Goal: Task Accomplishment & Management: Complete application form

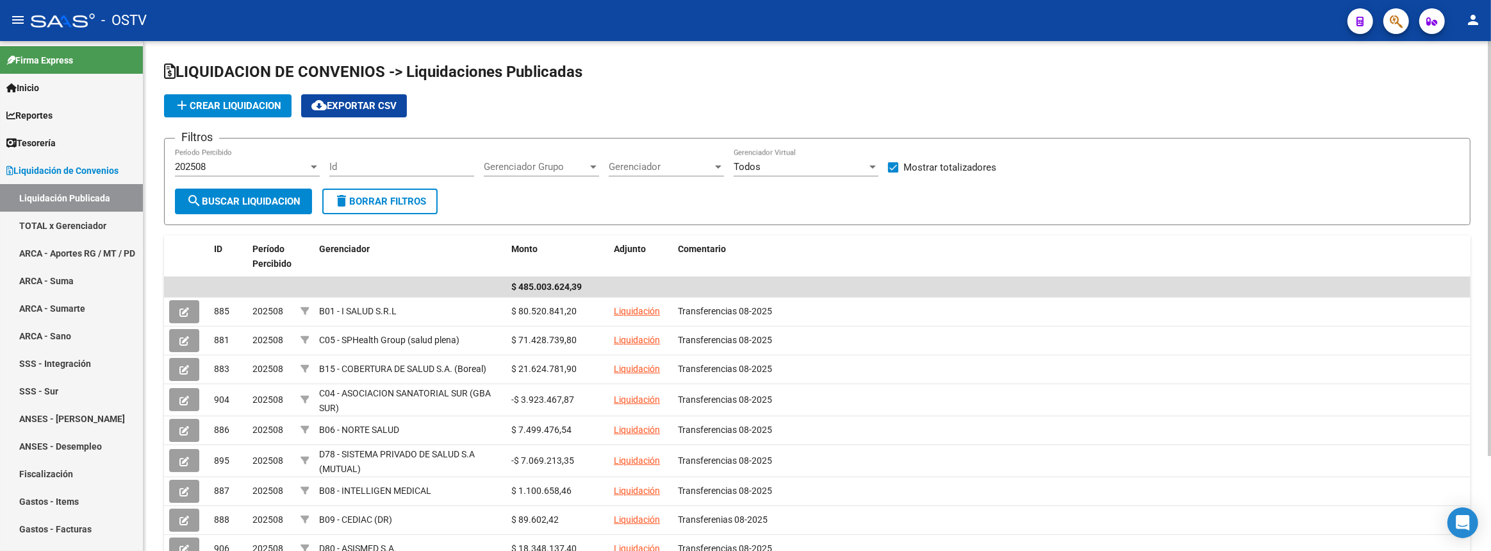
drag, startPoint x: 746, startPoint y: 263, endPoint x: 624, endPoint y: 229, distance: 126.6
click at [624, 229] on div "LIQUIDACION DE CONVENIOS -> Liquidaciones Publicadas add Crear Liquidacion clou…" at bounding box center [817, 345] width 1307 height 567
drag, startPoint x: 624, startPoint y: 229, endPoint x: 363, endPoint y: 112, distance: 286.3
click at [363, 111] on div "LIQUIDACION DE CONVENIOS -> Liquidaciones Publicadas add Crear Liquidacion clou…" at bounding box center [817, 345] width 1307 height 567
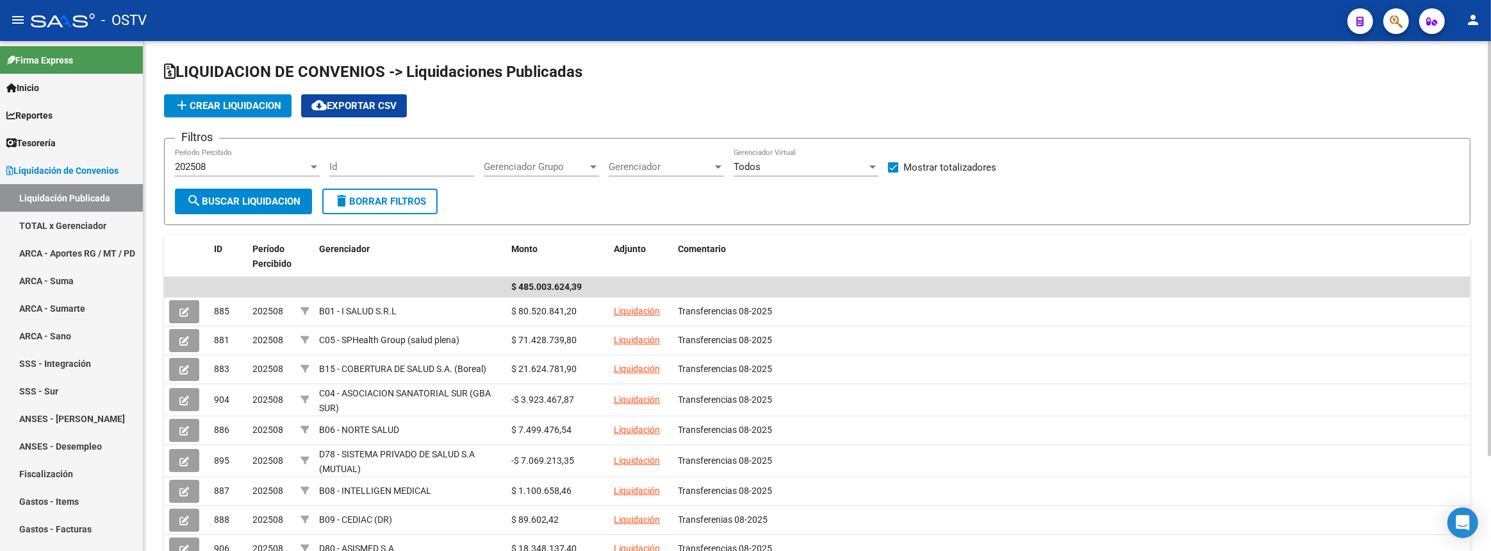
click at [764, 85] on app-list-header "LIQUIDACION DE CONVENIOS -> Liquidaciones Publicadas add Crear Liquidacion clou…" at bounding box center [817, 143] width 1307 height 163
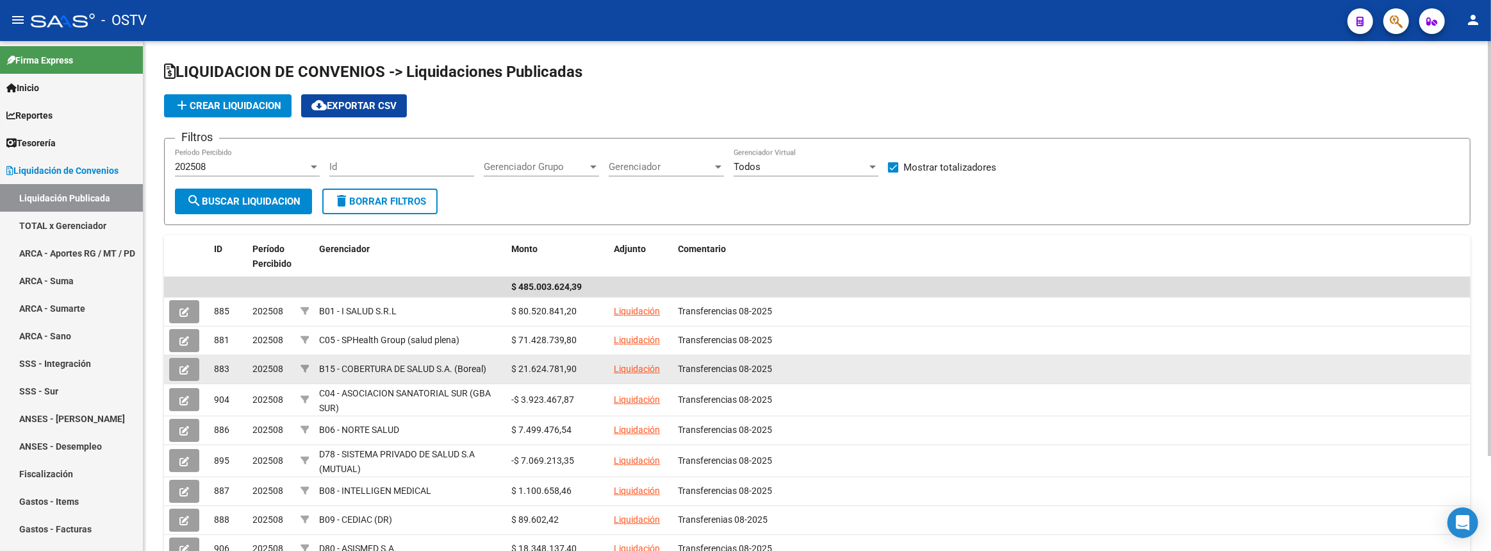
scroll to position [116, 0]
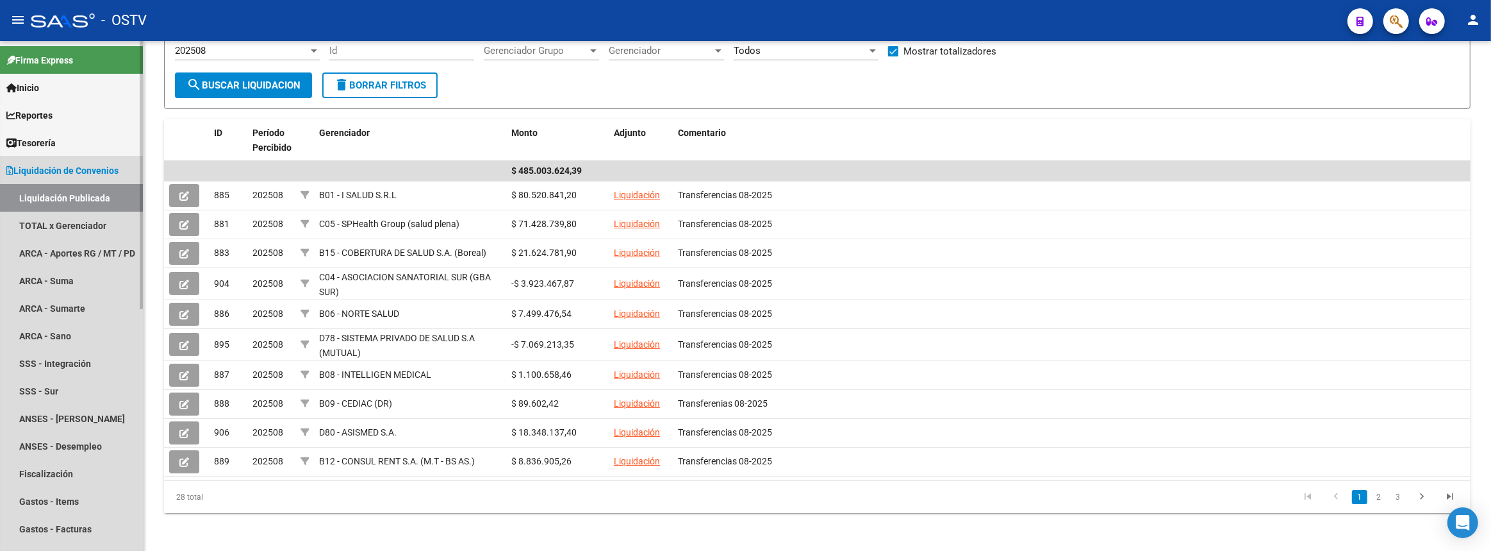
click at [92, 175] on span "Liquidación de Convenios" at bounding box center [62, 170] width 112 height 14
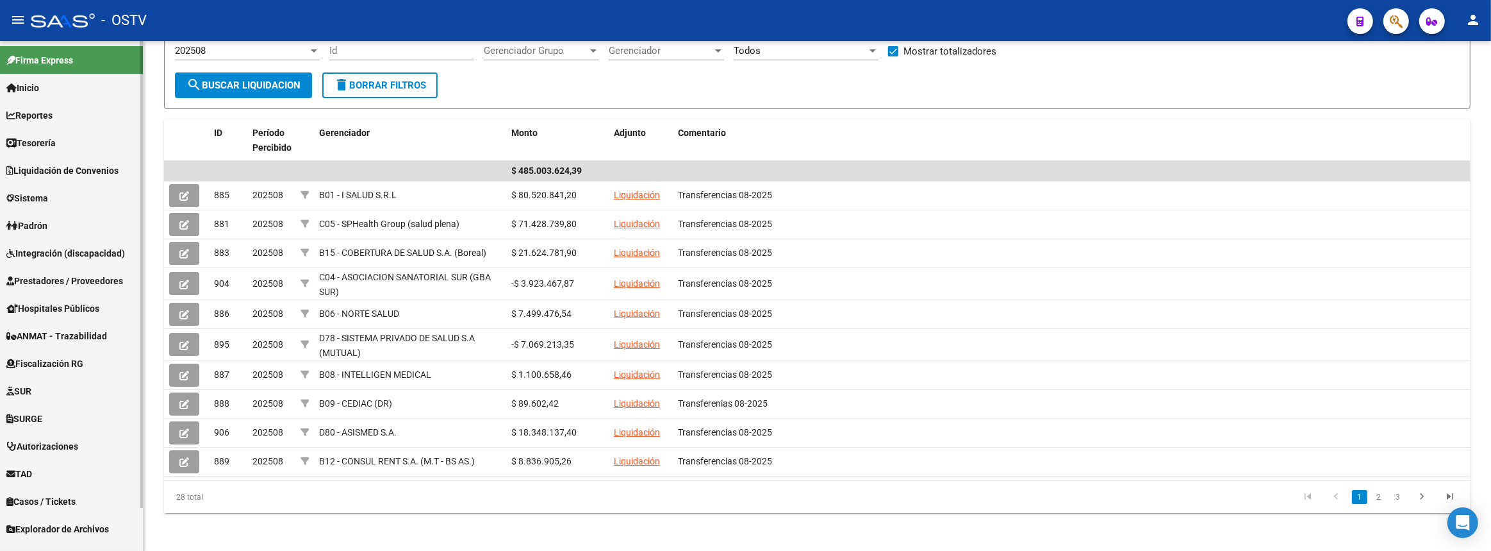
click at [60, 285] on span "Prestadores / Proveedores" at bounding box center [64, 281] width 117 height 14
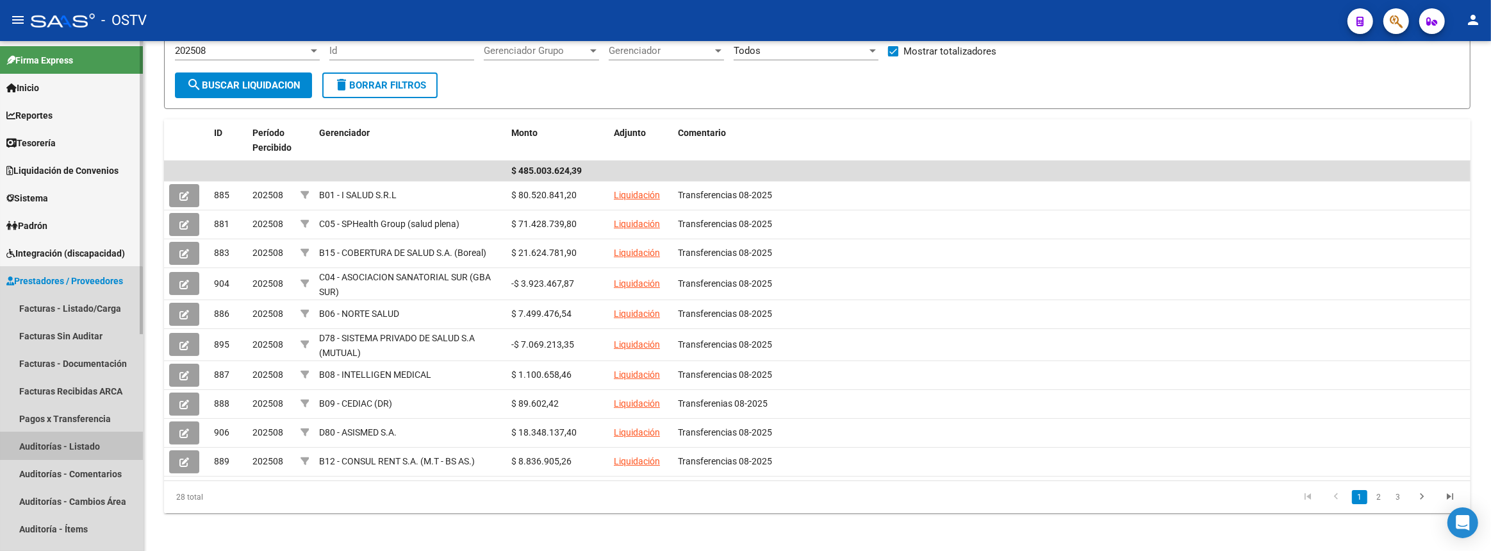
click at [70, 451] on link "Auditorías - Listado" at bounding box center [71, 446] width 143 height 28
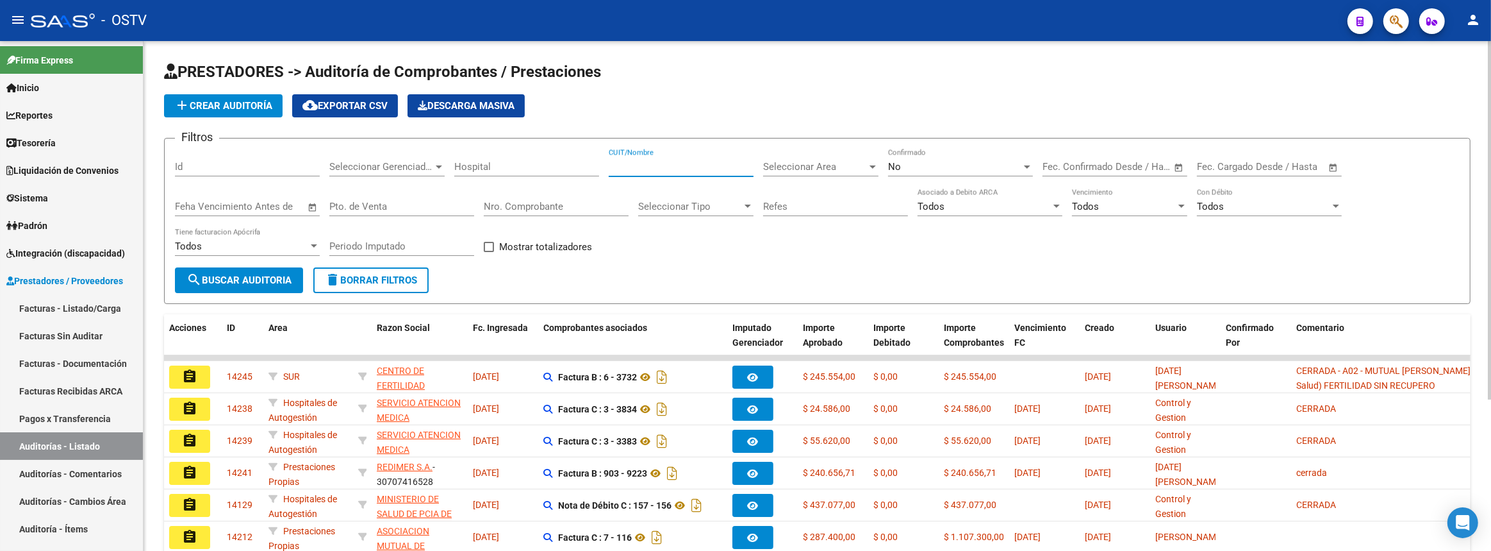
click at [696, 163] on input "CUIT/Nombre" at bounding box center [681, 167] width 145 height 12
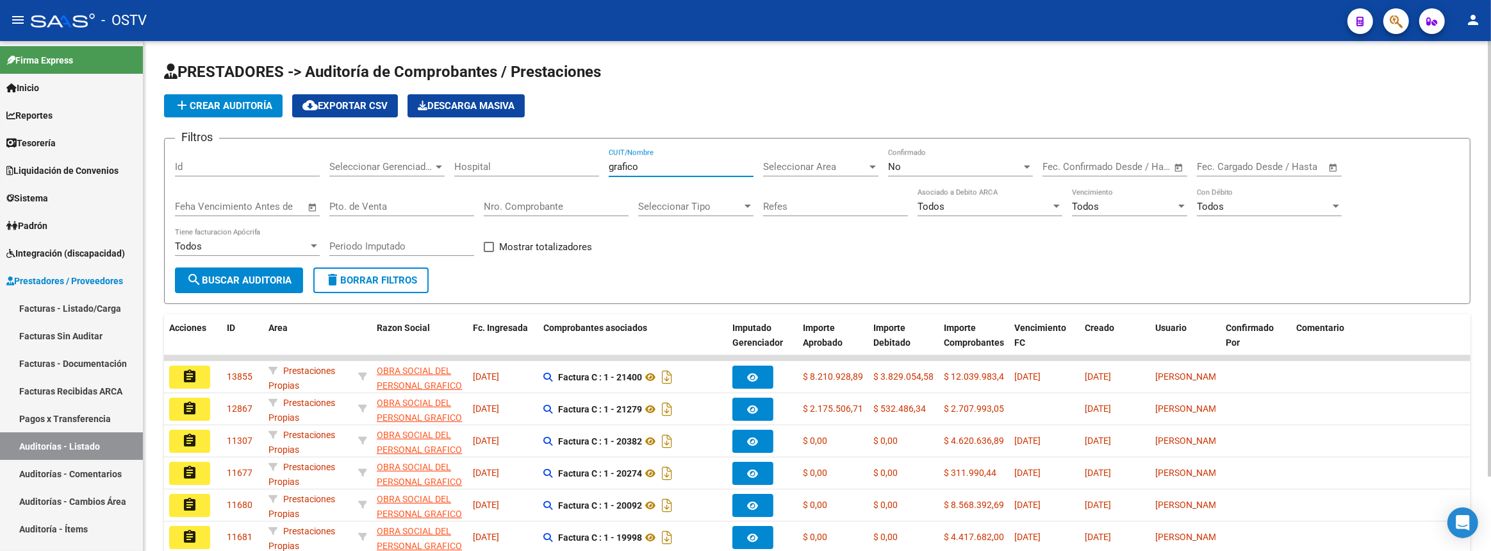
scroll to position [87, 0]
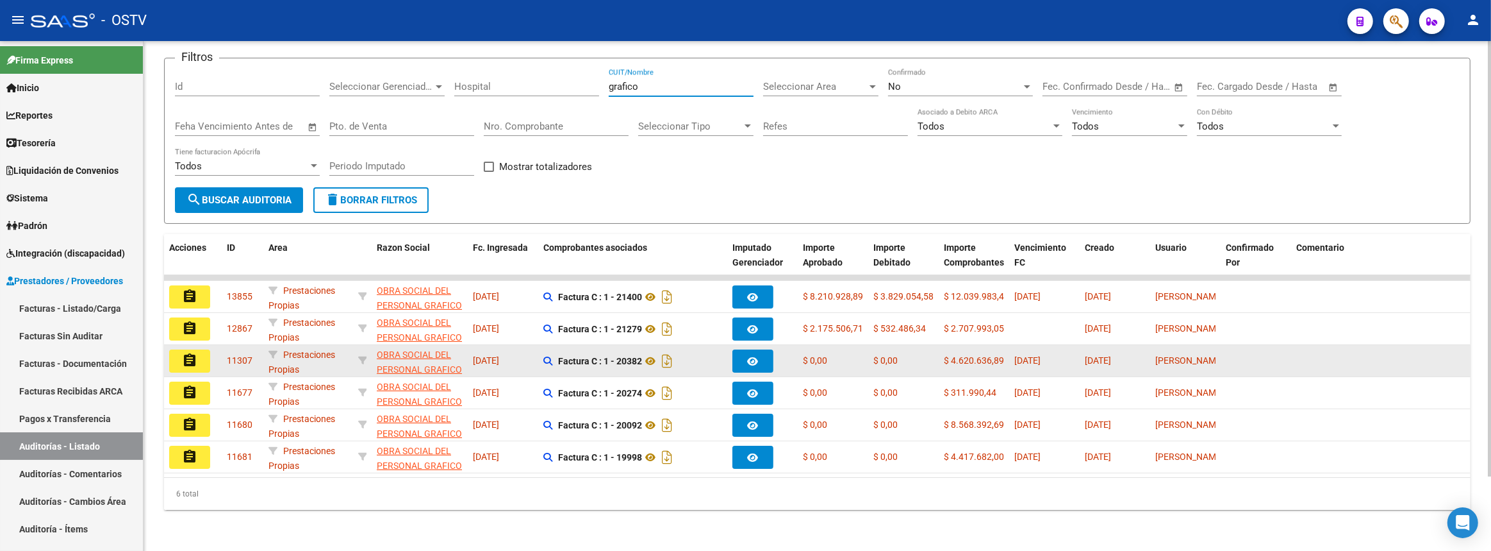
type input "grafico"
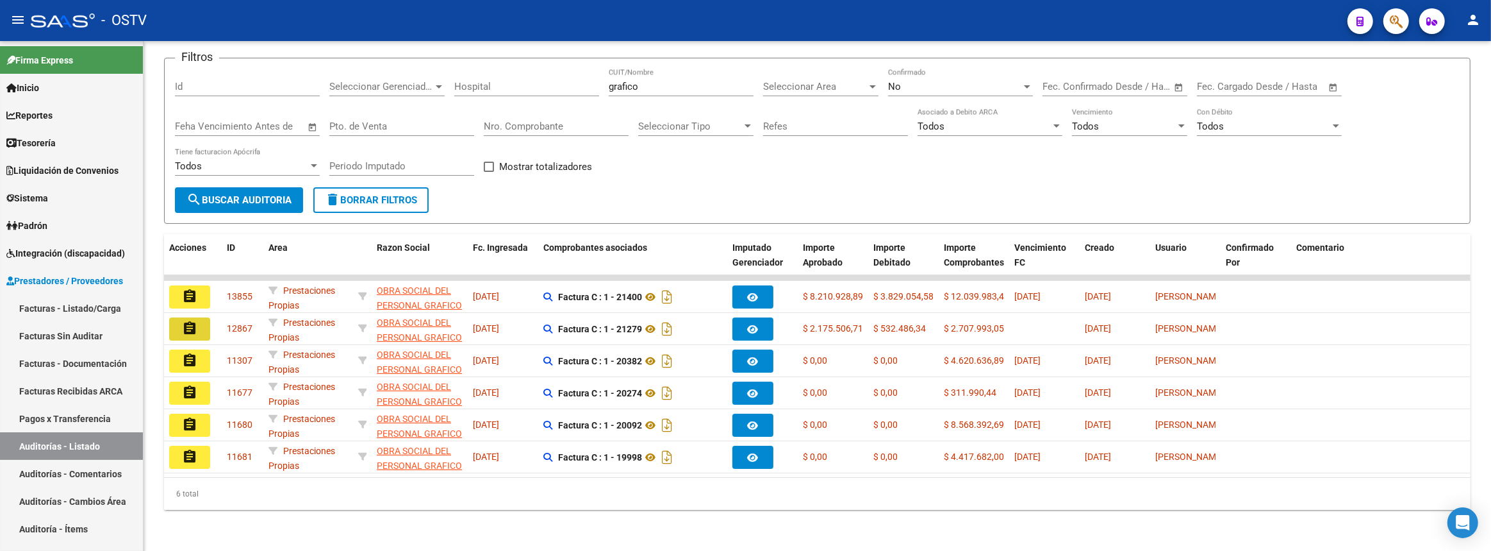
click at [197, 320] on mat-icon "assignment" at bounding box center [189, 327] width 15 height 15
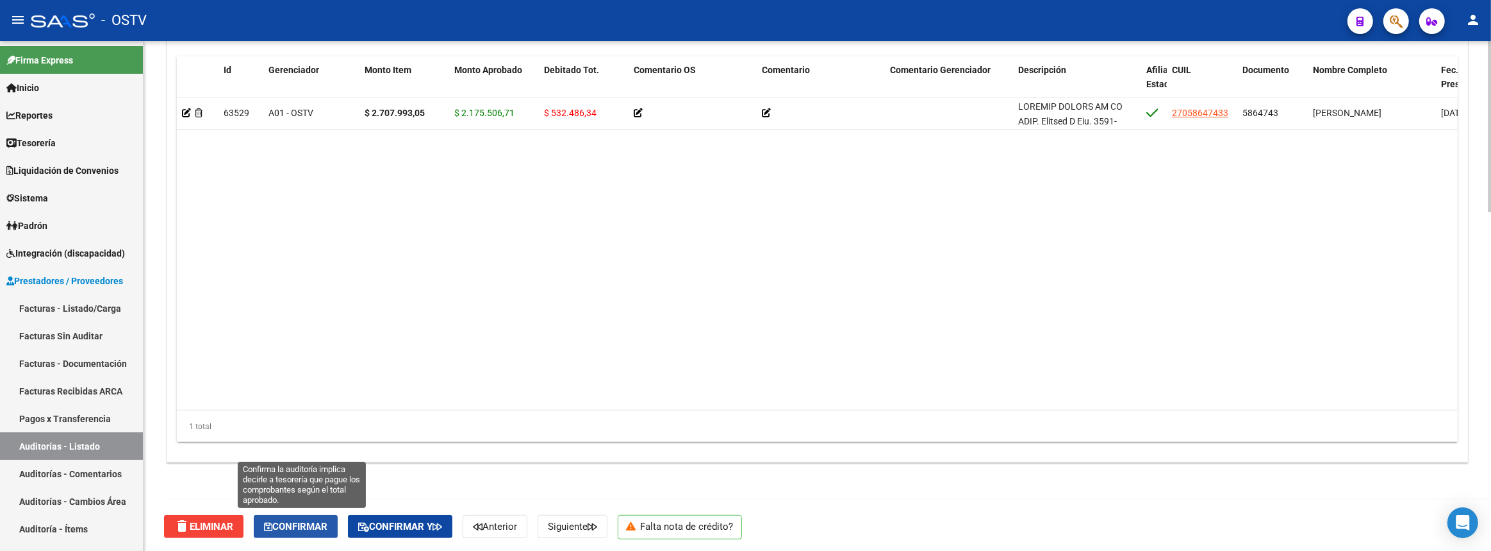
click at [311, 526] on span "Confirmar" at bounding box center [295, 526] width 63 height 12
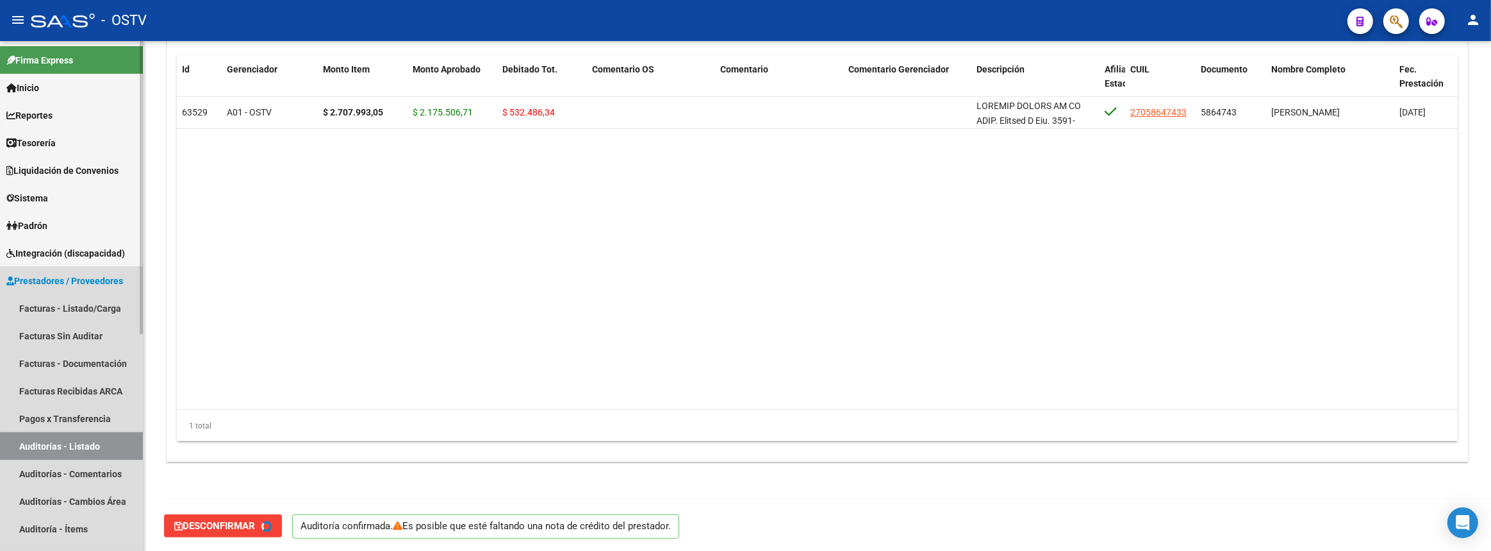
click at [119, 436] on link "Auditorías - Listado" at bounding box center [71, 446] width 143 height 28
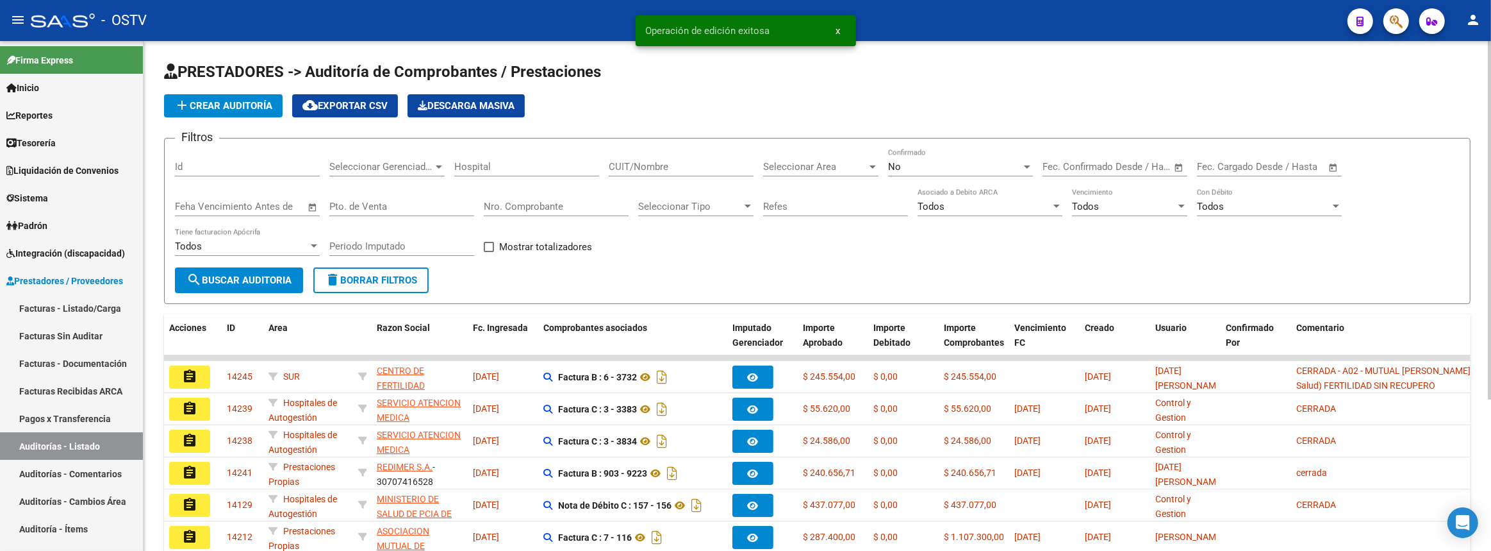
click at [578, 198] on div "Nro. Comprobante" at bounding box center [556, 202] width 145 height 28
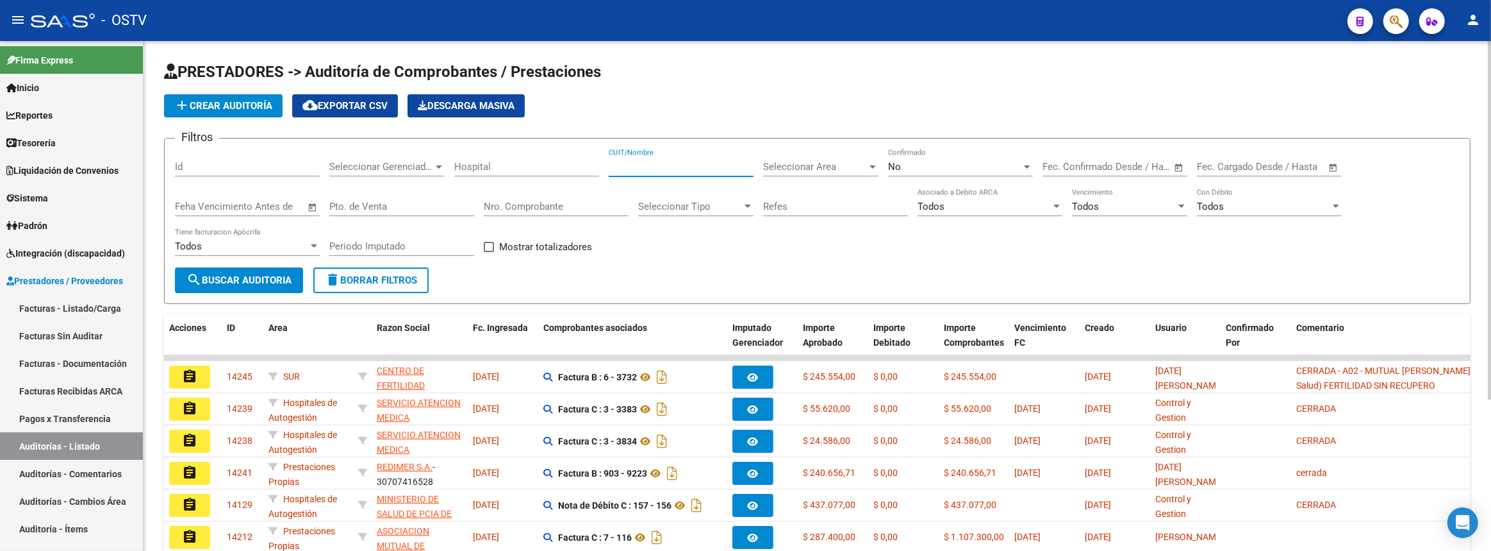
click at [684, 165] on input "CUIT/Nombre" at bounding box center [681, 167] width 145 height 12
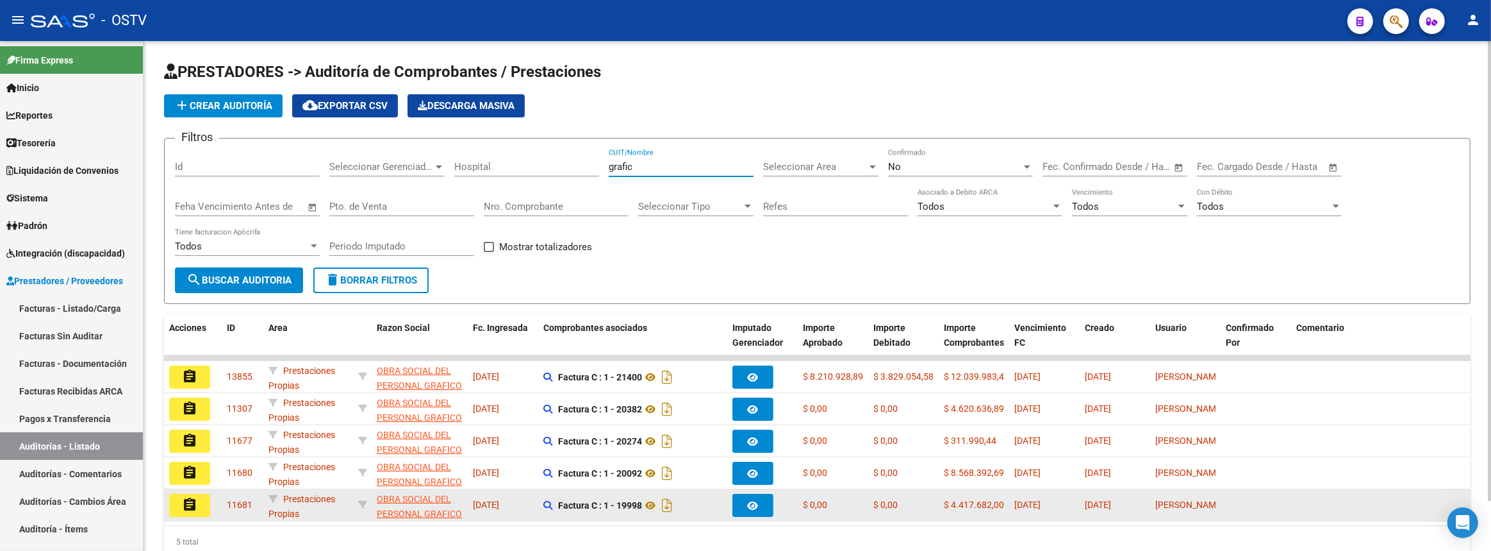
scroll to position [54, 0]
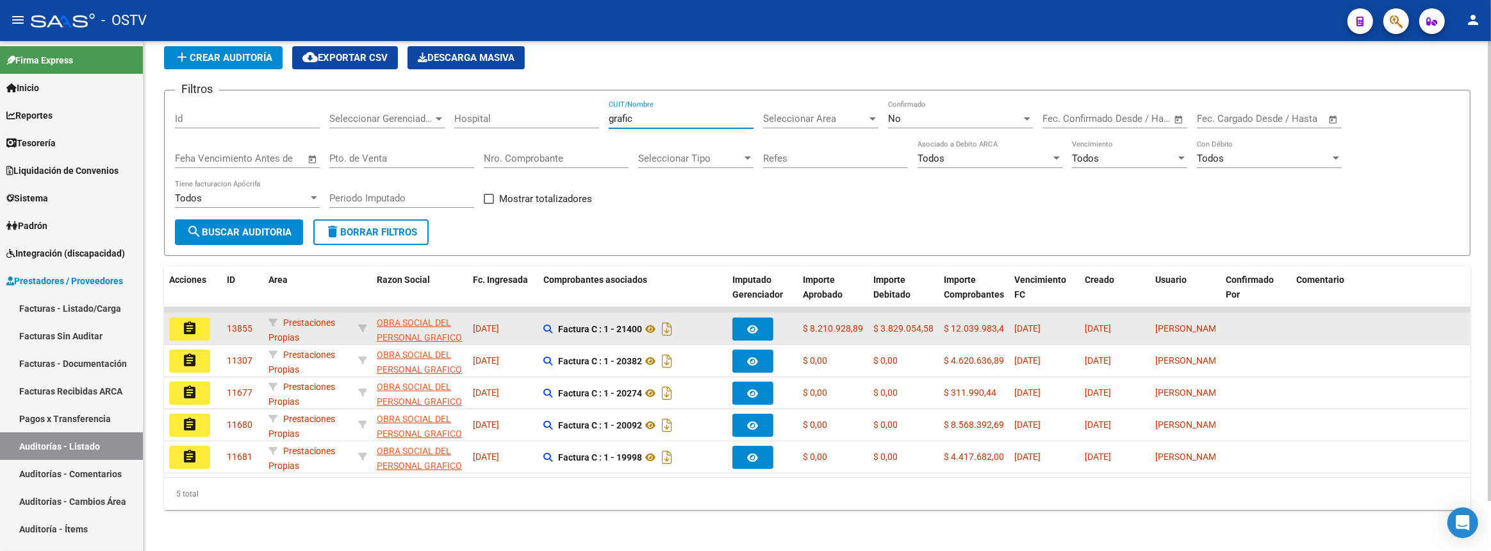
type input "grafic"
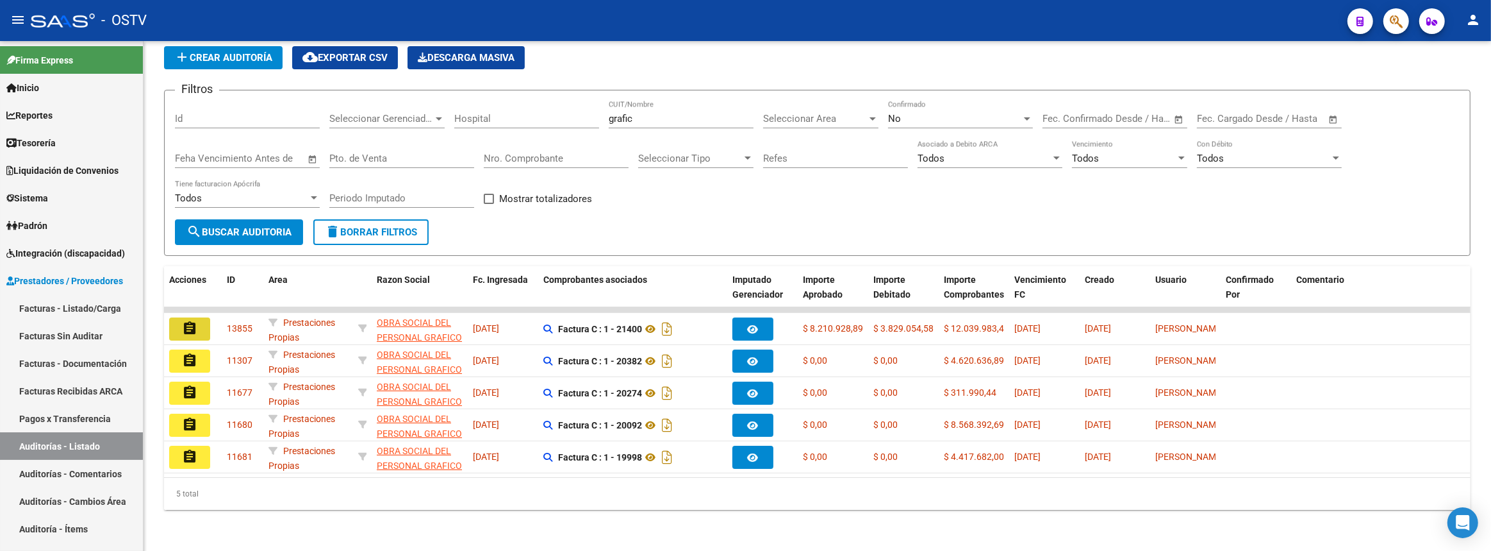
click at [179, 317] on button "assignment" at bounding box center [189, 328] width 41 height 23
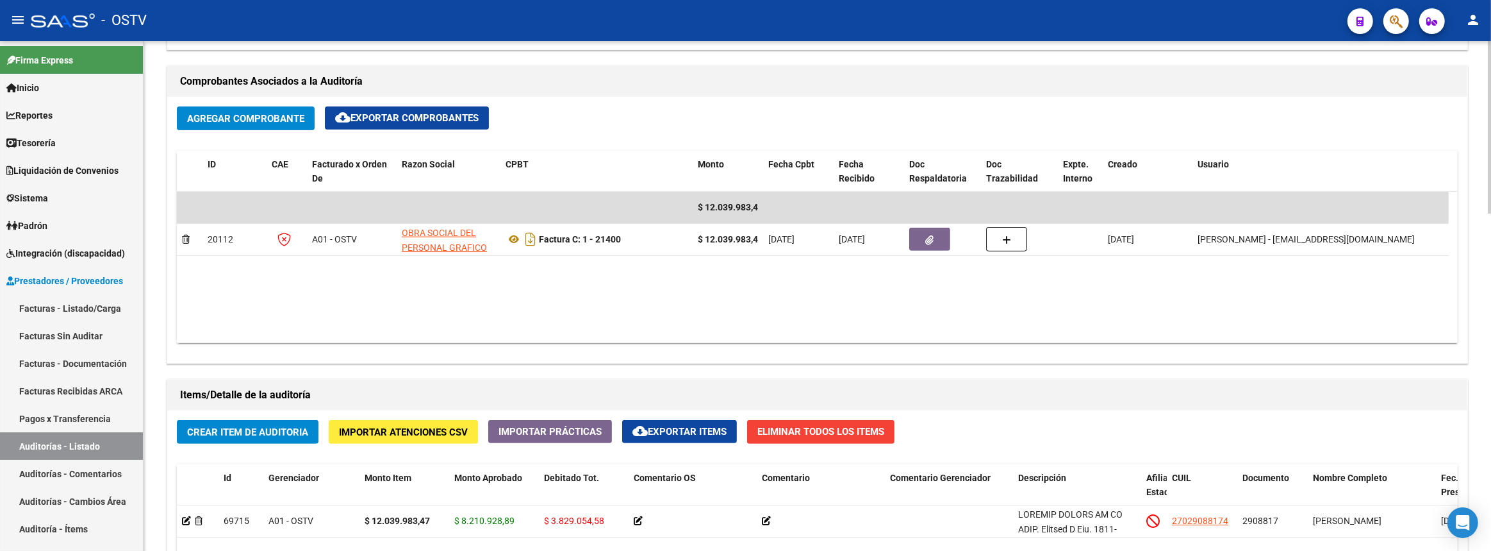
scroll to position [411, 0]
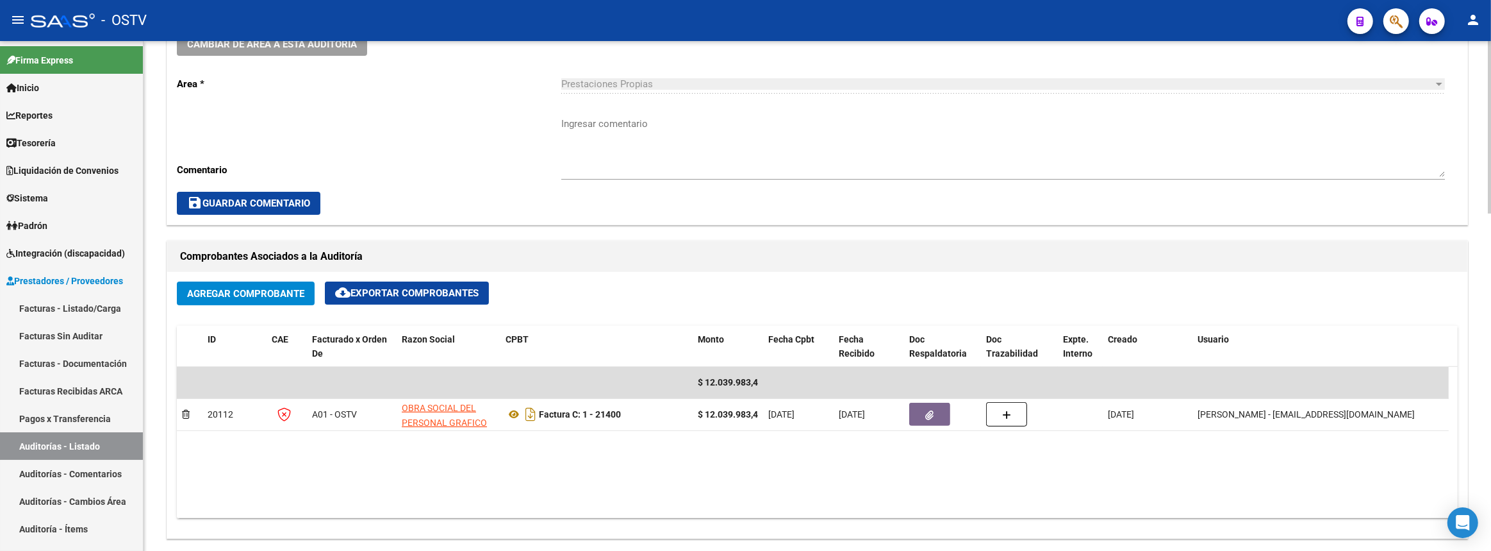
click at [616, 144] on textarea "Ingresar comentario" at bounding box center [1003, 147] width 884 height 60
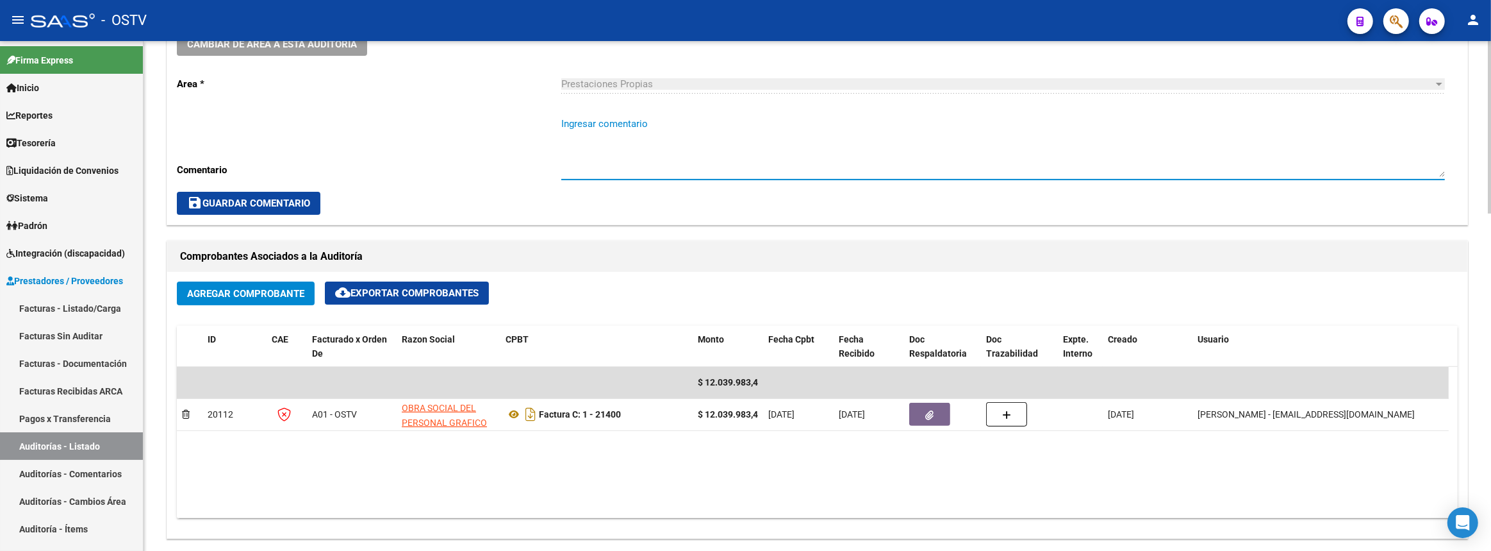
type textarea "c"
click at [753, 142] on textarea "Cerrada: 50% el" at bounding box center [1003, 147] width 884 height 60
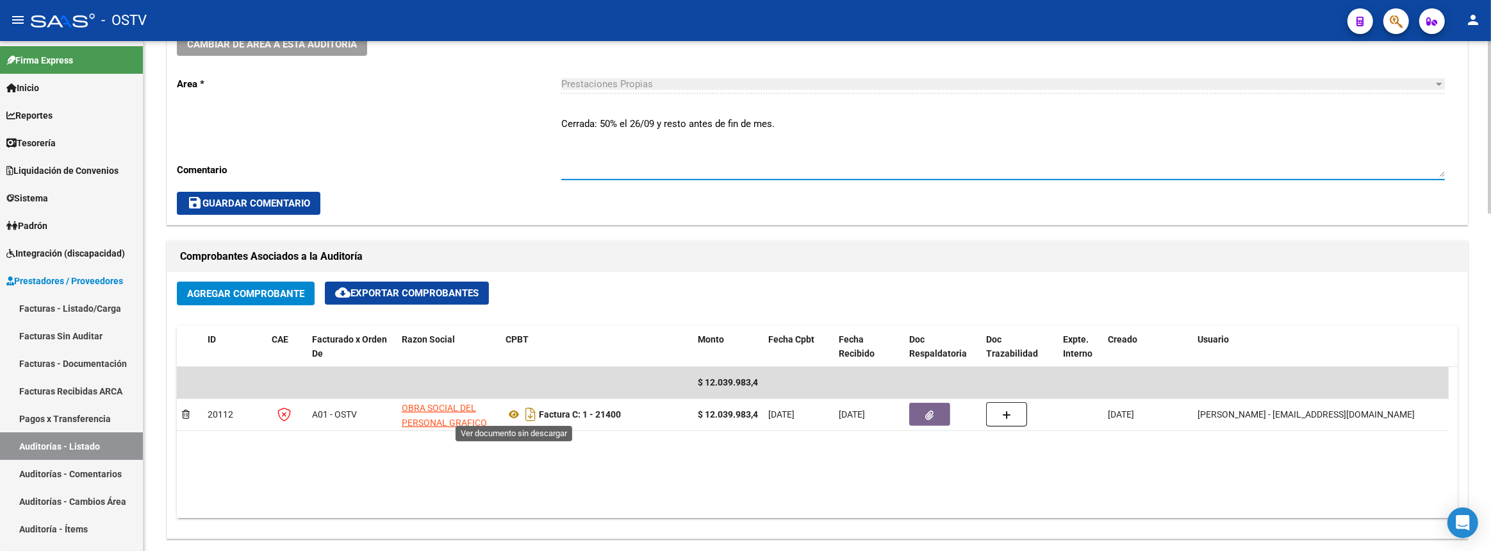
scroll to position [761, 0]
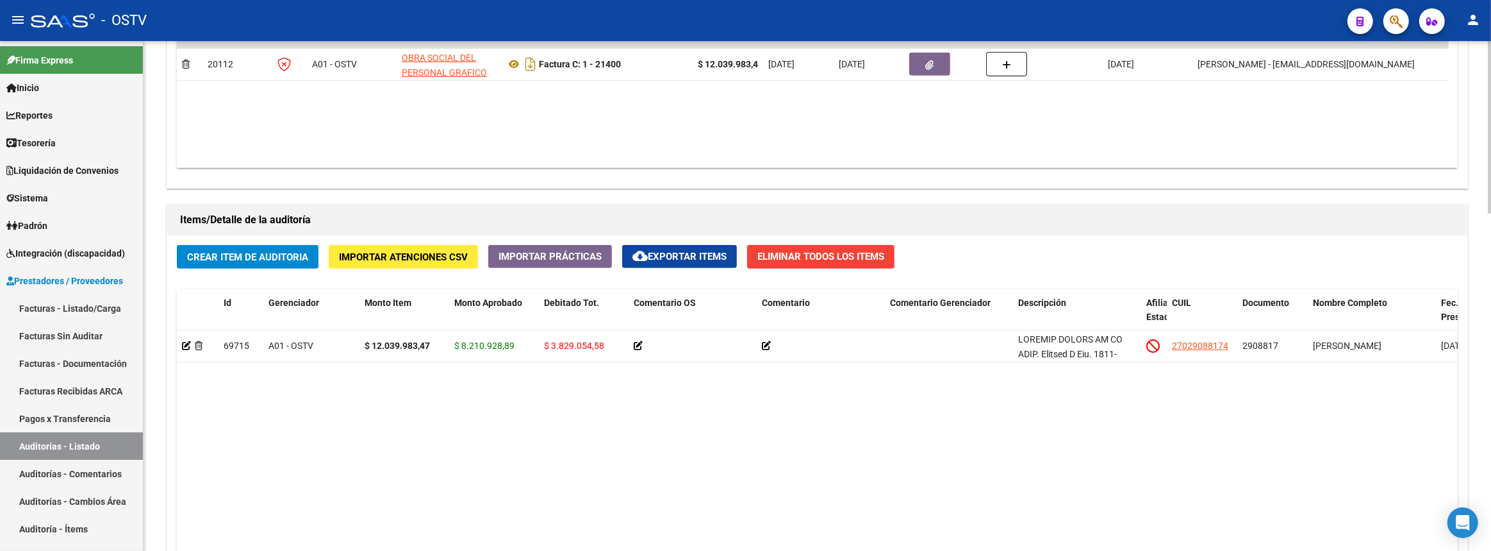
type textarea "Cerrada: 50% el 26/09 y resto antes de fin de mes."
click at [236, 258] on span "Crear Item de Auditoria" at bounding box center [247, 257] width 121 height 12
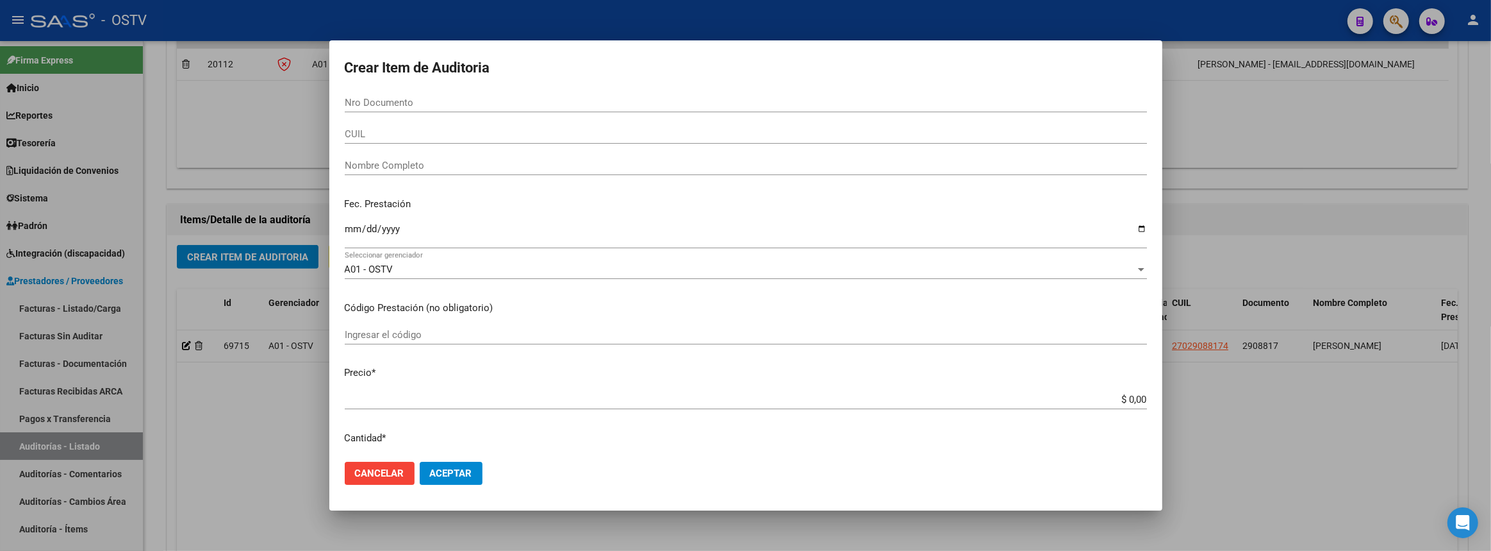
click at [1211, 122] on div at bounding box center [745, 275] width 1491 height 551
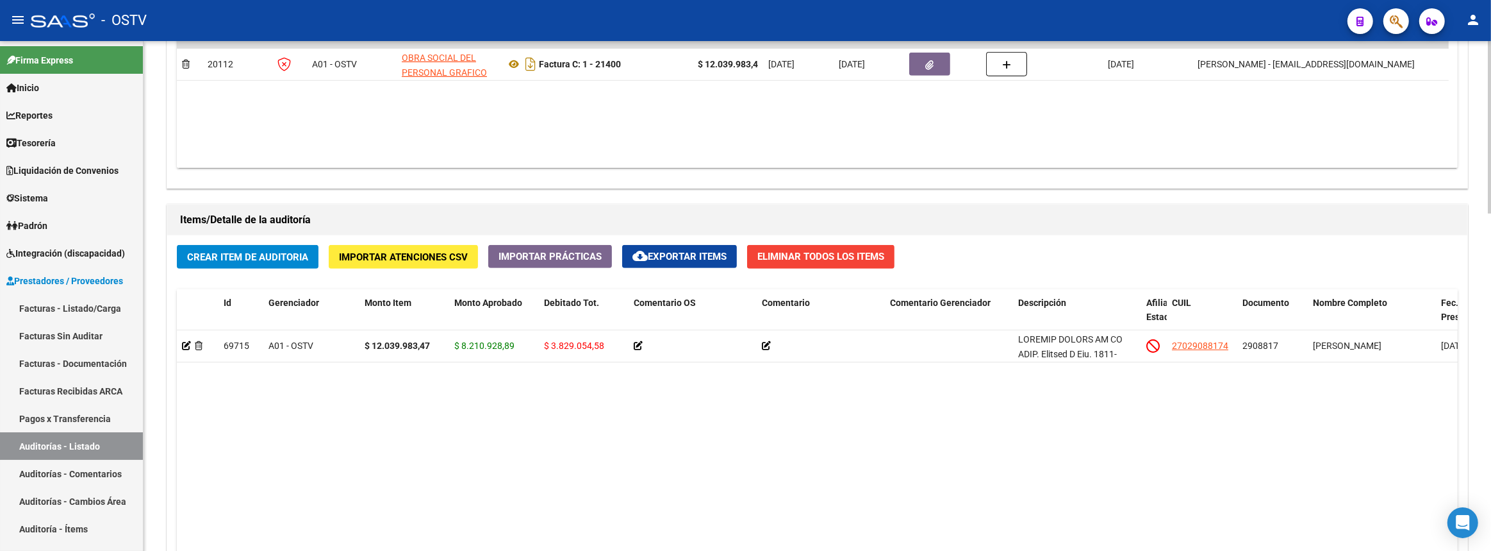
scroll to position [994, 0]
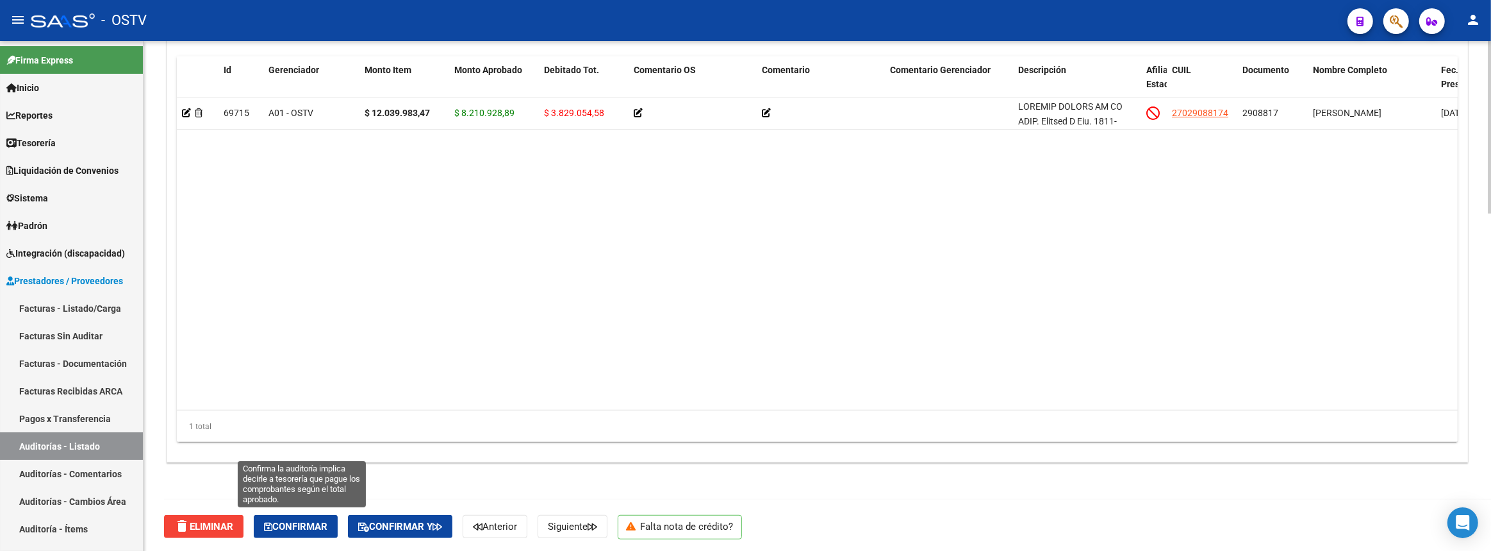
click at [319, 527] on span "Confirmar" at bounding box center [295, 526] width 63 height 12
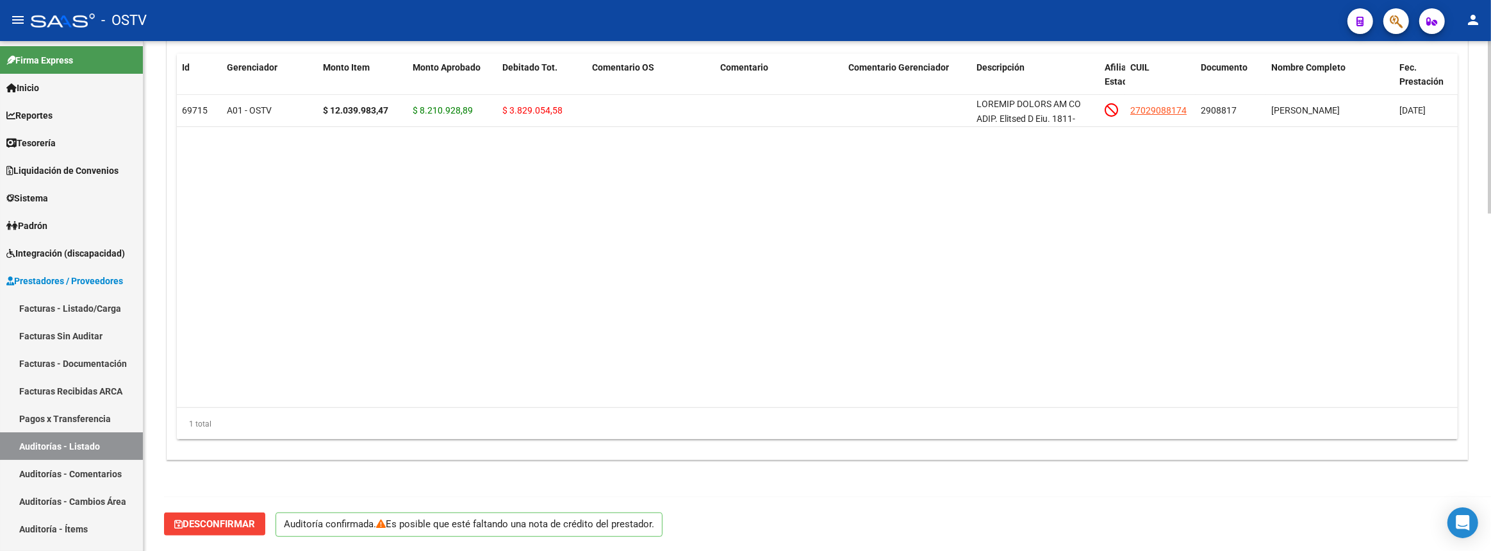
scroll to position [950, 0]
type input "202509"
click at [85, 302] on link "Facturas - Listado/Carga" at bounding box center [71, 308] width 143 height 28
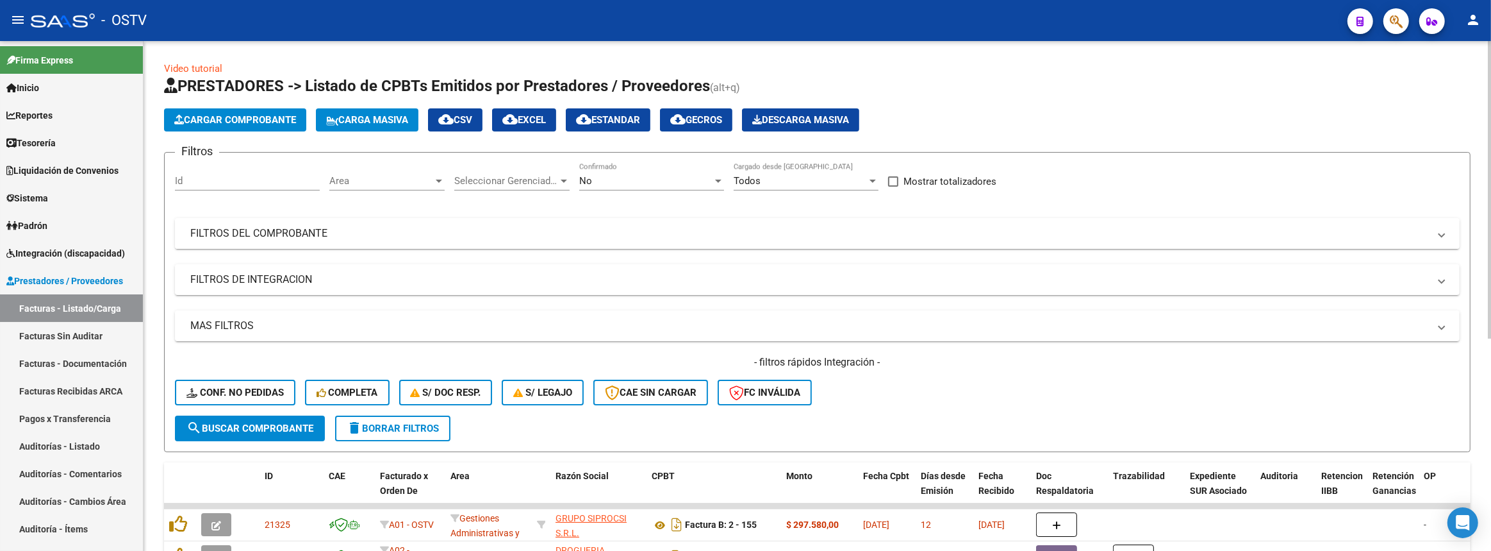
click at [478, 227] on mat-panel-title "FILTROS DEL COMPROBANTE" at bounding box center [809, 233] width 1239 height 14
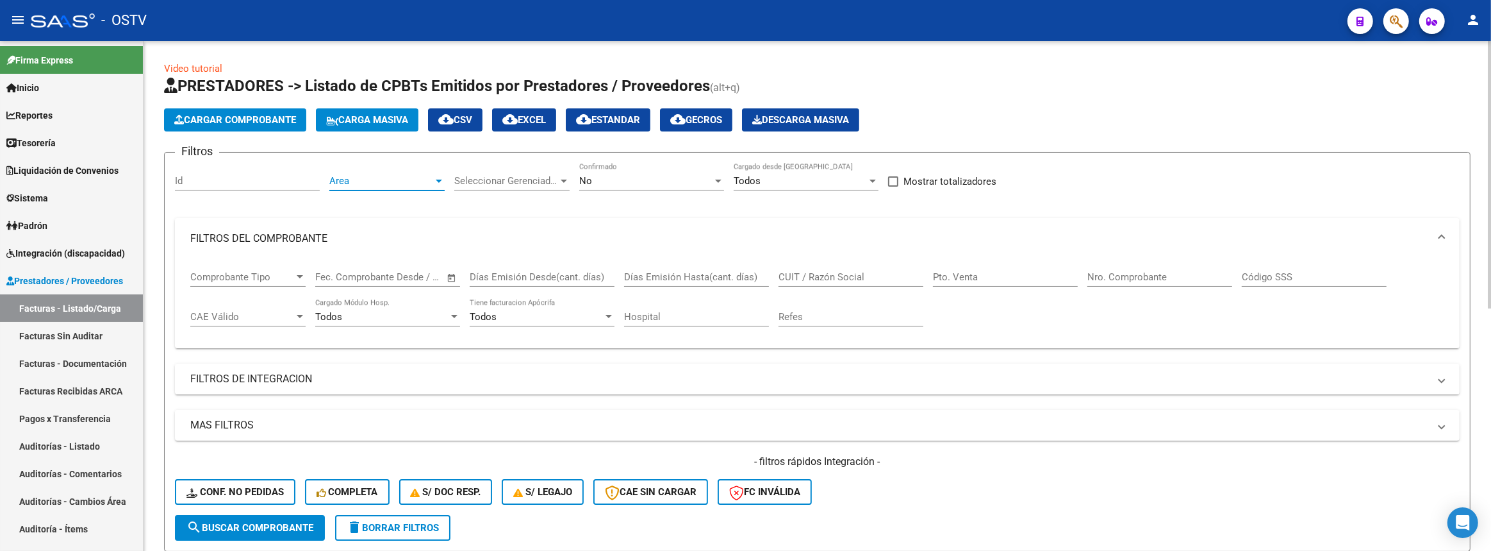
click at [377, 183] on span "Area" at bounding box center [381, 181] width 104 height 12
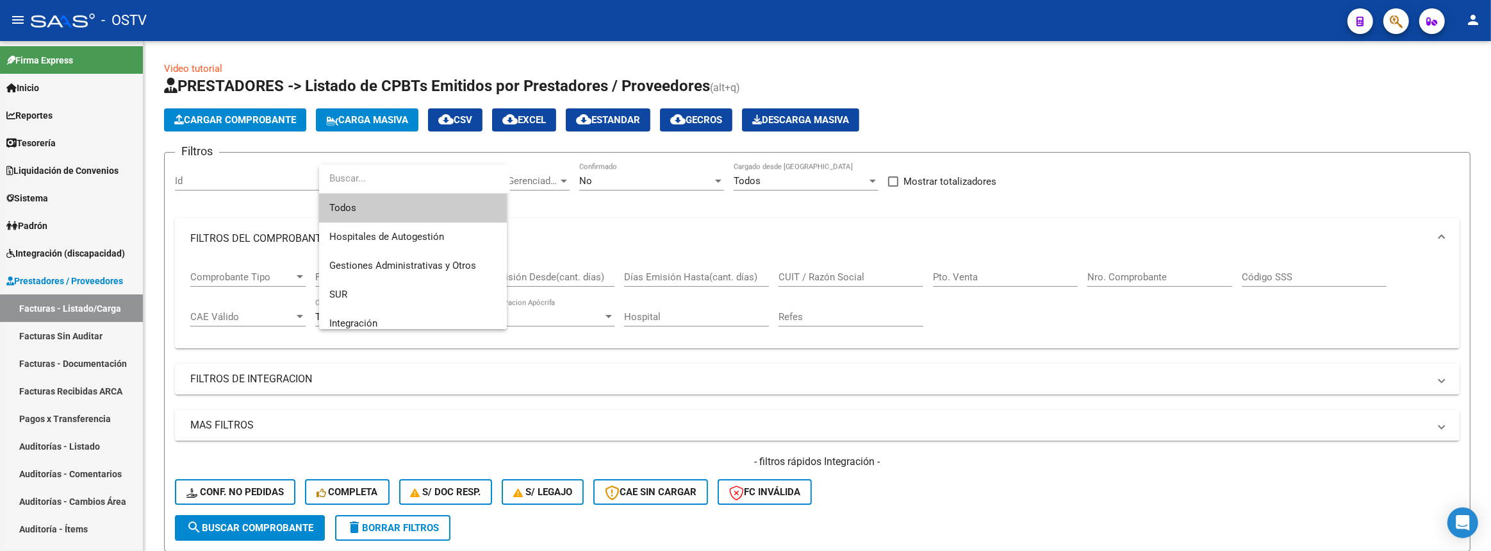
click at [628, 217] on div at bounding box center [745, 275] width 1491 height 551
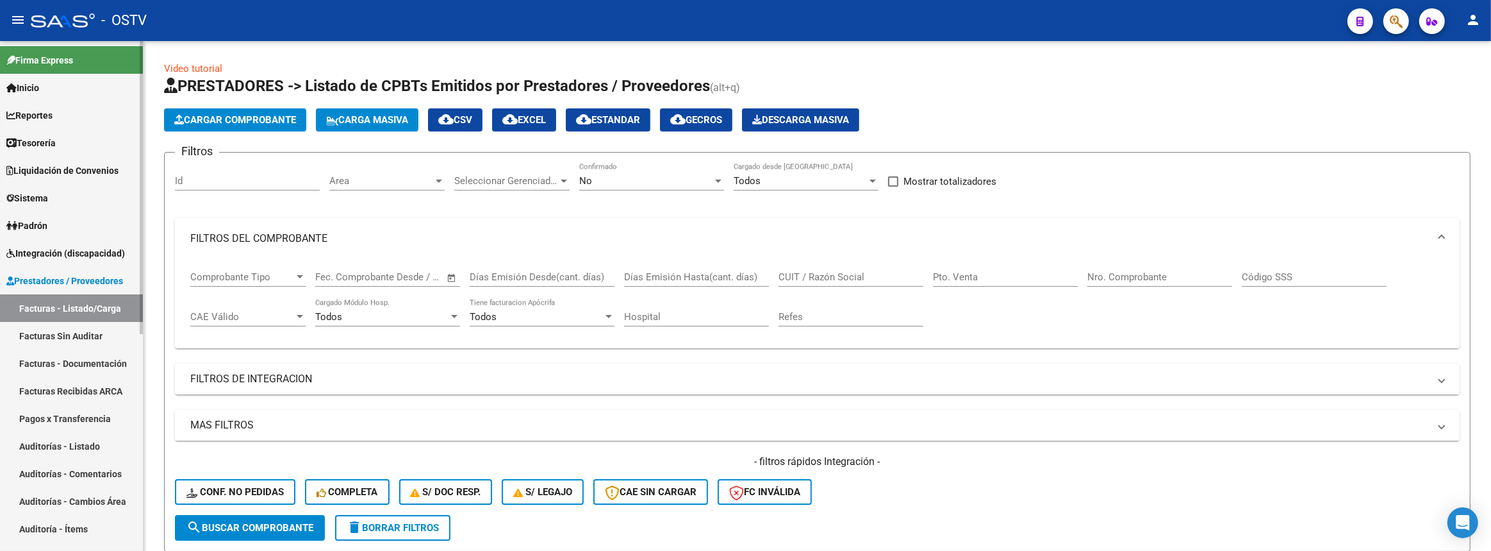
scroll to position [377, 0]
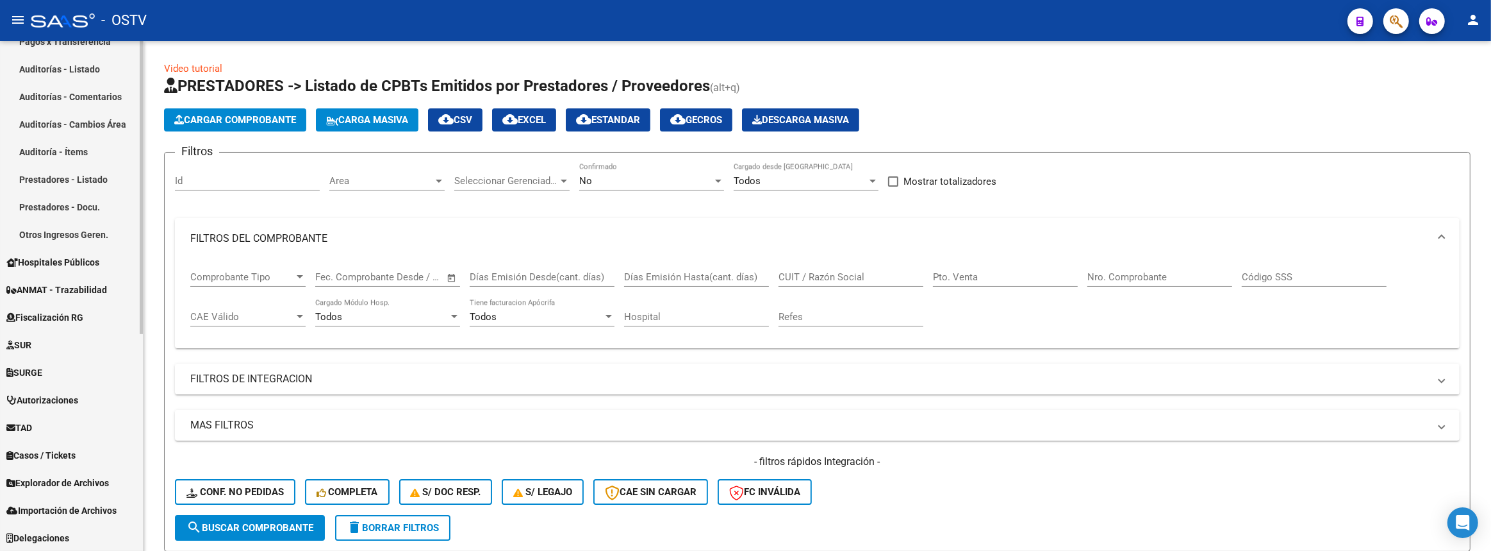
click at [44, 429] on link "TAD" at bounding box center [71, 427] width 143 height 28
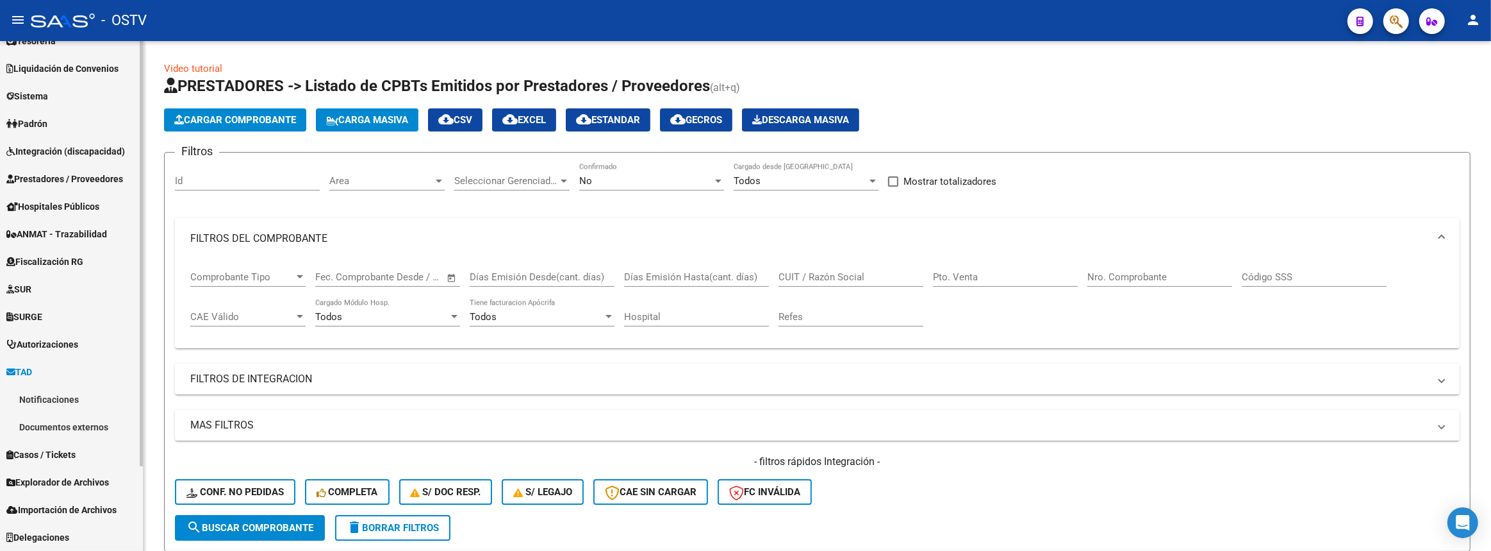
scroll to position [101, 0]
click at [60, 401] on link "Notificaciones" at bounding box center [71, 400] width 143 height 28
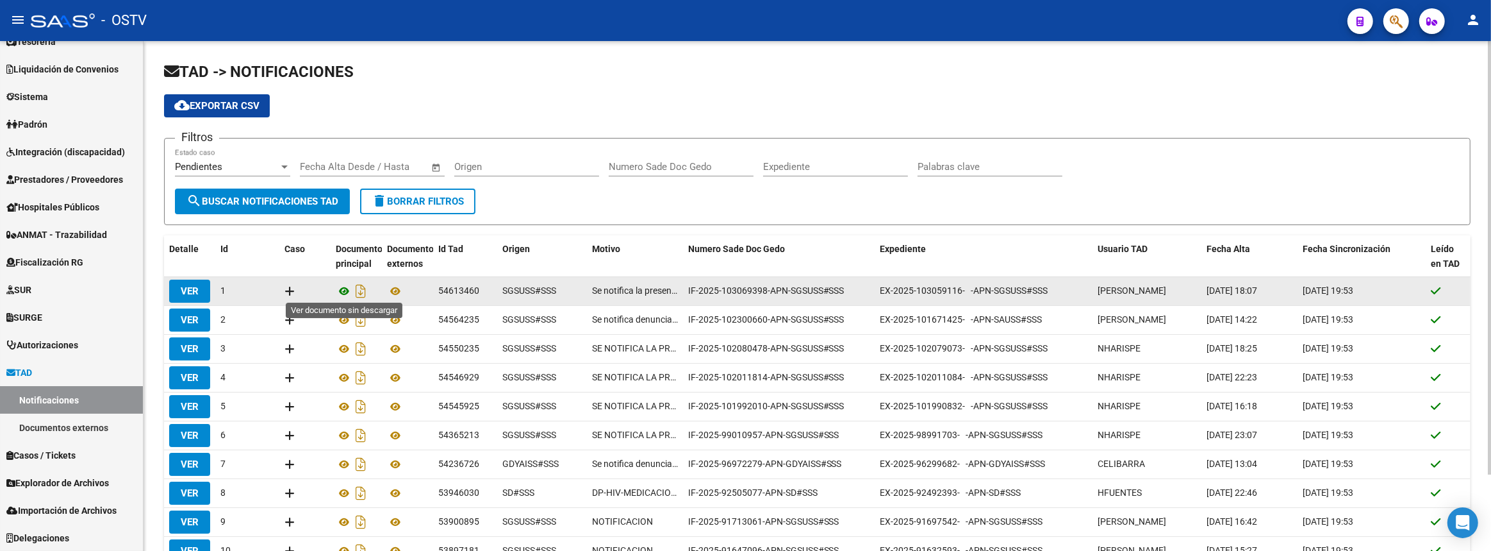
click at [342, 287] on icon at bounding box center [344, 290] width 17 height 15
click at [392, 288] on icon at bounding box center [395, 290] width 17 height 15
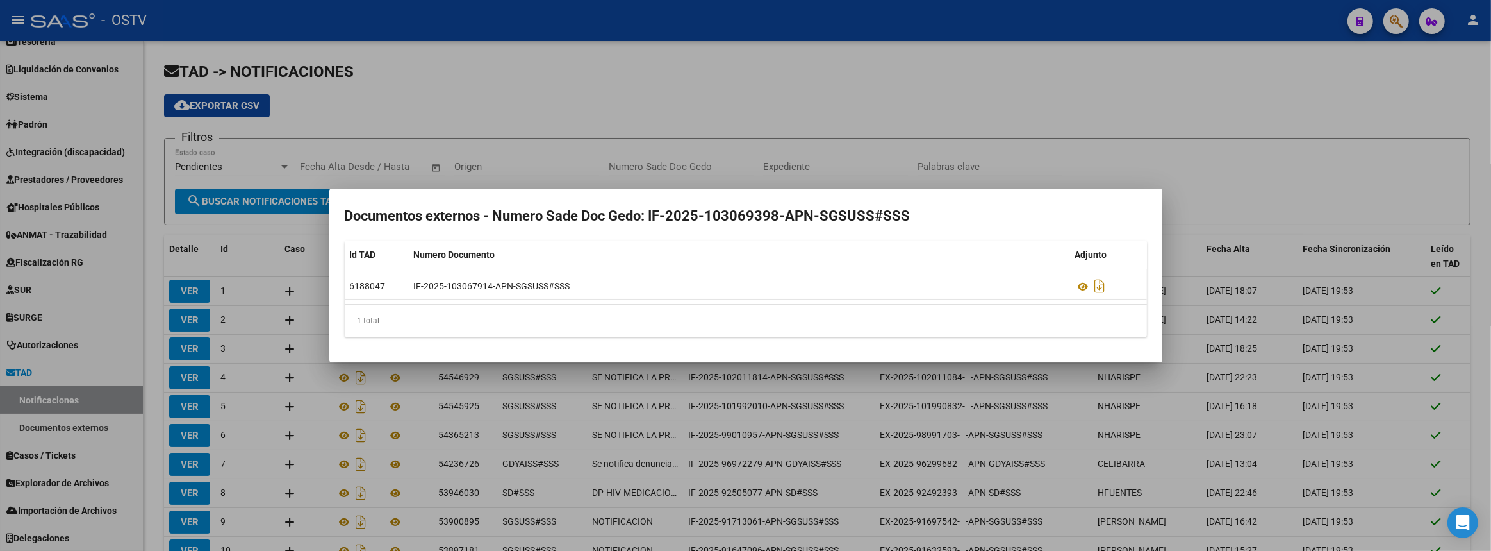
click at [491, 95] on div at bounding box center [745, 275] width 1491 height 551
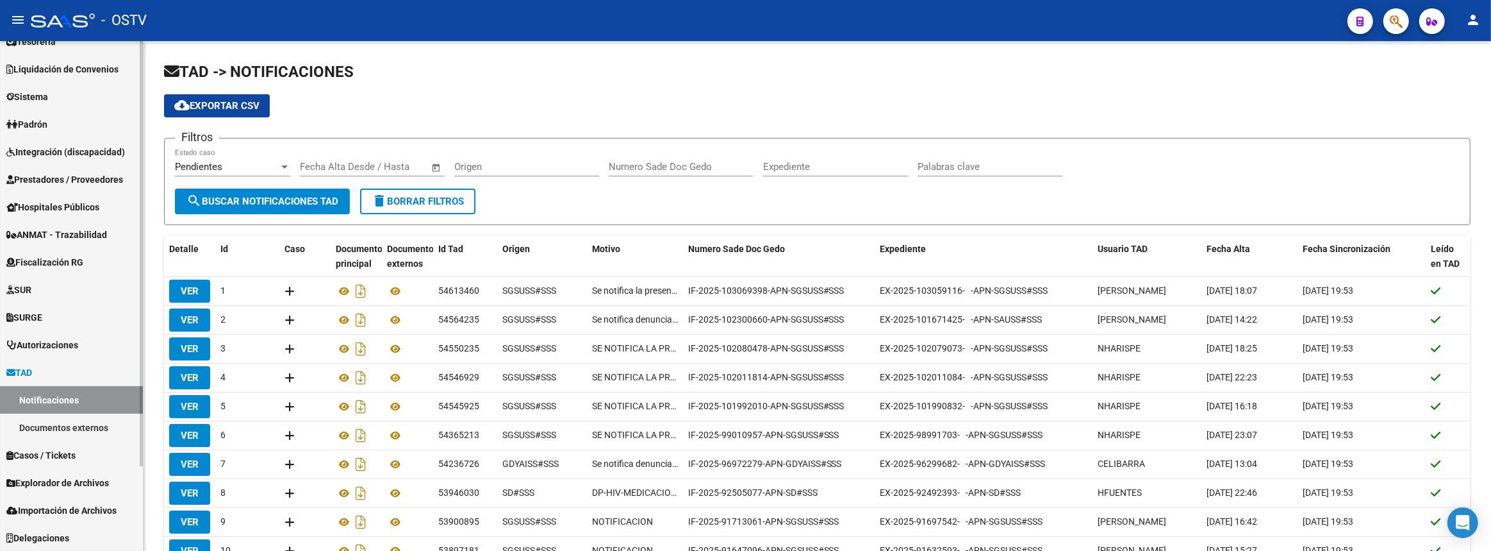
click at [58, 166] on link "Prestadores / Proveedores" at bounding box center [71, 179] width 143 height 28
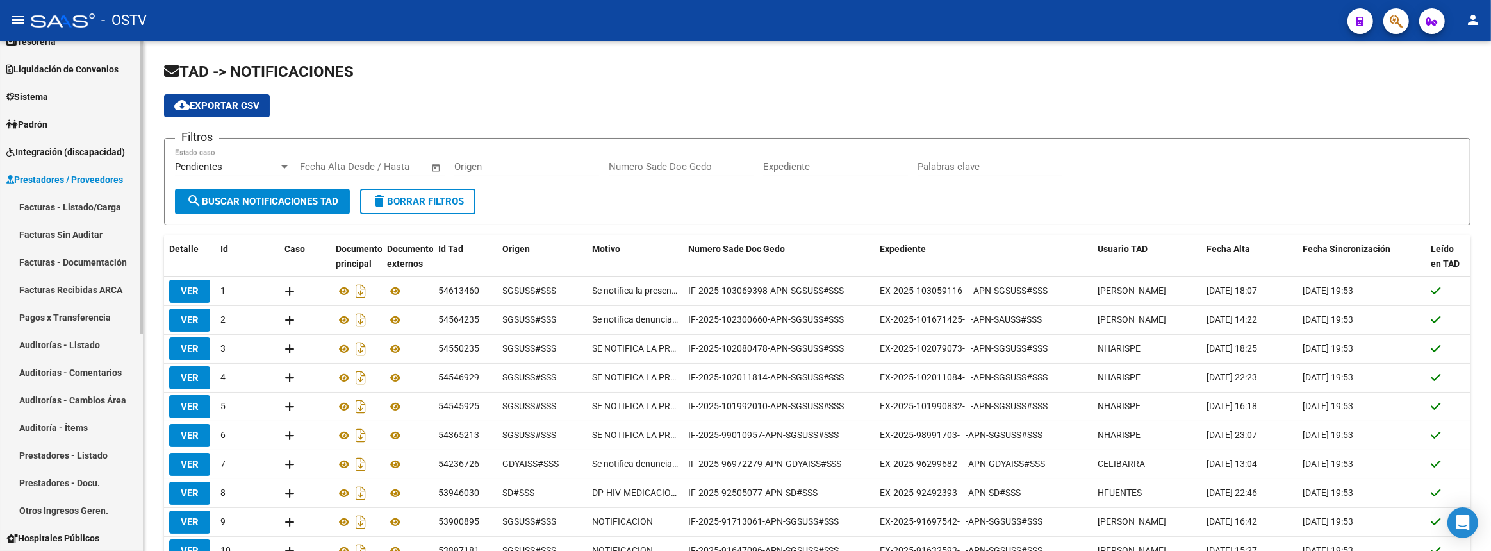
scroll to position [160, 0]
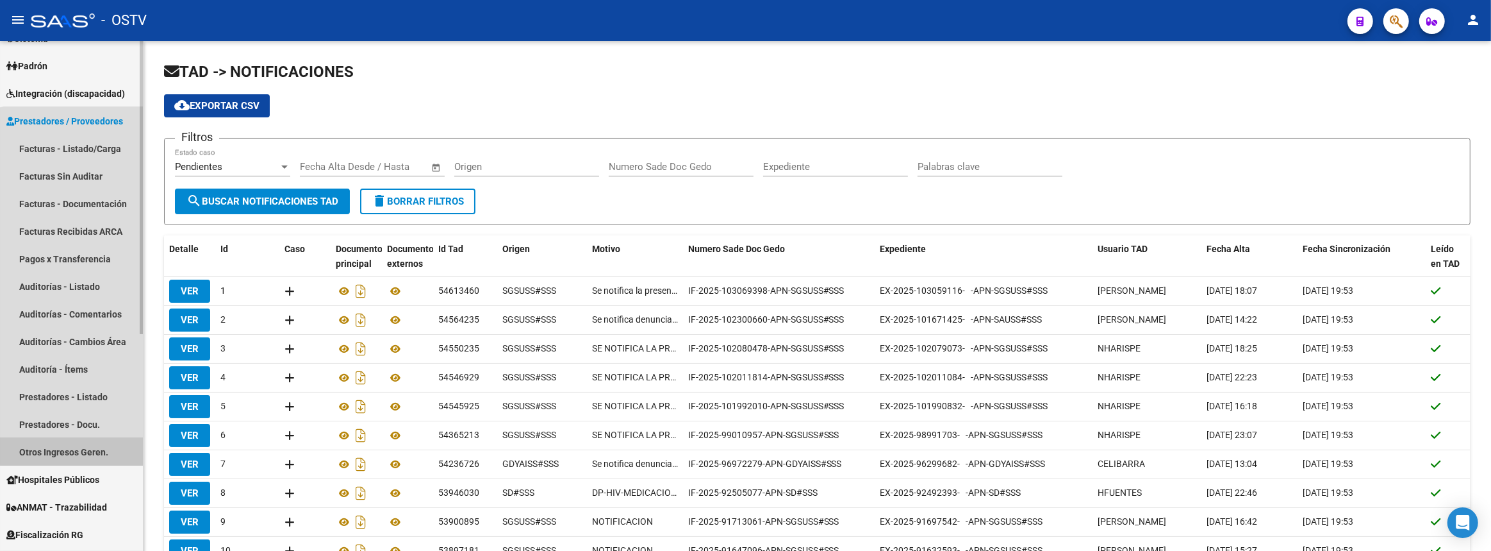
click at [82, 447] on link "Otros Ingresos Geren." at bounding box center [71, 452] width 143 height 28
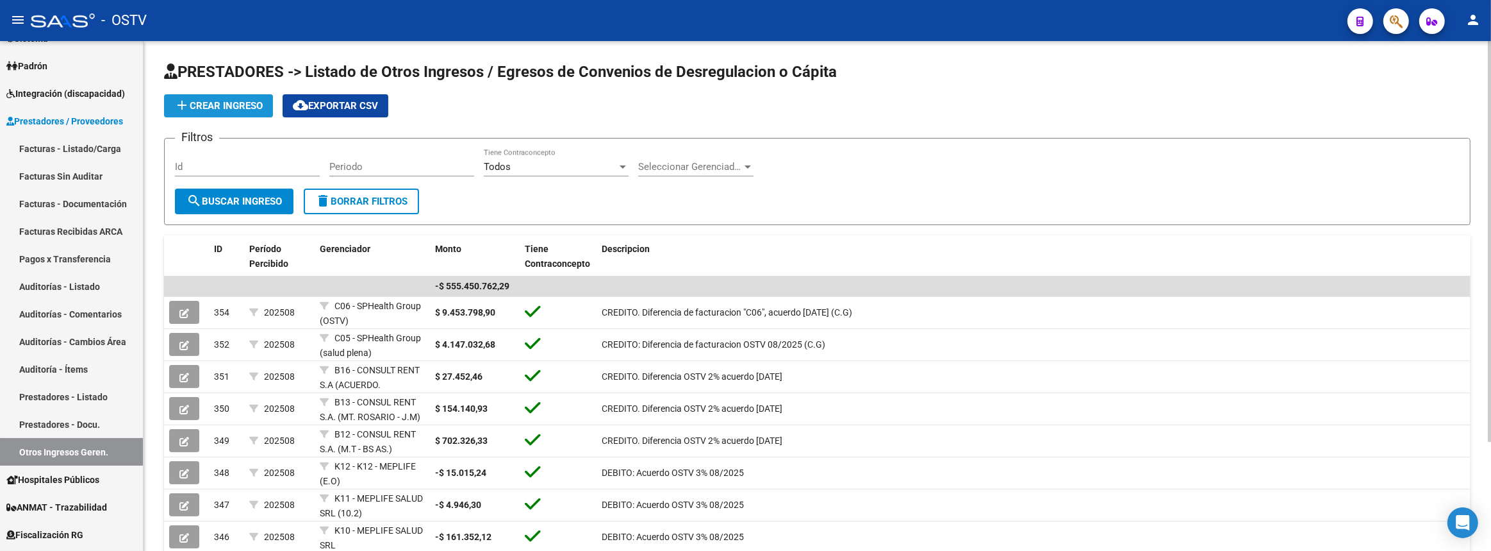
click at [203, 104] on span "add Crear Ingreso" at bounding box center [218, 106] width 88 height 12
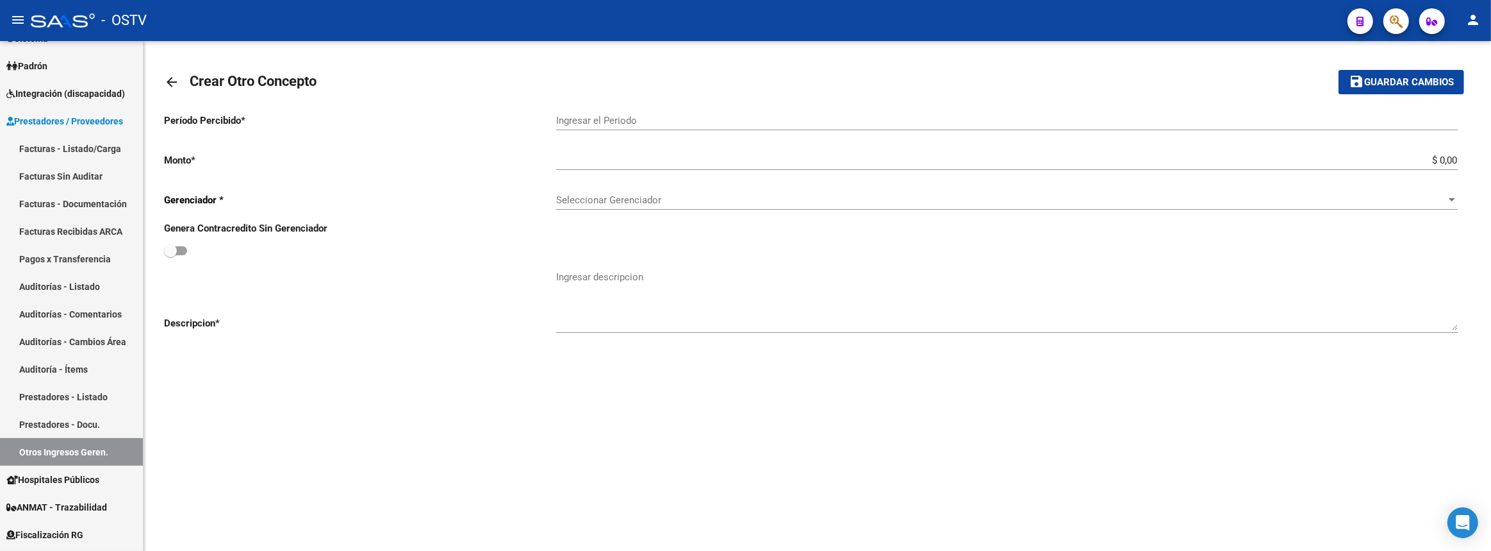
click at [668, 124] on input "Ingresar el Periodo" at bounding box center [1007, 121] width 902 height 12
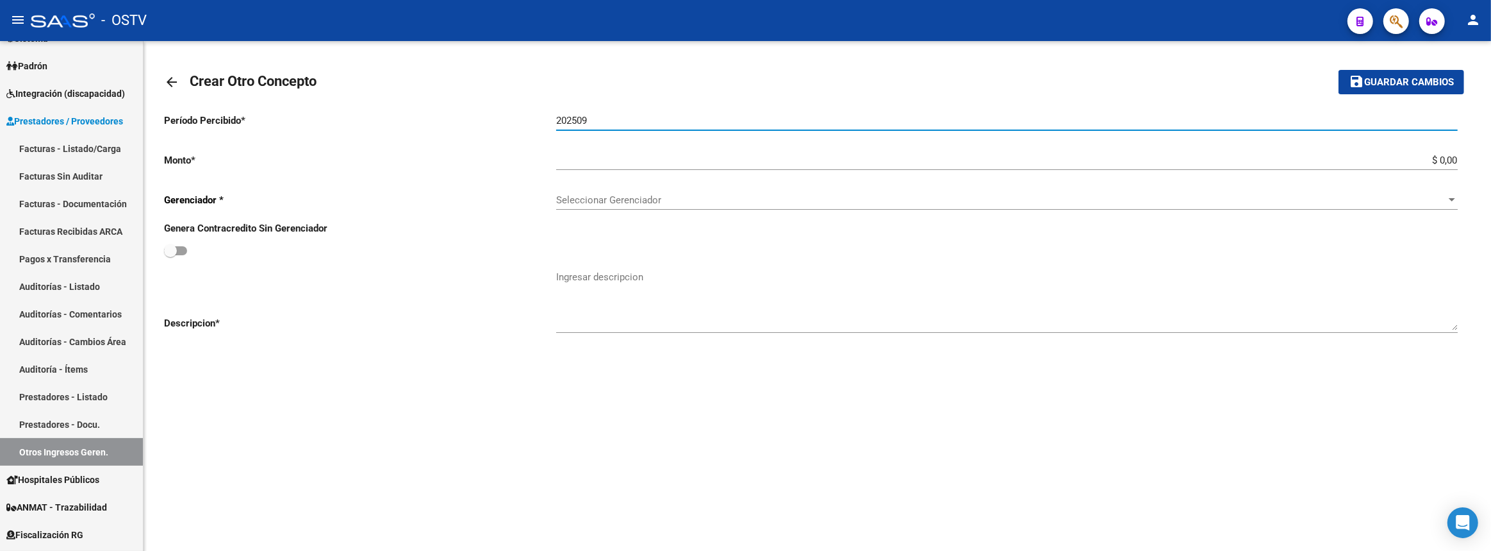
type input "202509"
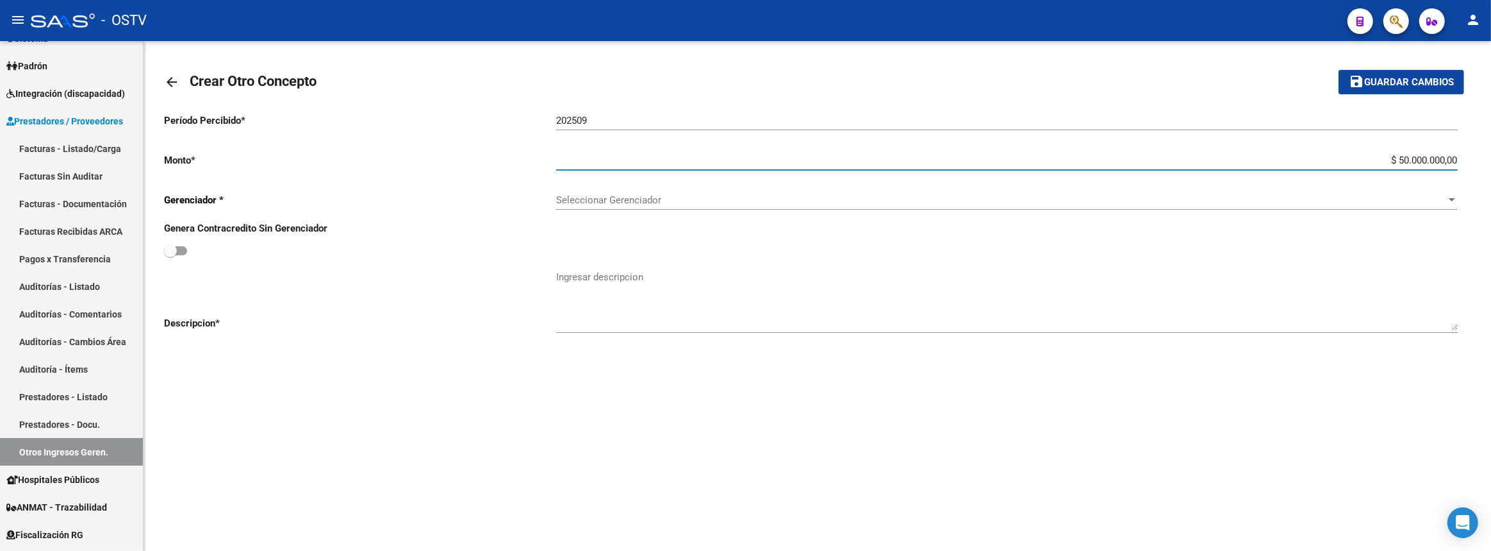
type input "-$ 50.000.000,00"
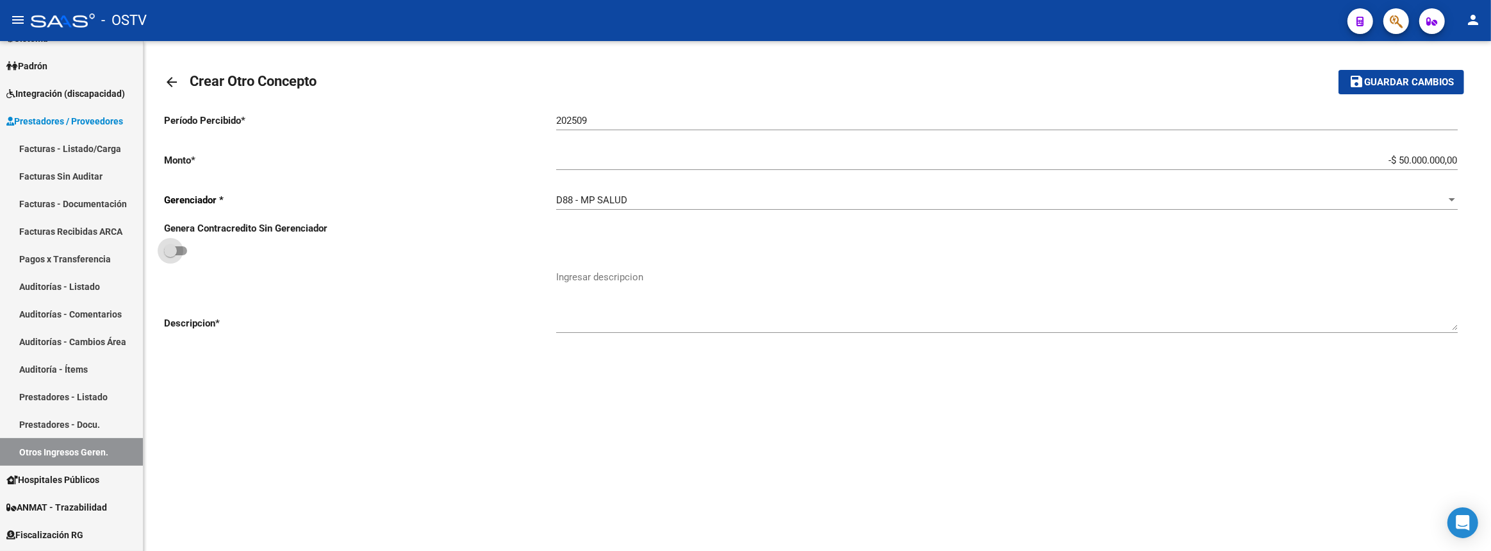
click at [170, 255] on input "checkbox" at bounding box center [170, 255] width 1 height 1
checkbox input "true"
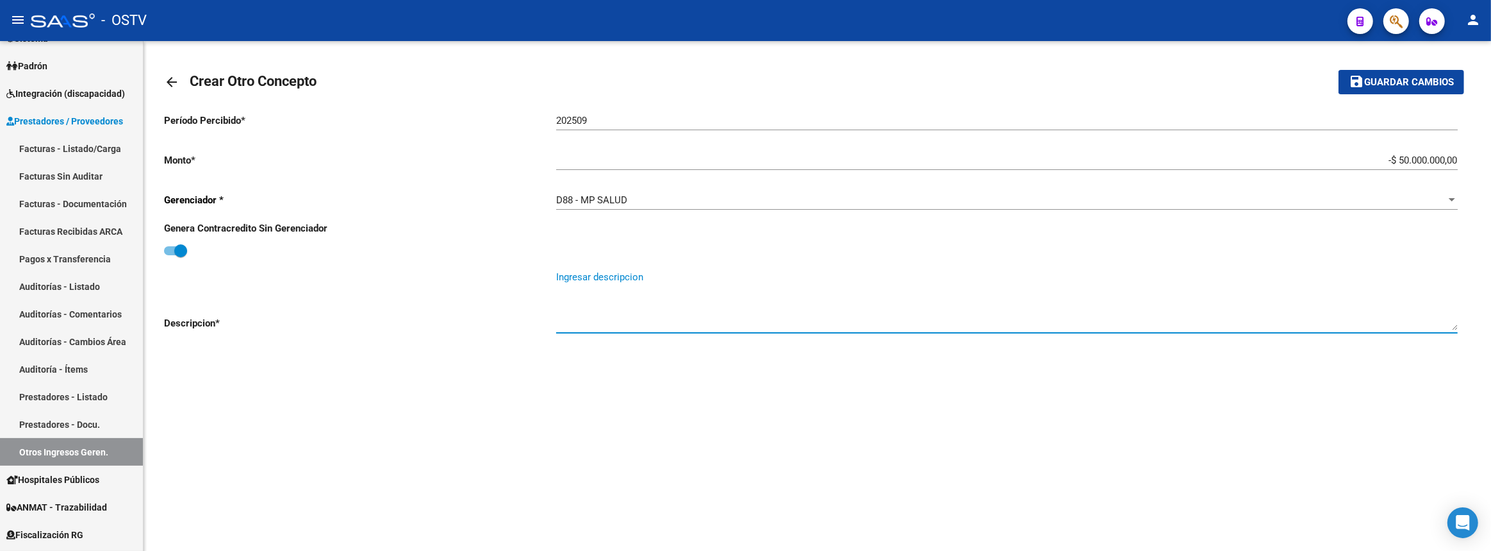
click at [651, 270] on textarea "Ingresar descripcion" at bounding box center [1007, 300] width 902 height 60
paste textarea "DEBITO: Adelanto desregulacion del period 08-2025 con GRUPO MPSALUD S.A. 337172…"
click at [754, 279] on textarea "DEBITO: Adelanto desregulacion del period 08-2025 con GRUPO MPSALUD S.A. 337172…" at bounding box center [1007, 300] width 902 height 60
click at [1059, 273] on textarea "DEBITO: Adelanto desregulacion del period 09-2025 con GRUPO MPSALUD S.A. 337172…" at bounding box center [1007, 300] width 902 height 60
type textarea "DEBITO: Adelanto desregulacion del period 09-2025 con GRUPO MPSALUD S.A. 337172…"
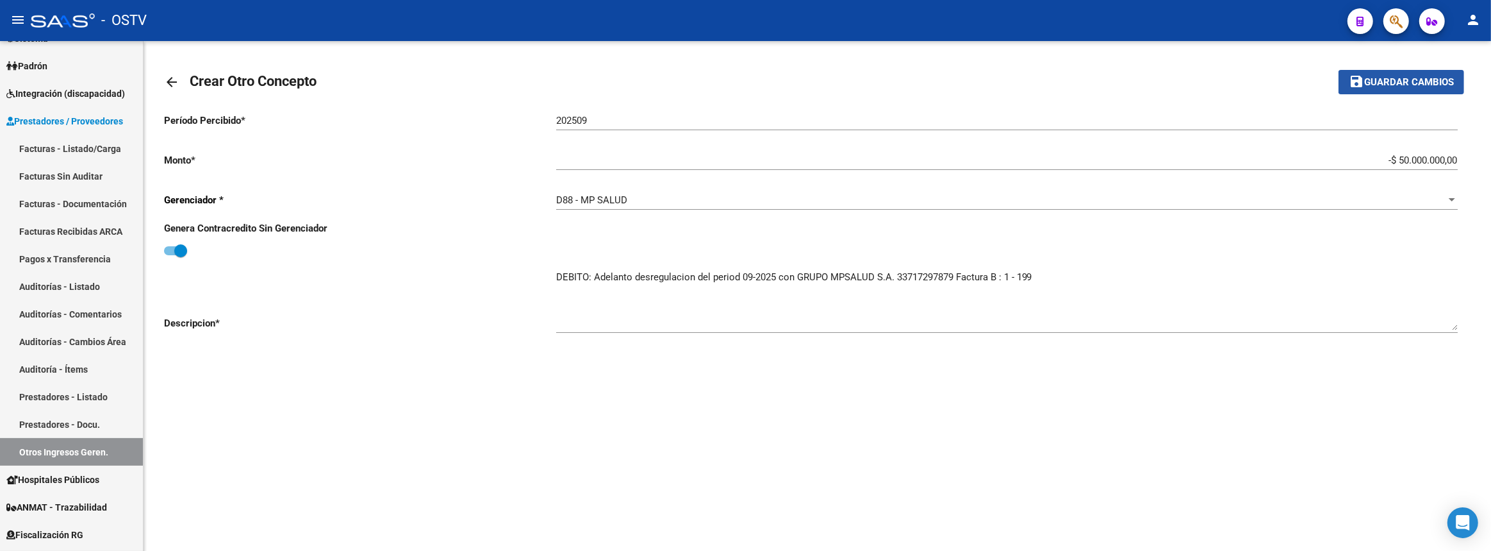
click at [1352, 79] on mat-icon "save" at bounding box center [1356, 81] width 15 height 15
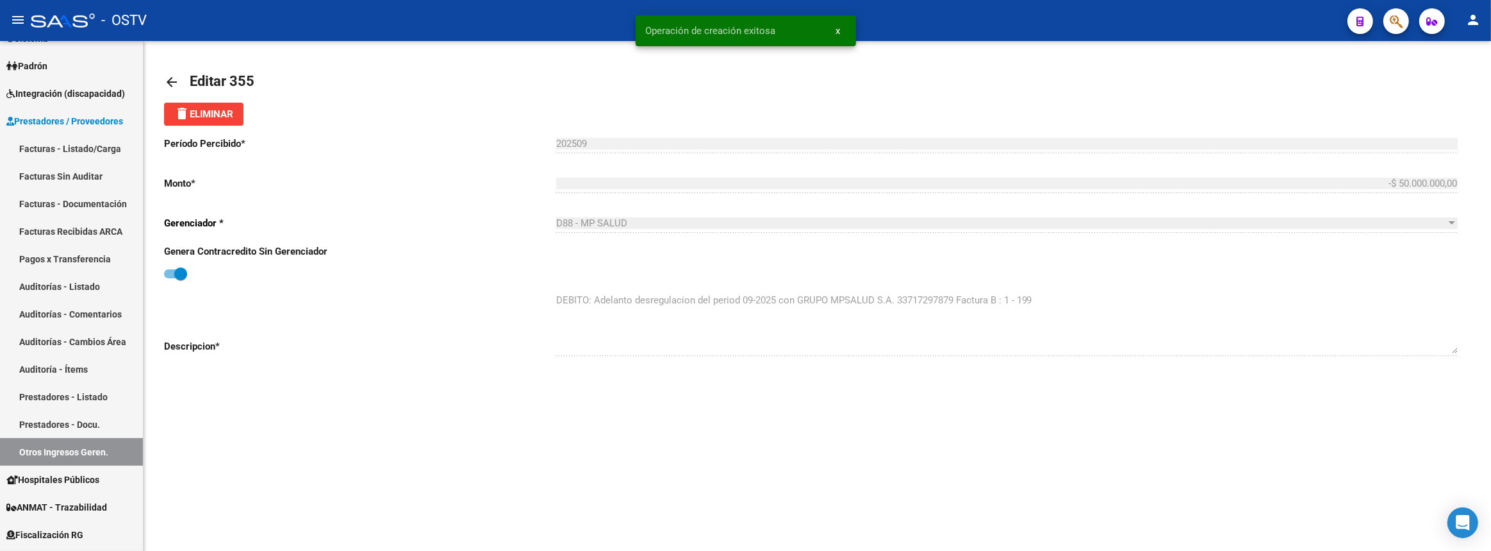
click at [186, 72] on link "arrow_back" at bounding box center [177, 82] width 26 height 30
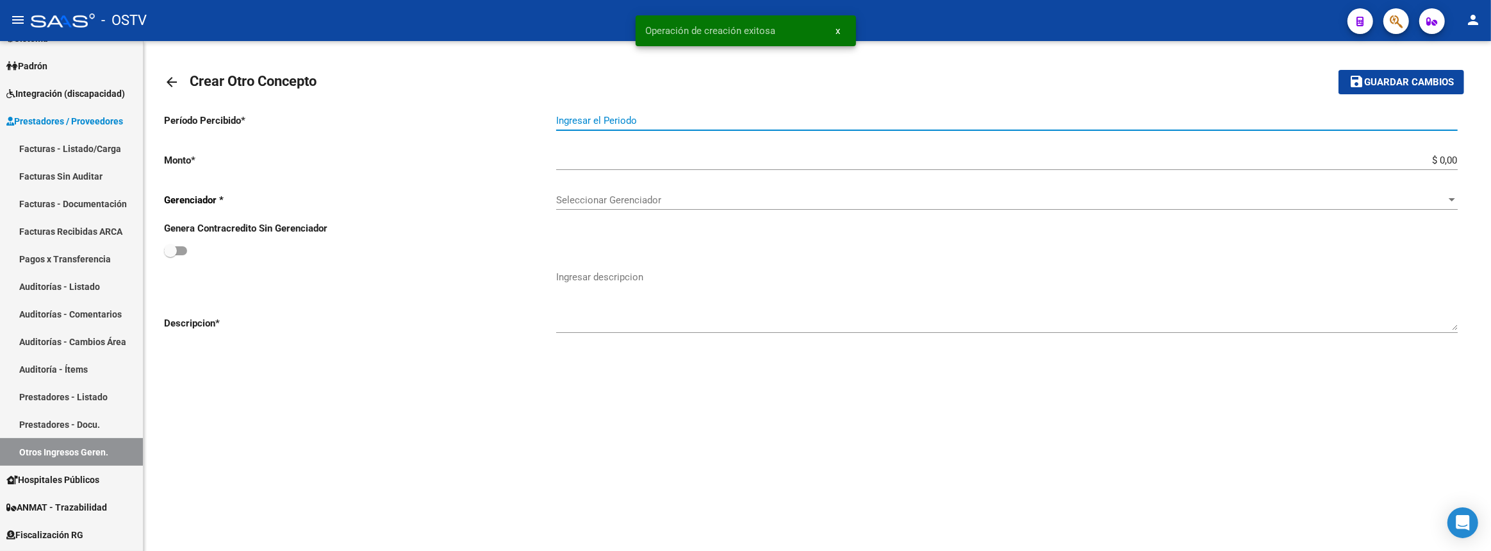
click at [733, 115] on input "Ingresar el Periodo" at bounding box center [1007, 121] width 902 height 12
type input "202509"
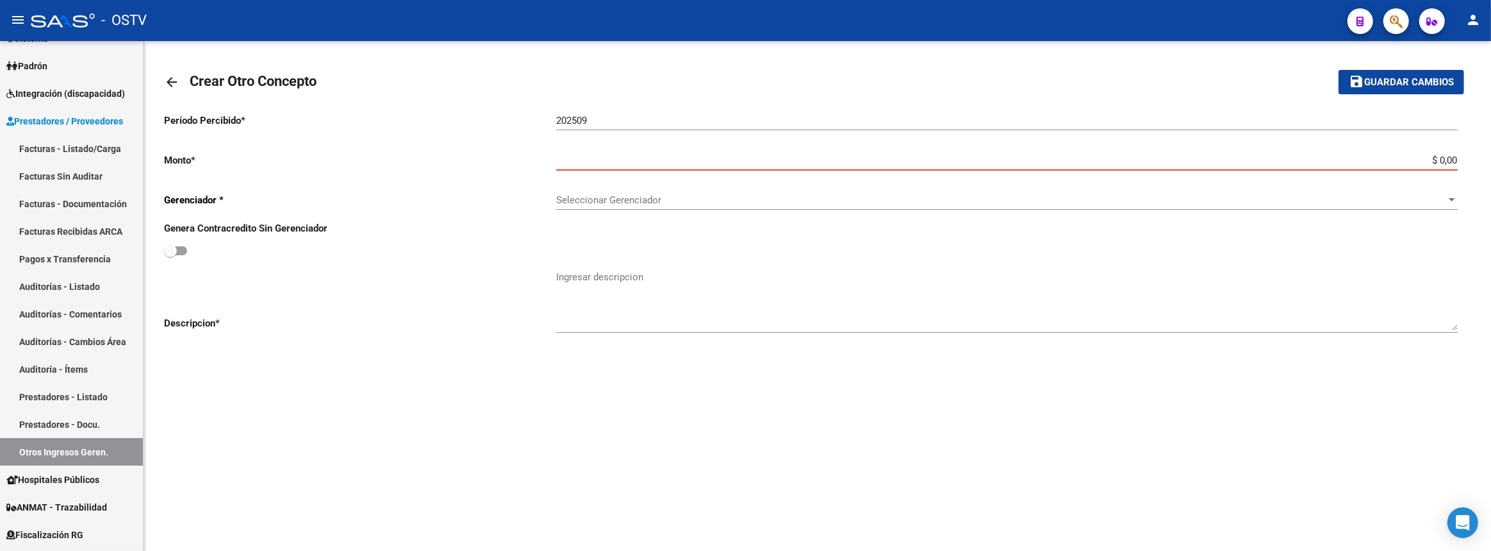
paste input "11.631.799"
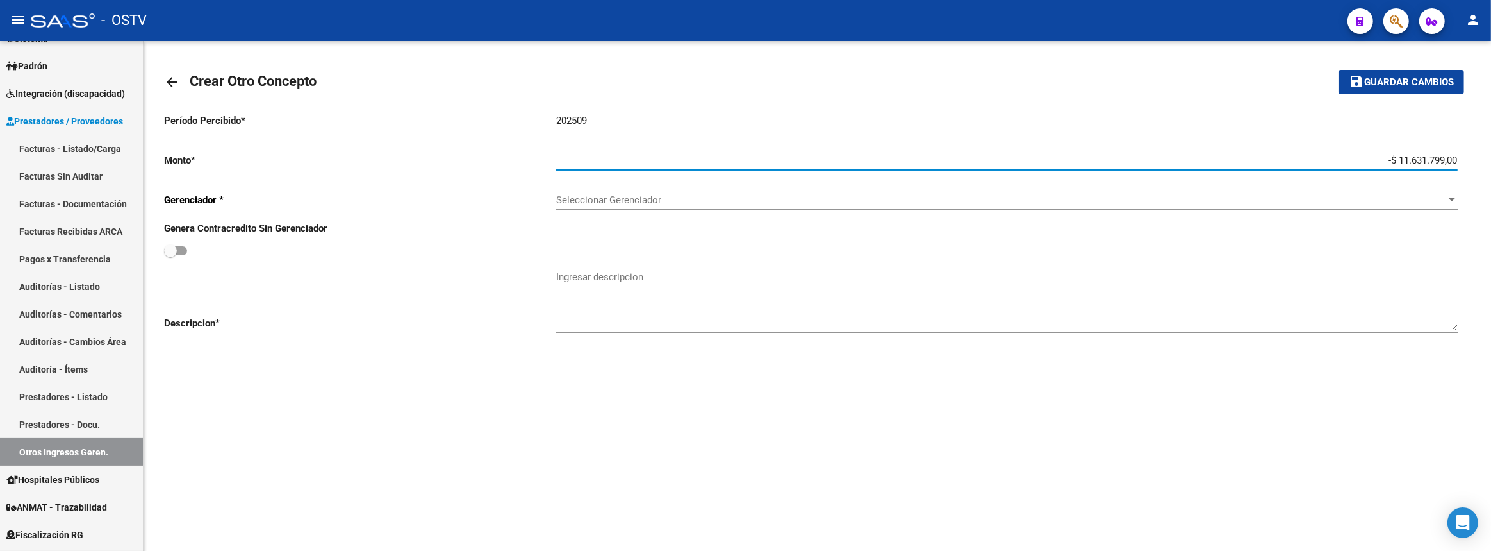
type input "-$ 11.631.799,00"
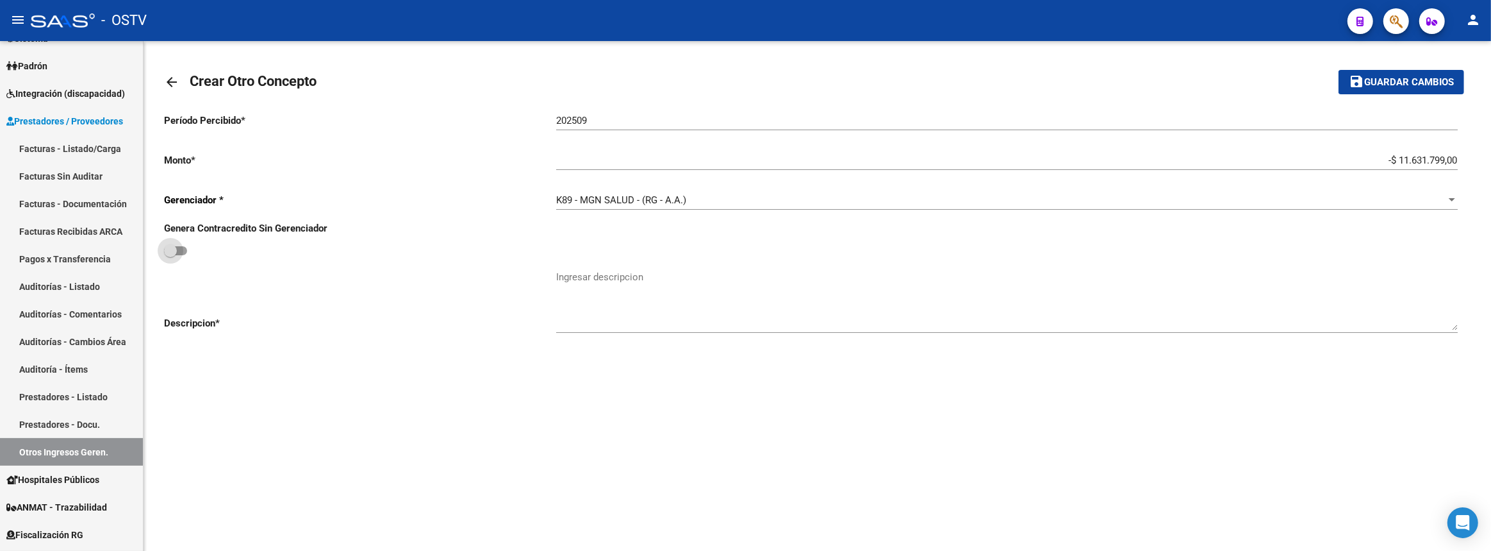
click at [170, 255] on input "checkbox" at bounding box center [170, 255] width 1 height 1
checkbox input "true"
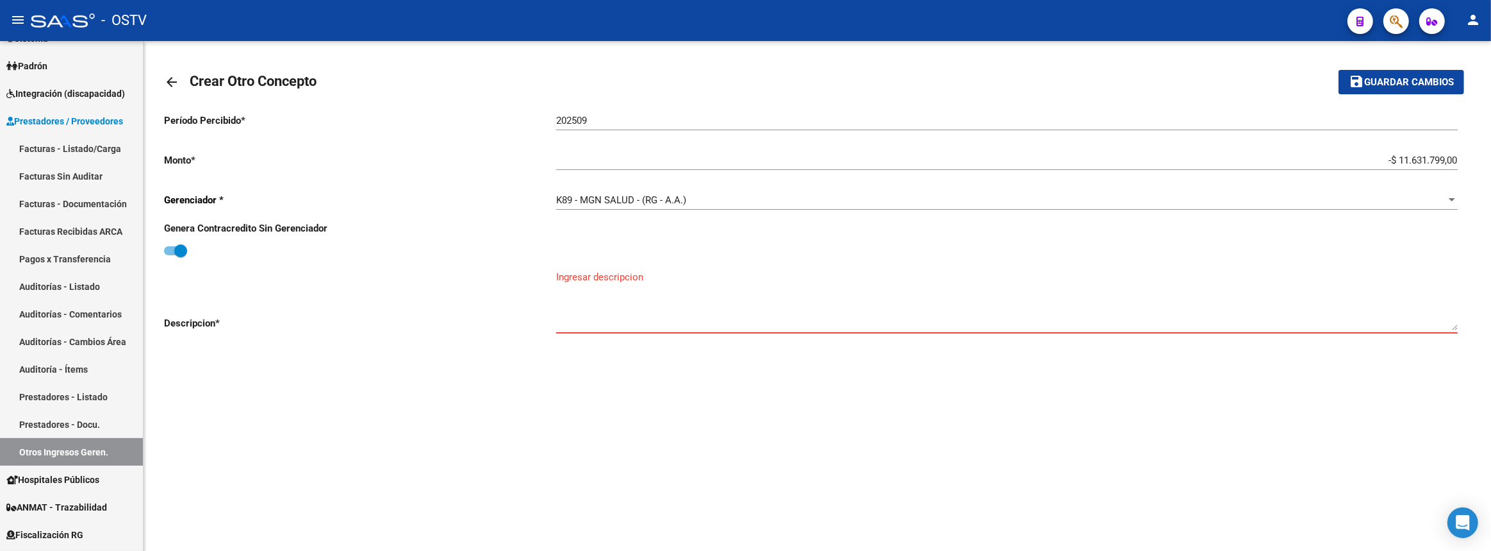
paste textarea "DEBITO: Adelanto desregulacion del period 08-2025 con GRUPO MPSALUD S.A. 337172…"
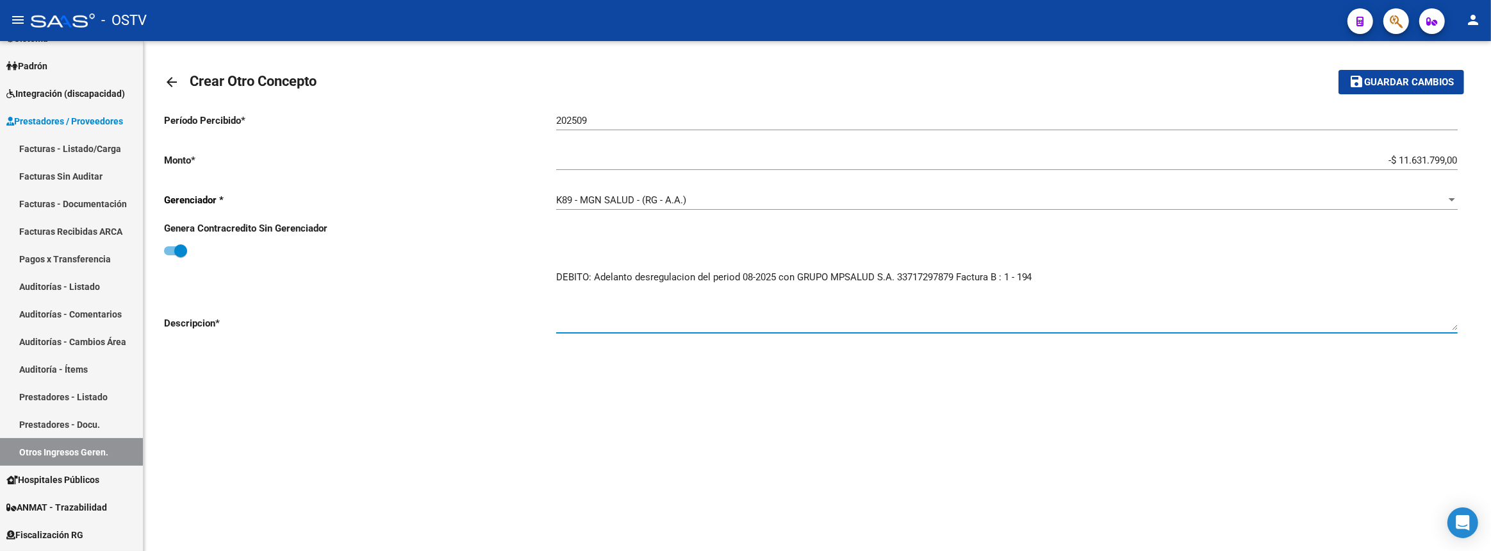
drag, startPoint x: 808, startPoint y: 274, endPoint x: 1093, endPoint y: 275, distance: 285.2
click at [1093, 275] on textarea "DEBITO: Adelanto desregulacion del period 08-2025 con GRUPO MPSALUD S.A. 337172…" at bounding box center [1007, 300] width 902 height 60
click at [827, 283] on textarea "DEBITO: Adelanto desregulacion del period 09-2025 con" at bounding box center [1007, 300] width 902 height 60
paste textarea "CONSULT-RENT S.R.L. - 30710542372 16/09/2025 Factura B : 4 - 931"
click at [1002, 272] on textarea "DEBITO: Adelanto desregulacion del period 09-2025 con CONSULT-RENT S.R.L. - 307…" at bounding box center [1007, 300] width 902 height 60
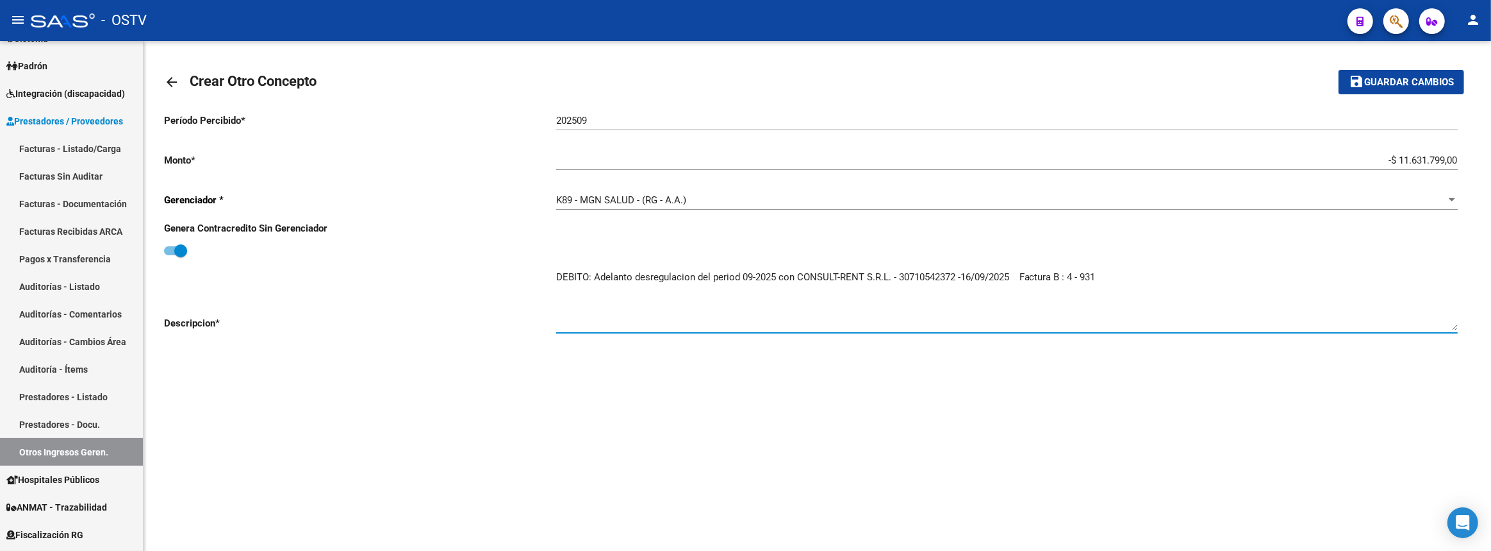
type textarea "DEBITO: Adelanto desregulacion del period 09-2025 con CONSULT-RENT S.R.L. - 307…"
click at [1393, 79] on span "Guardar cambios" at bounding box center [1409, 83] width 90 height 12
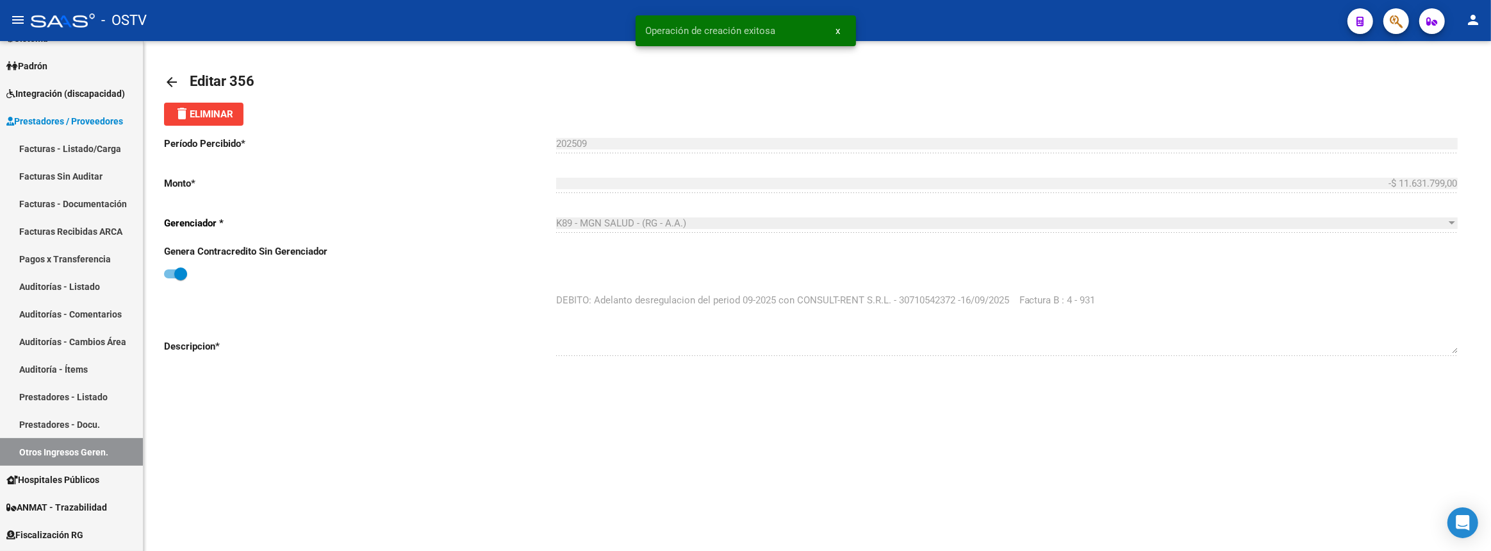
click at [172, 78] on mat-icon "arrow_back" at bounding box center [171, 81] width 15 height 15
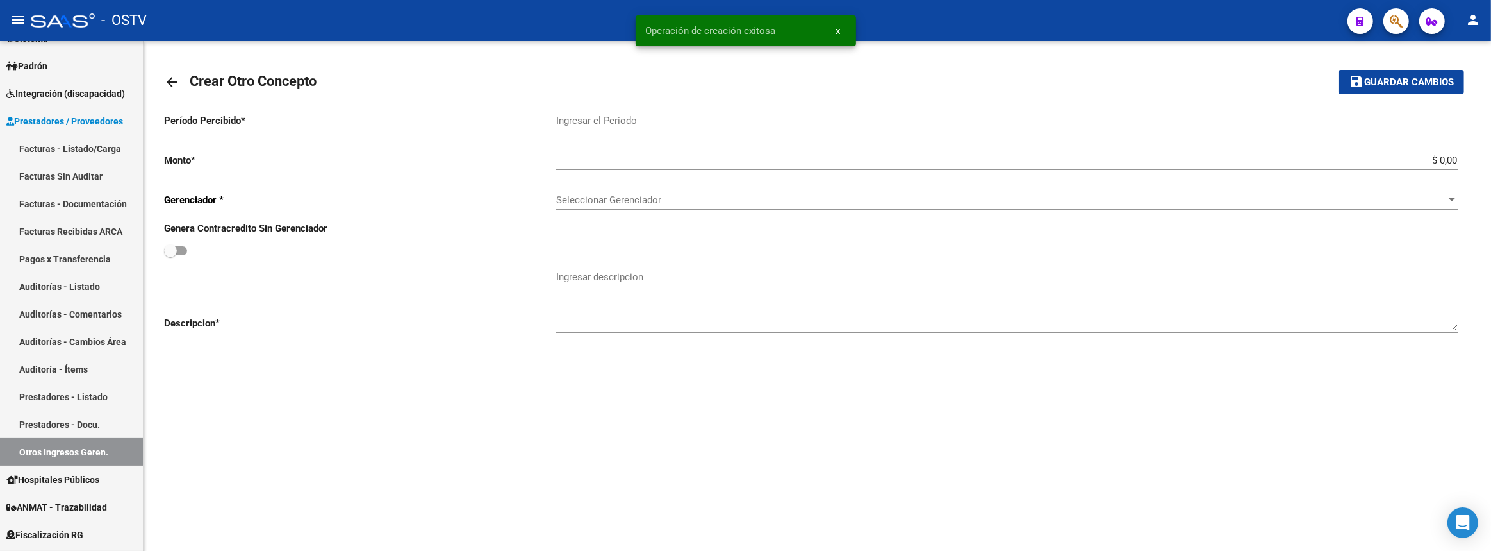
click at [570, 117] on input "Ingresar el Periodo" at bounding box center [1007, 121] width 902 height 12
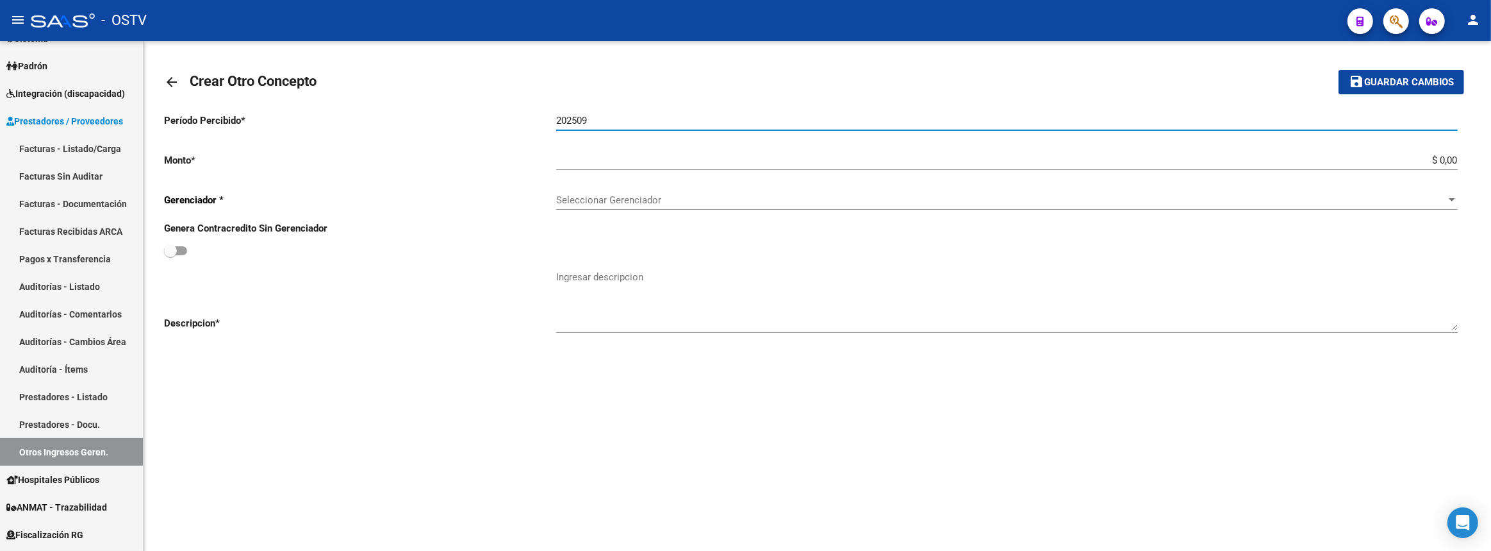
type input "202509"
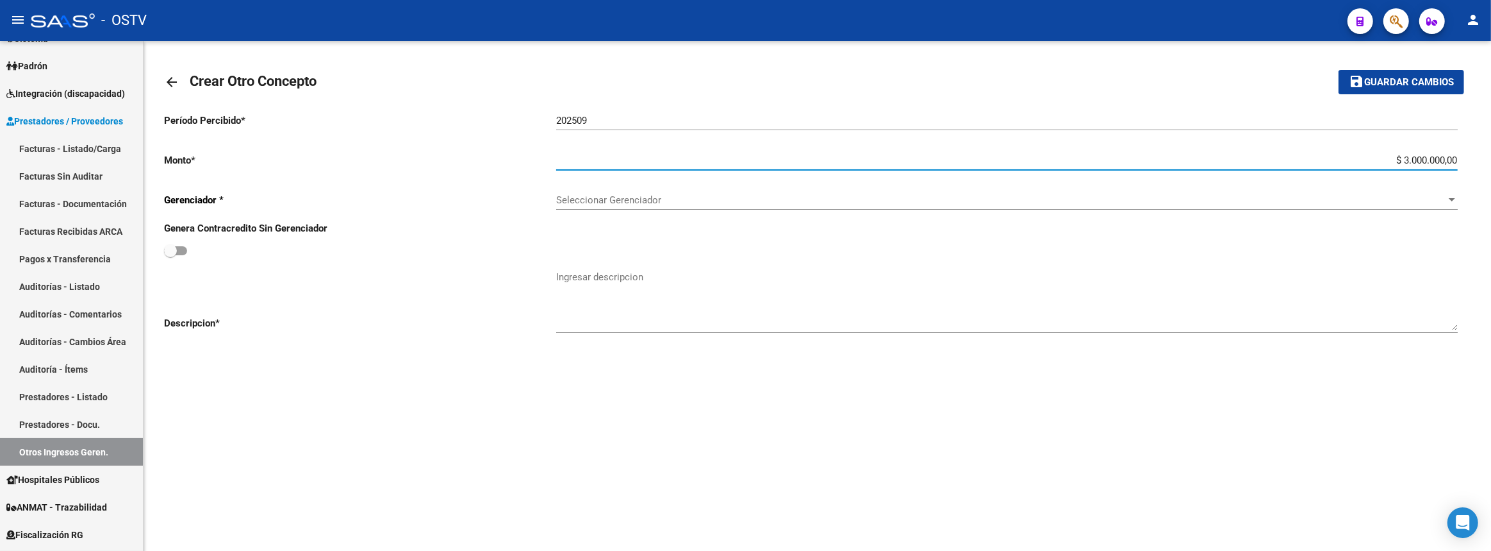
type input "-$ 3.000.000,00"
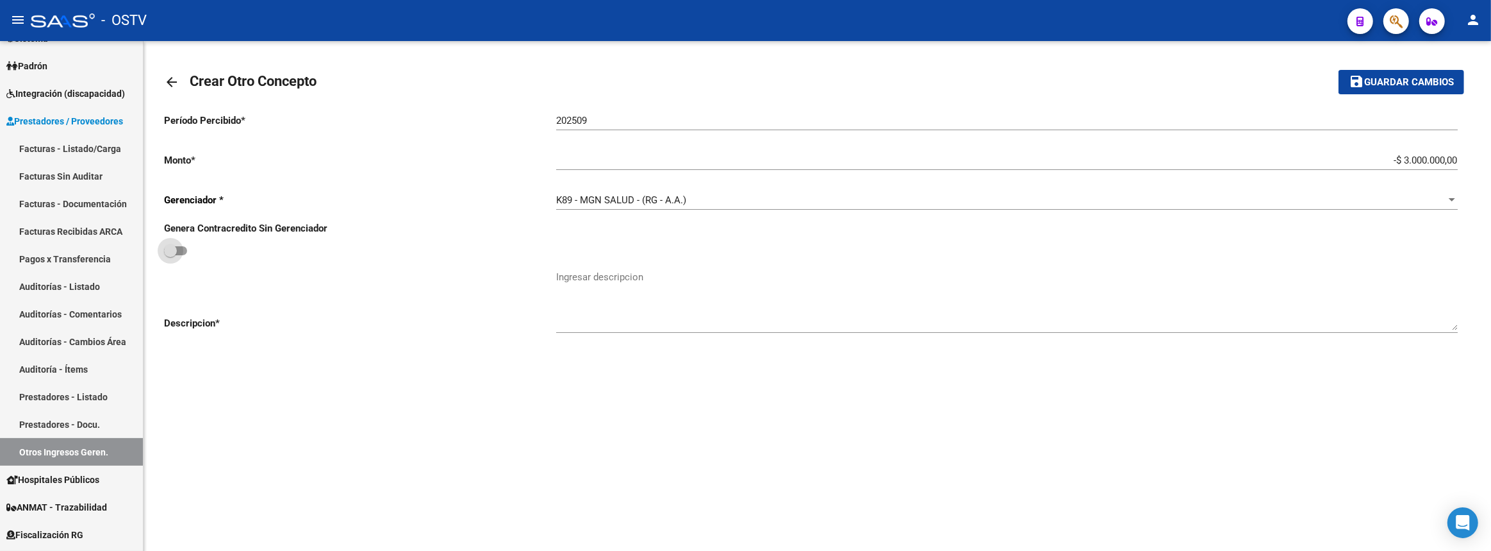
click at [170, 255] on input "checkbox" at bounding box center [170, 255] width 1 height 1
checkbox input "true"
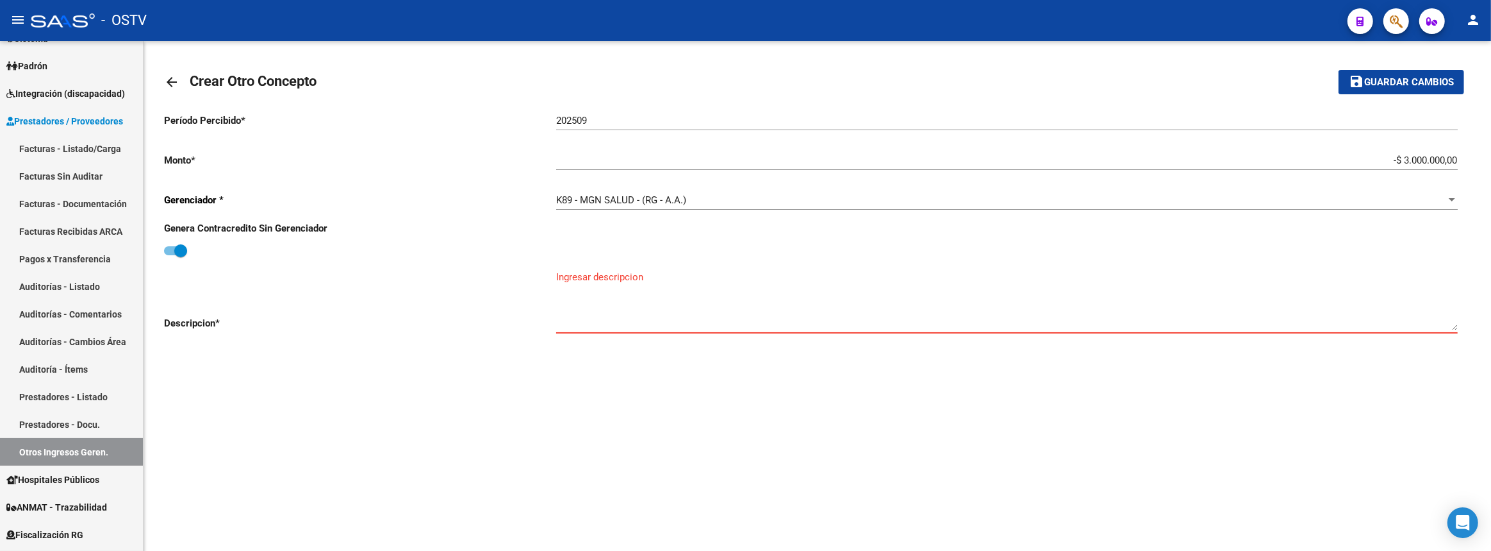
paste textarea "DEBITO: Adelanto desregulacion del period 09-2025 con CONSULT-RENT S.R.L. - 307…"
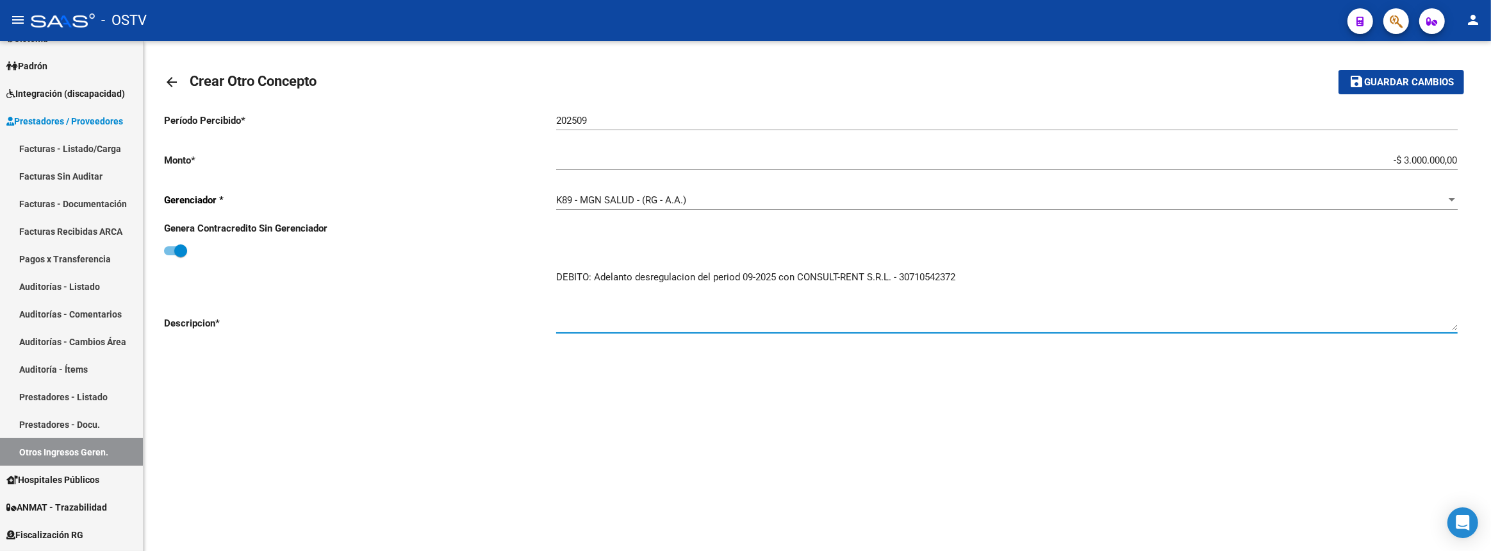
click at [1002, 272] on textarea "DEBITO: Adelanto desregulacion del period 09-2025 con CONSULT-RENT S.R.L. - 307…" at bounding box center [1007, 300] width 902 height 60
paste textarea "10/09/2025 Factura B : 4 - 929"
click at [1038, 275] on textarea "DEBITO: Adelanto desregulacion del period 09-2025 con CONSULT-RENT S.R.L. - 307…" at bounding box center [1007, 300] width 902 height 60
type textarea "DEBITO: Adelanto desregulacion del period 09-2025 con CONSULT-RENT S.R.L. - 307…"
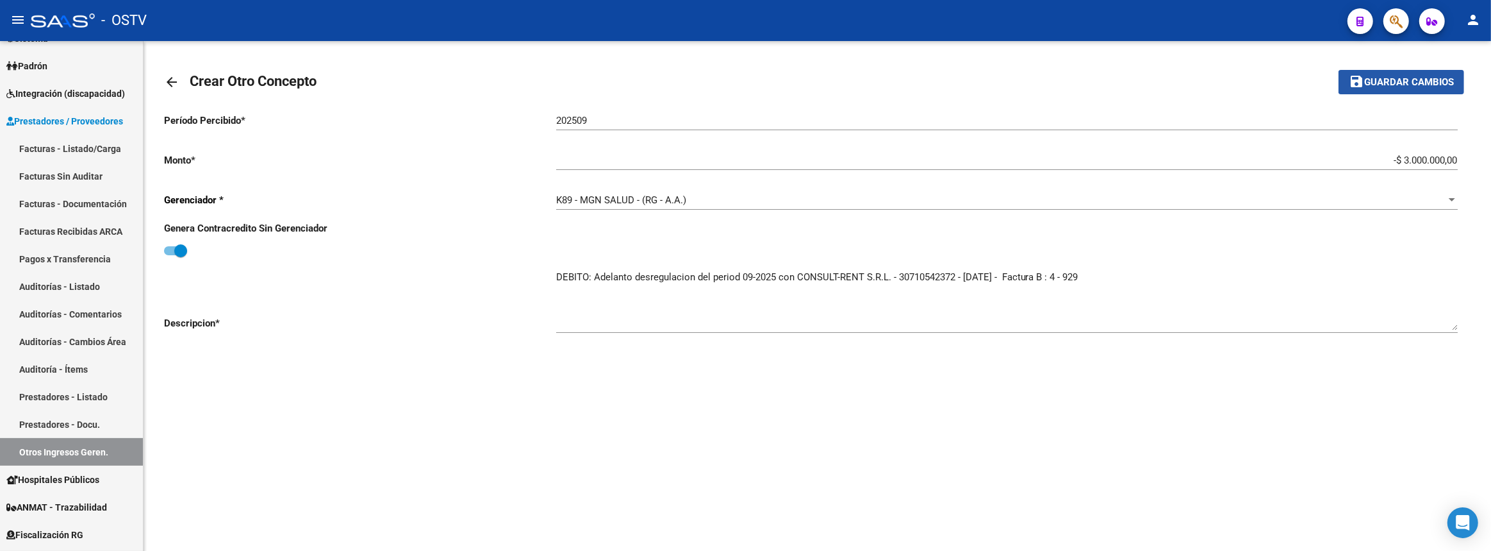
click at [1374, 80] on span "Guardar cambios" at bounding box center [1409, 83] width 90 height 12
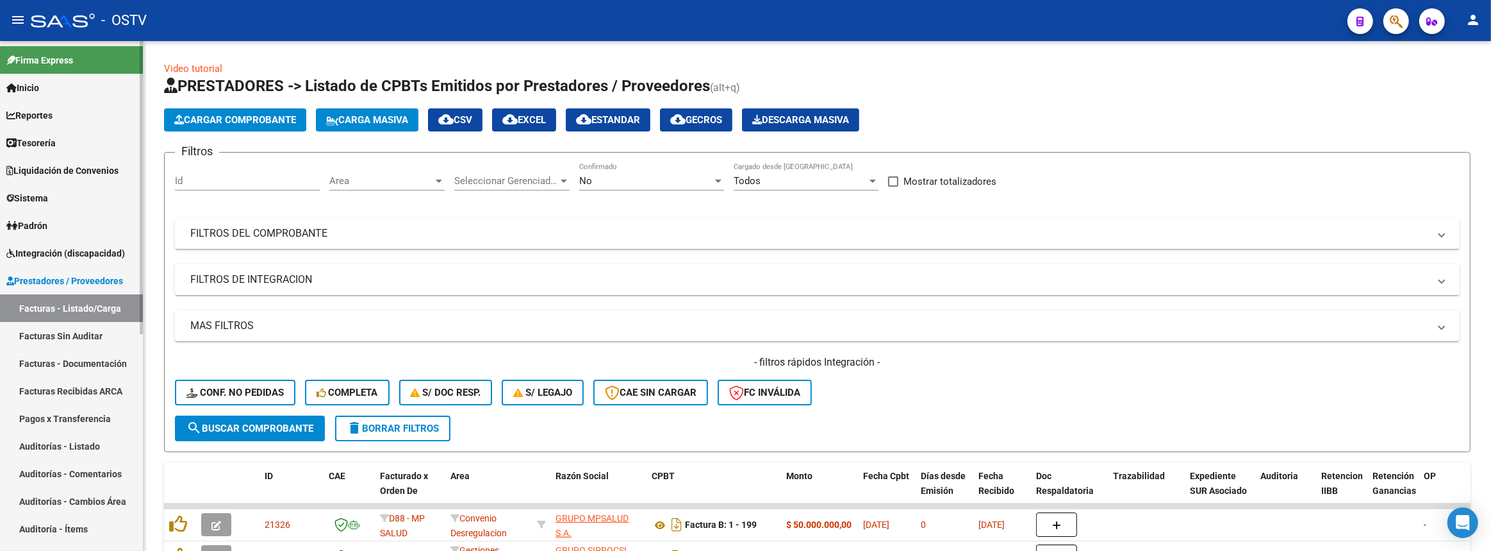
click at [89, 432] on link "Auditorías - Listado" at bounding box center [71, 446] width 143 height 28
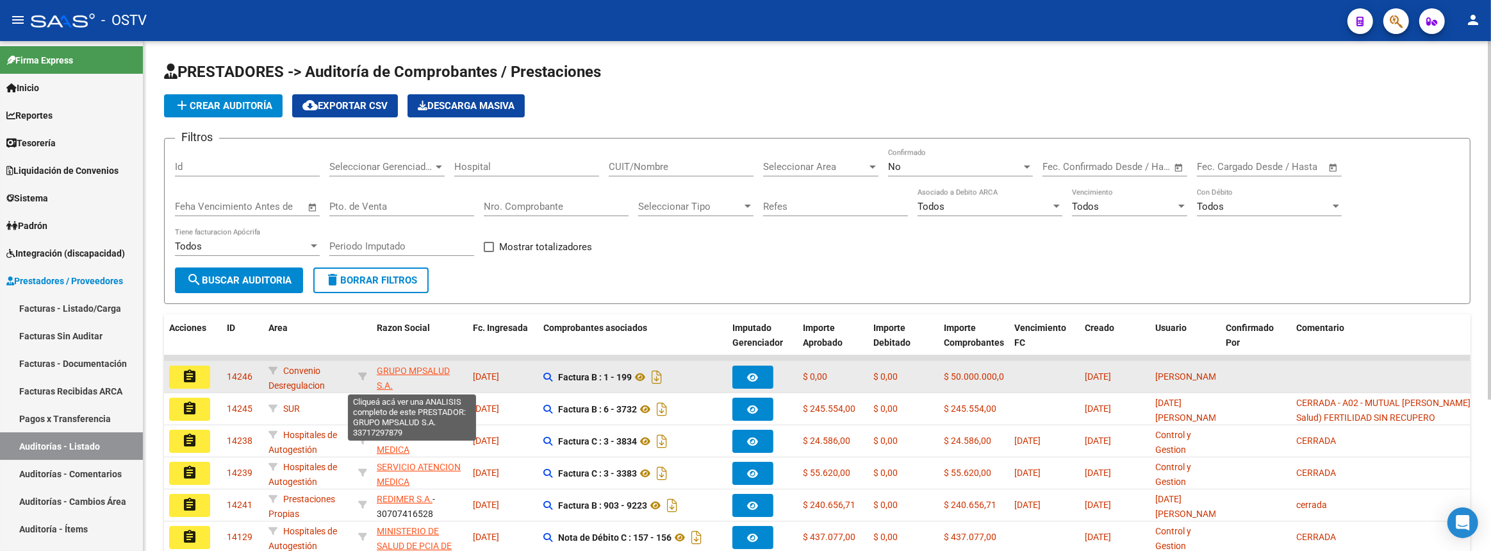
click at [386, 368] on span "GRUPO MPSALUD S.A." at bounding box center [413, 377] width 73 height 25
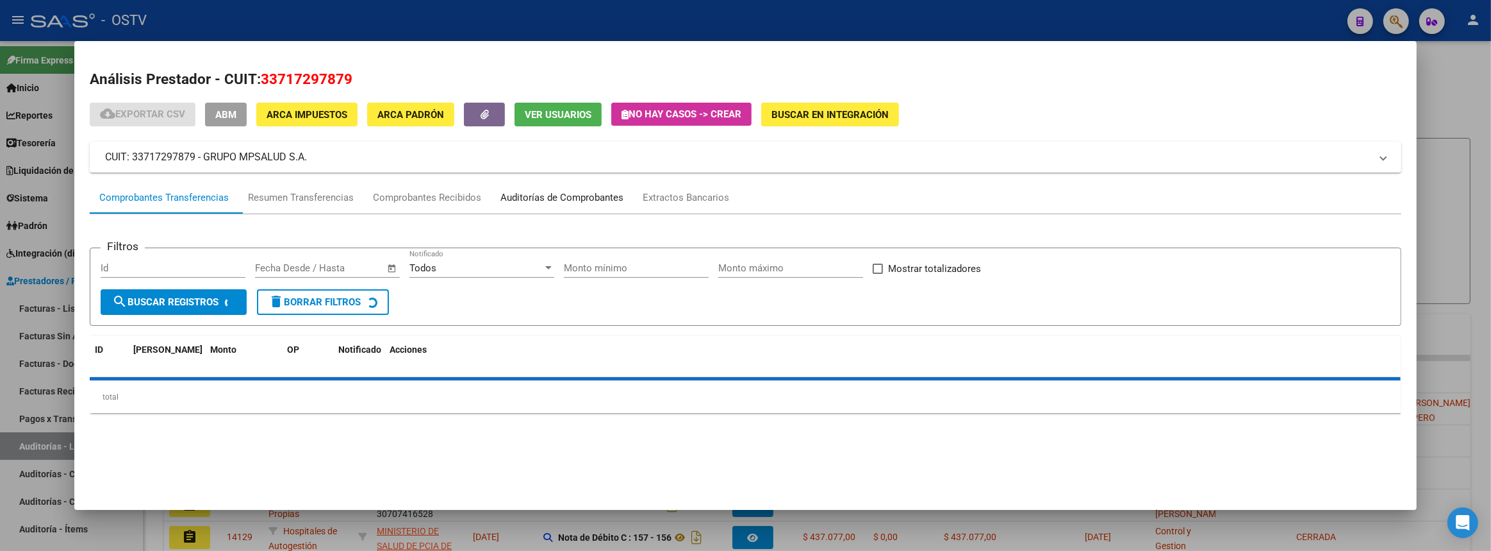
click at [570, 190] on div "Auditorías de Comprobantes" at bounding box center [562, 197] width 123 height 15
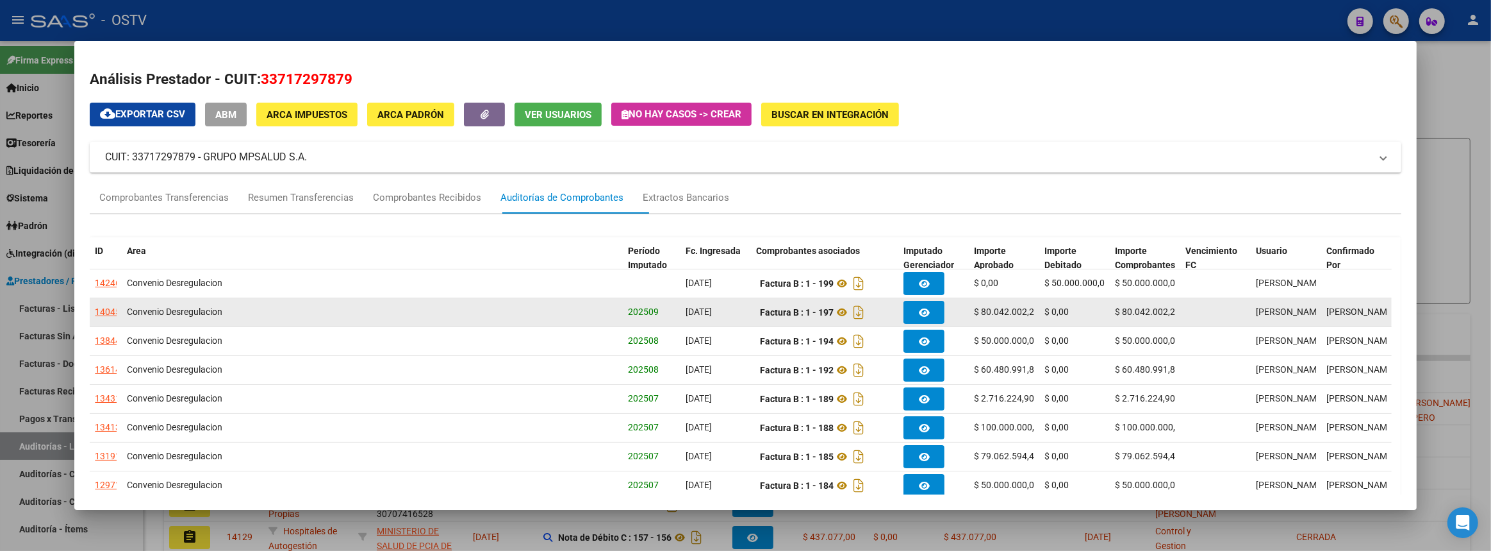
click at [114, 312] on div "14045" at bounding box center [108, 311] width 26 height 15
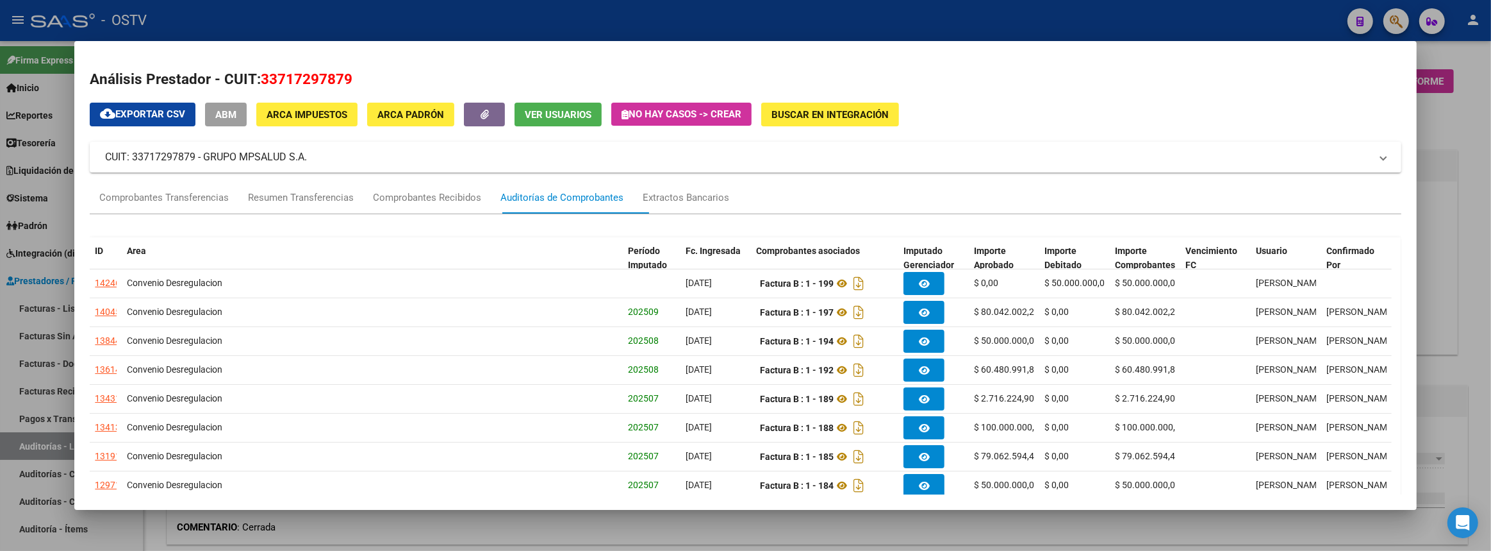
click at [1491, 308] on div at bounding box center [745, 275] width 1491 height 551
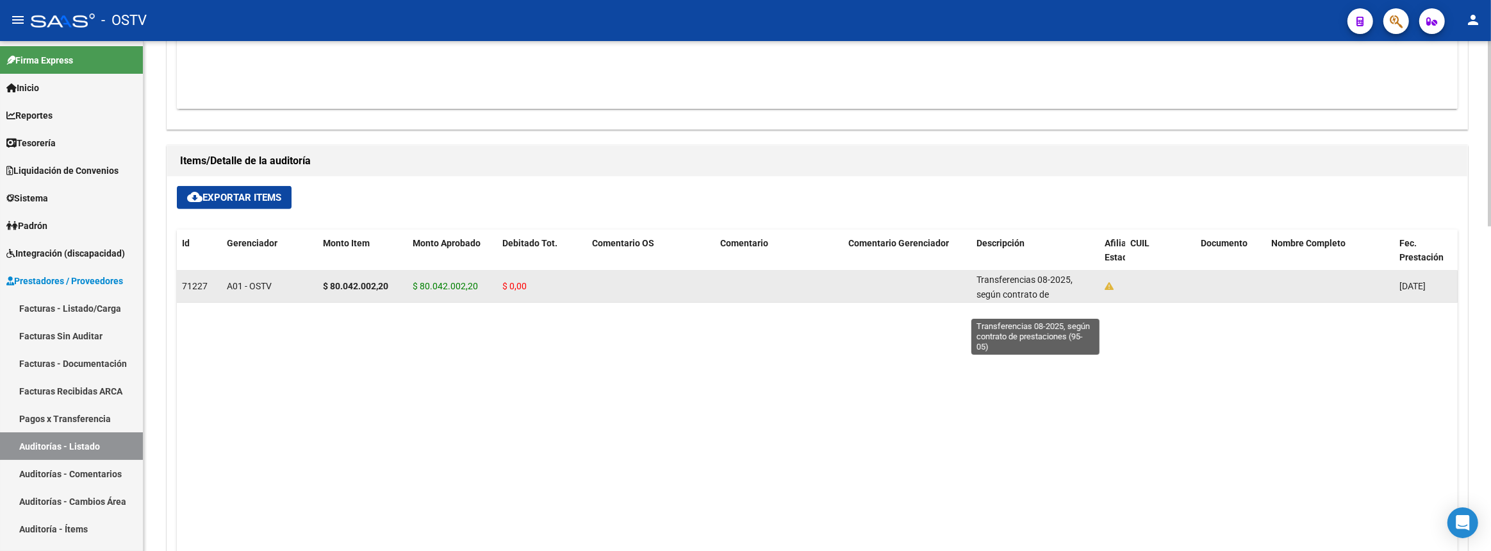
scroll to position [17, 0]
drag, startPoint x: 973, startPoint y: 281, endPoint x: 1064, endPoint y: 296, distance: 92.2
click at [1064, 296] on datatable-body-cell "Transferencias 08-2025, según contrato de prestaciones (95-05)" at bounding box center [1036, 285] width 128 height 31
copy span "Transferencias 08-2025, según contrato de prestaciones (95-05)"
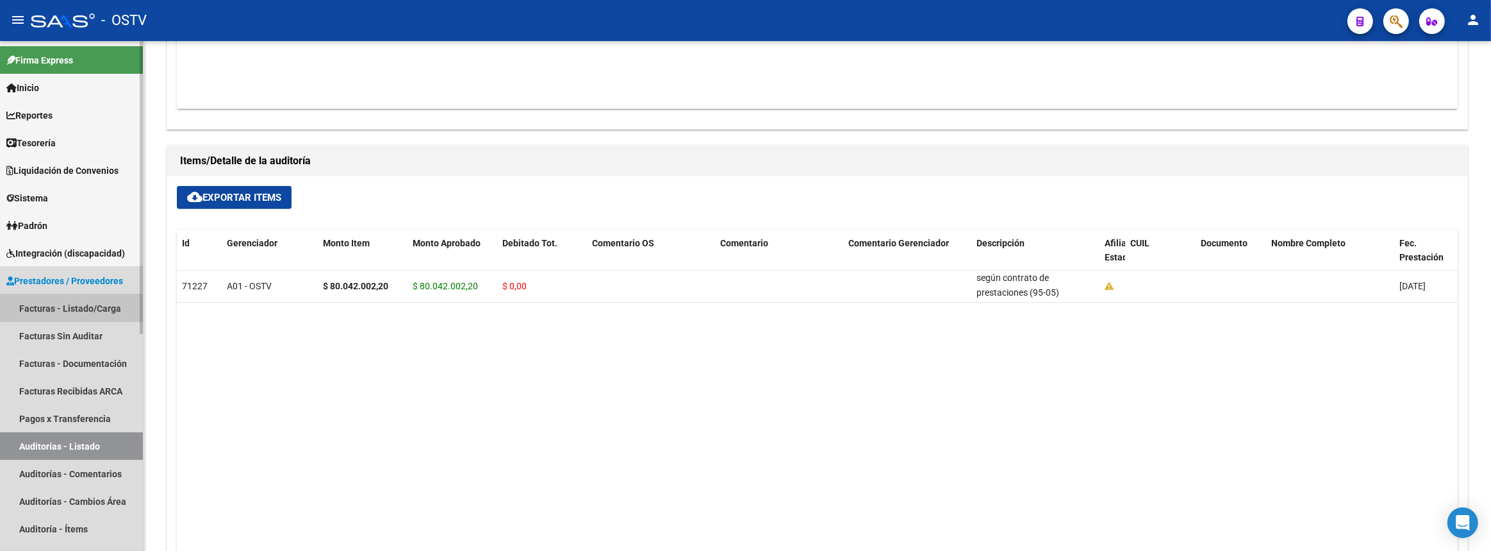
click at [100, 308] on link "Facturas - Listado/Carga" at bounding box center [71, 308] width 143 height 28
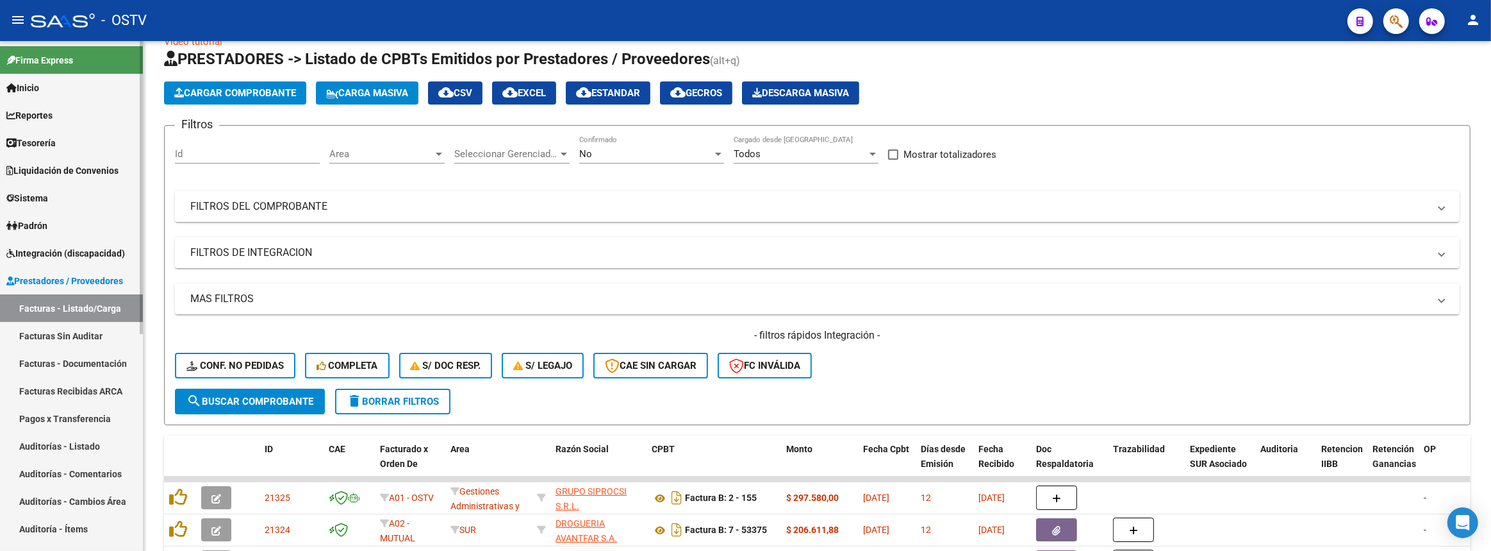
scroll to position [362, 0]
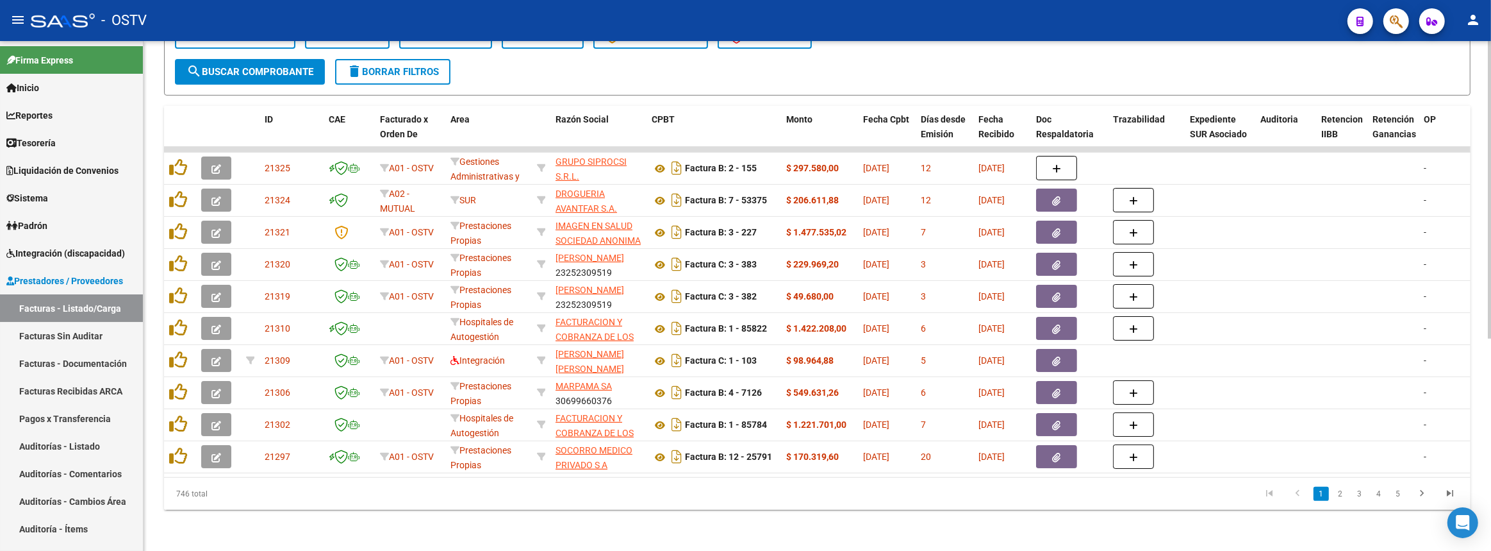
click at [935, 525] on div "Video tutorial PRESTADORES -> Listado de CPBTs Emitidos por Prestadores / Prove…" at bounding box center [818, 118] width 1348 height 866
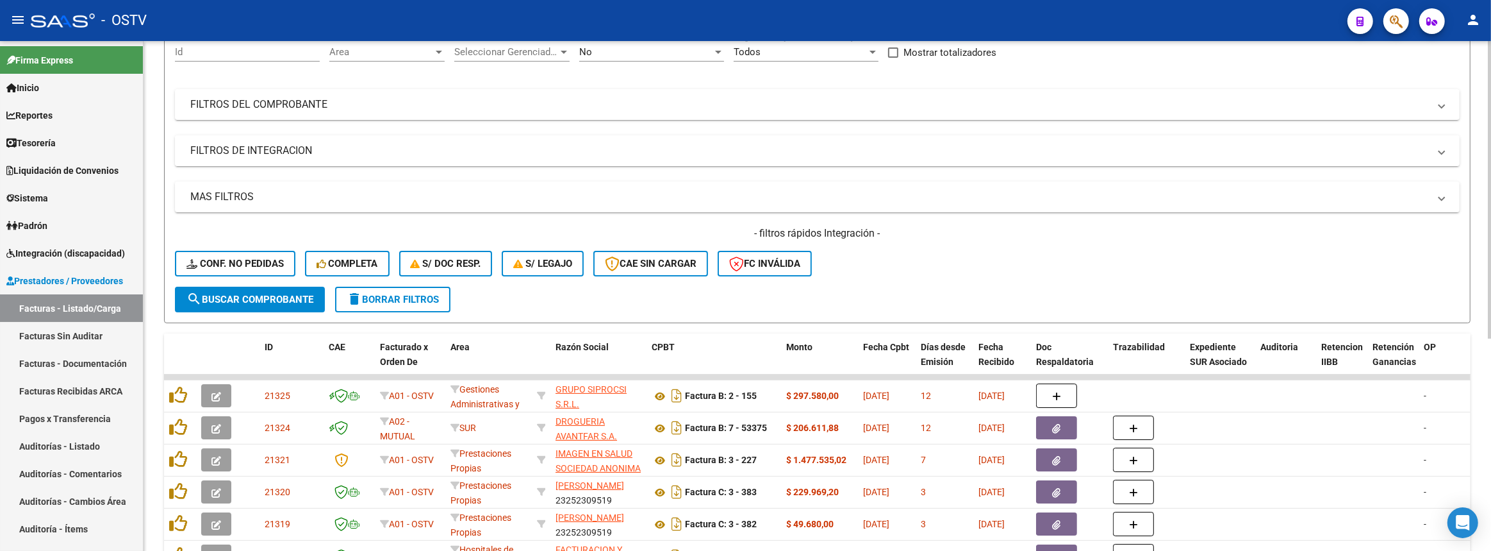
scroll to position [70, 0]
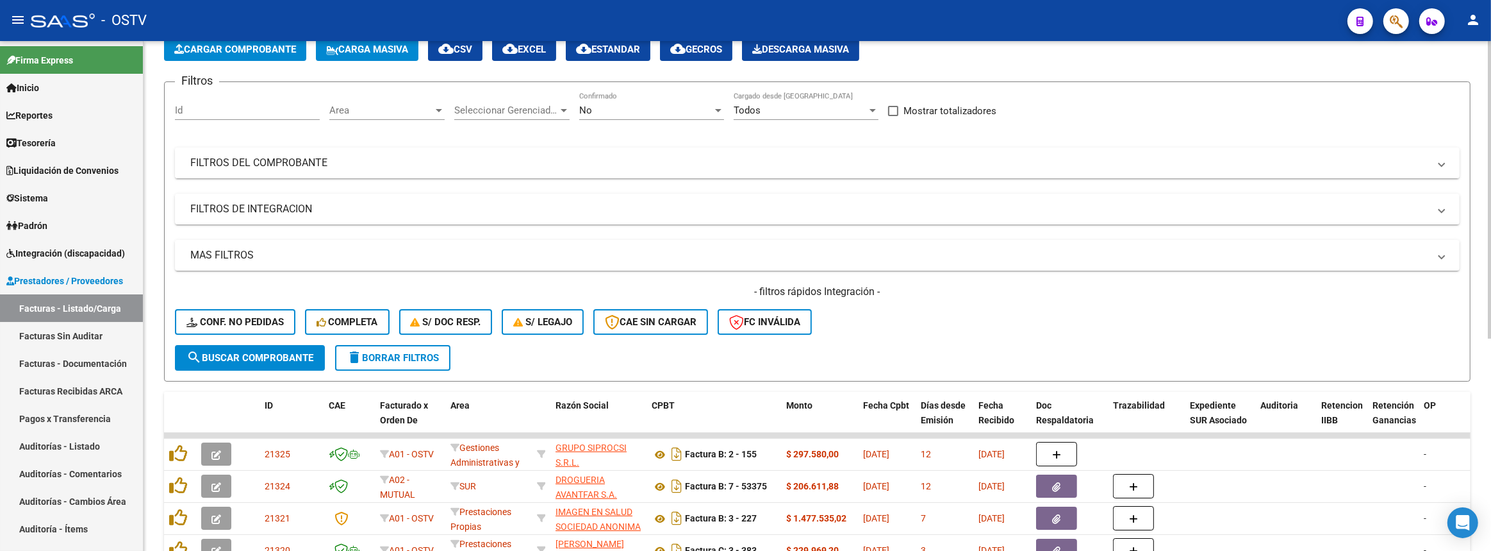
click at [503, 156] on mat-panel-title "FILTROS DEL COMPROBANTE" at bounding box center [809, 163] width 1239 height 14
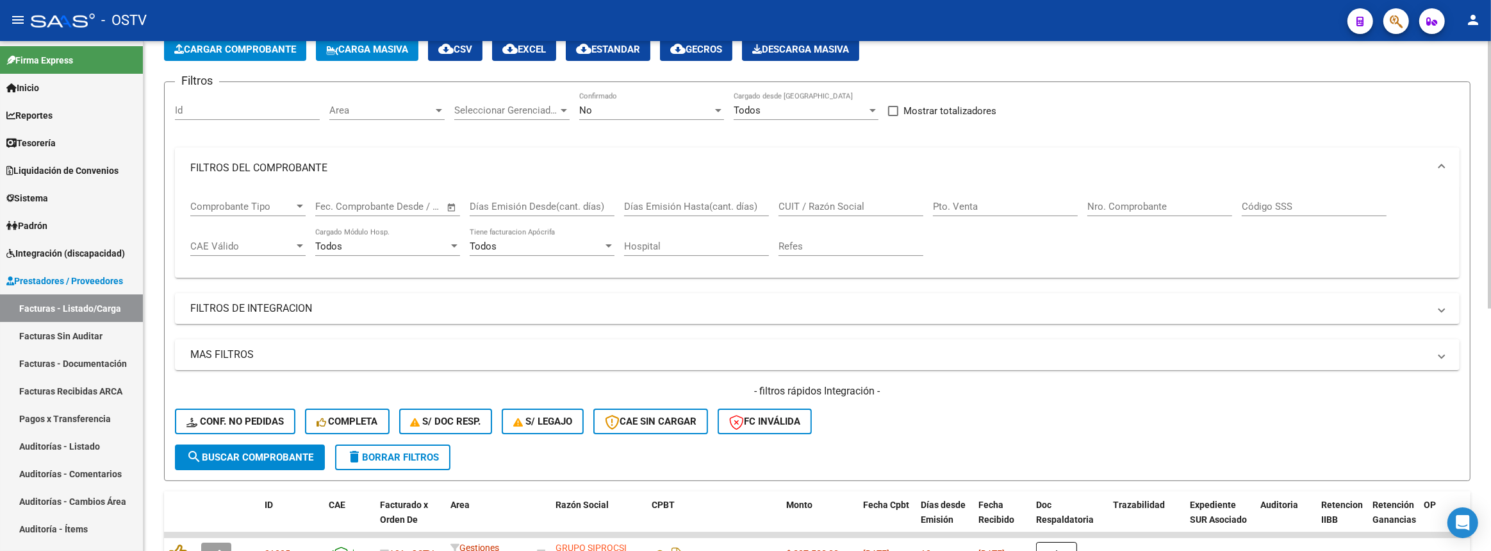
scroll to position [13, 0]
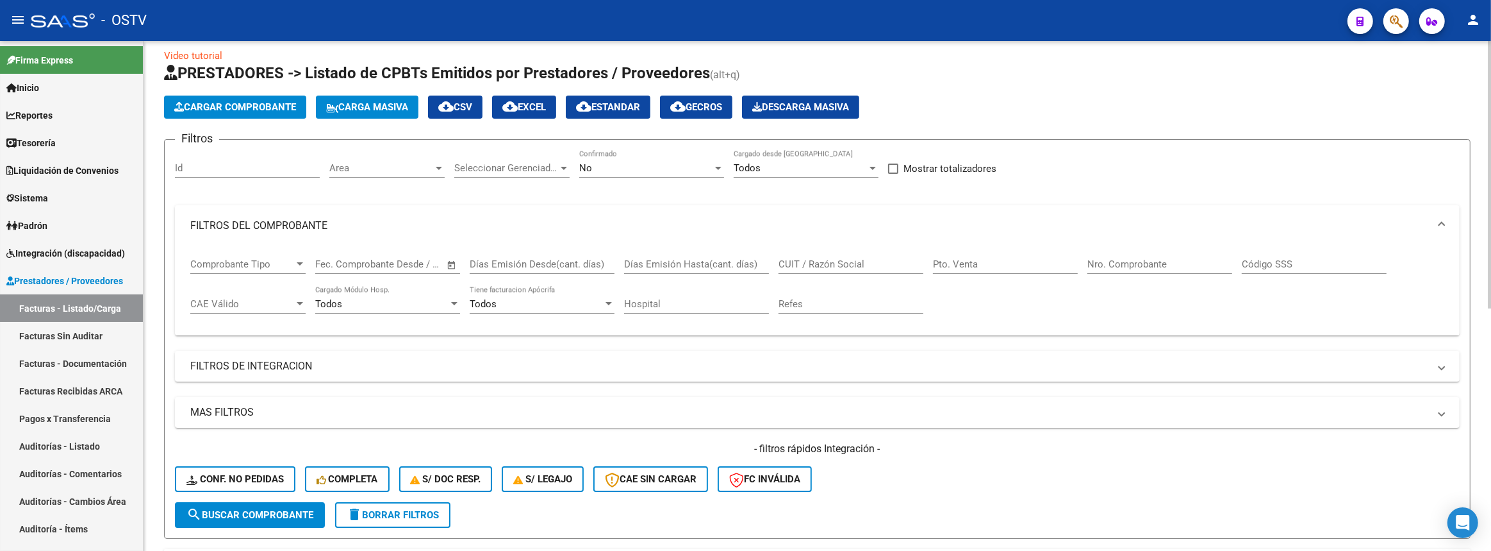
click at [1136, 254] on div "Nro. Comprobante" at bounding box center [1160, 260] width 145 height 28
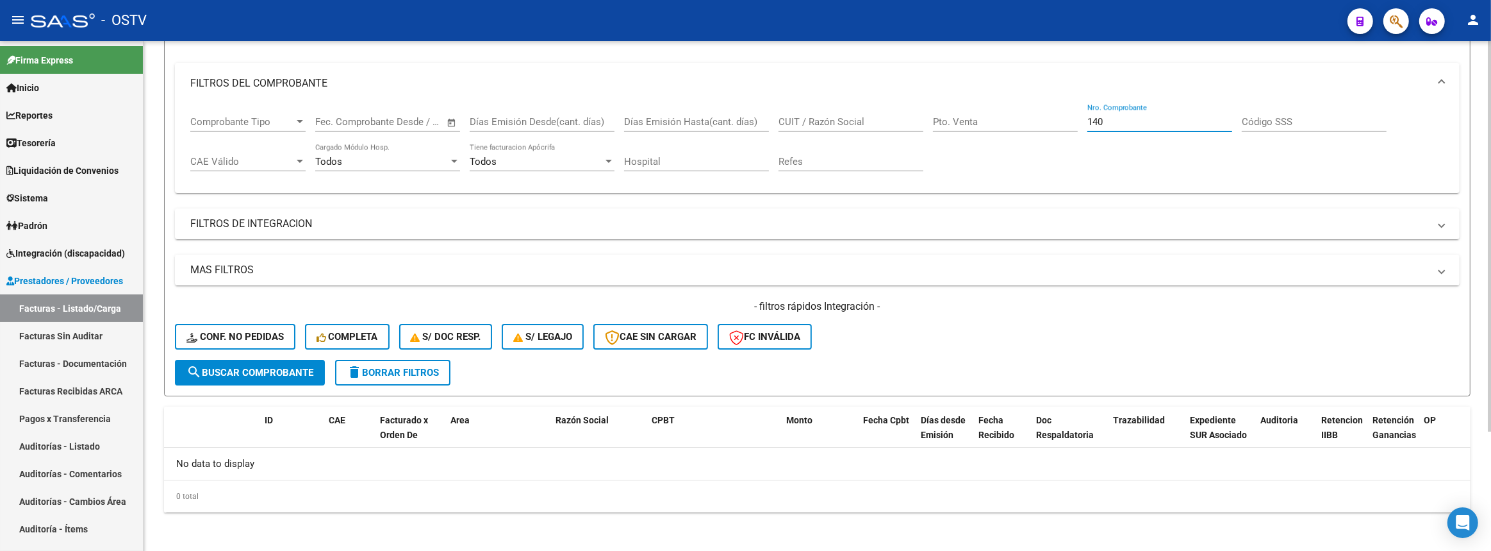
scroll to position [38, 0]
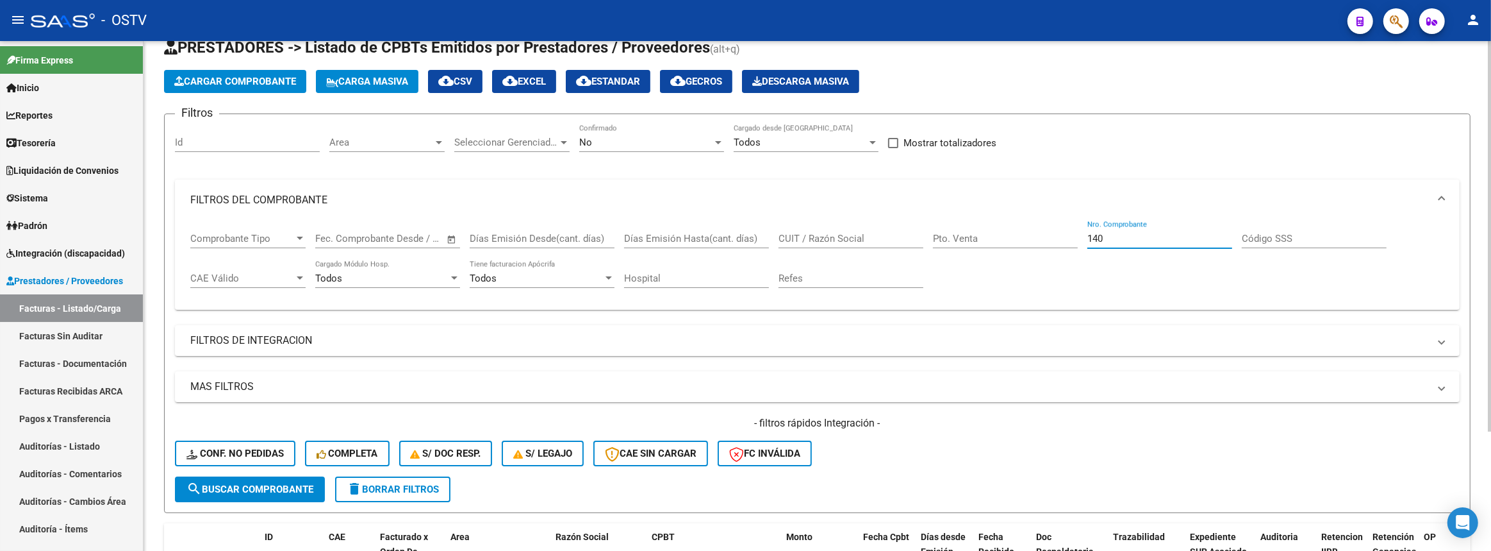
type input "140"
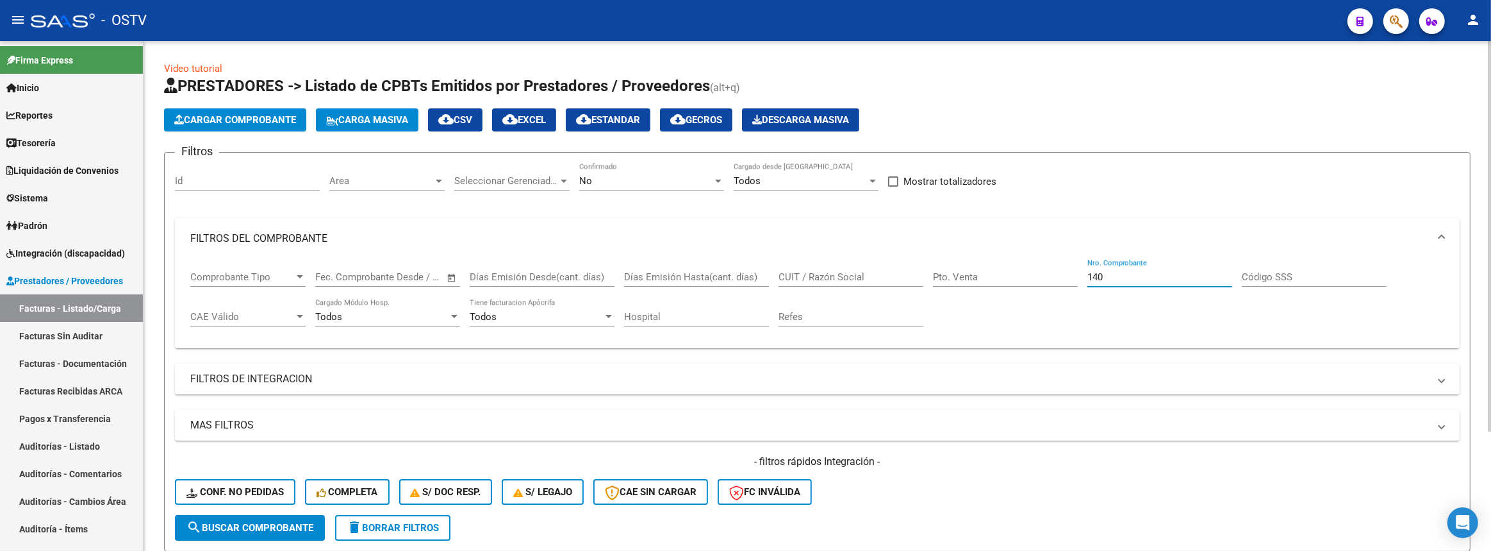
click at [600, 135] on app-list-header "PRESTADORES -> Listado de CPBTs Emitidos por Prestadores / Proveedores (alt+q) …" at bounding box center [817, 314] width 1307 height 476
click at [610, 185] on div "No" at bounding box center [645, 181] width 133 height 12
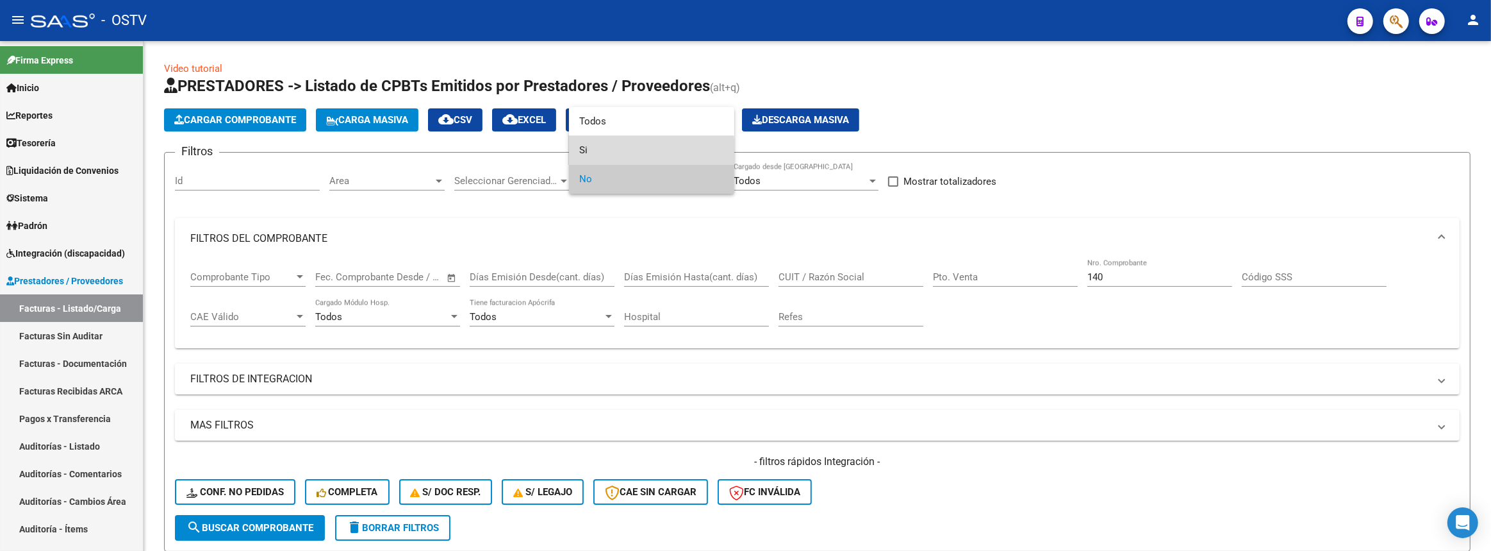
click at [606, 151] on span "Si" at bounding box center [651, 150] width 145 height 29
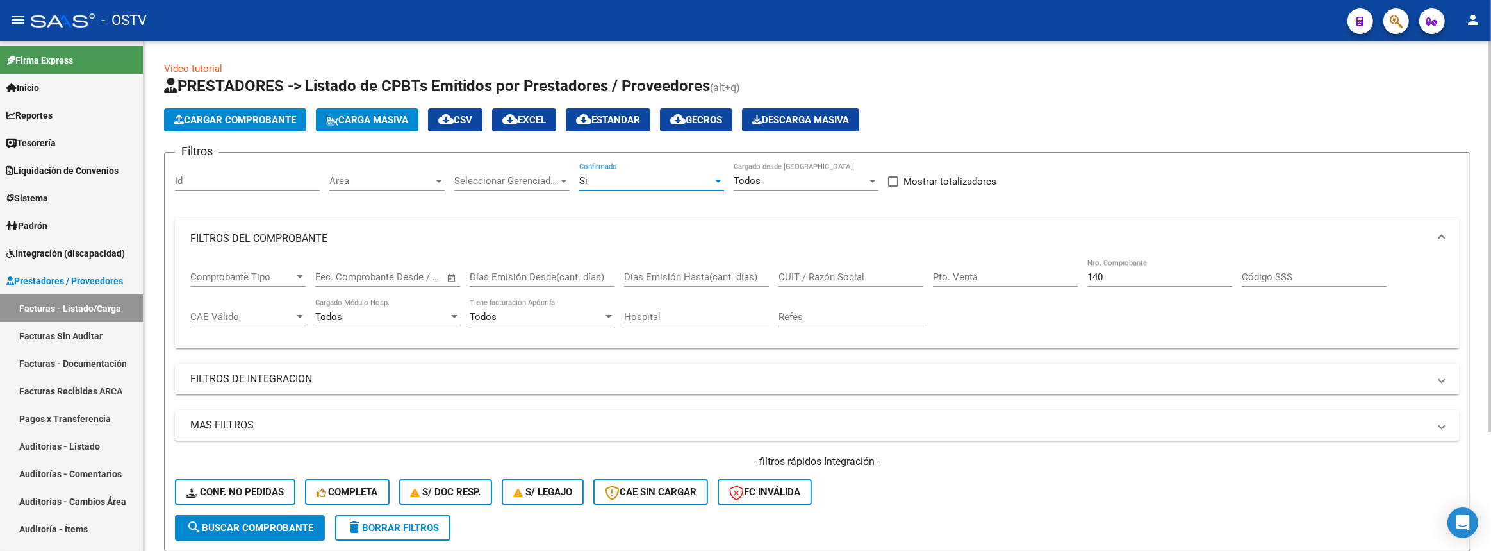
click at [294, 515] on button "search Buscar Comprobante" at bounding box center [250, 528] width 150 height 26
click at [918, 145] on app-list-header "PRESTADORES -> Listado de CPBTs Emitidos por Prestadores / Proveedores (alt+q) …" at bounding box center [817, 314] width 1307 height 476
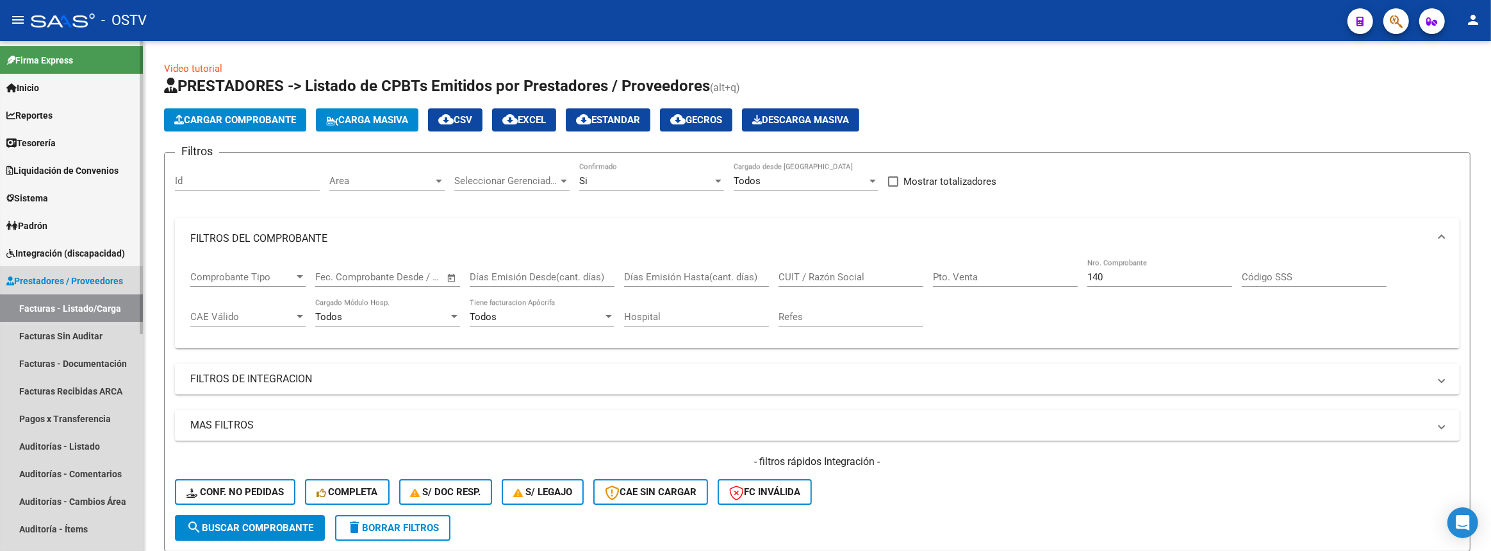
click at [115, 281] on span "Prestadores / Proveedores" at bounding box center [64, 281] width 117 height 14
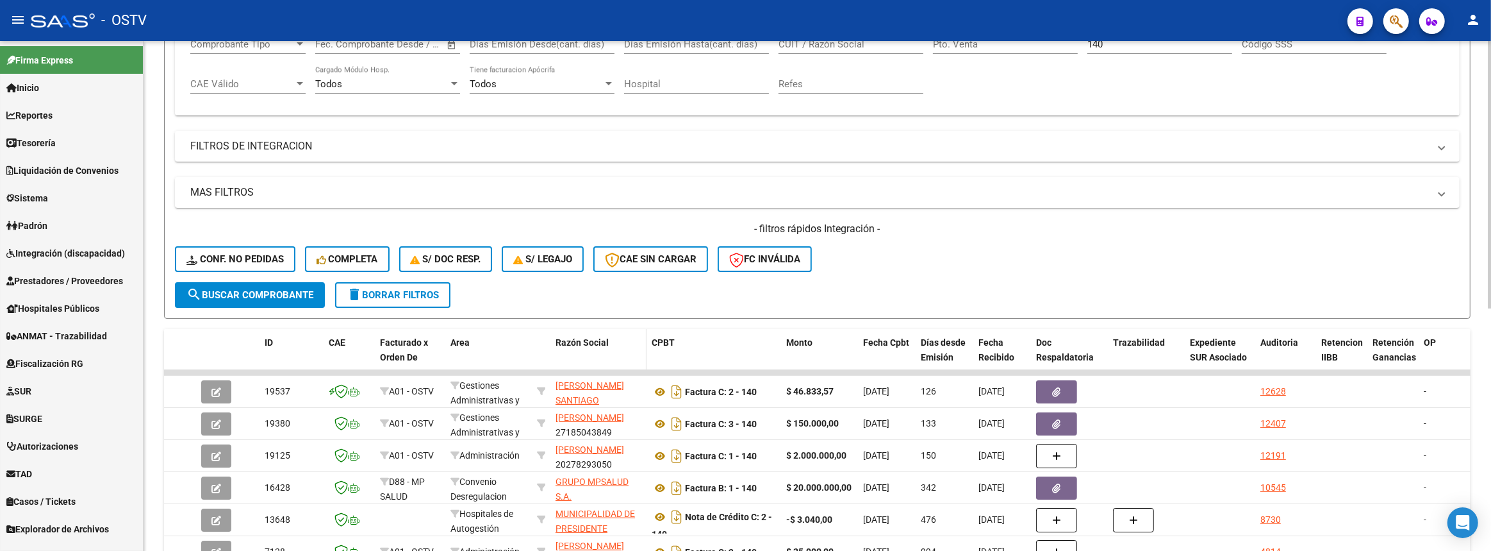
scroll to position [349, 0]
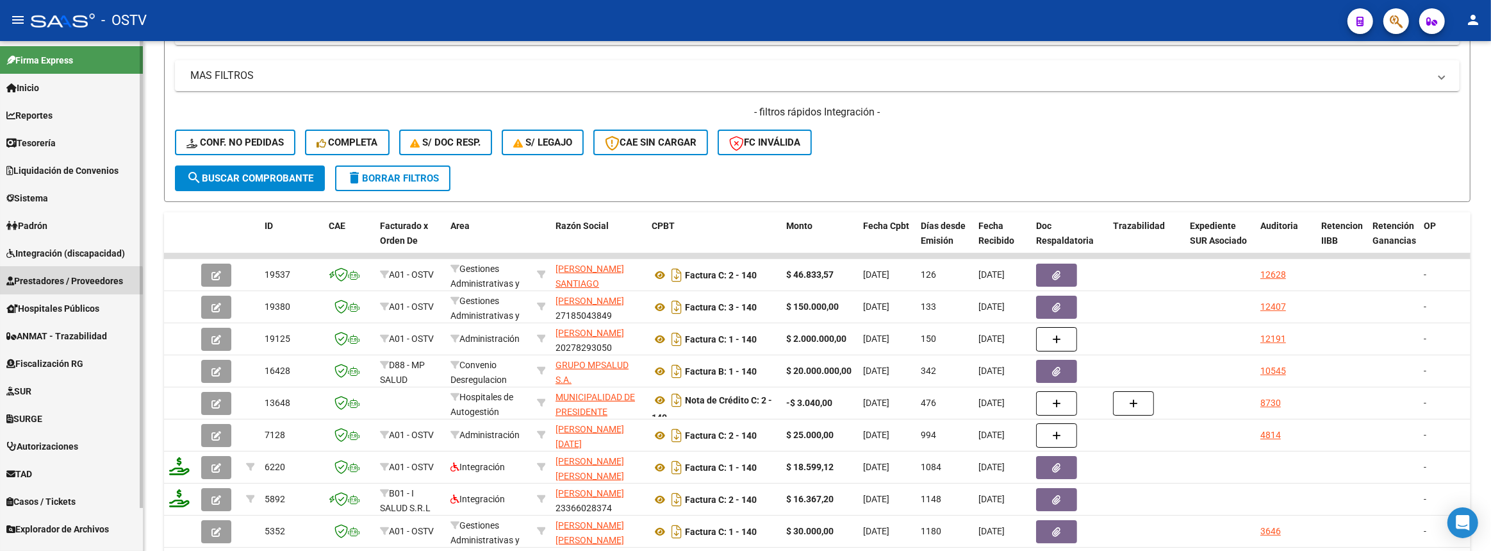
click at [69, 285] on span "Prestadores / Proveedores" at bounding box center [64, 281] width 117 height 14
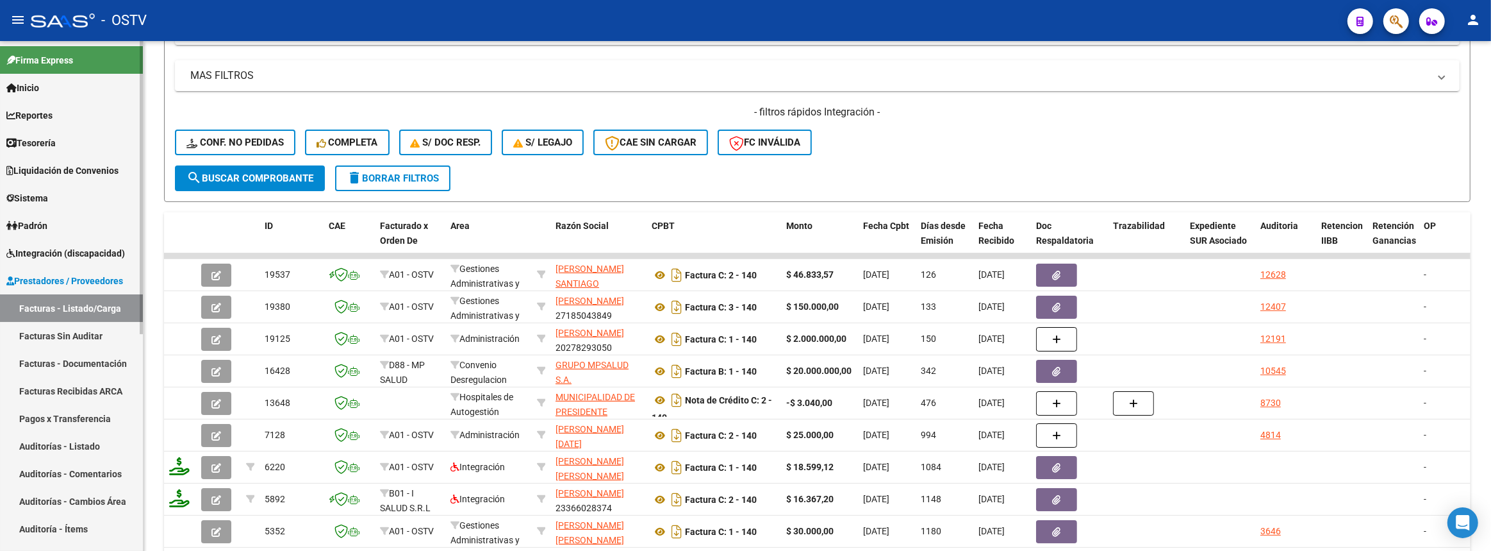
click at [85, 285] on span "Prestadores / Proveedores" at bounding box center [64, 281] width 117 height 14
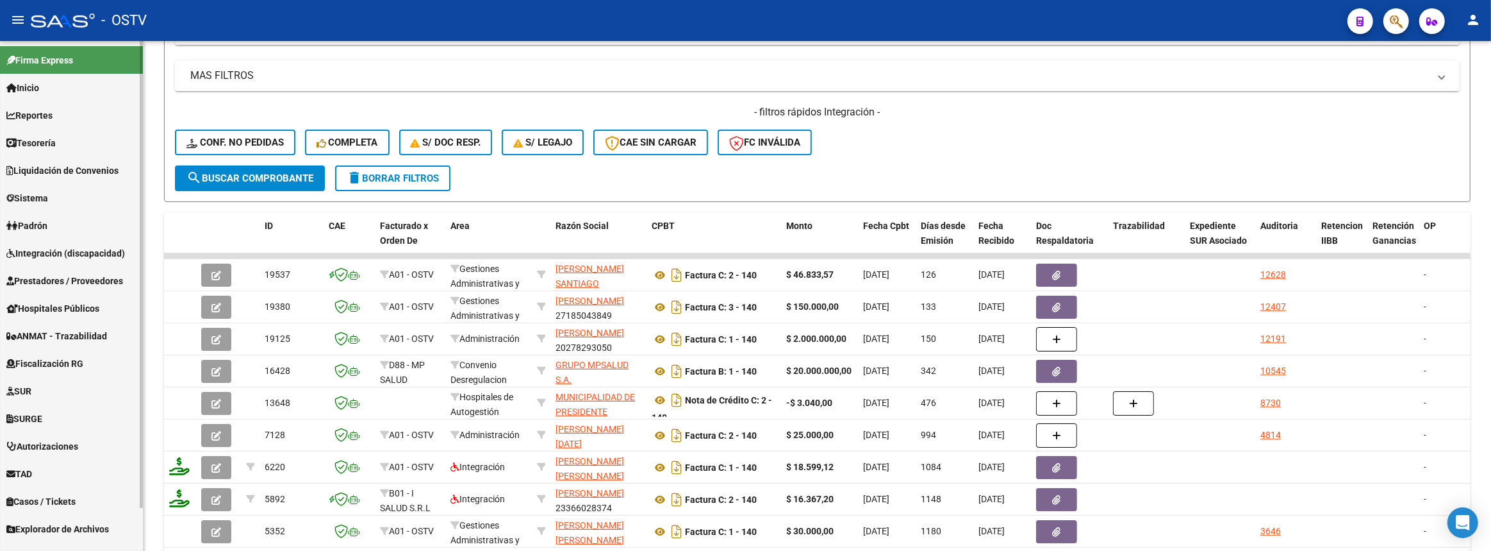
click at [85, 285] on span "Prestadores / Proveedores" at bounding box center [64, 281] width 117 height 14
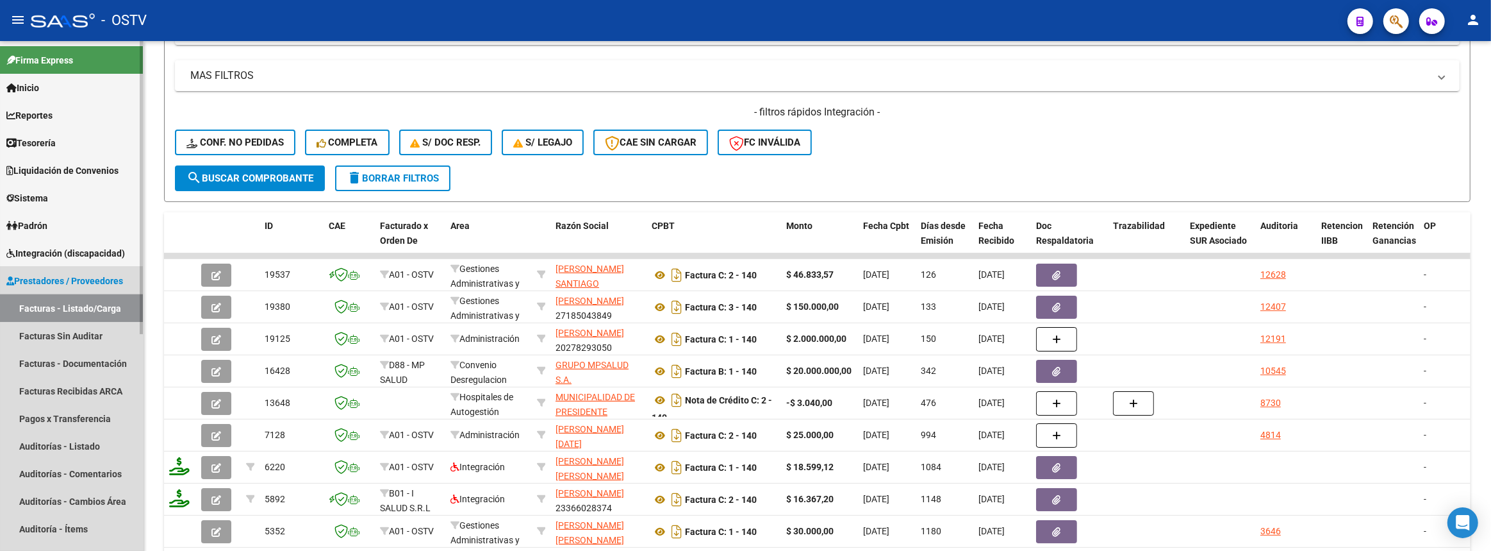
click at [85, 306] on link "Facturas - Listado/Carga" at bounding box center [71, 308] width 143 height 28
click at [108, 338] on link "Facturas Sin Auditar" at bounding box center [71, 336] width 143 height 28
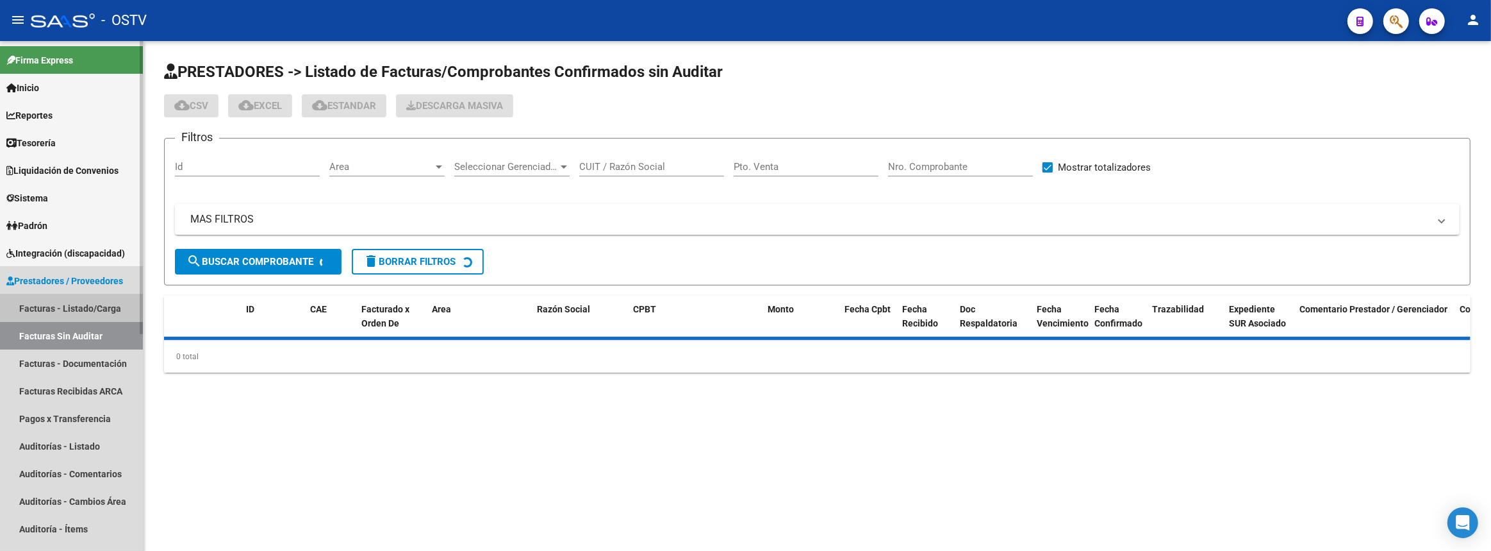
click at [105, 308] on link "Facturas - Listado/Carga" at bounding box center [71, 308] width 143 height 28
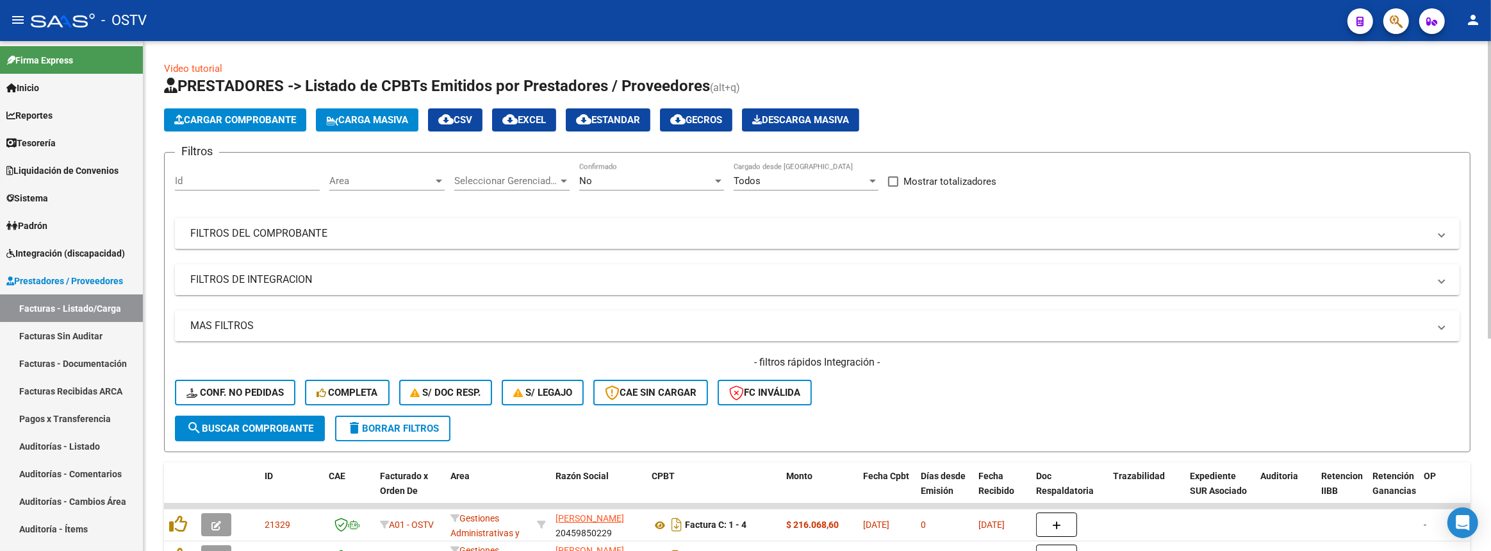
scroll to position [116, 0]
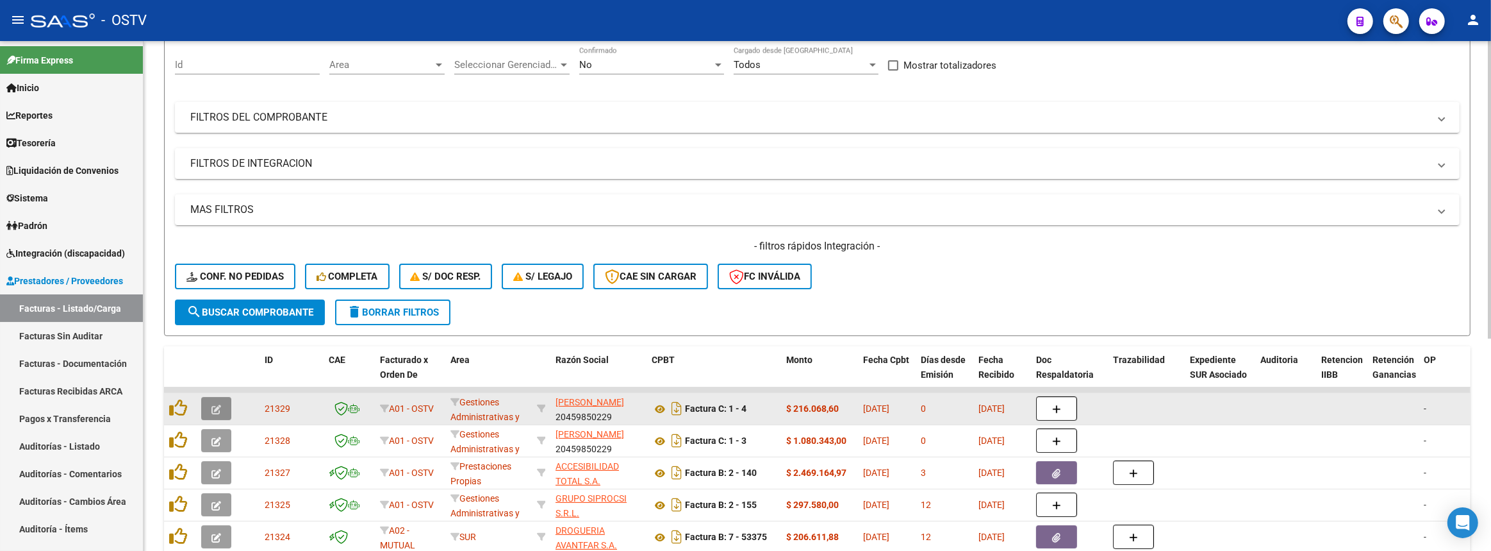
click at [205, 413] on button "button" at bounding box center [216, 408] width 30 height 23
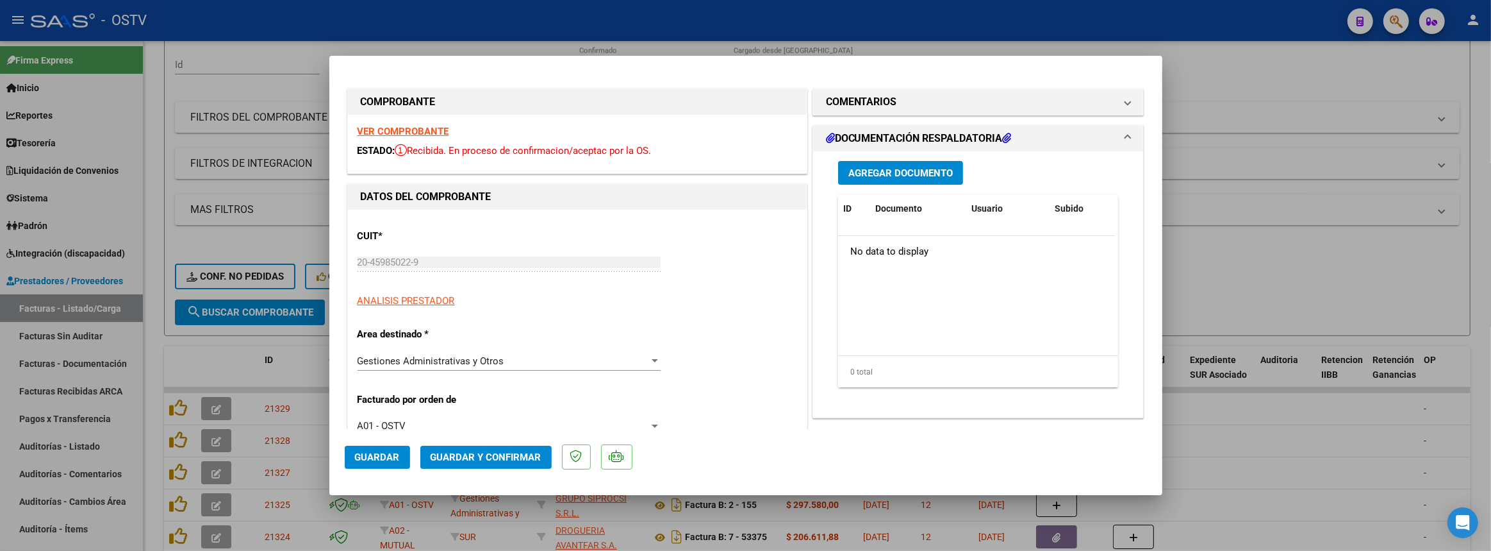
scroll to position [233, 0]
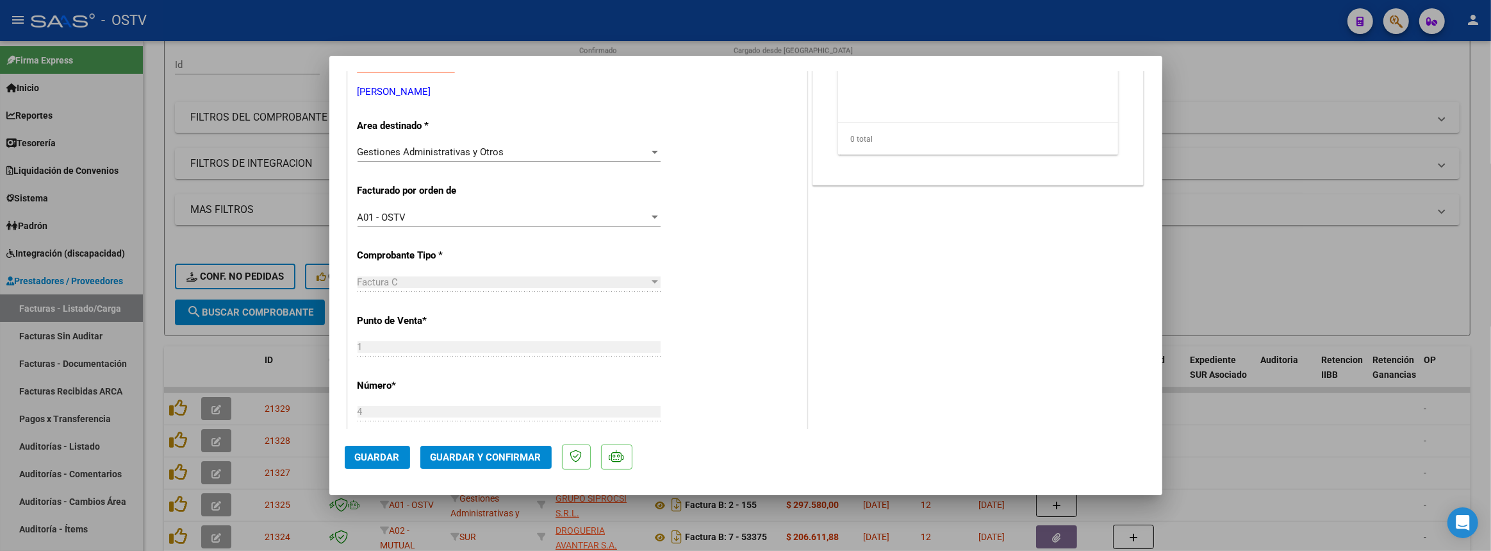
click at [398, 151] on span "Gestiones Administrativas y Otros" at bounding box center [431, 152] width 147 height 12
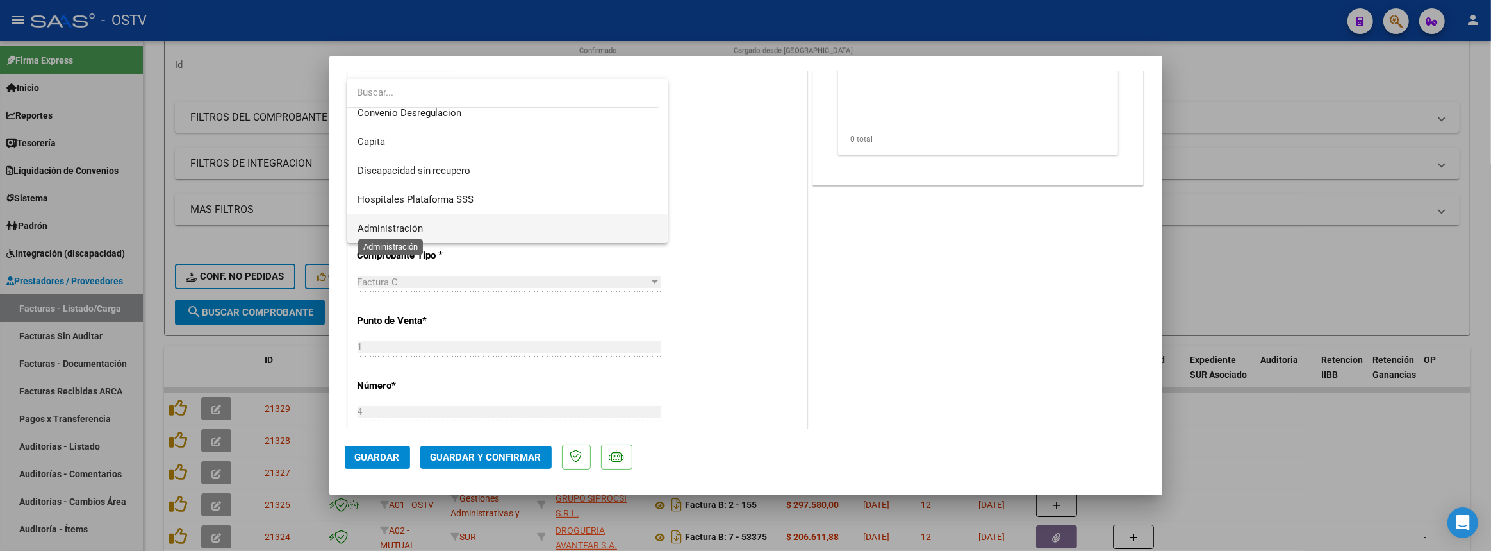
click at [401, 233] on span "Administración" at bounding box center [390, 228] width 65 height 12
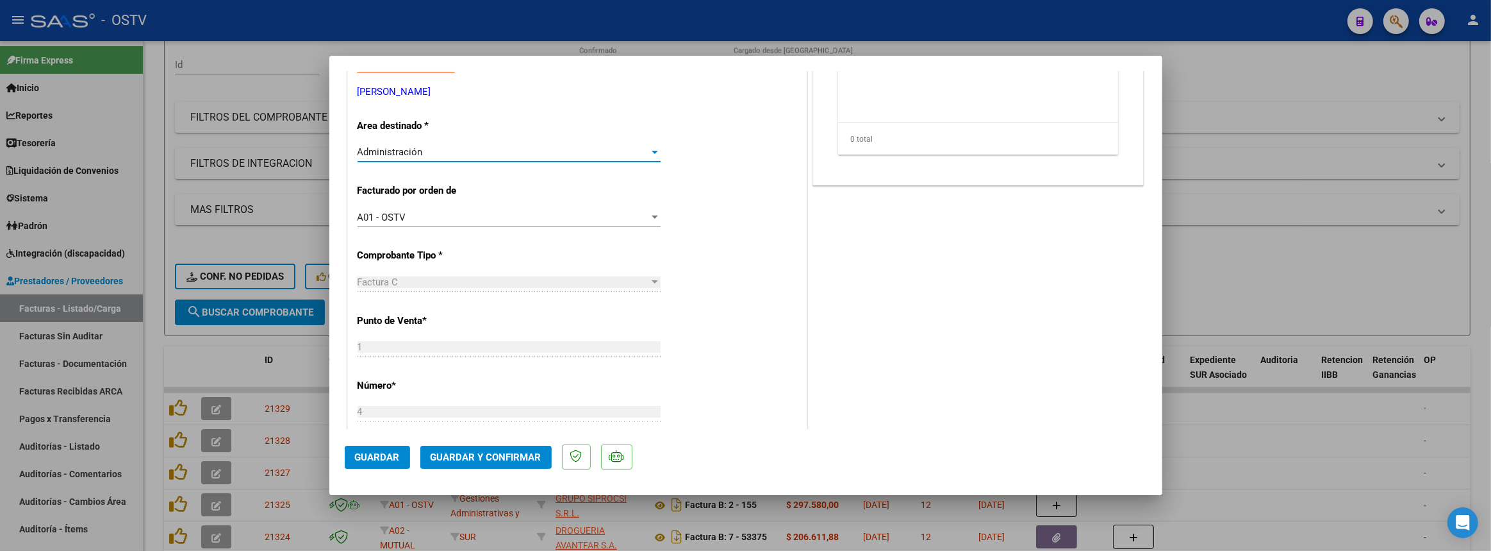
click at [454, 463] on button "Guardar y Confirmar" at bounding box center [485, 456] width 131 height 23
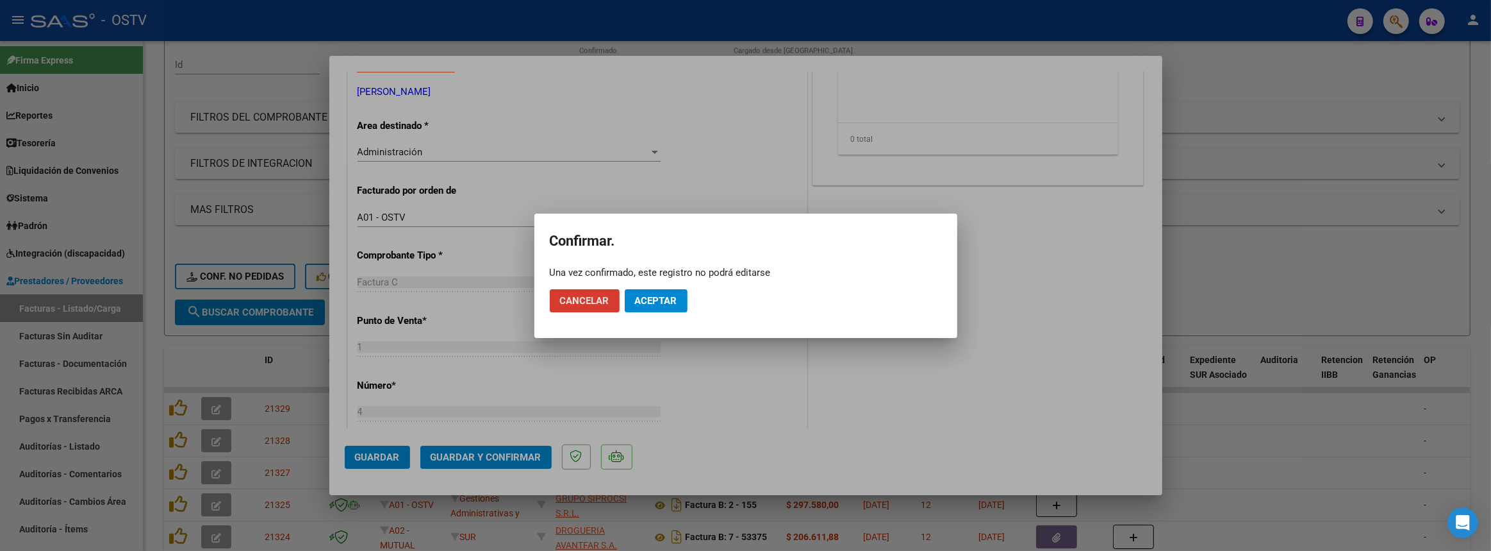
click at [669, 302] on span "Aceptar" at bounding box center [656, 301] width 42 height 12
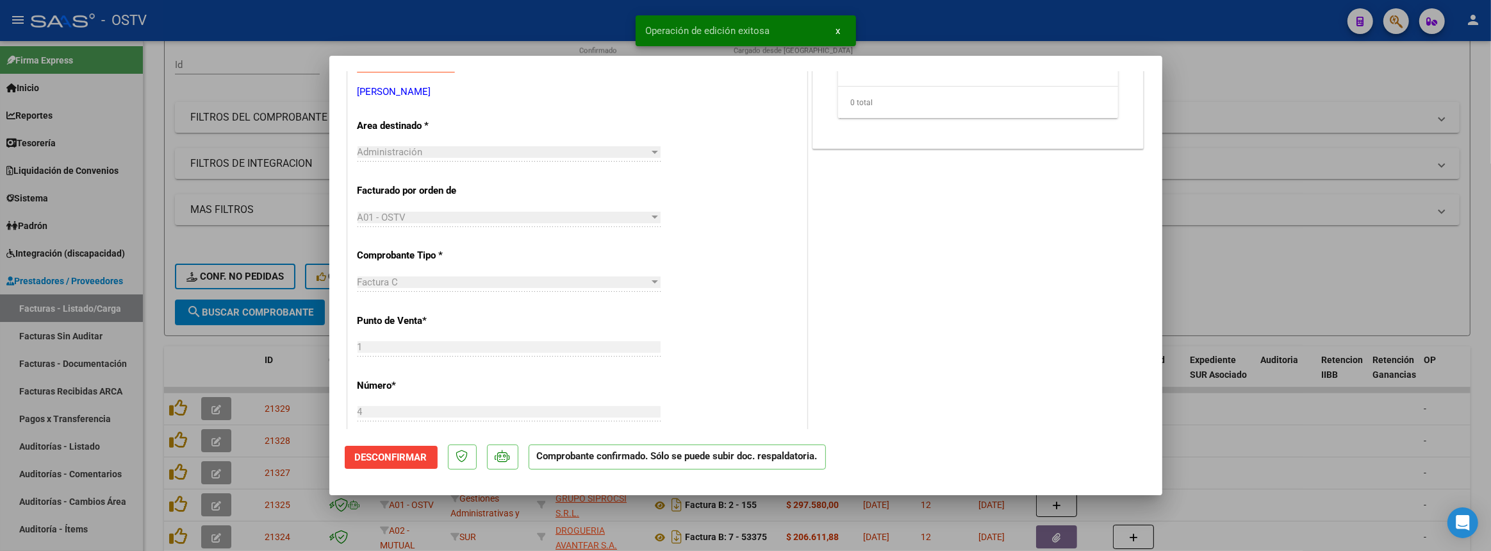
click at [214, 353] on div at bounding box center [745, 275] width 1491 height 551
type input "$ 0,00"
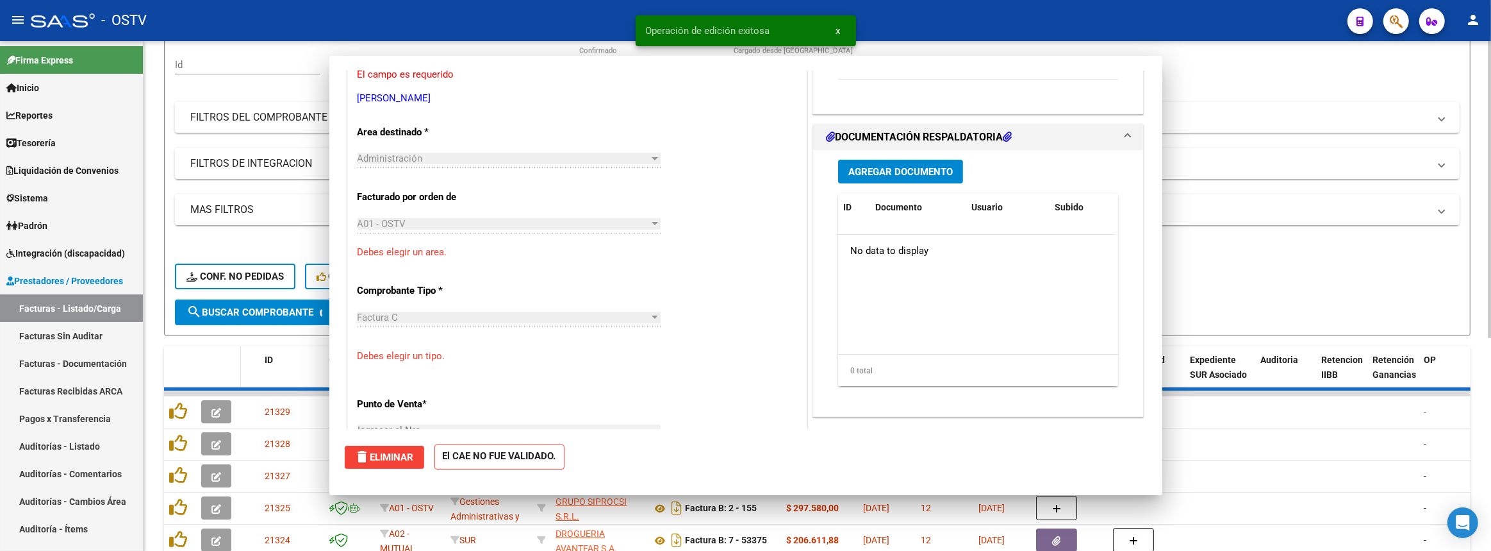
scroll to position [239, 0]
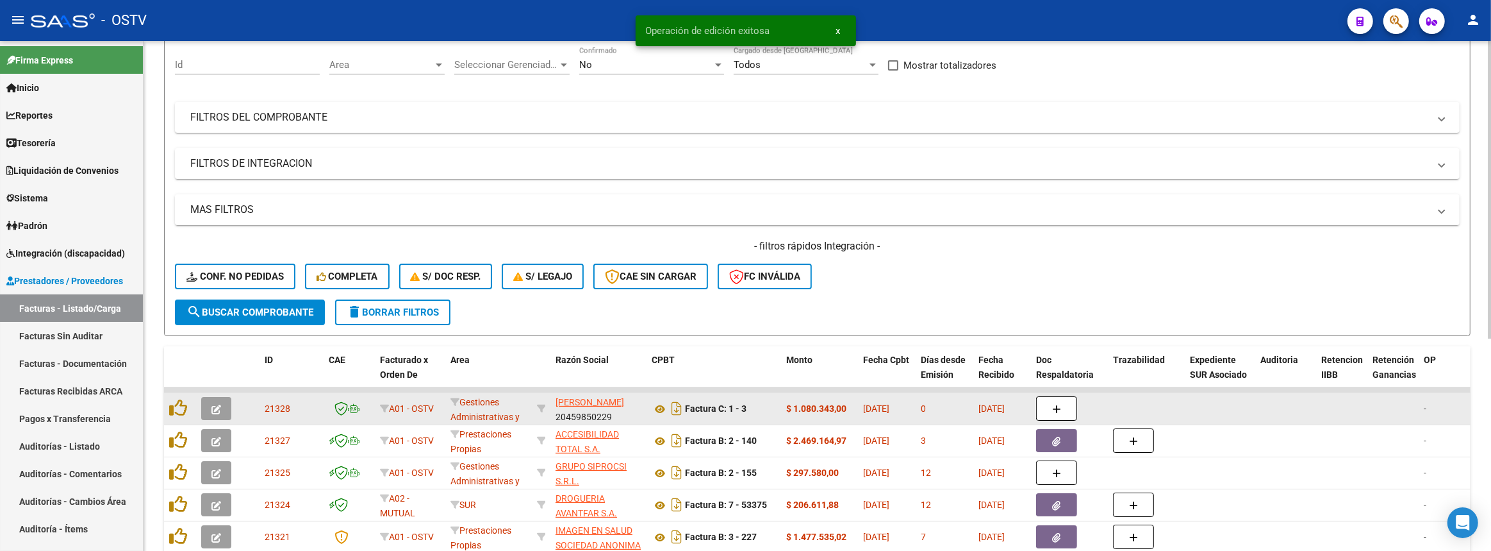
click at [216, 404] on icon "button" at bounding box center [216, 409] width 10 height 10
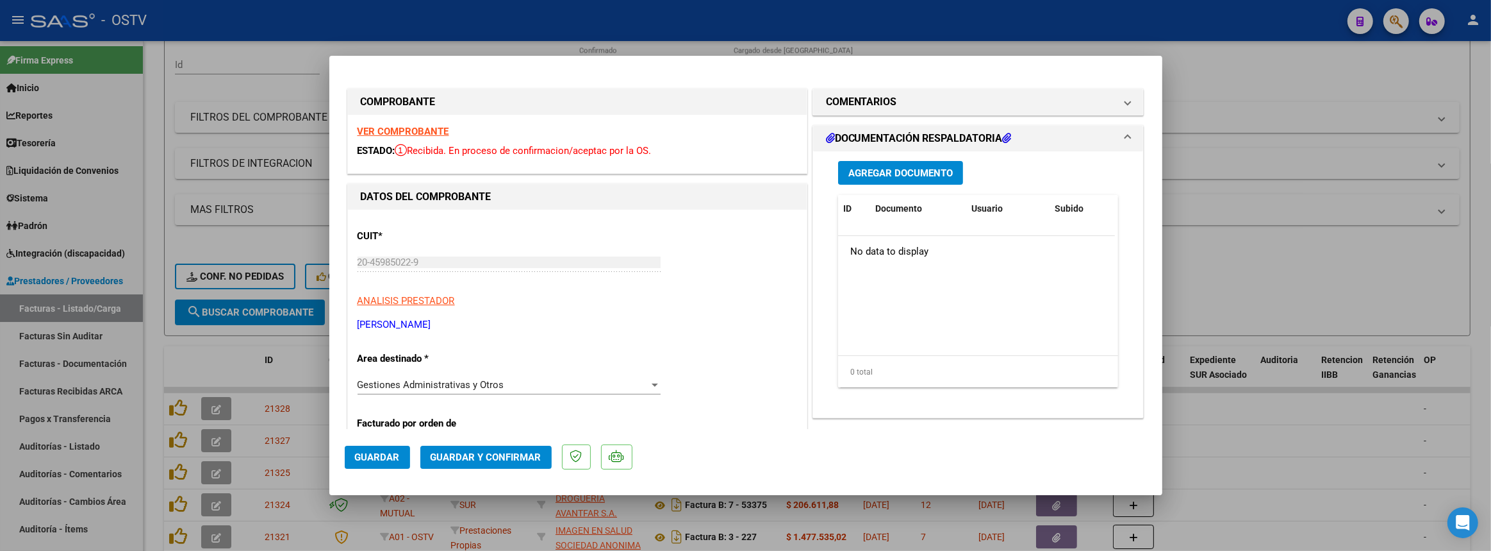
click at [415, 384] on span "Gestiones Administrativas y Otros" at bounding box center [431, 385] width 147 height 12
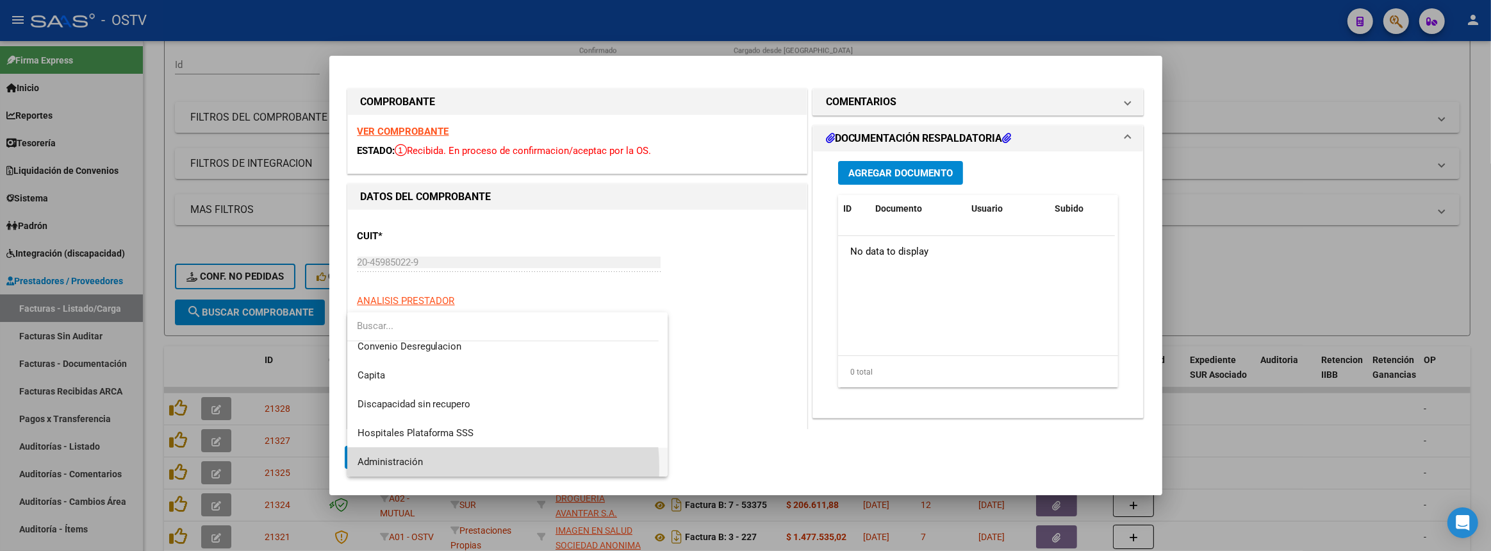
click at [437, 468] on span "Administración" at bounding box center [508, 461] width 300 height 29
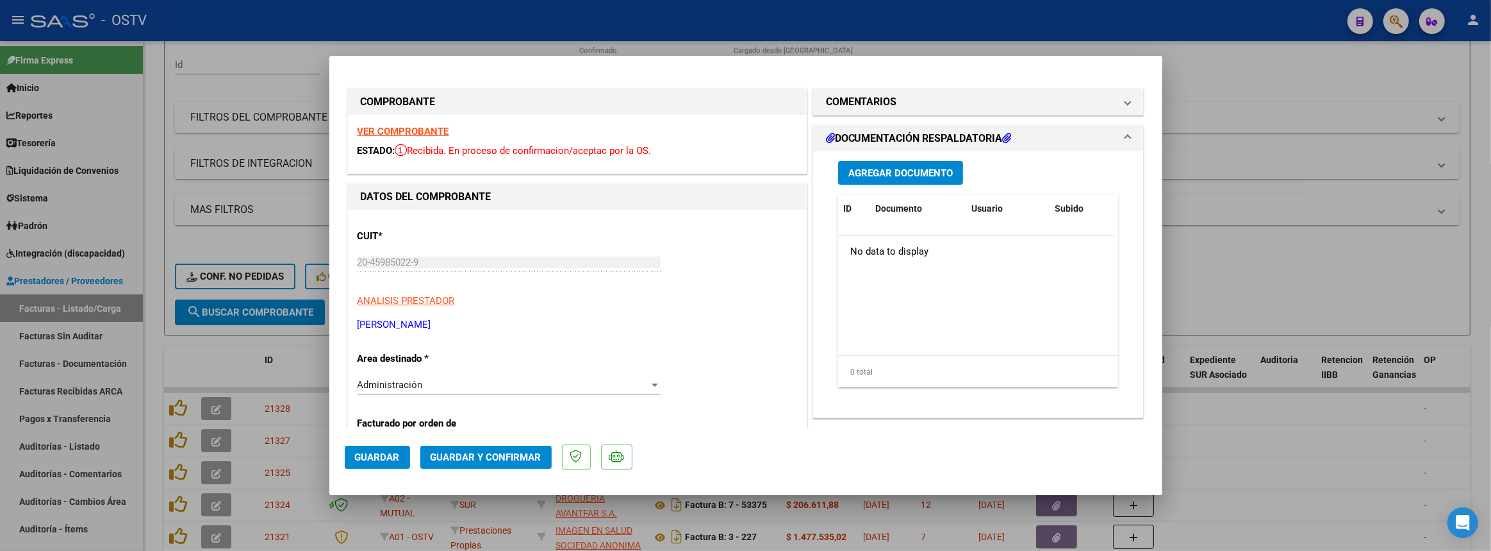
drag, startPoint x: 537, startPoint y: 443, endPoint x: 537, endPoint y: 451, distance: 7.7
click at [537, 444] on mat-dialog-actions "Guardar Guardar y Confirmar" at bounding box center [746, 454] width 802 height 51
click at [537, 451] on span "Guardar y Confirmar" at bounding box center [486, 457] width 111 height 12
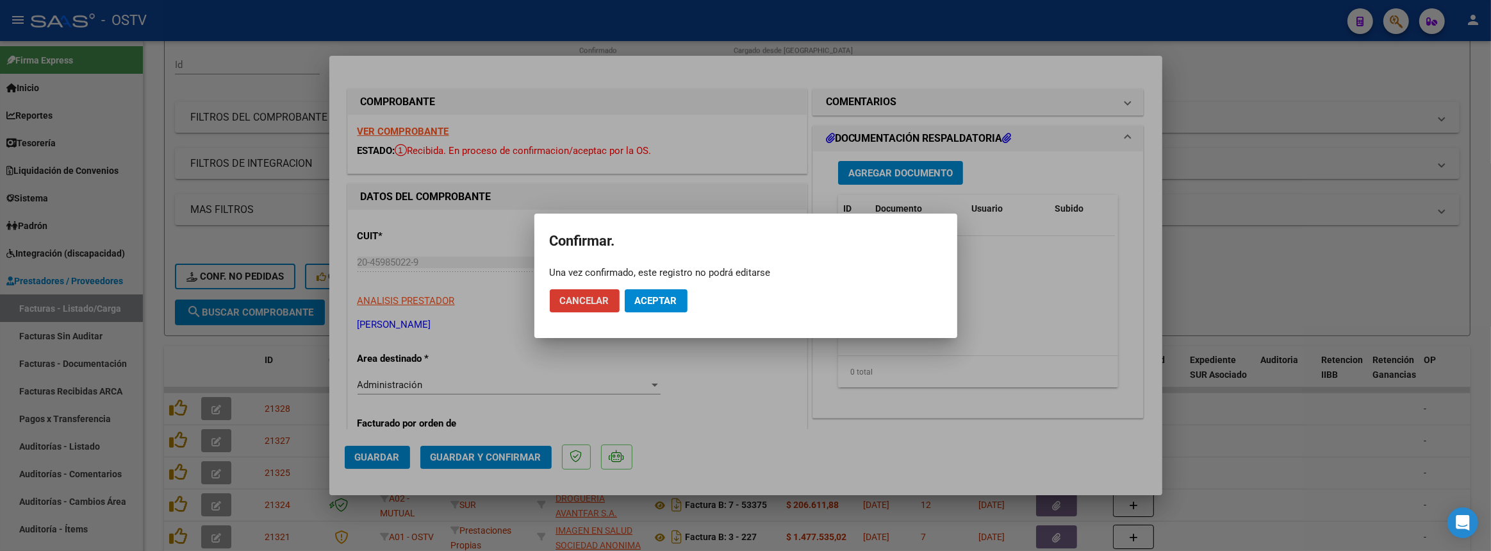
click at [658, 301] on span "Aceptar" at bounding box center [656, 301] width 42 height 12
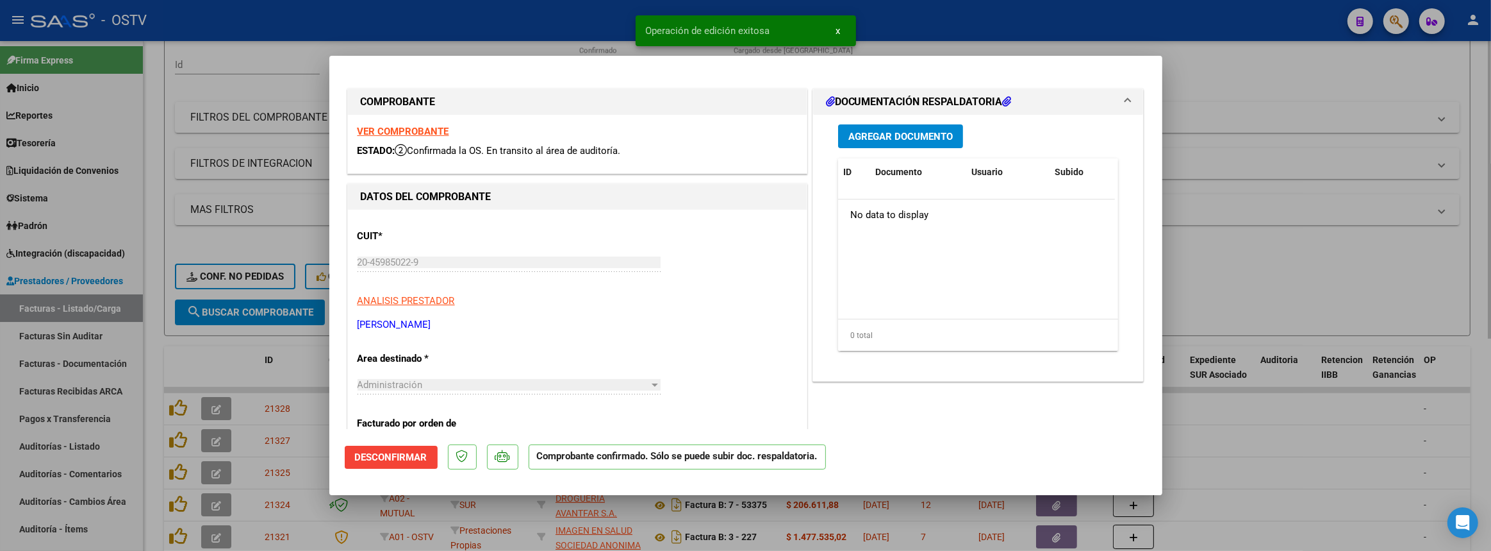
click at [1379, 263] on div at bounding box center [745, 275] width 1491 height 551
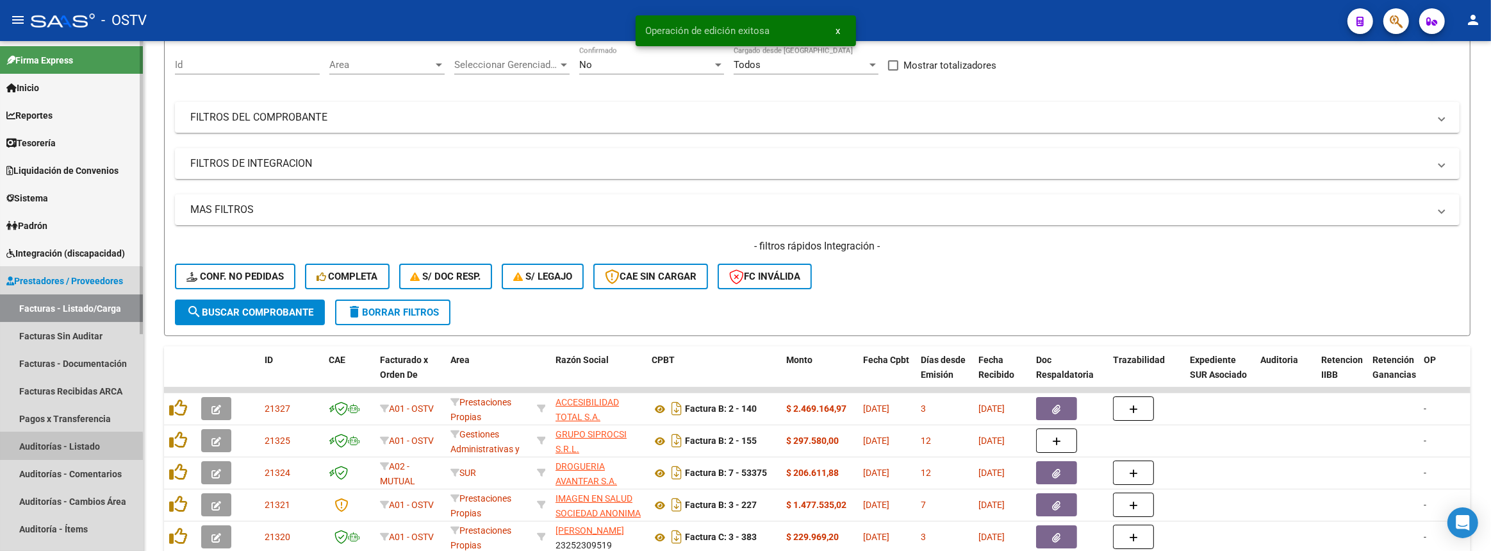
click at [56, 447] on link "Auditorías - Listado" at bounding box center [71, 446] width 143 height 28
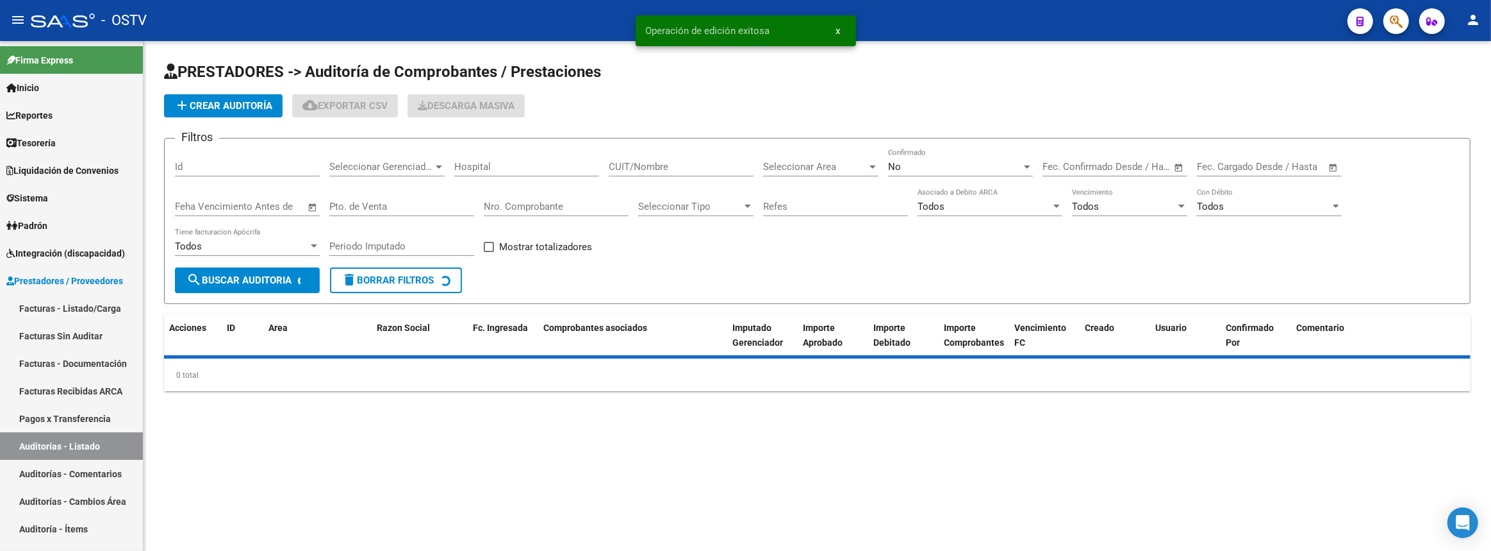
click at [238, 108] on span "add Crear Auditoría" at bounding box center [223, 106] width 98 height 12
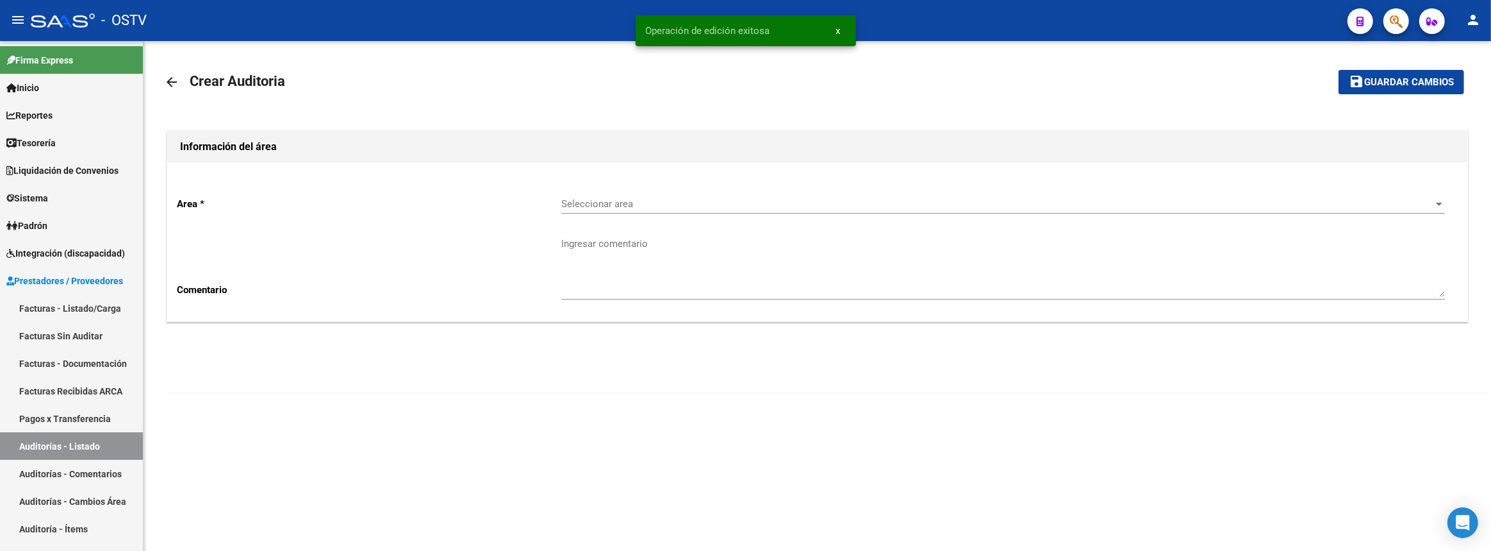
click at [595, 201] on span "Seleccionar area" at bounding box center [997, 204] width 872 height 12
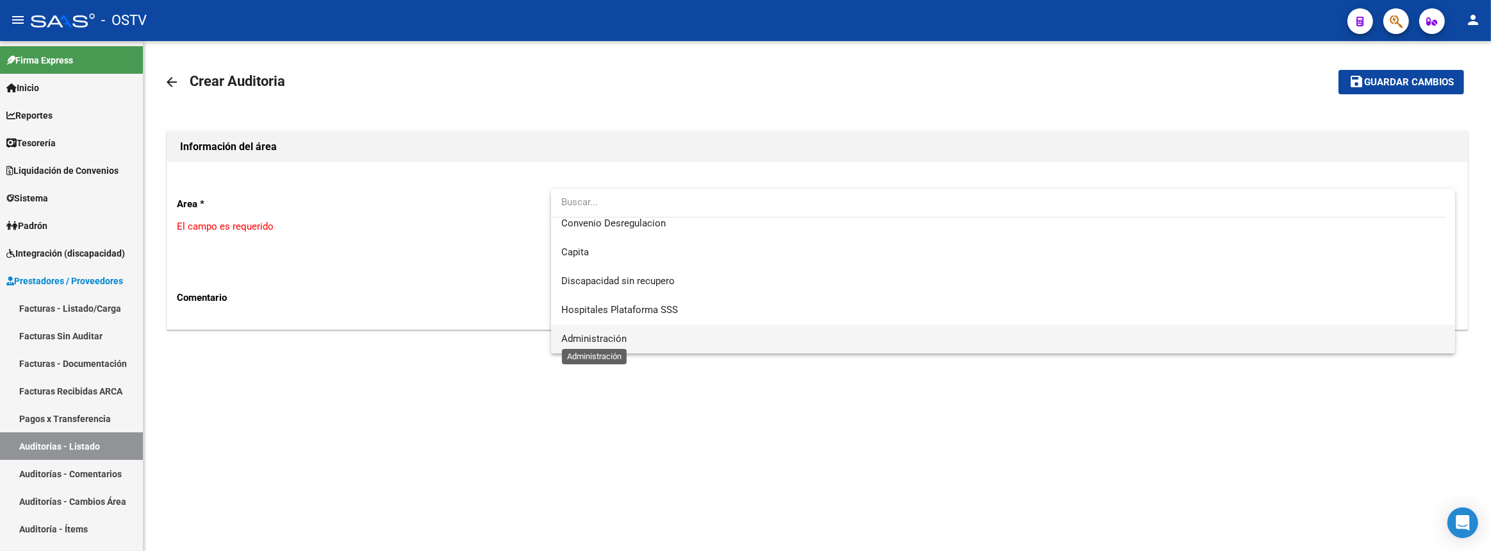
click at [596, 343] on span "Administración" at bounding box center [593, 339] width 65 height 12
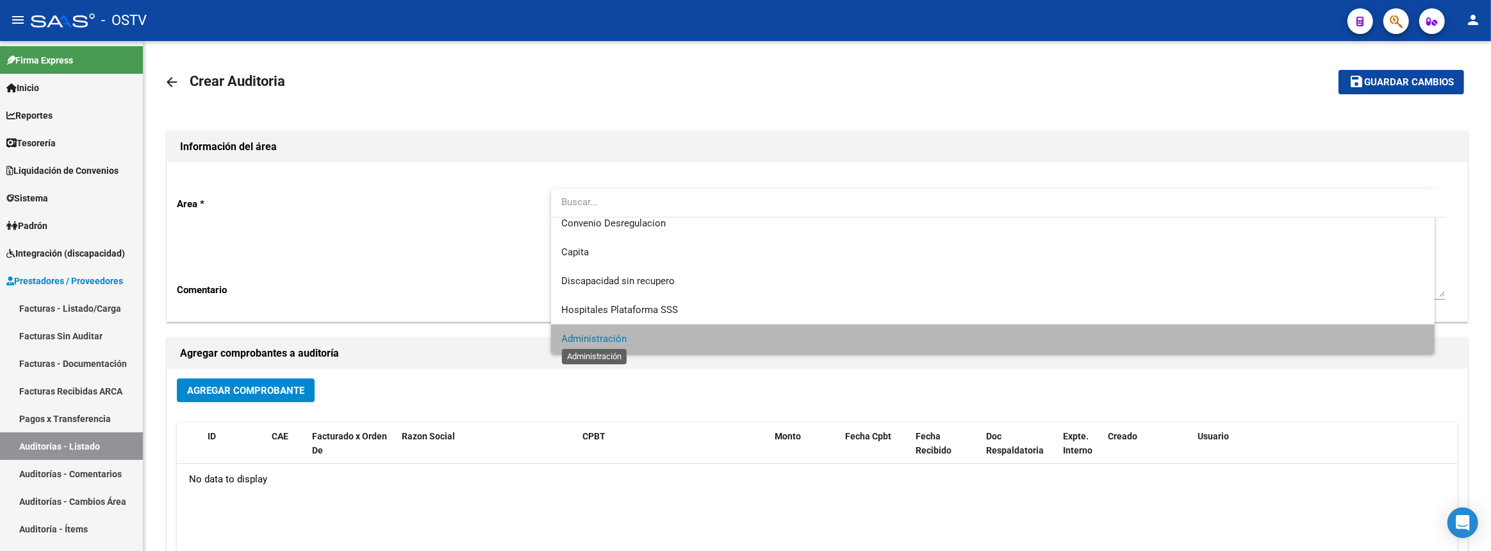
scroll to position [153, 0]
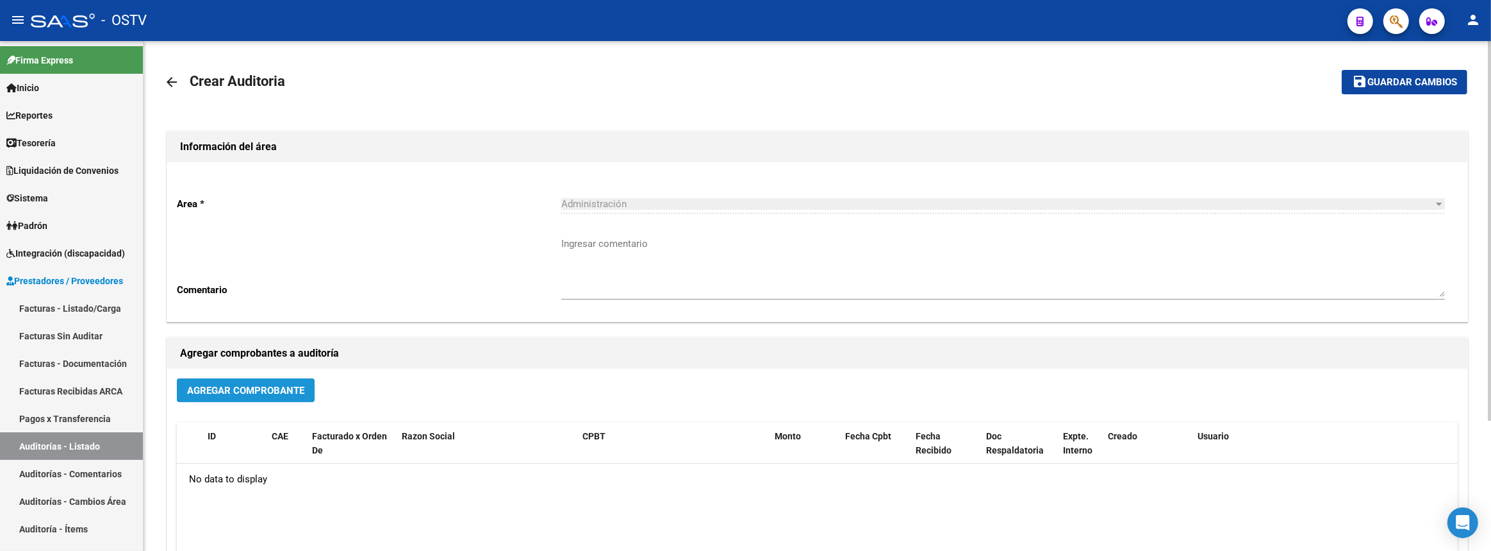
click at [186, 385] on button "Agregar Comprobante" at bounding box center [246, 390] width 138 height 24
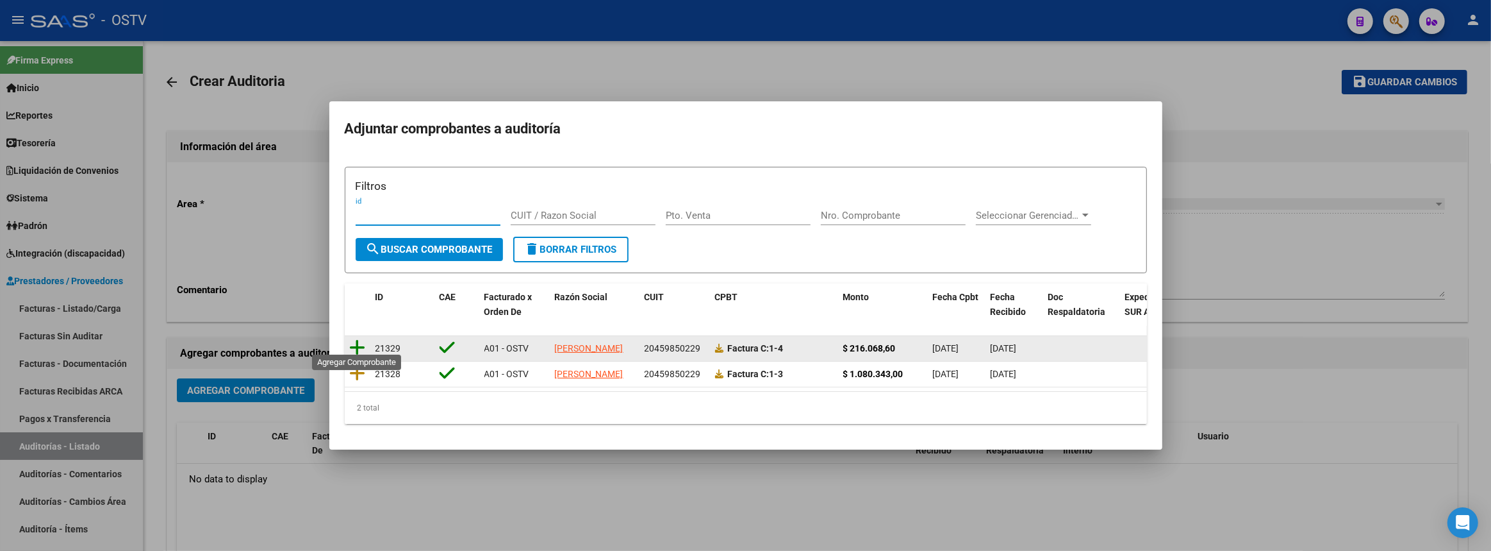
click at [360, 338] on icon at bounding box center [358, 347] width 16 height 18
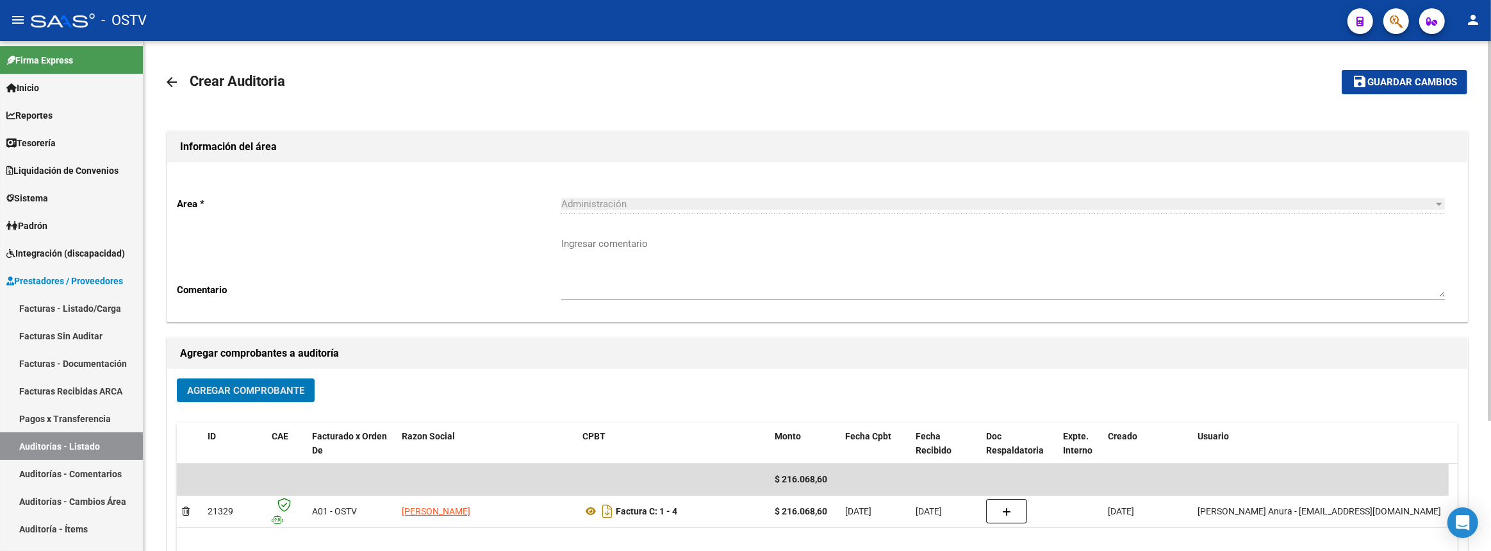
click at [1363, 78] on mat-icon "save" at bounding box center [1359, 81] width 15 height 15
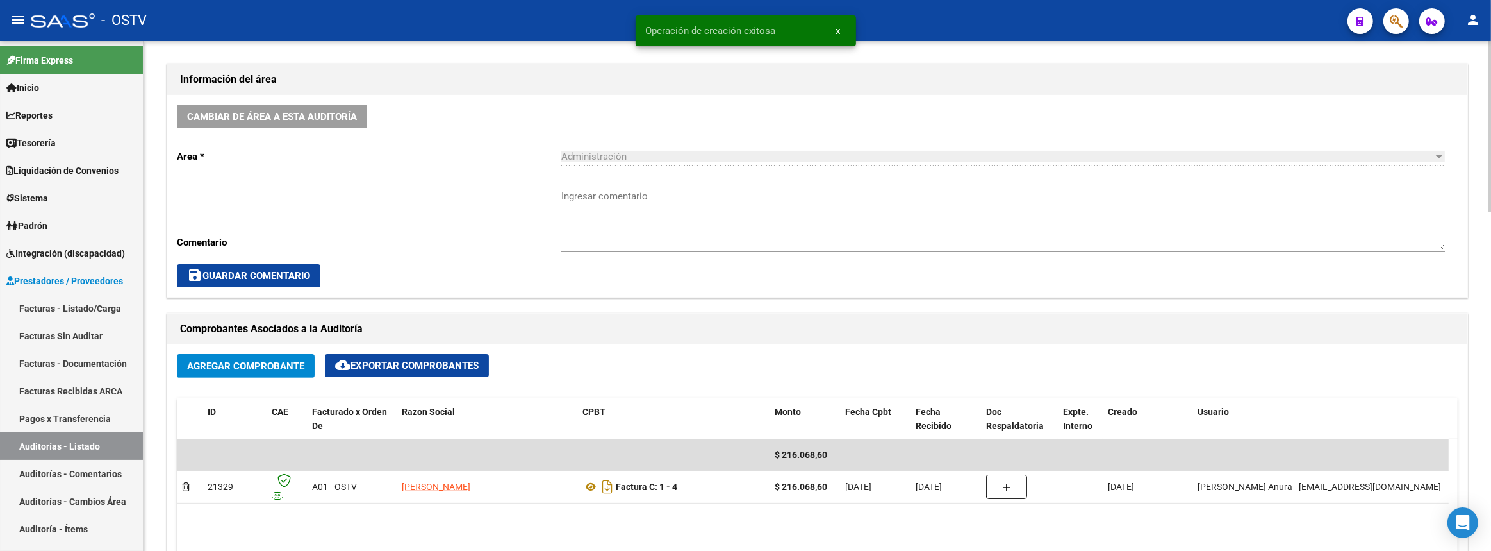
scroll to position [641, 0]
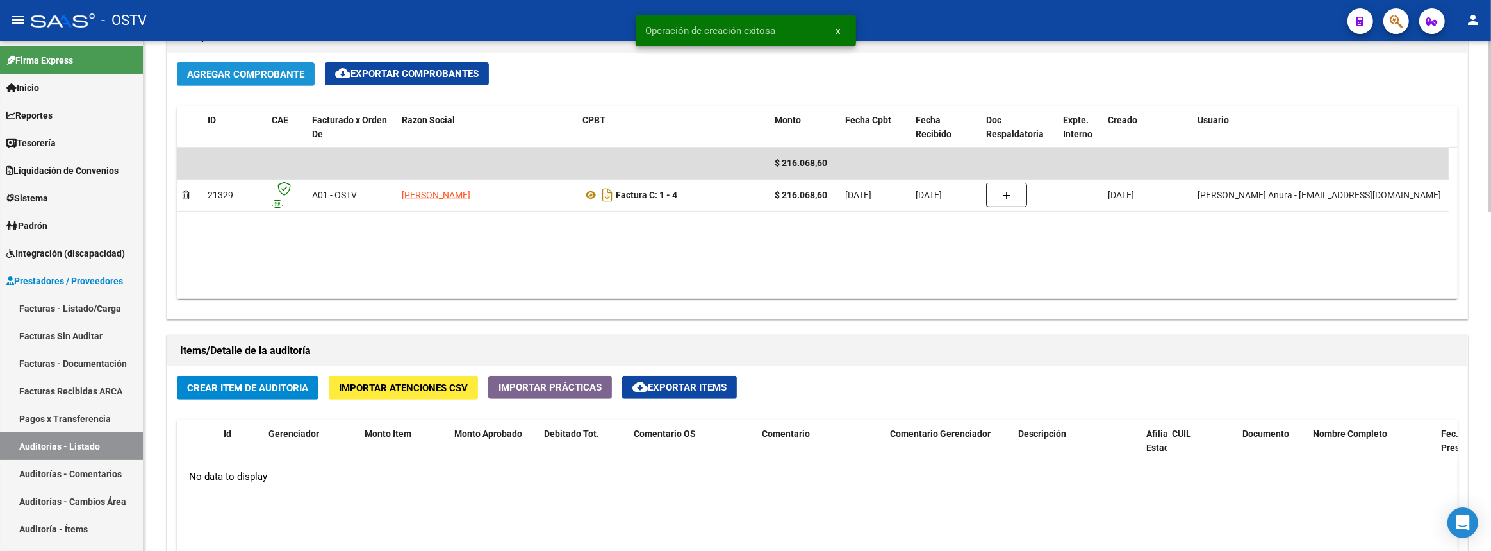
click at [288, 69] on span "Agregar Comprobante" at bounding box center [245, 75] width 117 height 12
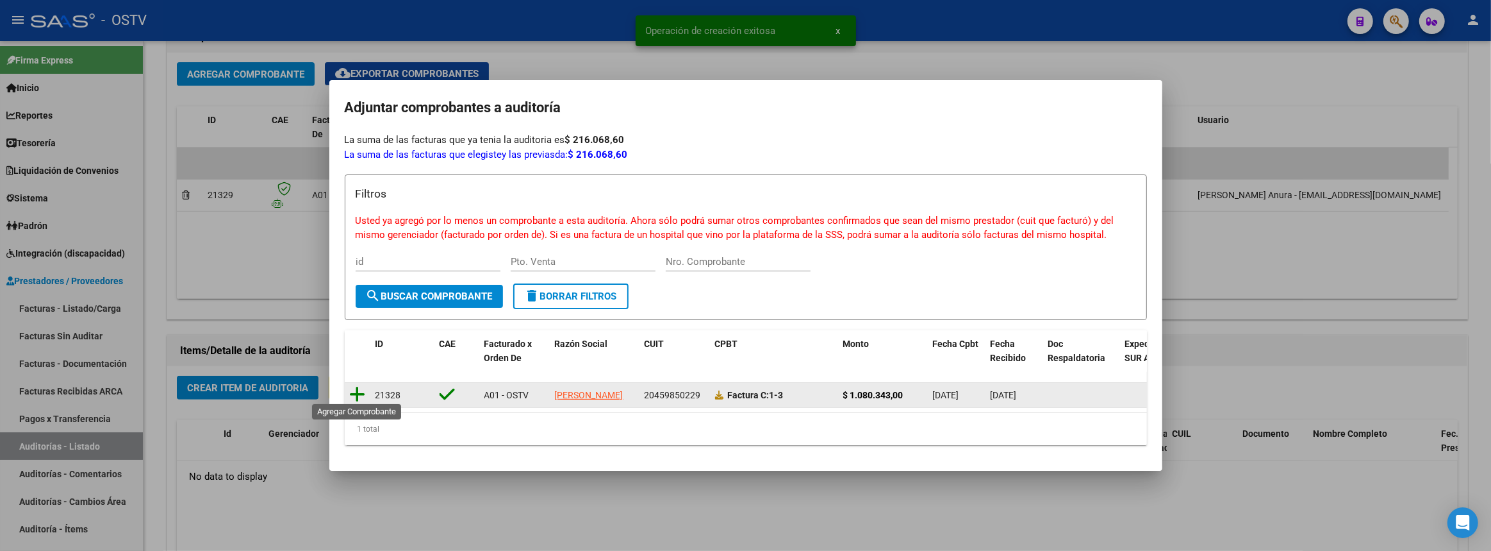
click at [358, 386] on icon at bounding box center [358, 394] width 16 height 18
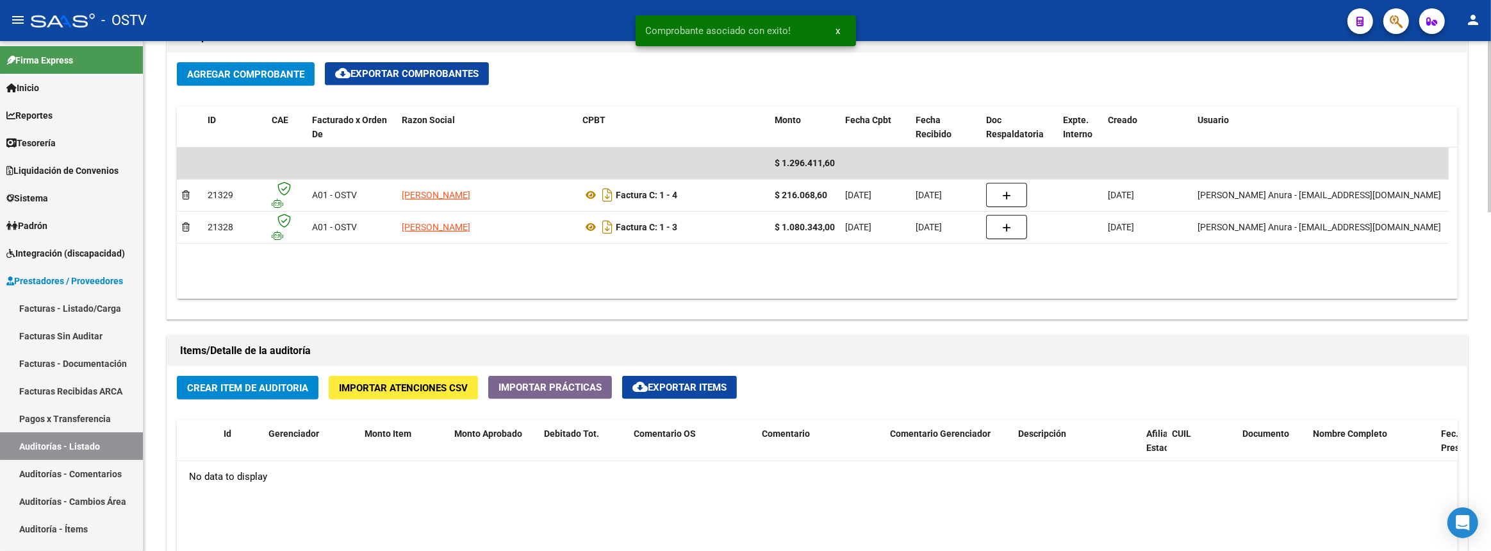
click at [230, 385] on span "Crear Item de Auditoria" at bounding box center [247, 388] width 121 height 12
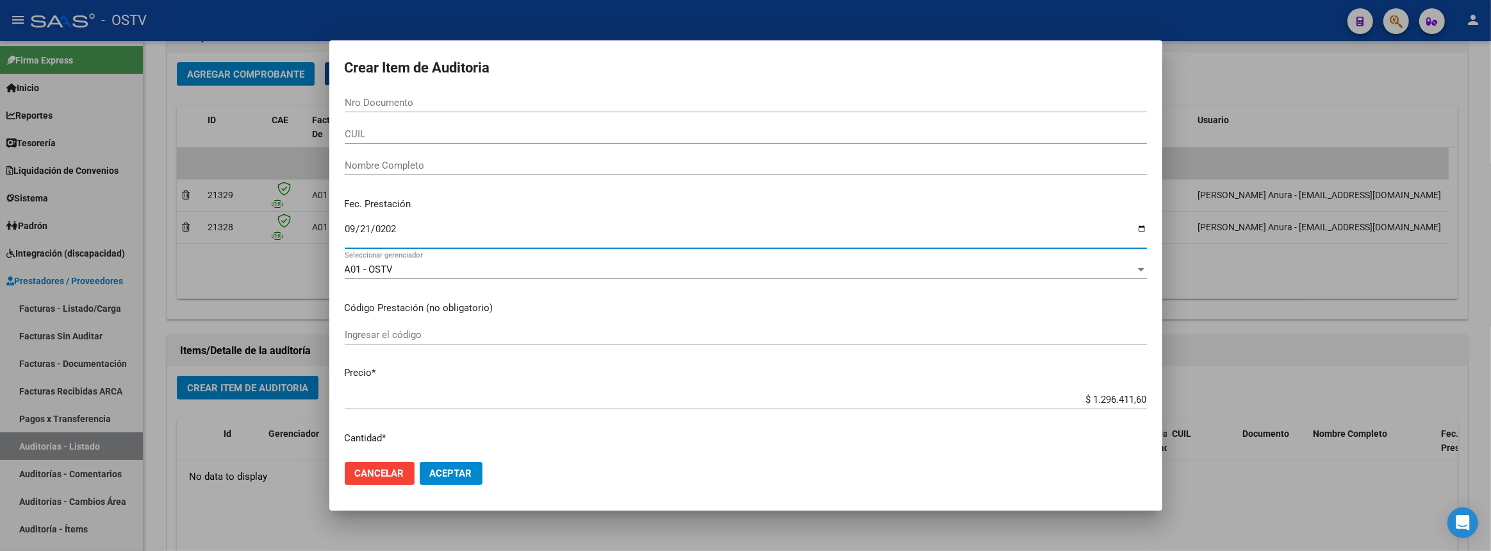
type input "[DATE]"
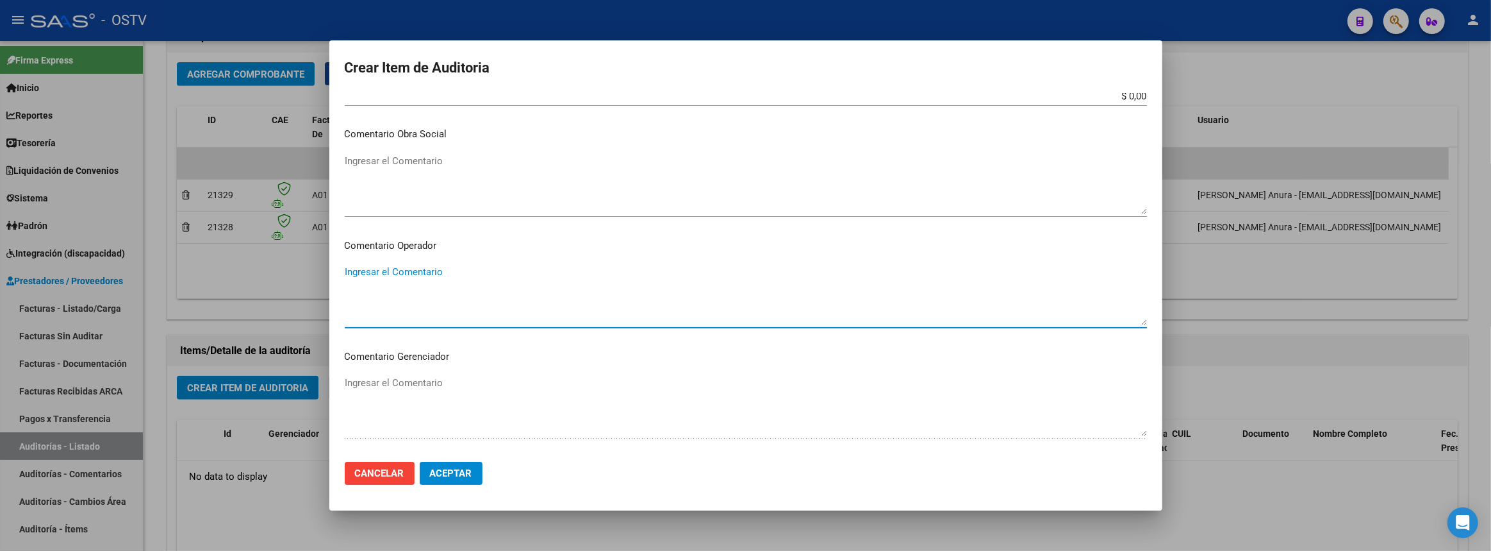
scroll to position [720, 0]
type textarea "G"
type textarea "Factura de gastos de administracion para imputacion."
click at [471, 465] on button "Aceptar" at bounding box center [451, 472] width 63 height 23
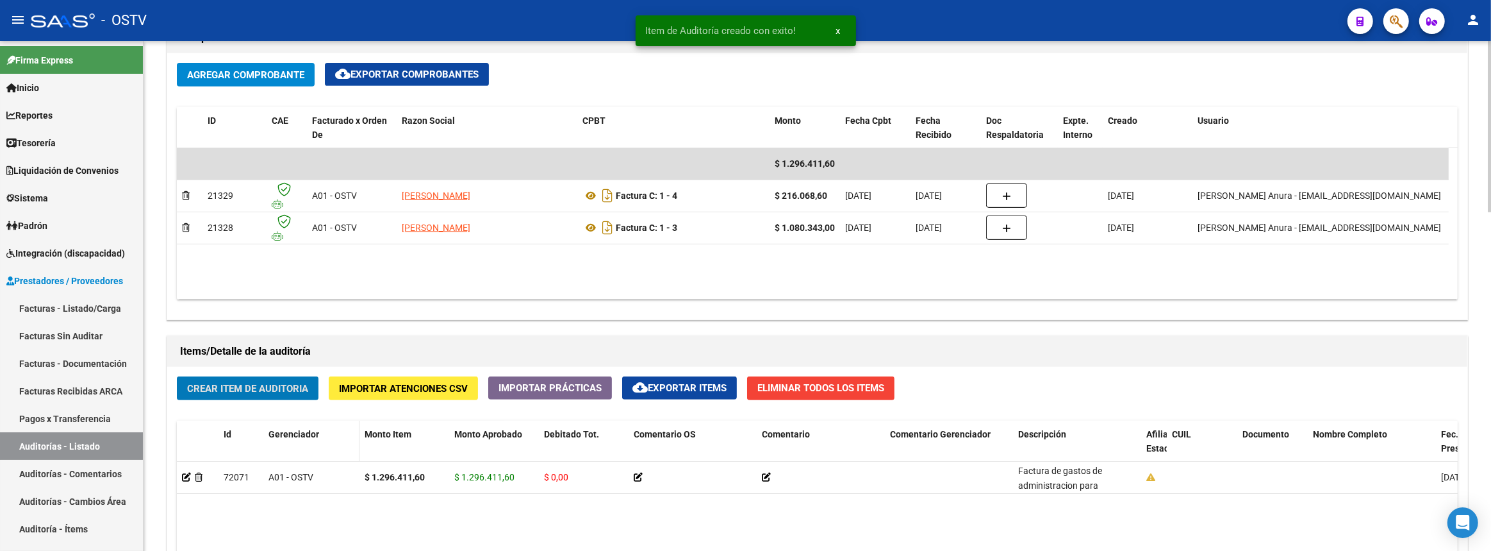
scroll to position [1005, 0]
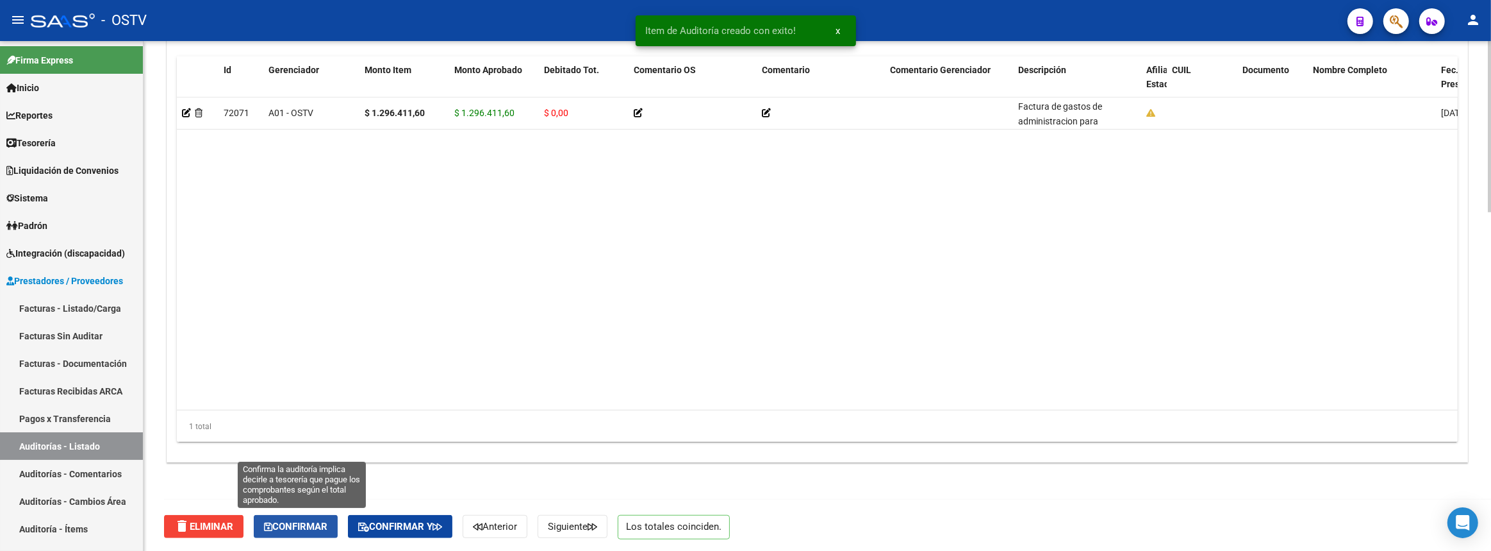
click at [324, 529] on button "Confirmar" at bounding box center [296, 526] width 84 height 23
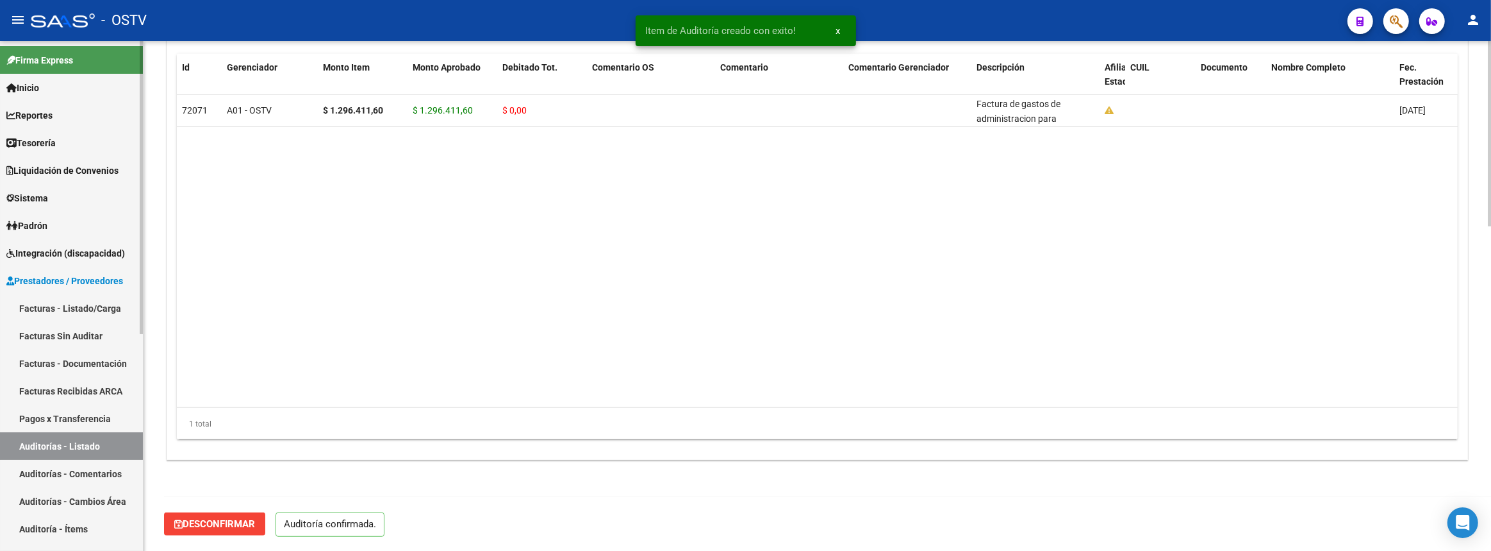
scroll to position [891, 0]
type input "202509"
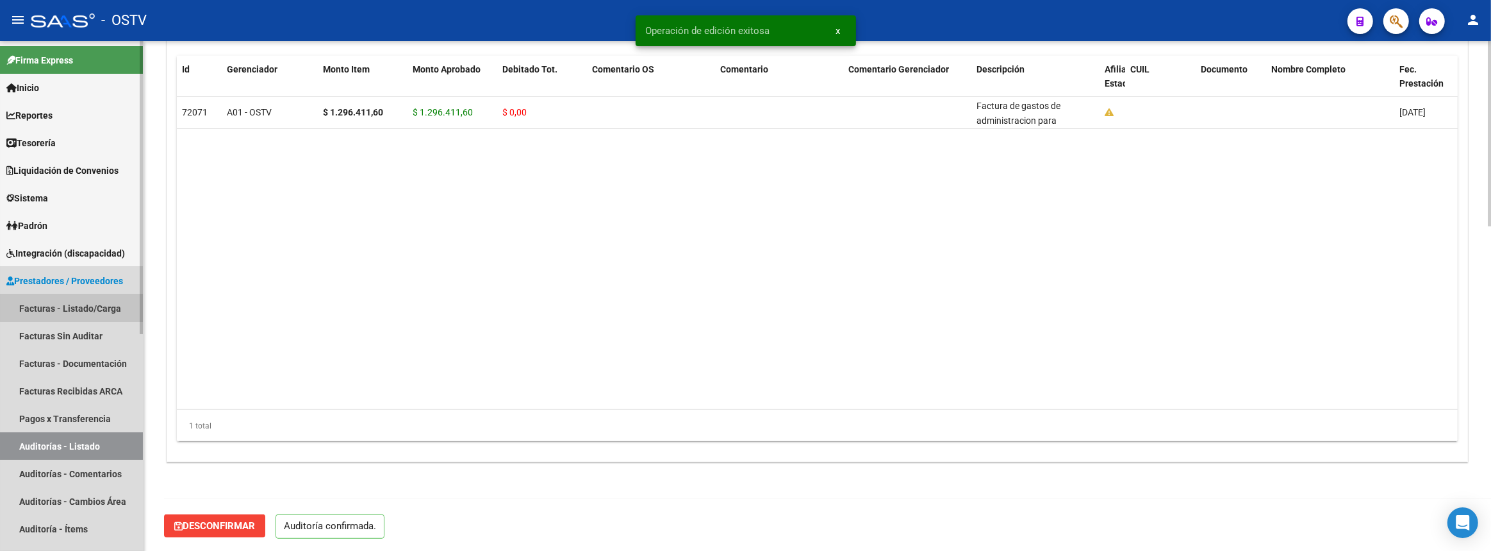
click at [99, 306] on link "Facturas - Listado/Carga" at bounding box center [71, 308] width 143 height 28
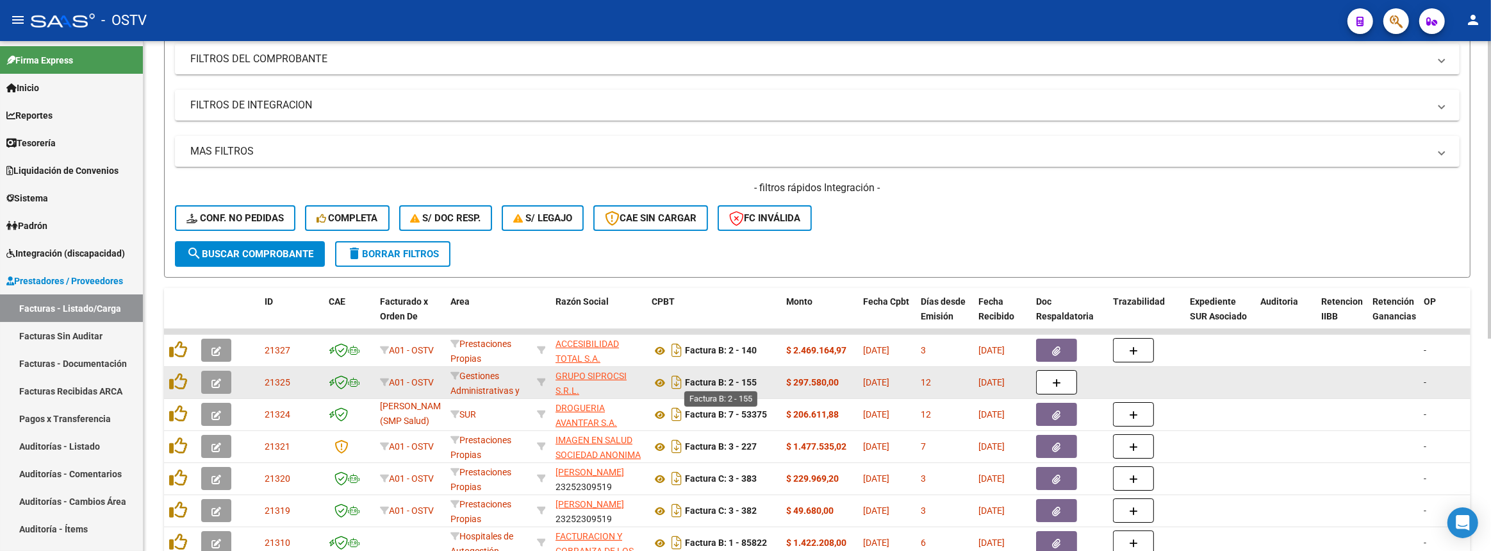
scroll to position [291, 0]
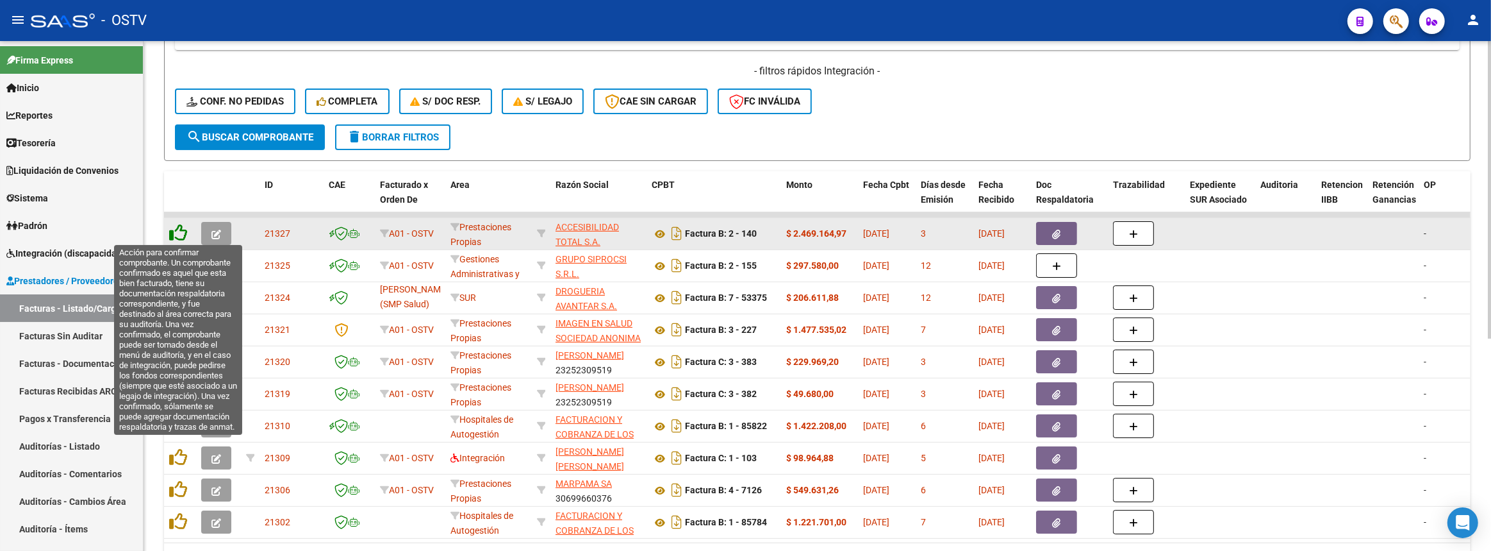
click at [176, 228] on icon at bounding box center [178, 233] width 18 height 18
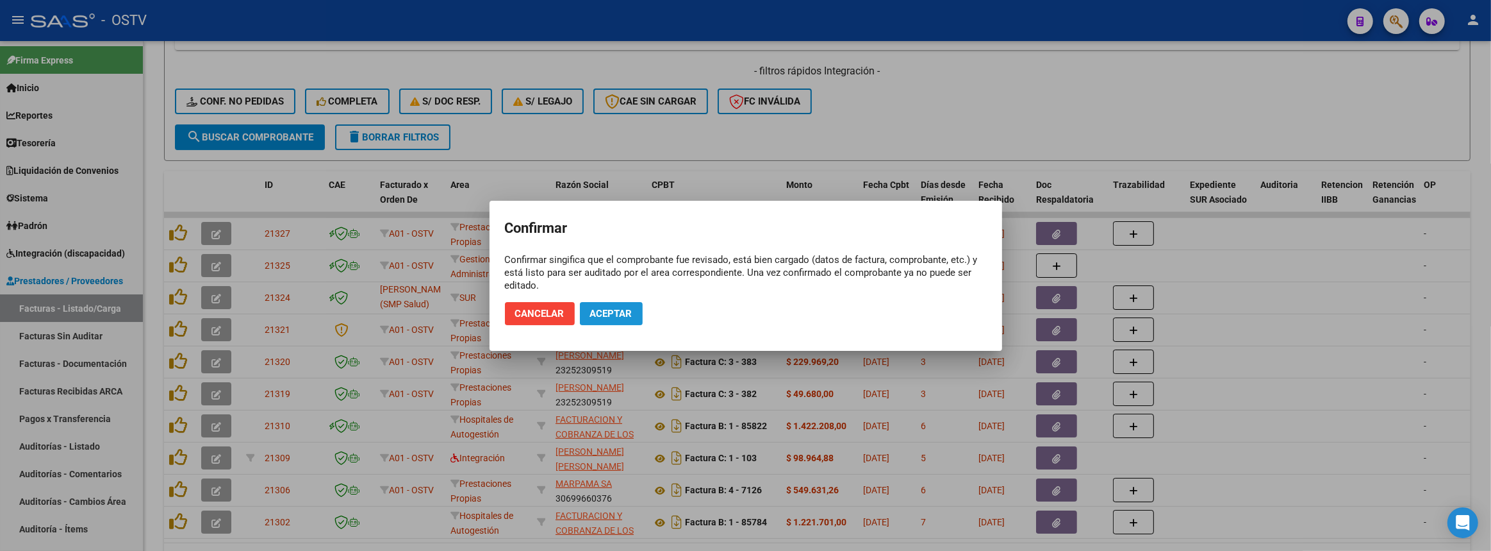
click at [615, 321] on button "Aceptar" at bounding box center [611, 313] width 63 height 23
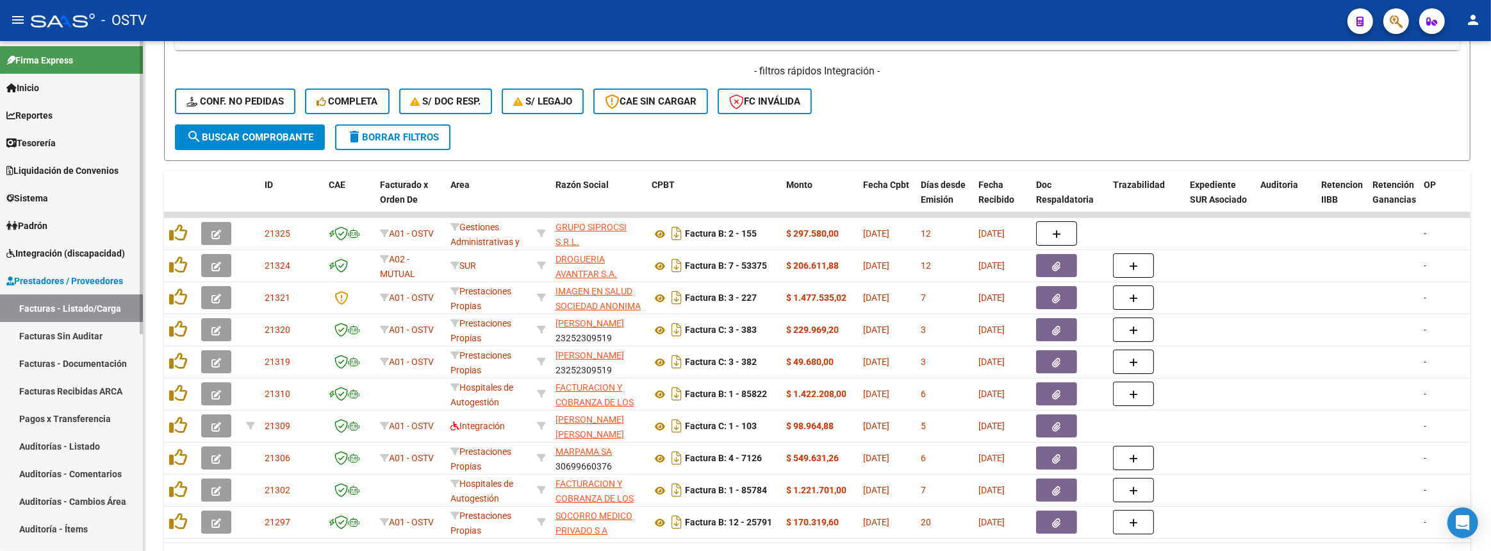
scroll to position [0, 0]
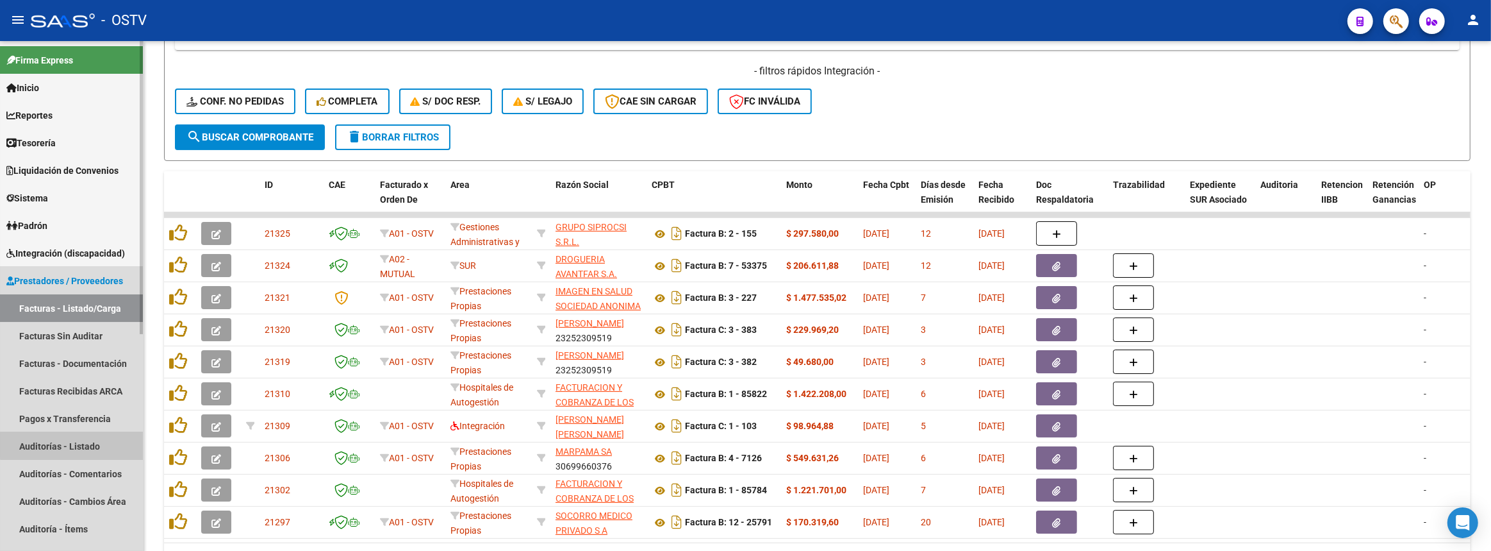
click at [78, 445] on link "Auditorías - Listado" at bounding box center [71, 446] width 143 height 28
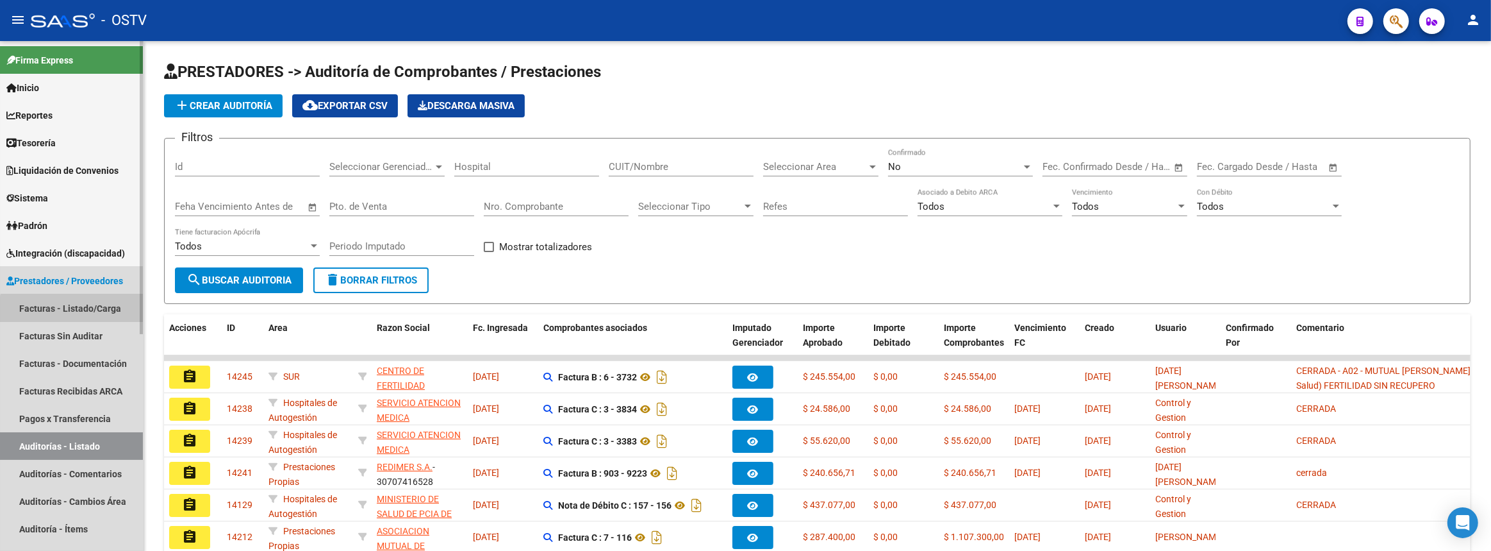
click at [72, 315] on link "Facturas - Listado/Carga" at bounding box center [71, 308] width 143 height 28
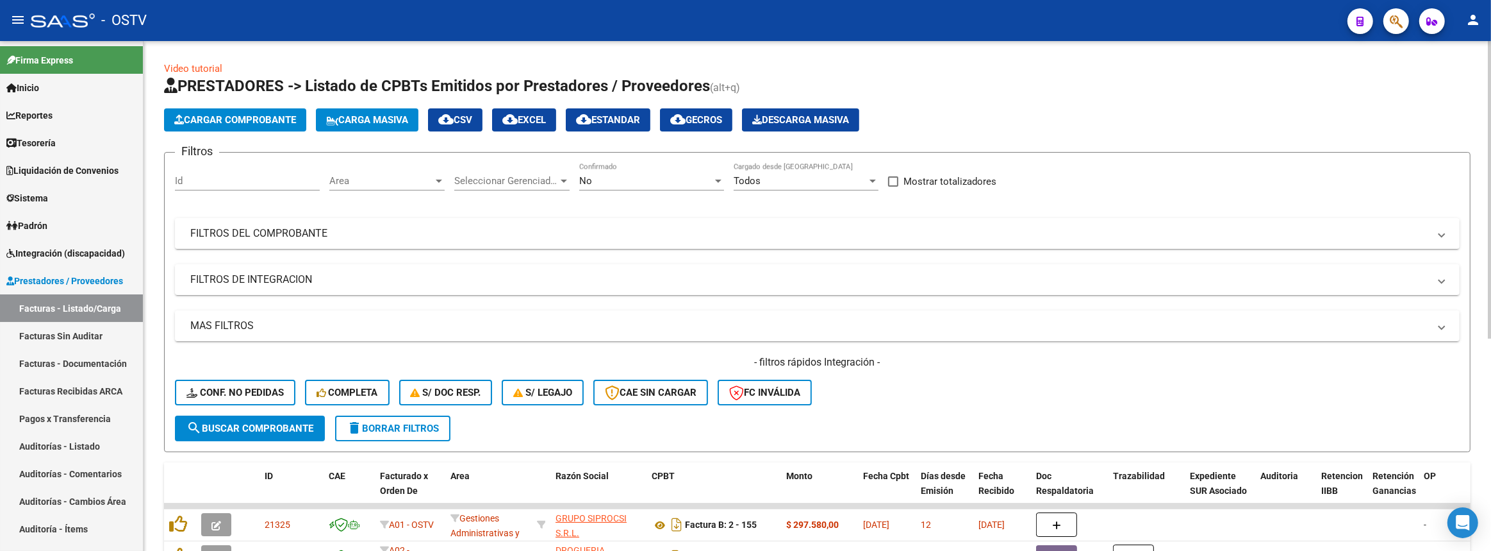
click at [670, 172] on div "No Confirmado" at bounding box center [651, 177] width 145 height 28
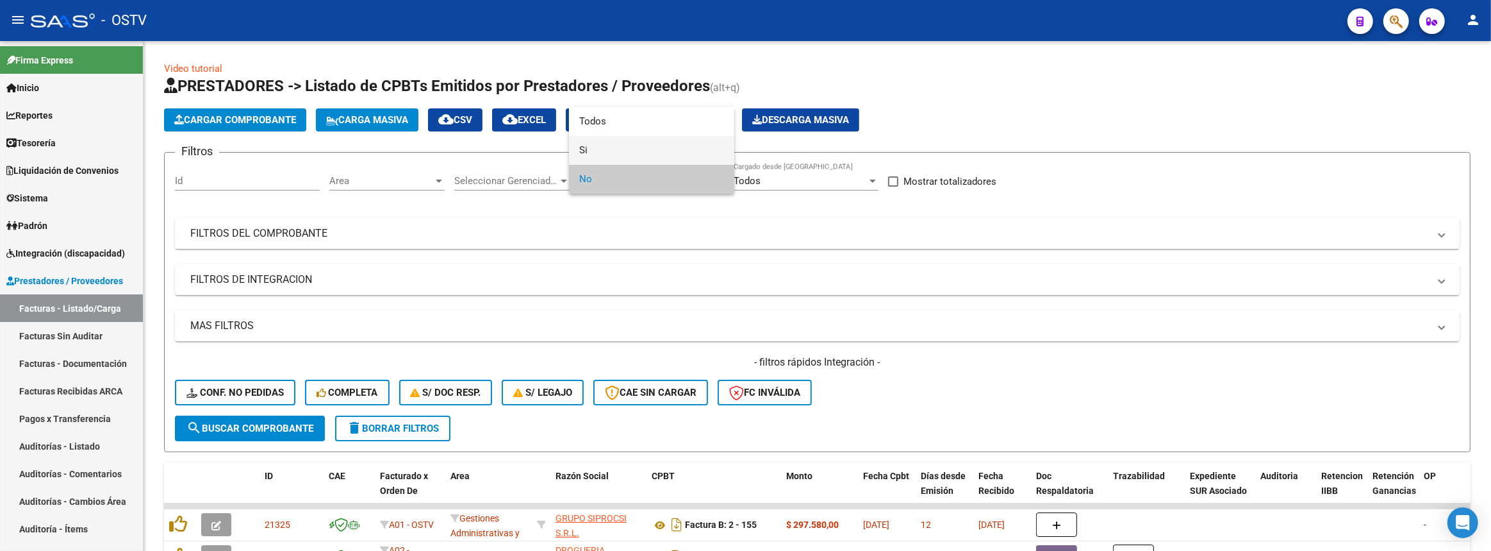
click at [649, 138] on span "Si" at bounding box center [651, 150] width 145 height 29
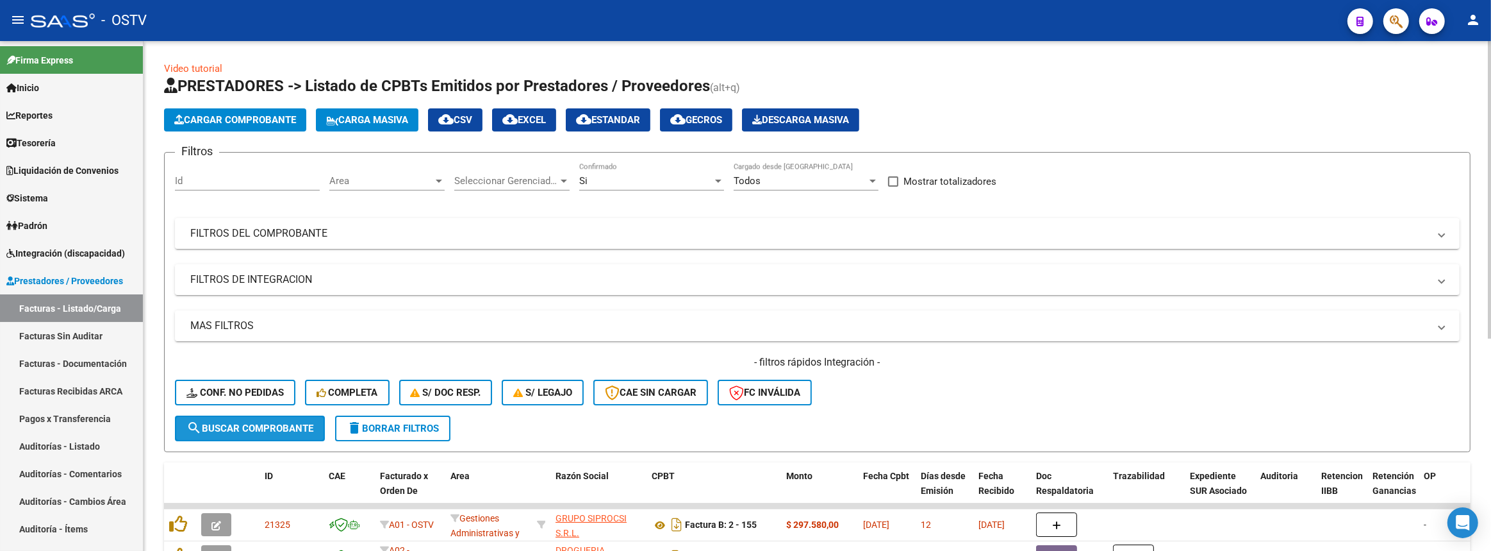
drag, startPoint x: 274, startPoint y: 420, endPoint x: 341, endPoint y: 395, distance: 71.0
click at [275, 422] on span "search Buscar Comprobante" at bounding box center [249, 428] width 127 height 12
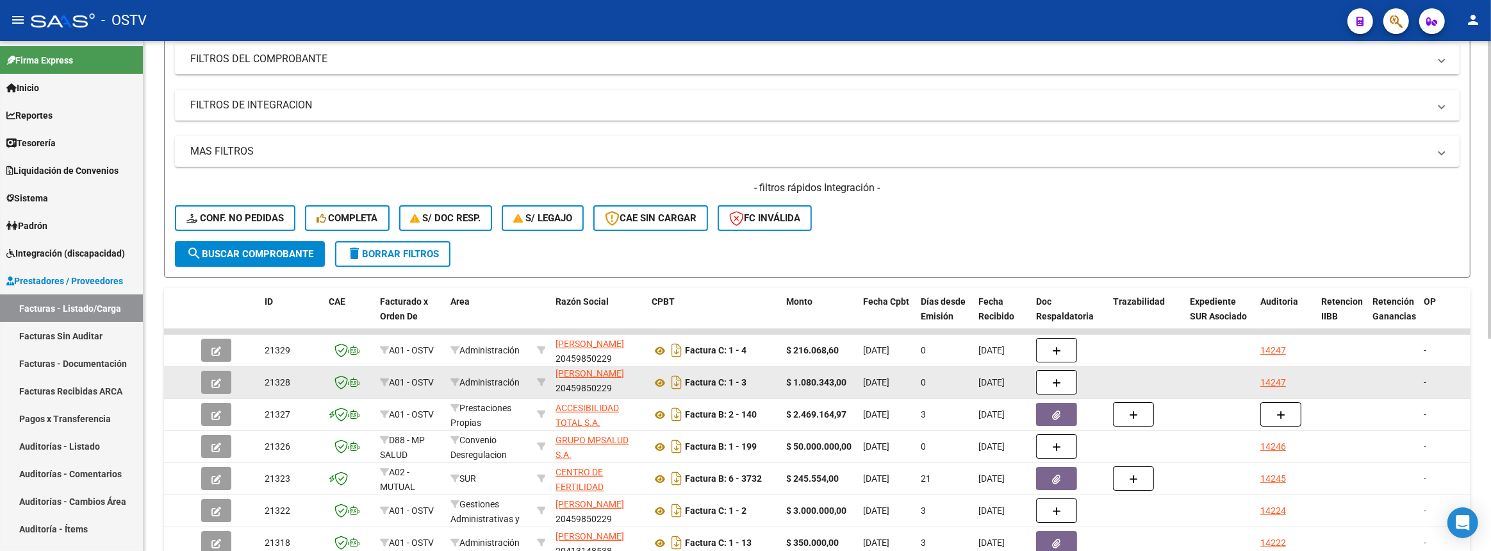
scroll to position [362, 0]
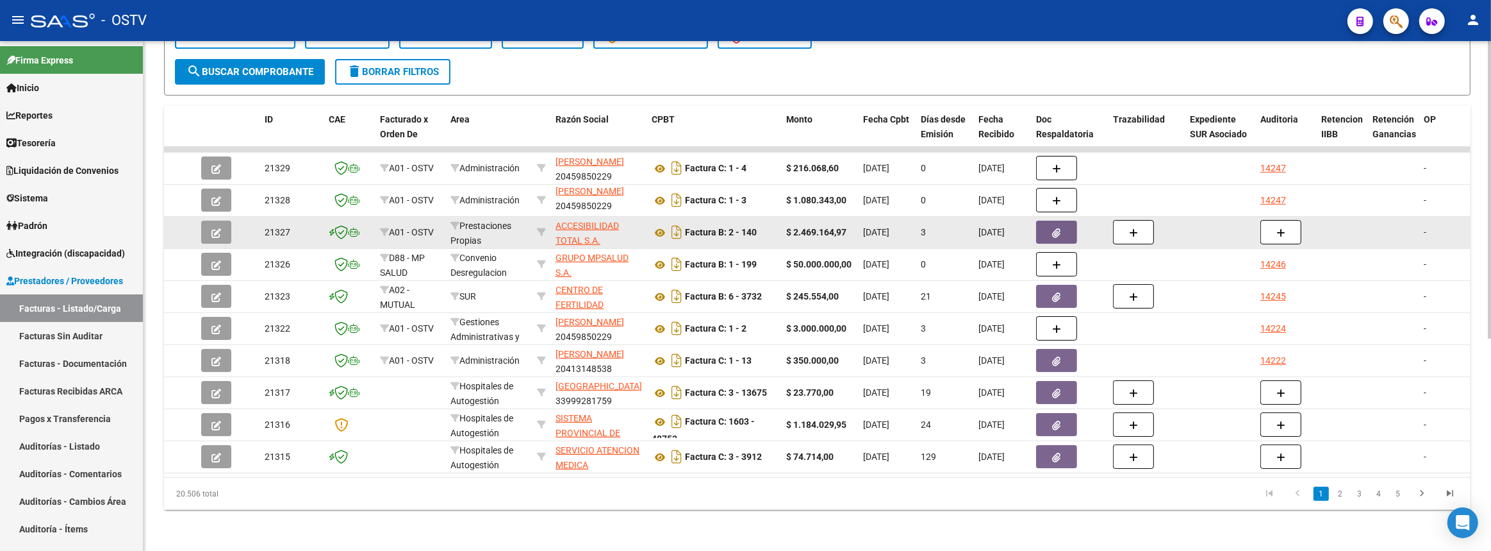
click at [211, 228] on icon "button" at bounding box center [216, 233] width 10 height 10
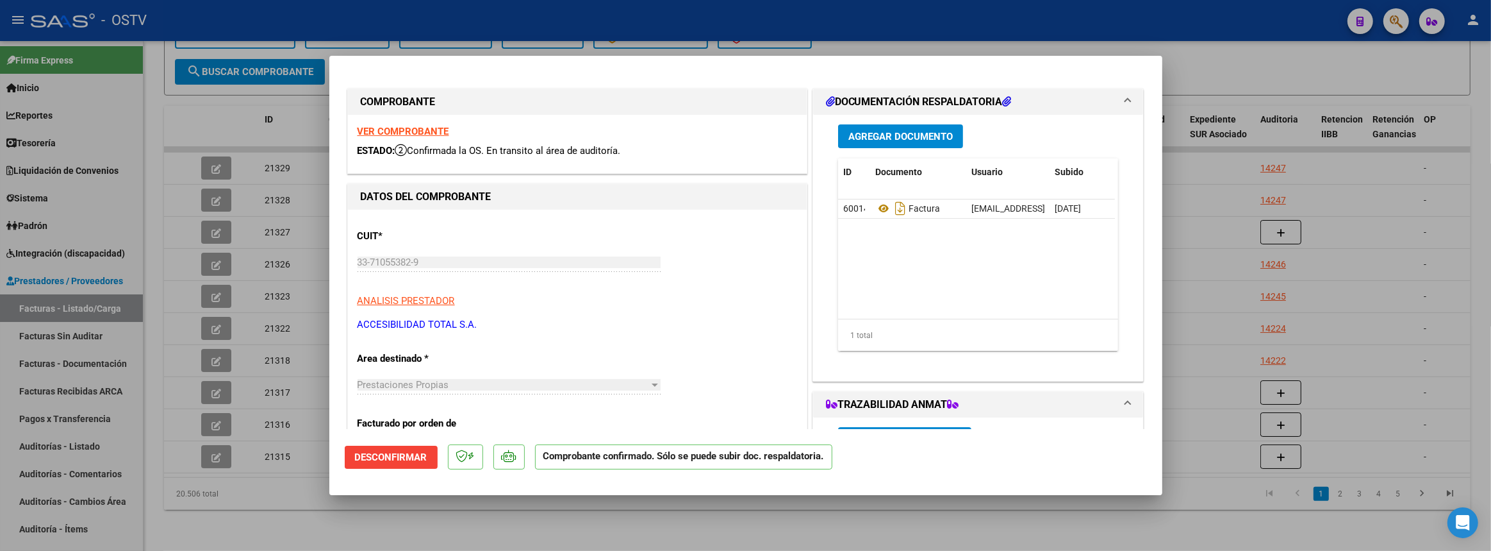
scroll to position [233, 0]
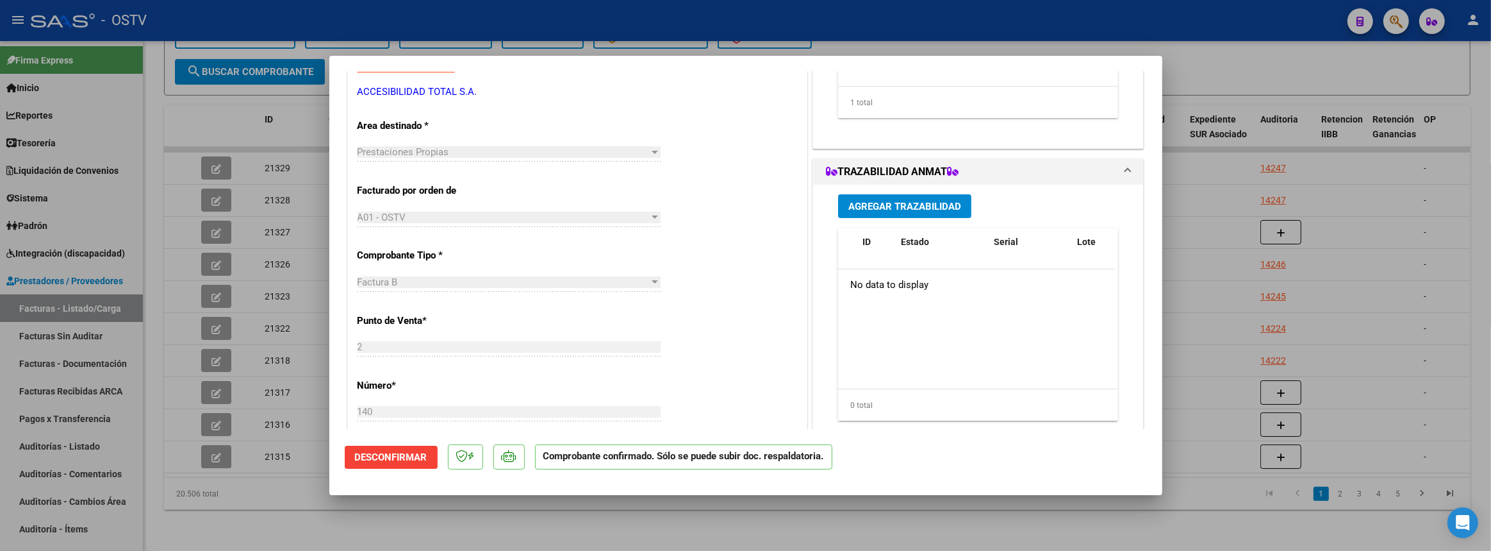
click at [409, 455] on span "Desconfirmar" at bounding box center [391, 457] width 72 height 12
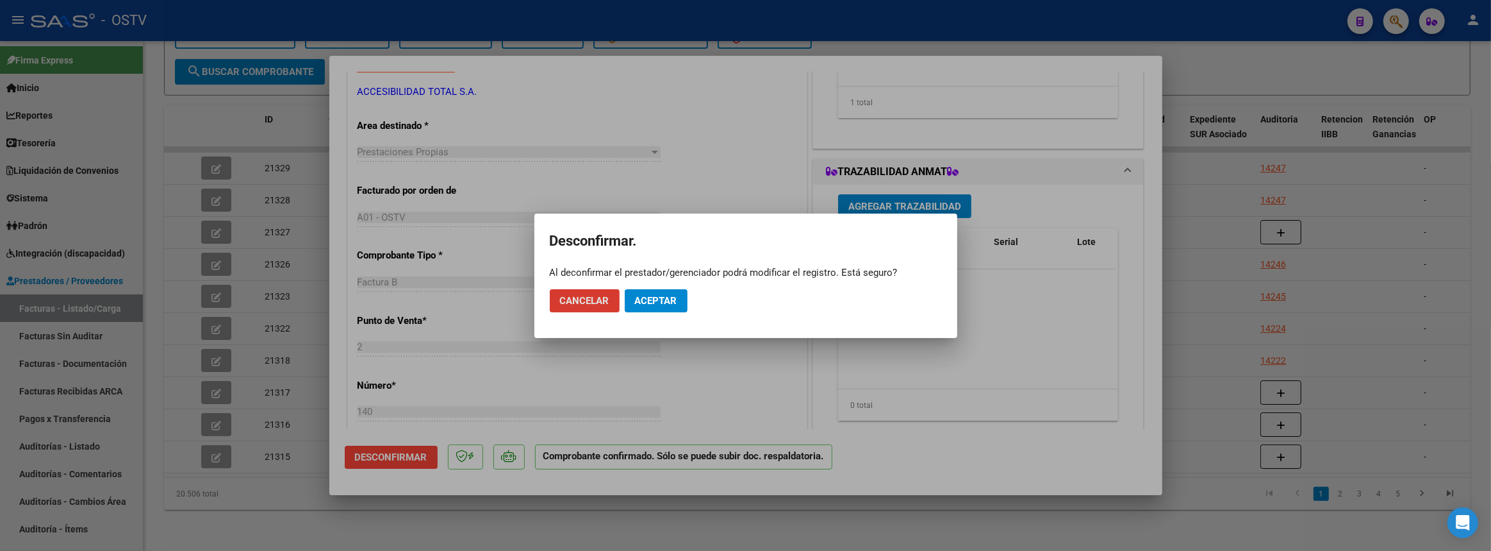
click at [649, 297] on span "Aceptar" at bounding box center [656, 301] width 42 height 12
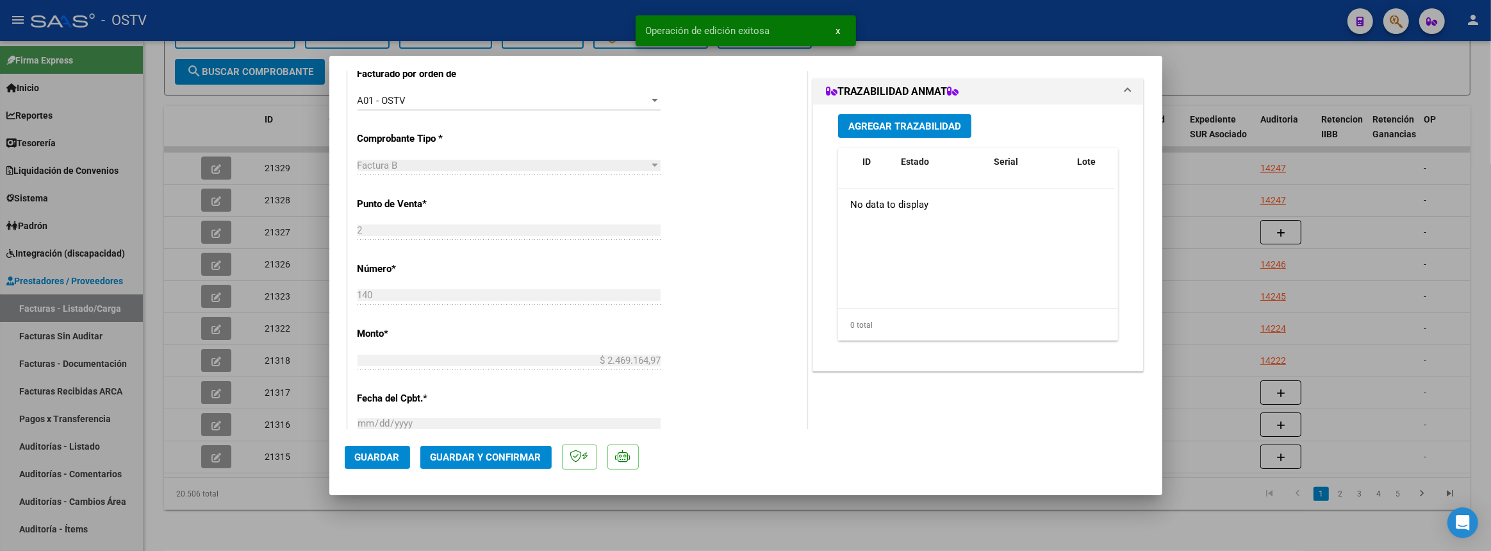
scroll to position [174, 0]
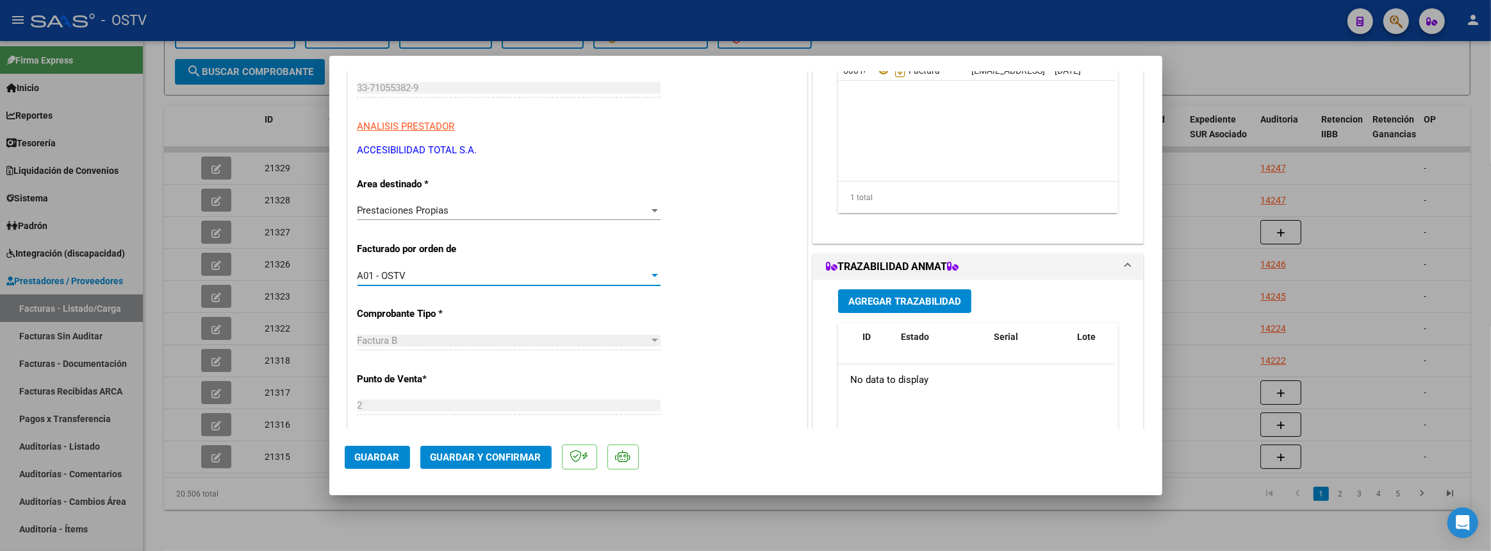
click at [445, 270] on div "A01 - OSTV" at bounding box center [504, 276] width 292 height 12
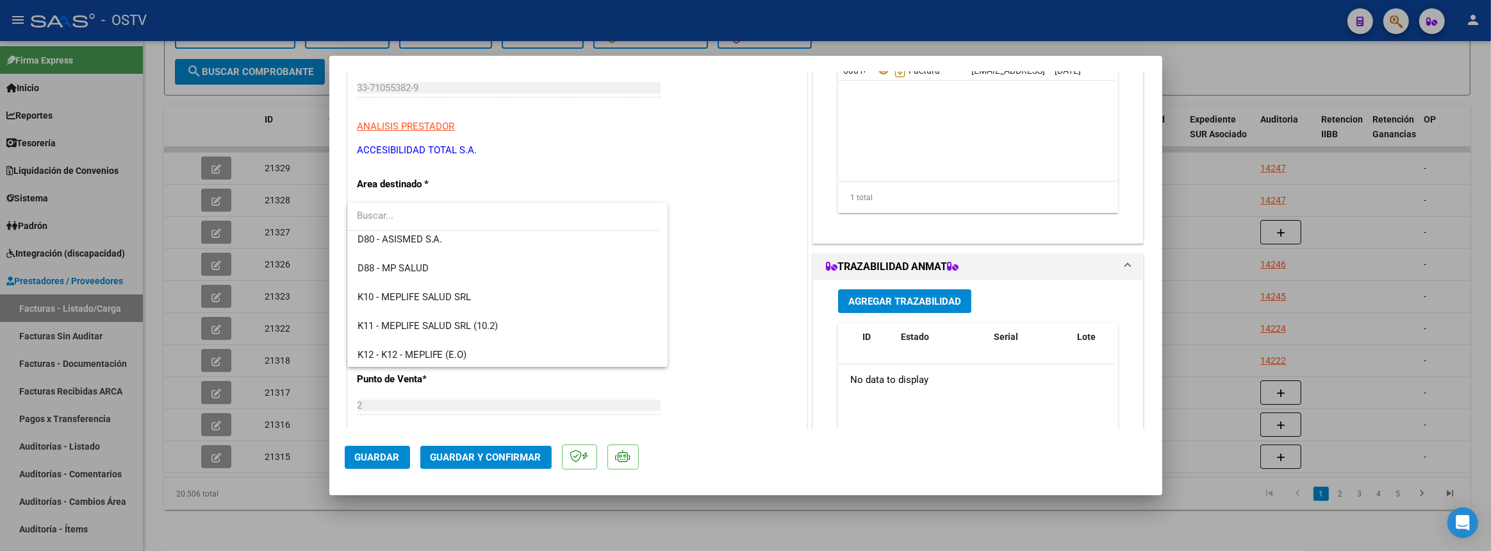
scroll to position [757, 0]
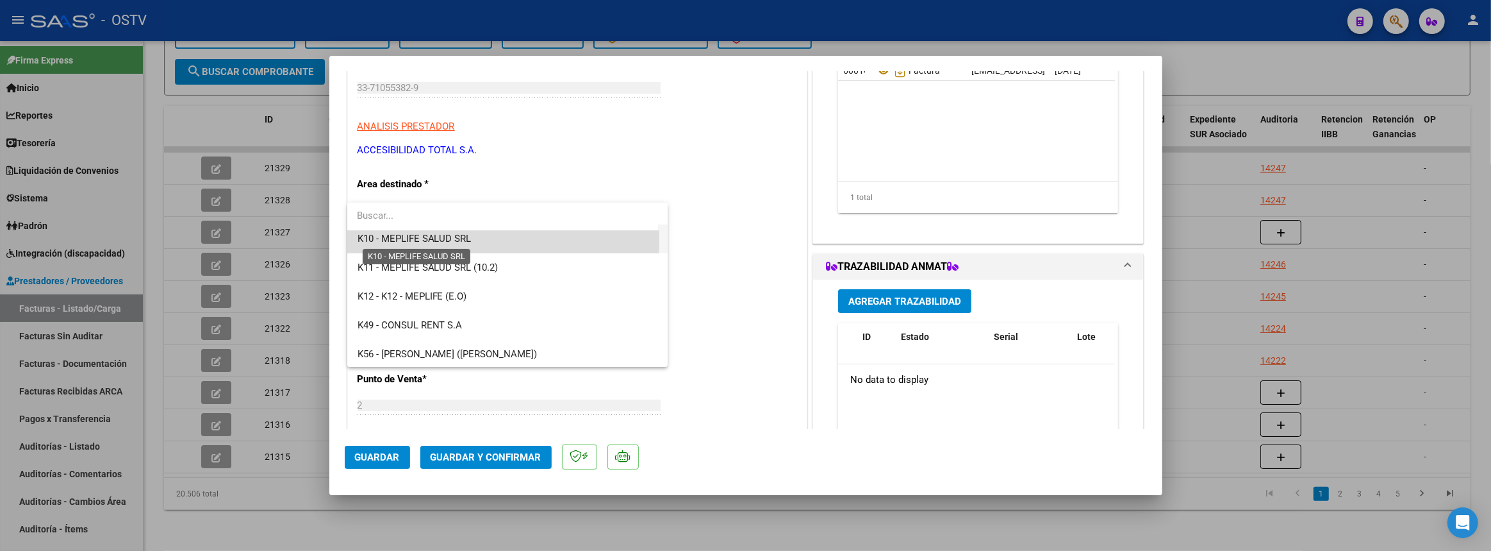
click at [449, 239] on span "K10 - MEPLIFE SALUD SRL" at bounding box center [415, 239] width 114 height 12
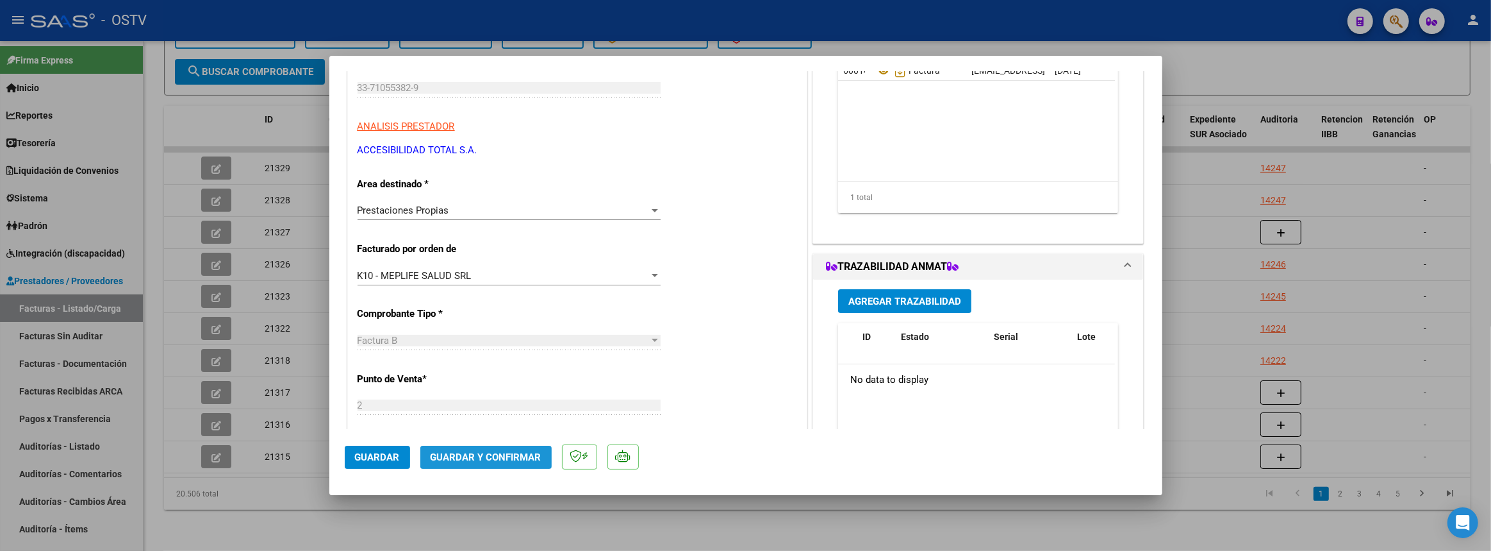
click at [458, 460] on span "Guardar y Confirmar" at bounding box center [486, 457] width 111 height 12
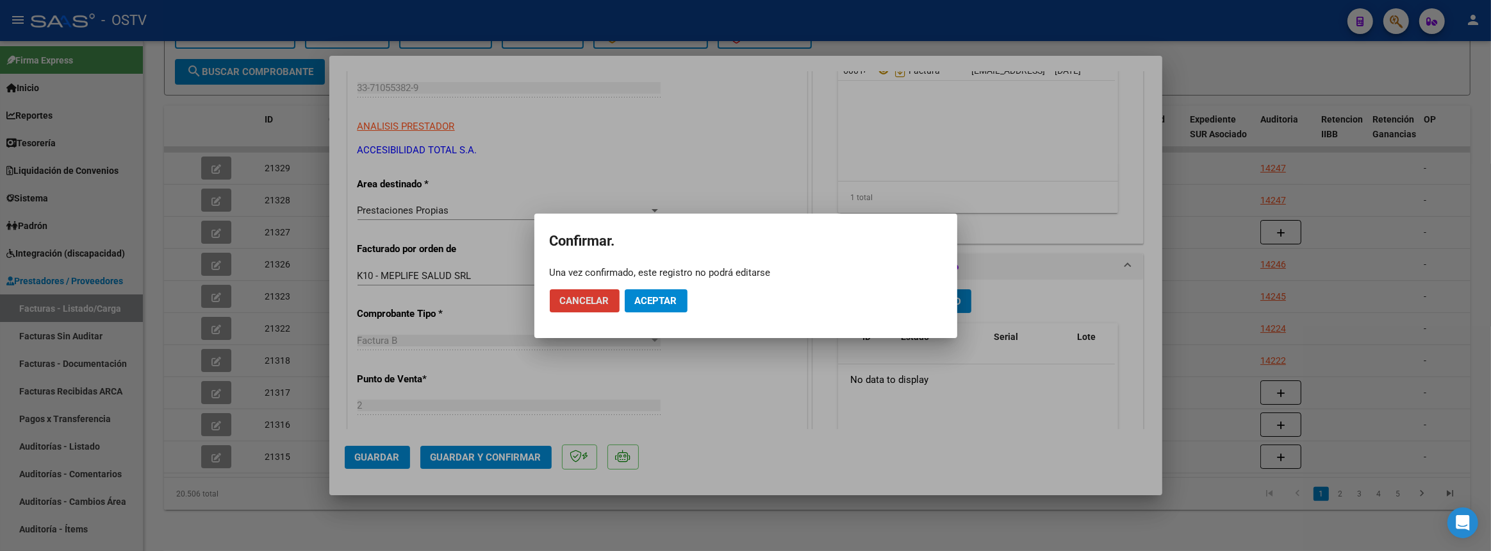
click at [664, 297] on span "Aceptar" at bounding box center [656, 301] width 42 height 12
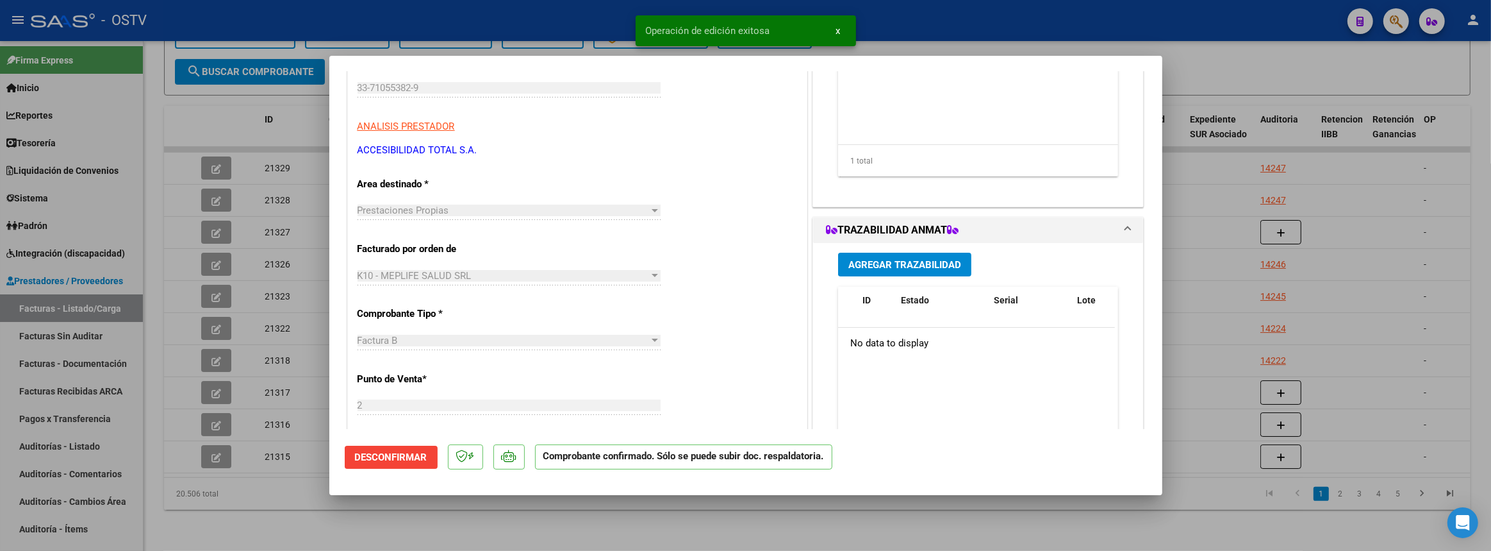
click at [73, 448] on div at bounding box center [745, 275] width 1491 height 551
type input "$ 0,00"
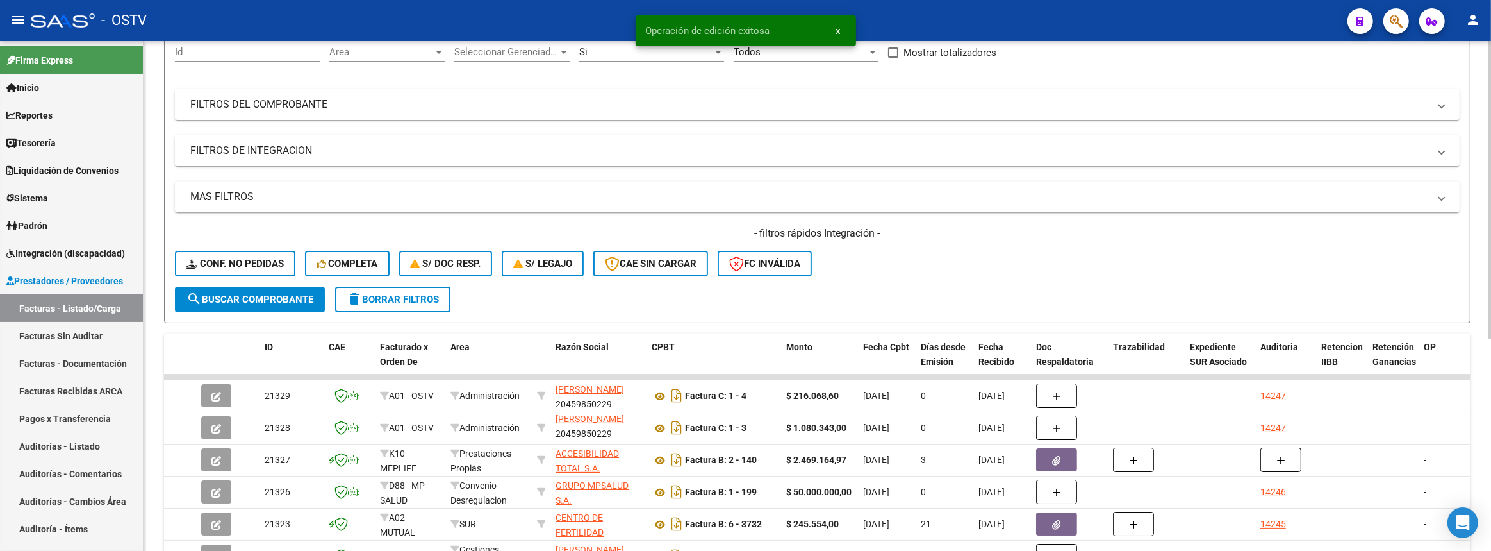
scroll to position [70, 0]
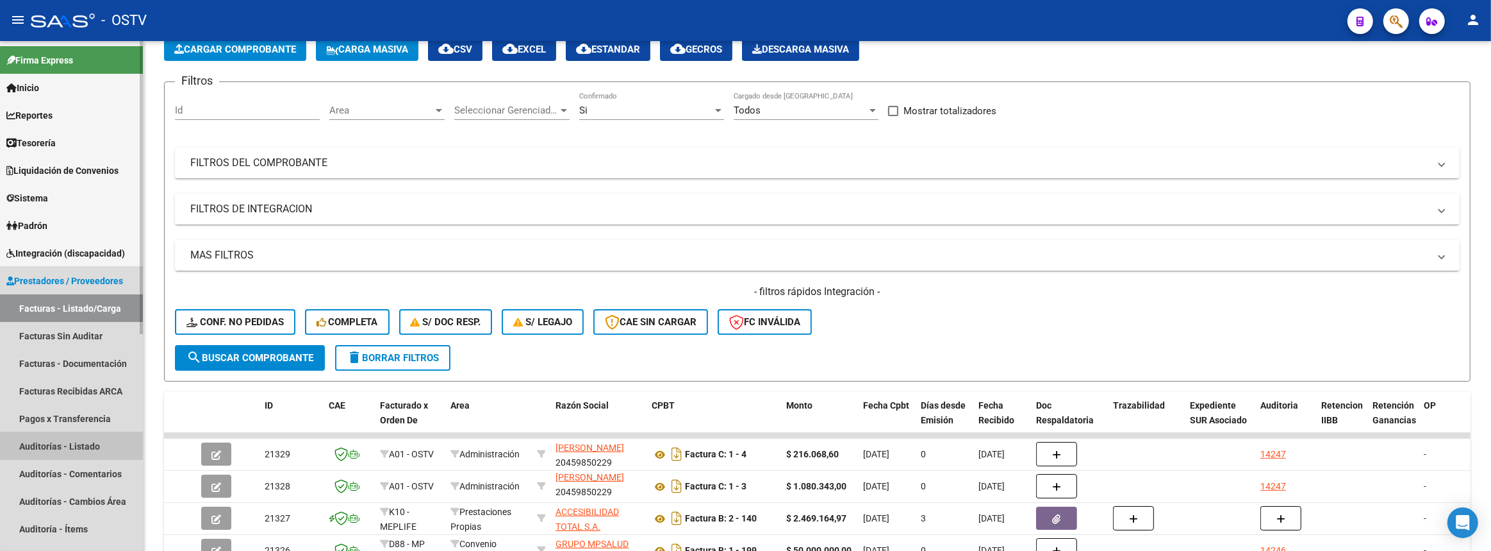
click at [87, 443] on link "Auditorías - Listado" at bounding box center [71, 446] width 143 height 28
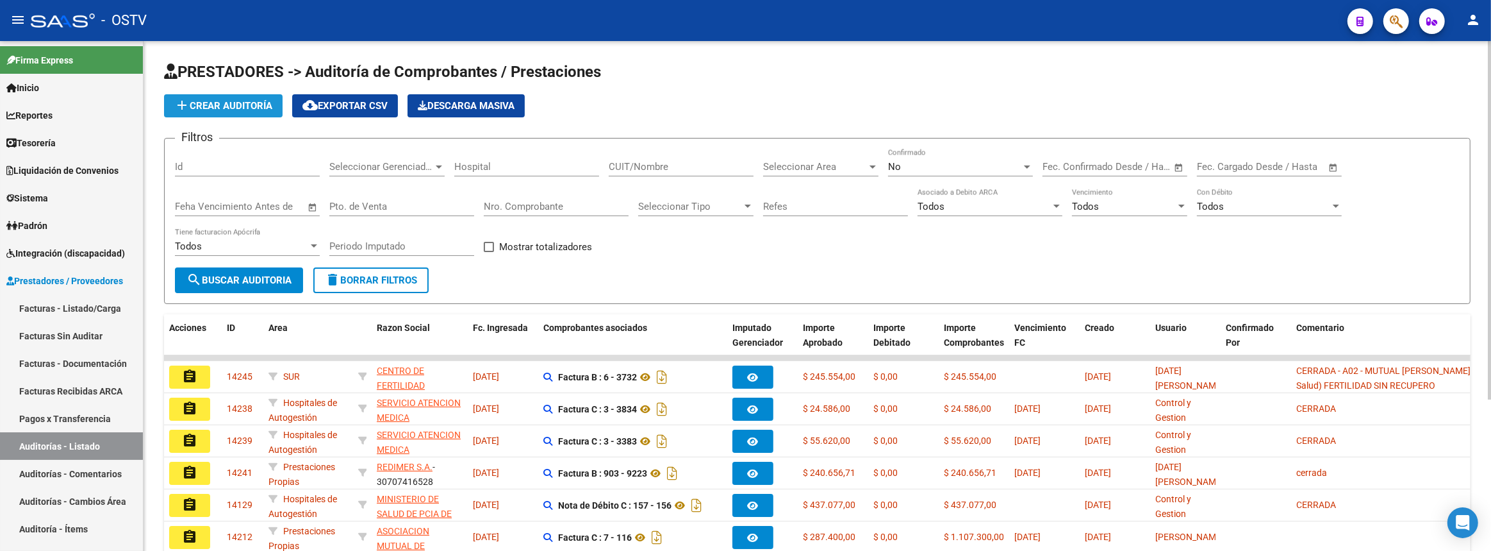
click at [200, 107] on span "add Crear Auditoría" at bounding box center [223, 106] width 98 height 12
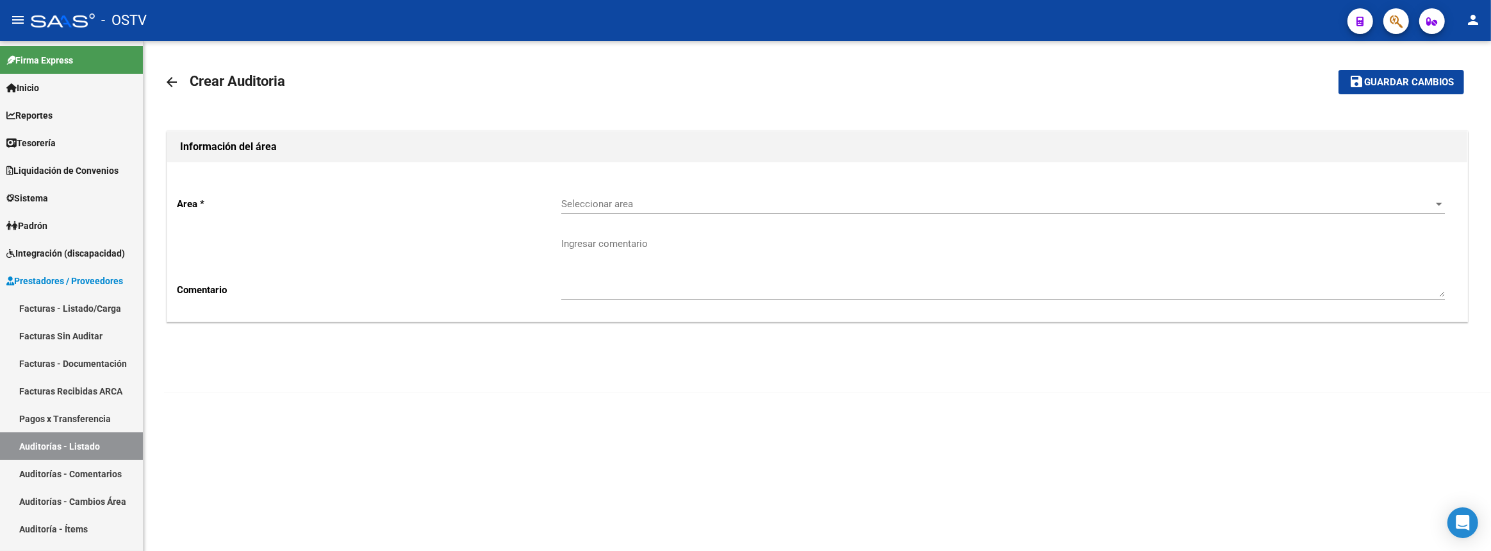
click at [670, 195] on div "Seleccionar area Seleccionar area" at bounding box center [1003, 200] width 884 height 28
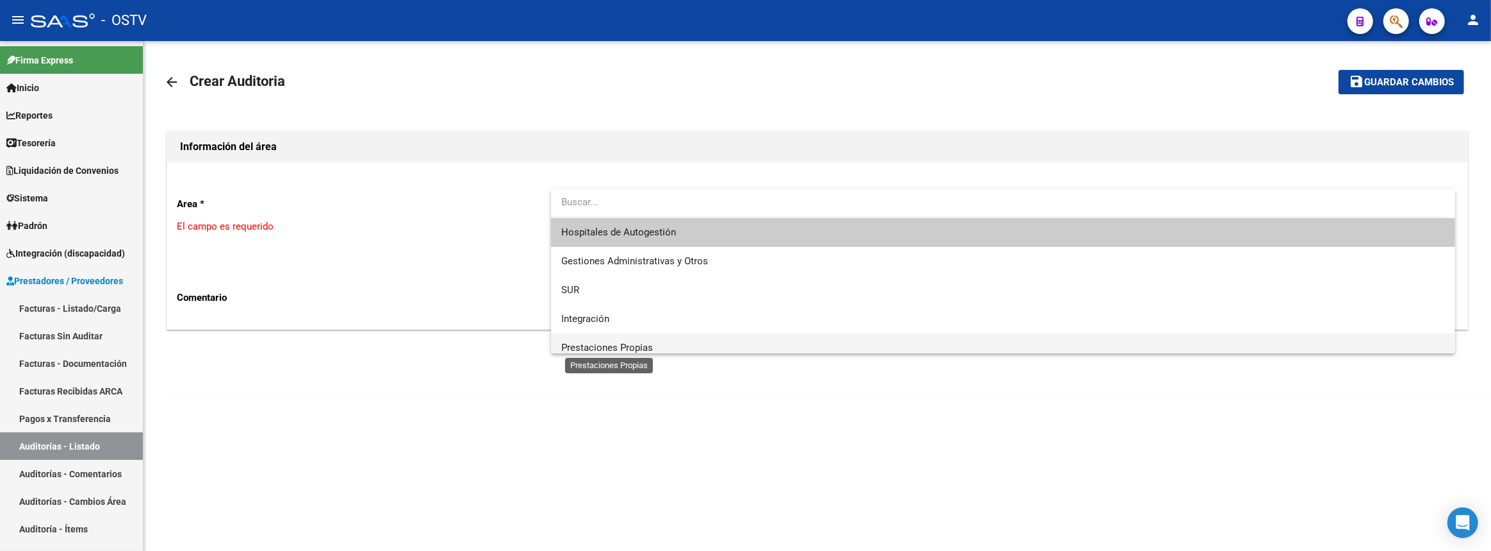
click at [628, 346] on span "Prestaciones Propias" at bounding box center [607, 348] width 92 height 12
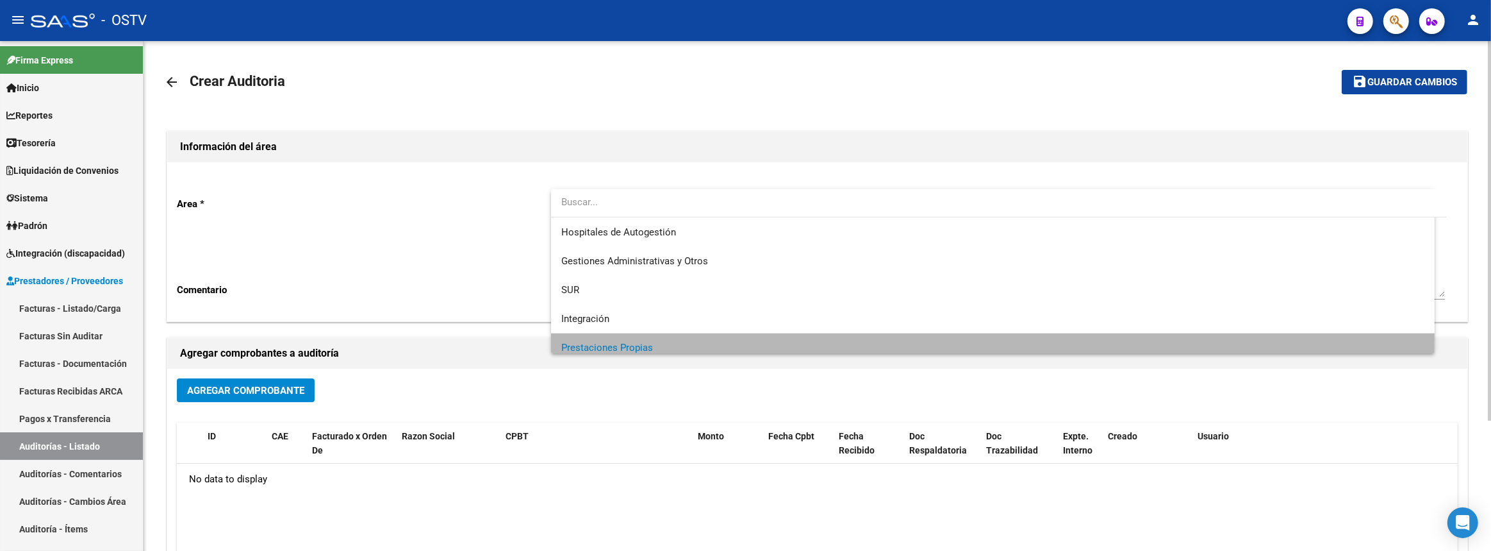
scroll to position [8, 0]
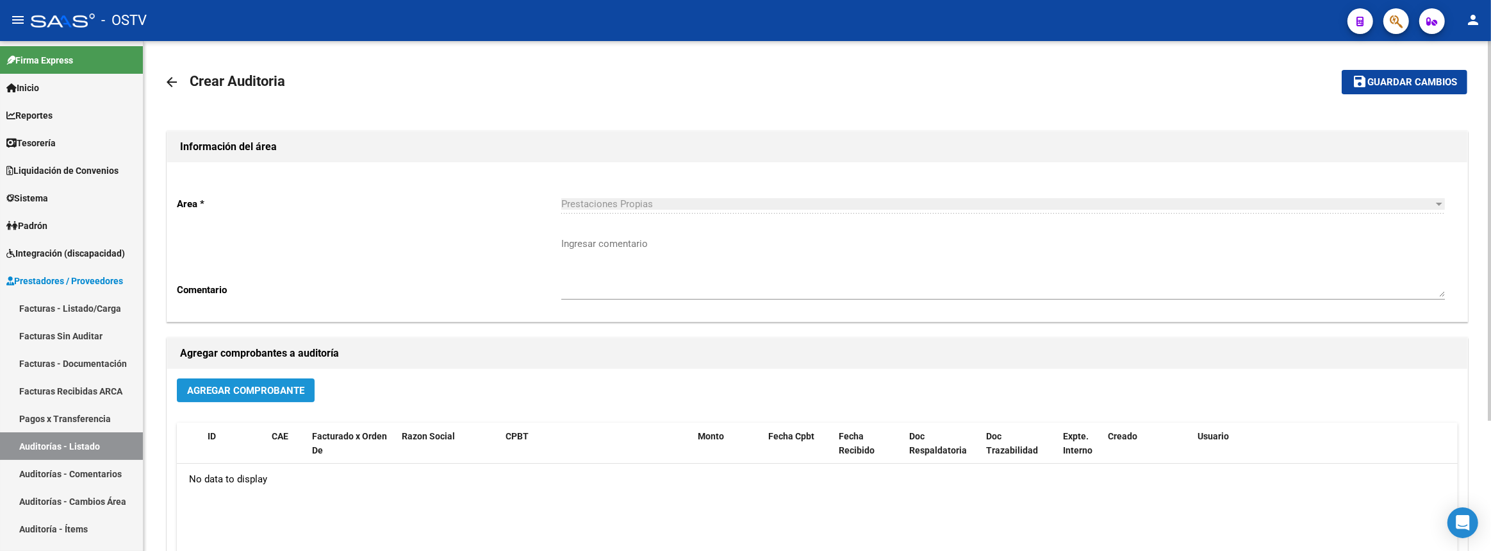
click at [194, 390] on span "Agregar Comprobante" at bounding box center [245, 391] width 117 height 12
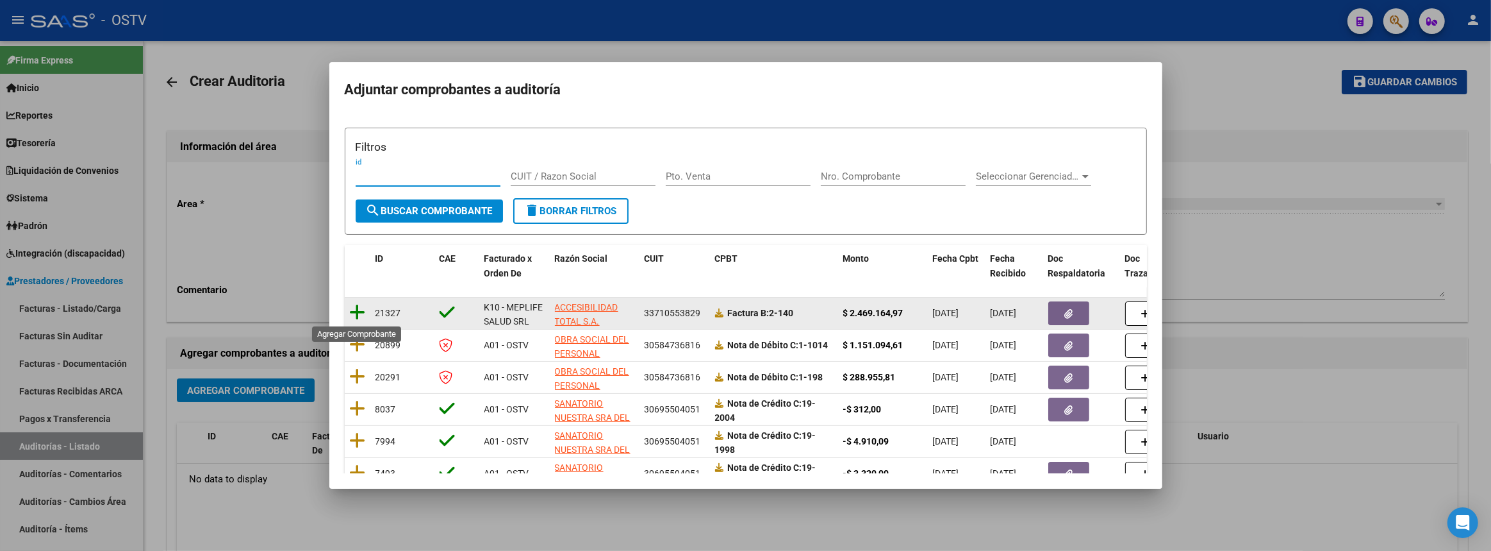
click at [357, 308] on icon at bounding box center [358, 312] width 16 height 18
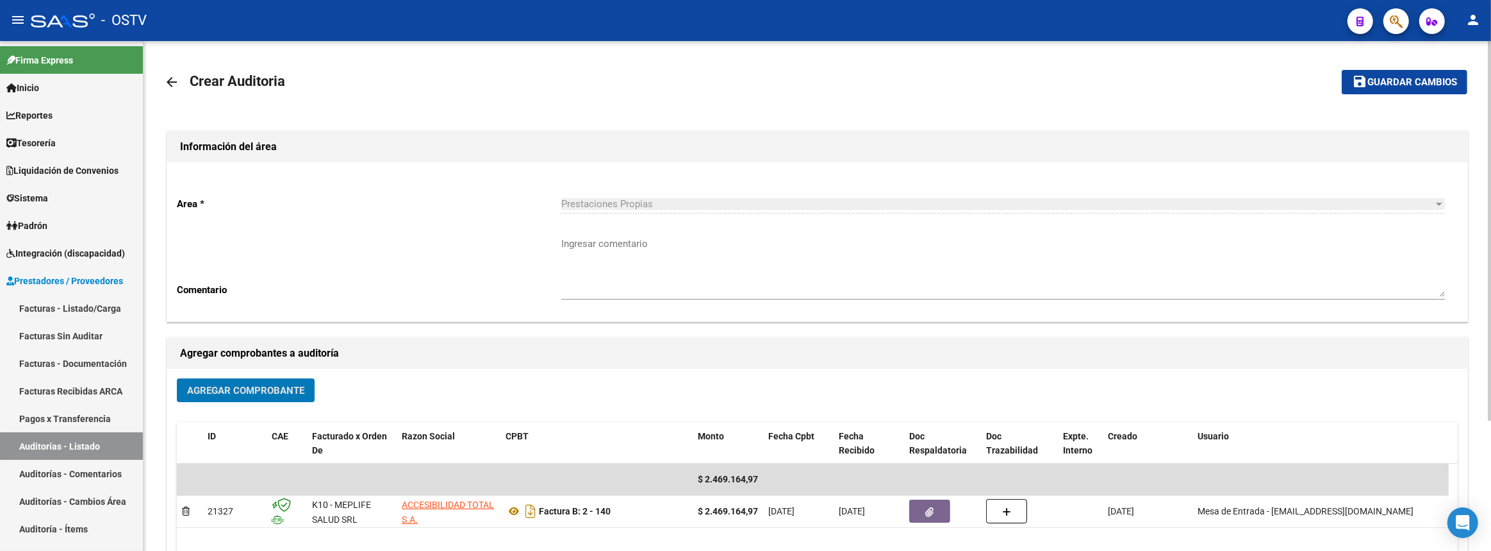
click at [1392, 77] on span "Guardar cambios" at bounding box center [1413, 83] width 90 height 12
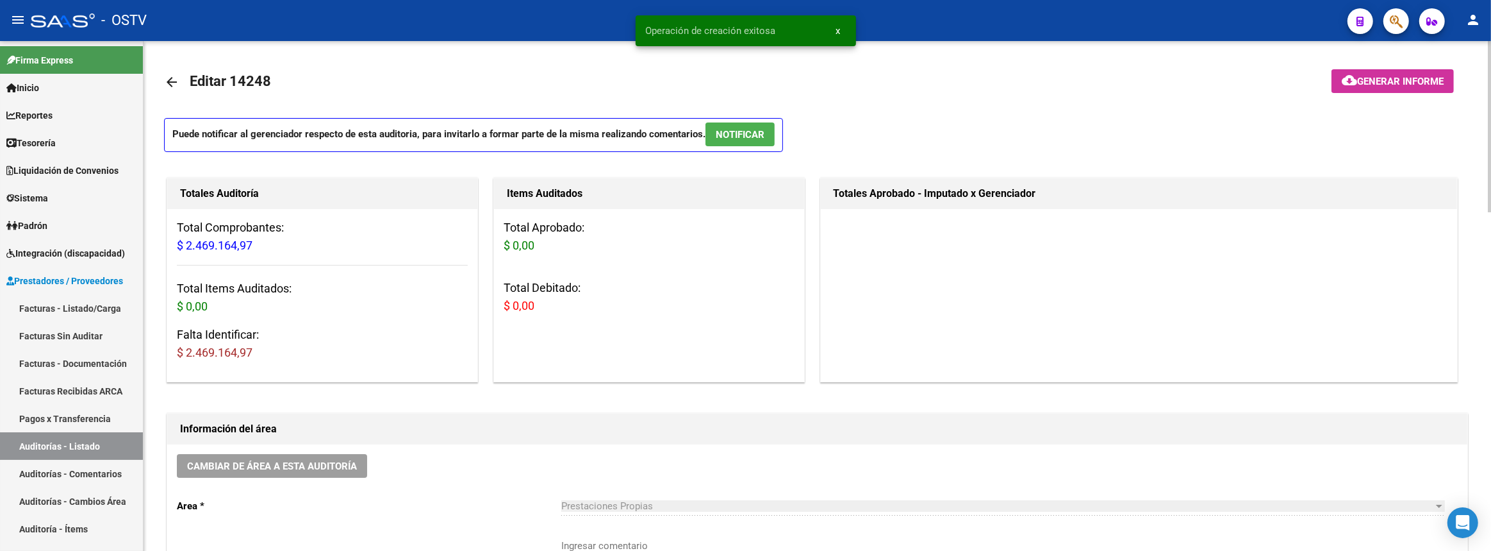
scroll to position [233, 0]
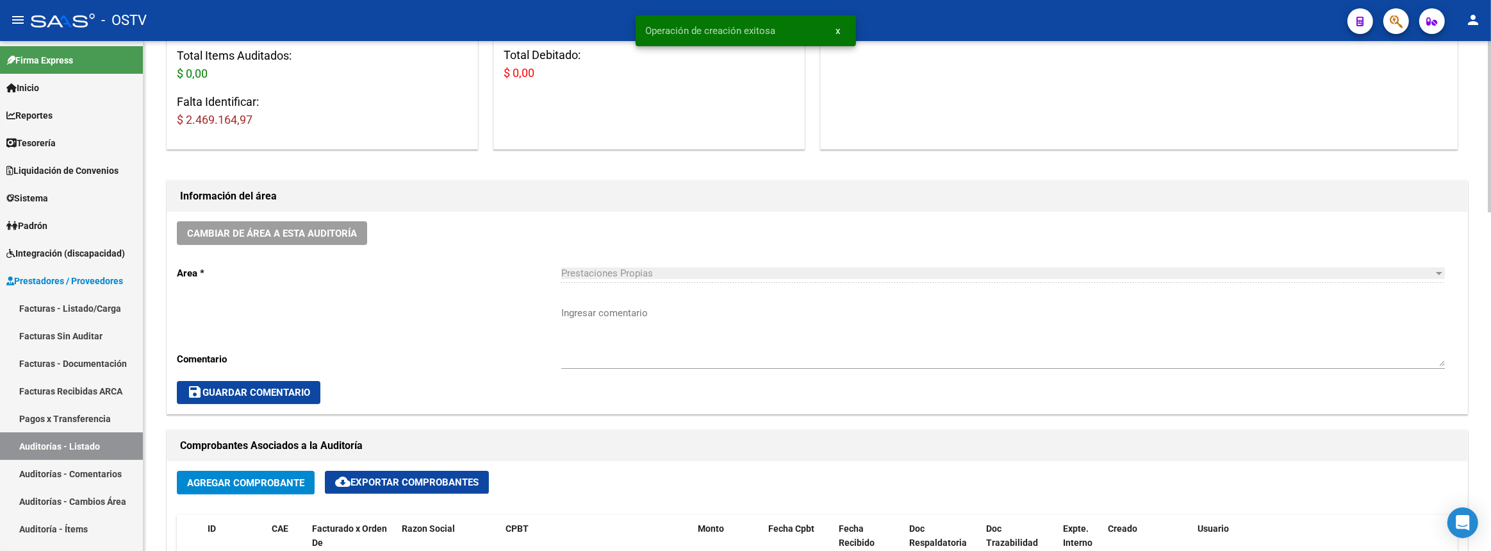
click at [636, 336] on textarea "Ingresar comentario" at bounding box center [1003, 336] width 884 height 60
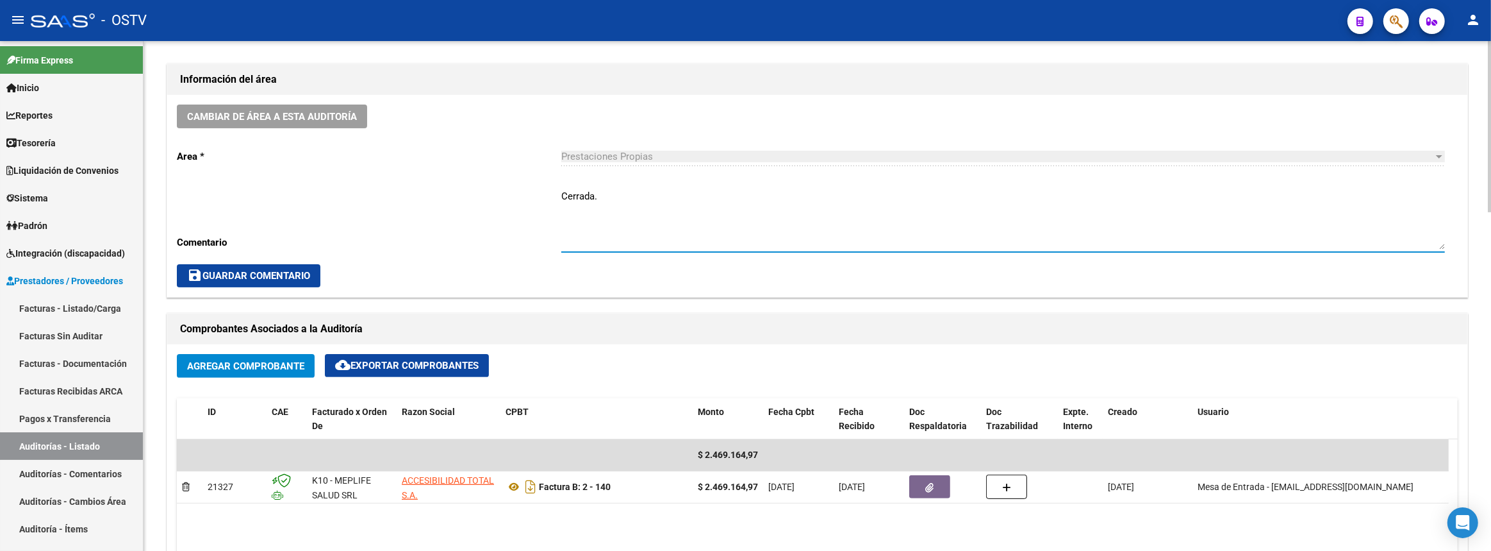
scroll to position [699, 0]
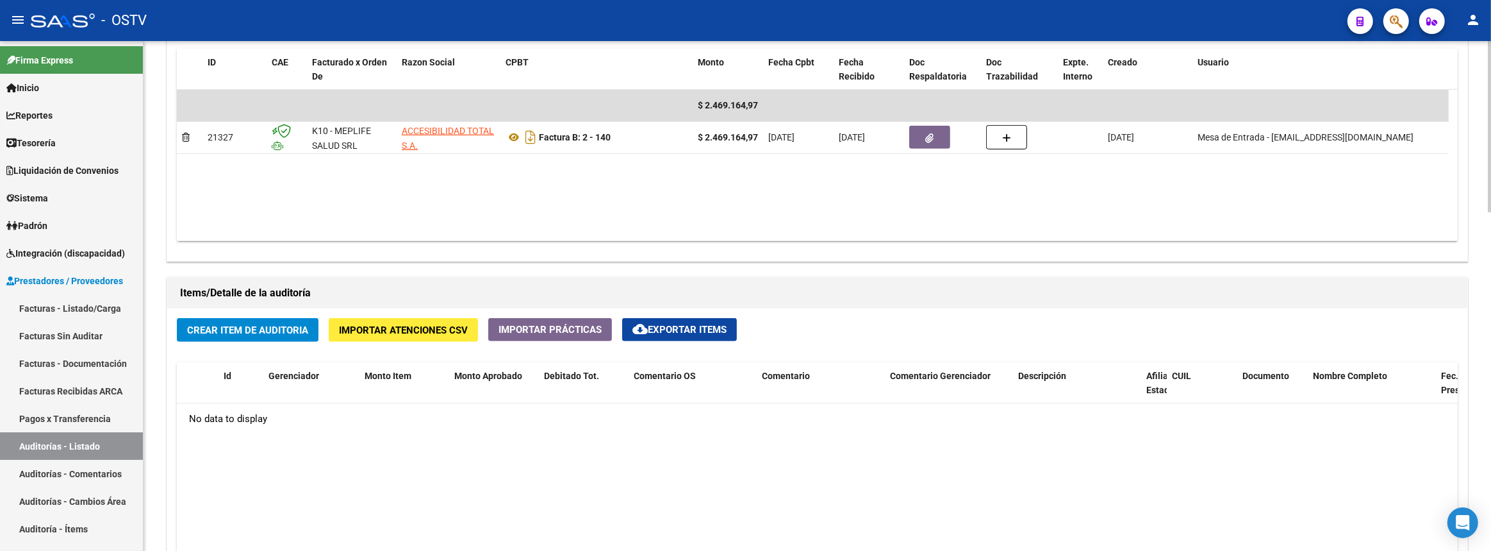
type textarea "Cerrada."
click at [301, 324] on span "Crear Item de Auditoria" at bounding box center [247, 330] width 121 height 12
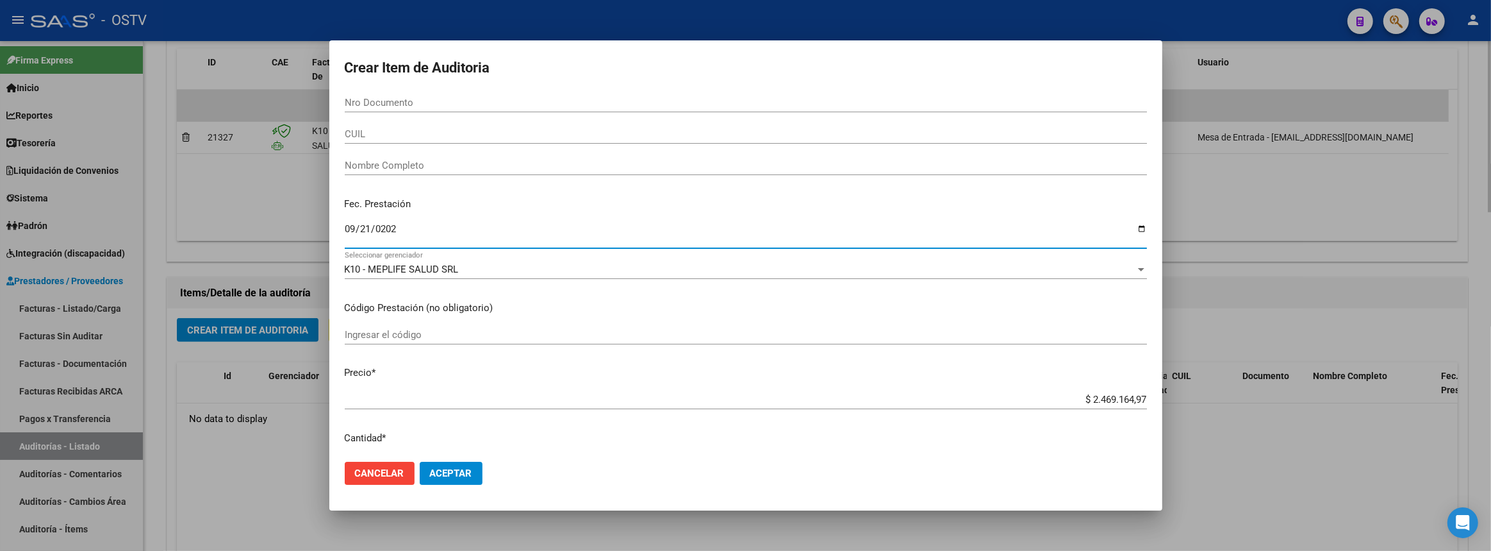
type input "[DATE]"
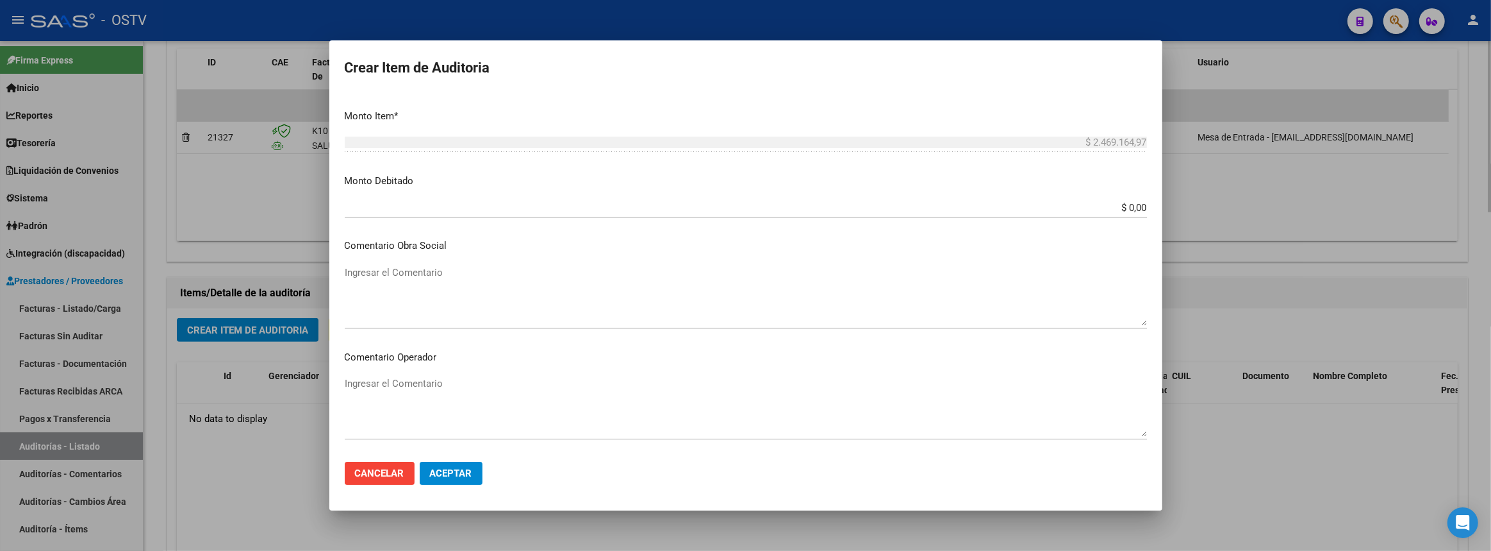
scroll to position [720, 0]
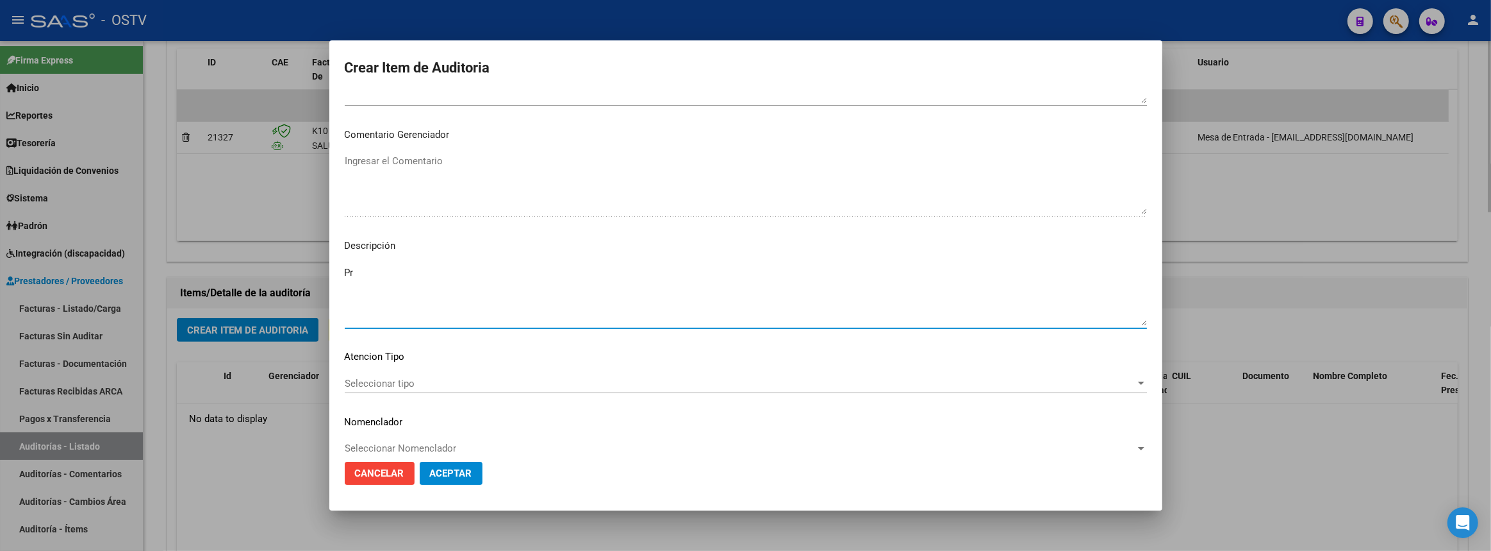
type textarea "P"
type textarea "Pago a cuenta y orden del prestador por servicios medicos 08-2025"
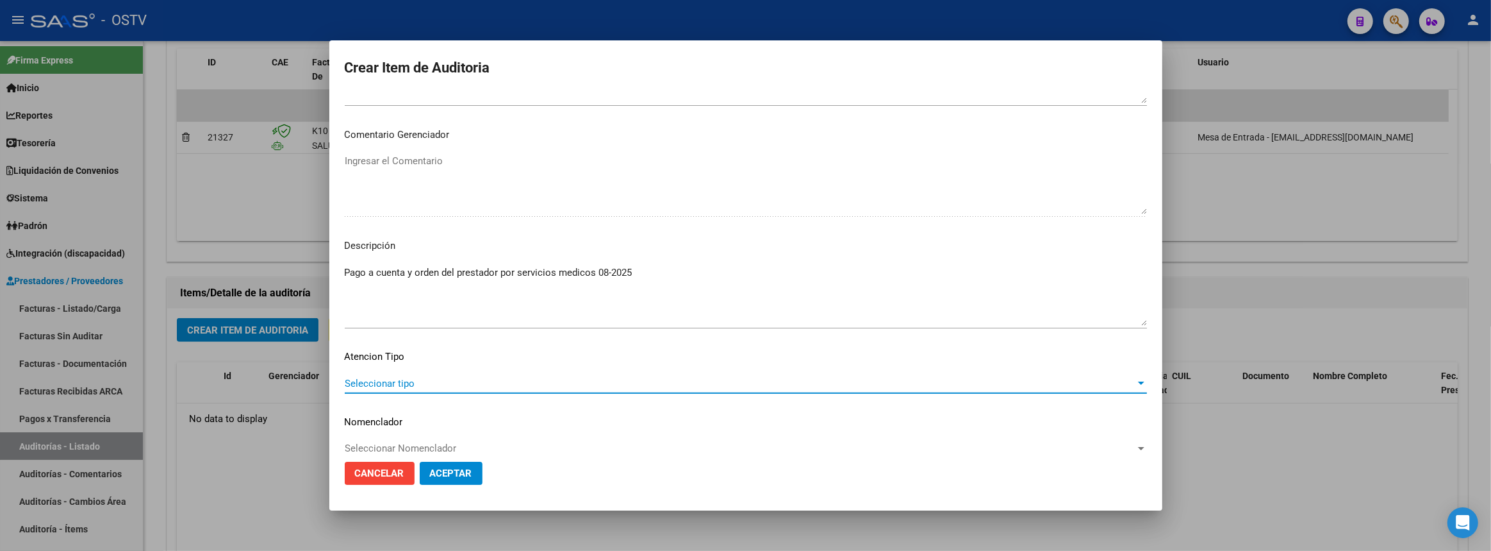
click at [360, 387] on span "Seleccionar tipo" at bounding box center [740, 383] width 791 height 12
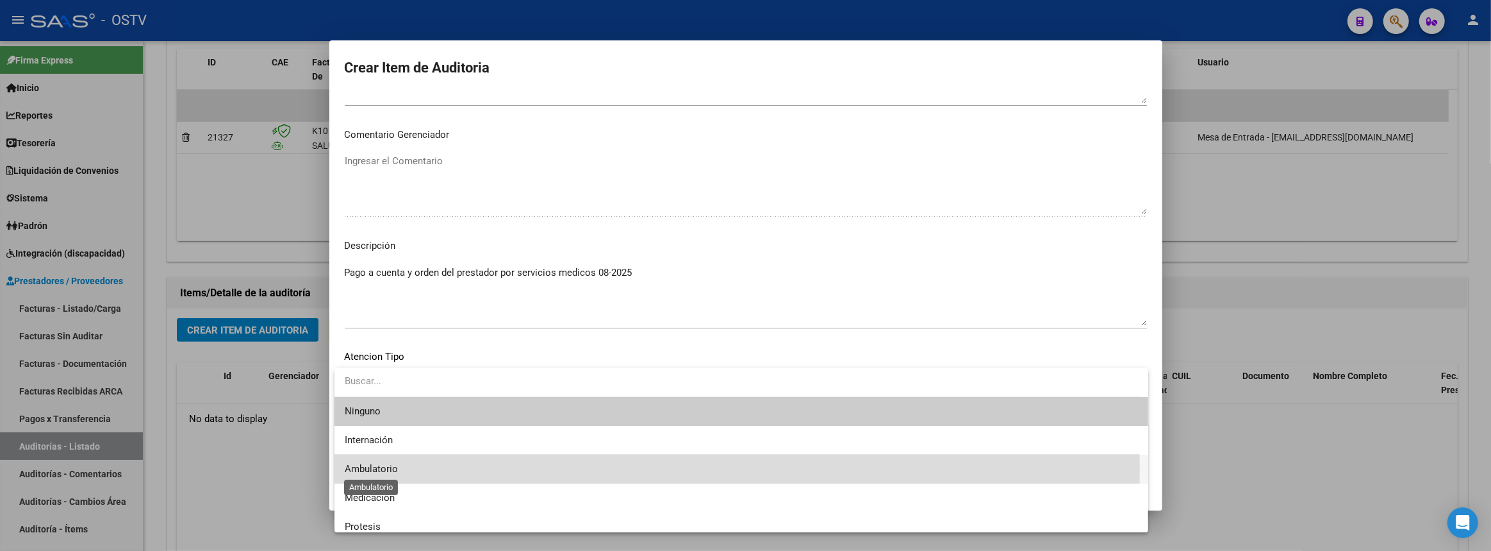
click at [386, 471] on span "Ambulatorio" at bounding box center [371, 469] width 53 height 12
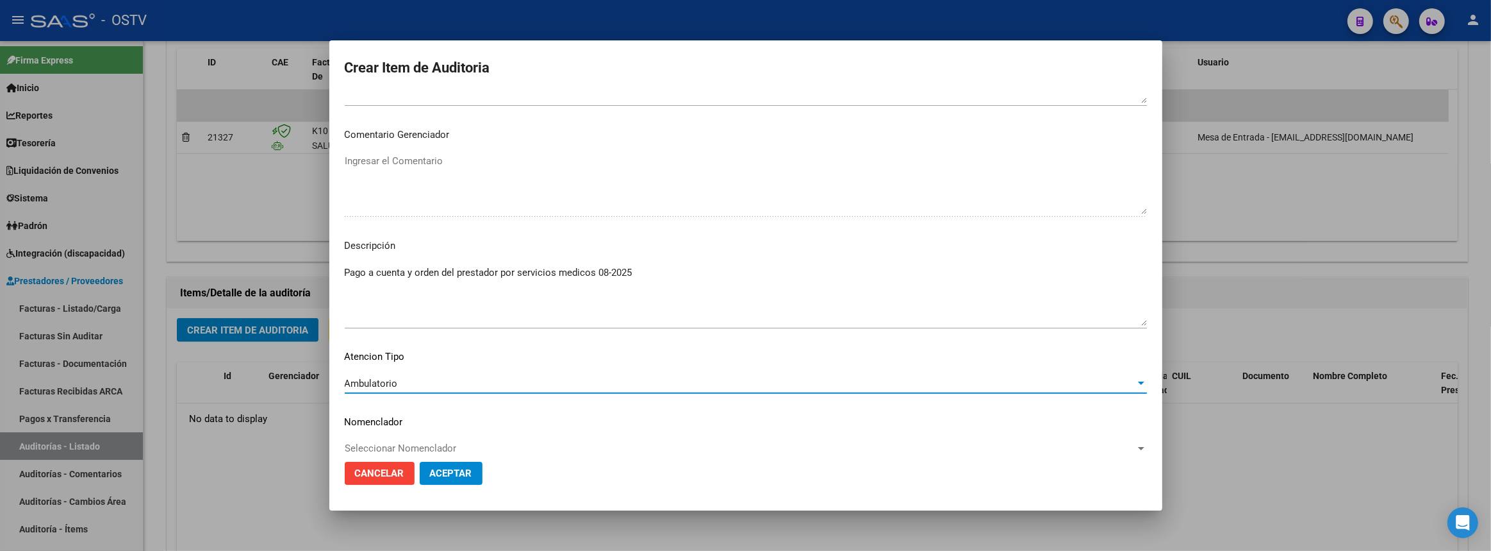
click at [464, 468] on span "Aceptar" at bounding box center [451, 473] width 42 height 12
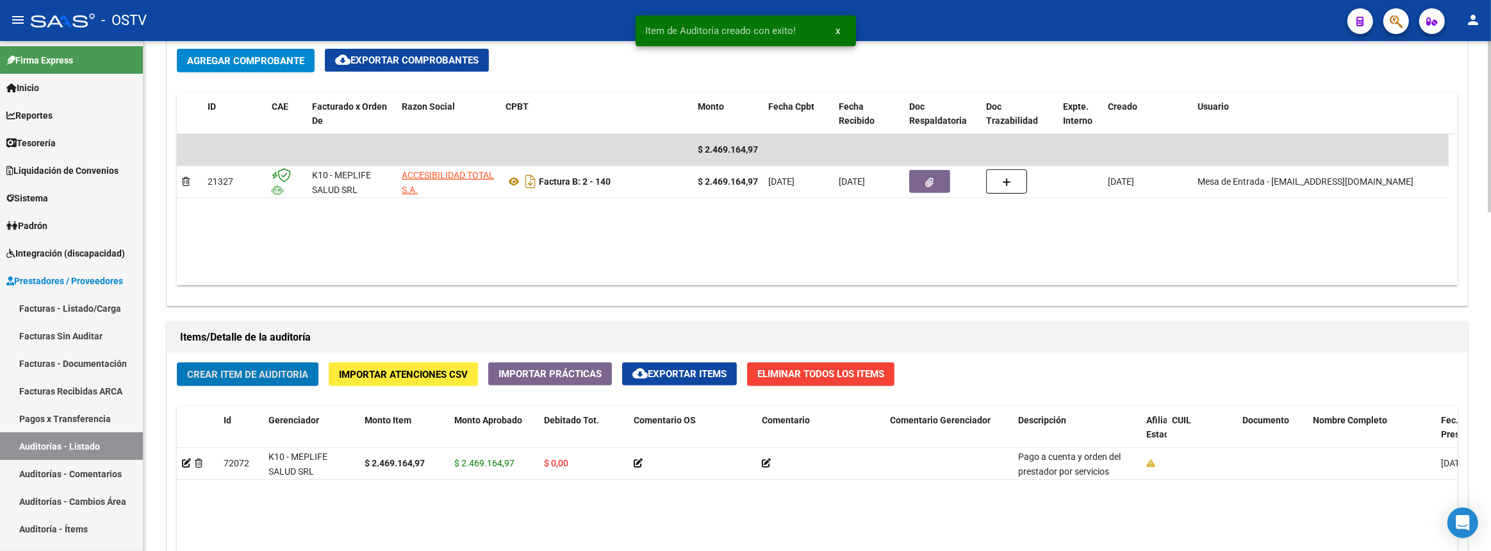
scroll to position [422, 0]
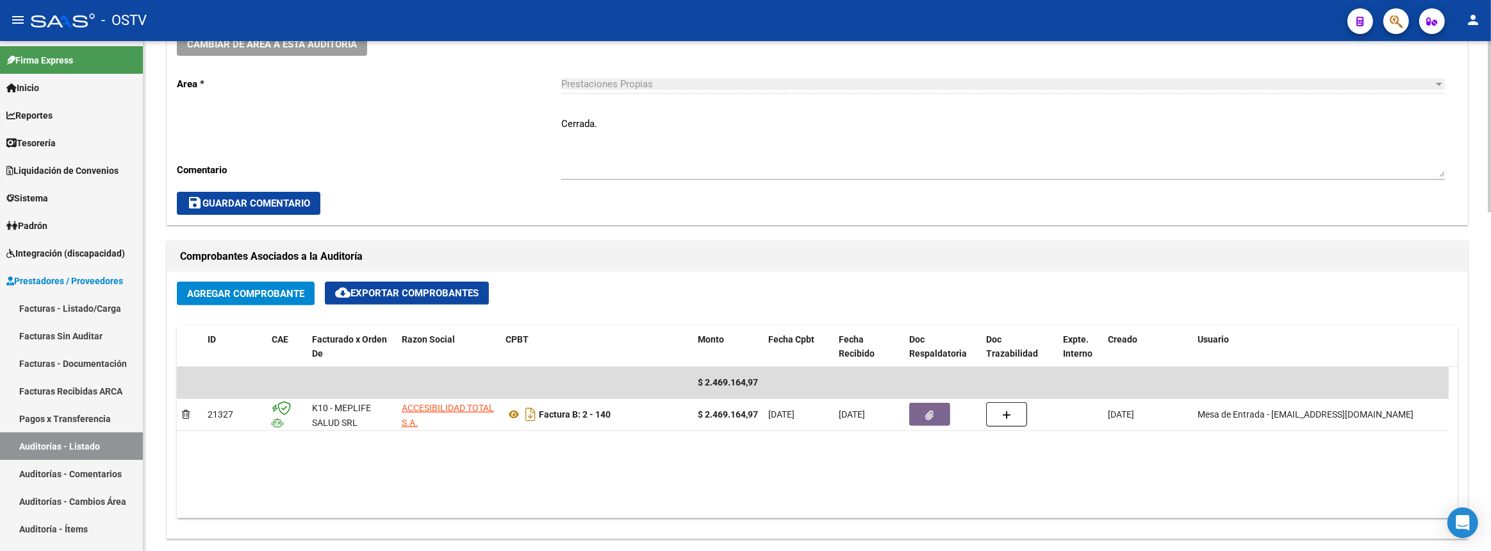
click at [724, 146] on textarea "Cerrada." at bounding box center [1003, 147] width 884 height 60
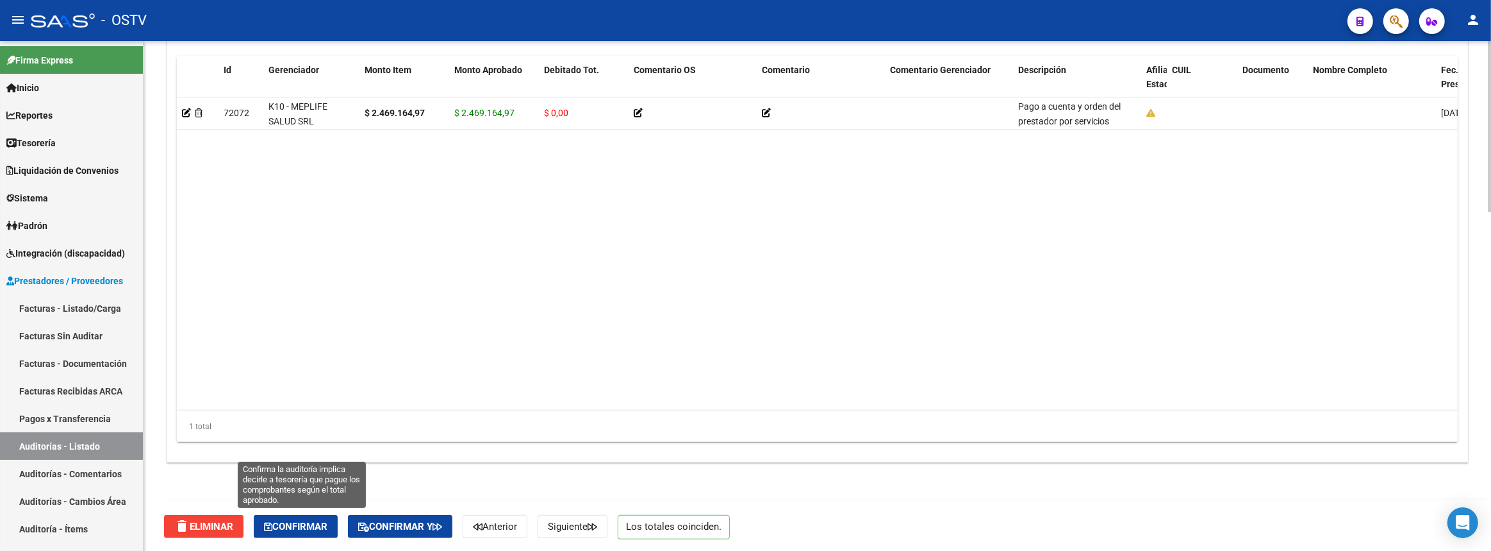
type textarea "Cerrada: CBU adjunto"
click at [283, 520] on span "Confirmar" at bounding box center [295, 526] width 63 height 12
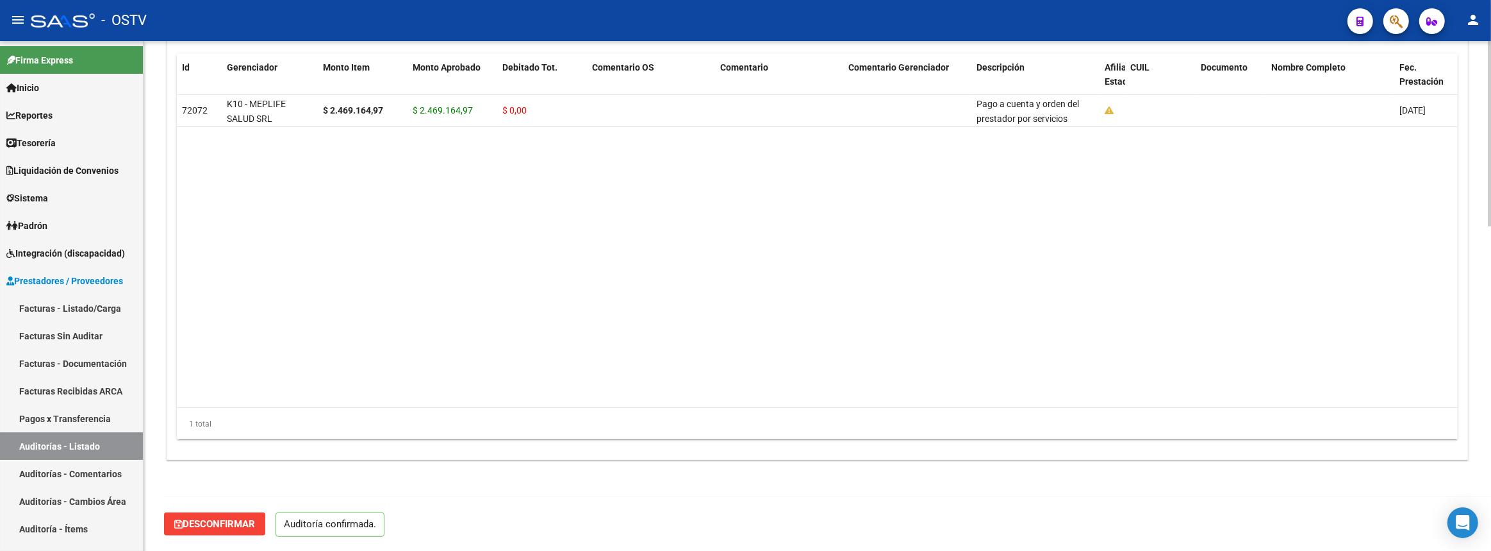
scroll to position [891, 0]
type input "202509"
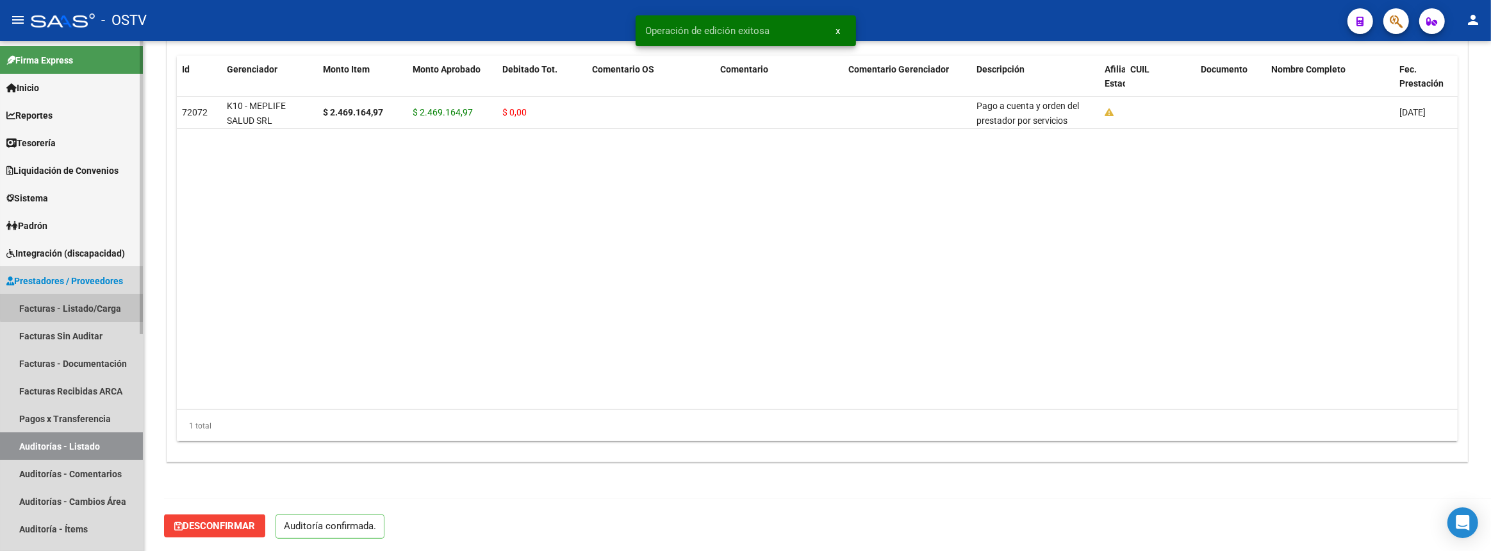
click at [98, 305] on link "Facturas - Listado/Carga" at bounding box center [71, 308] width 143 height 28
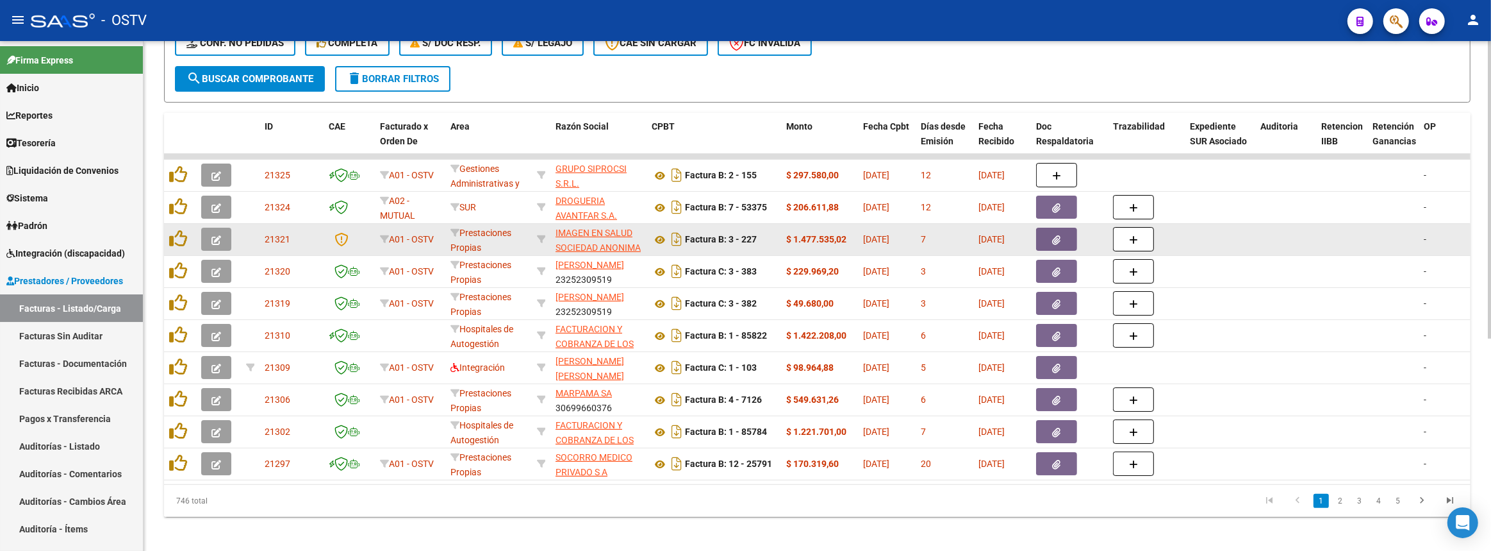
scroll to position [362, 0]
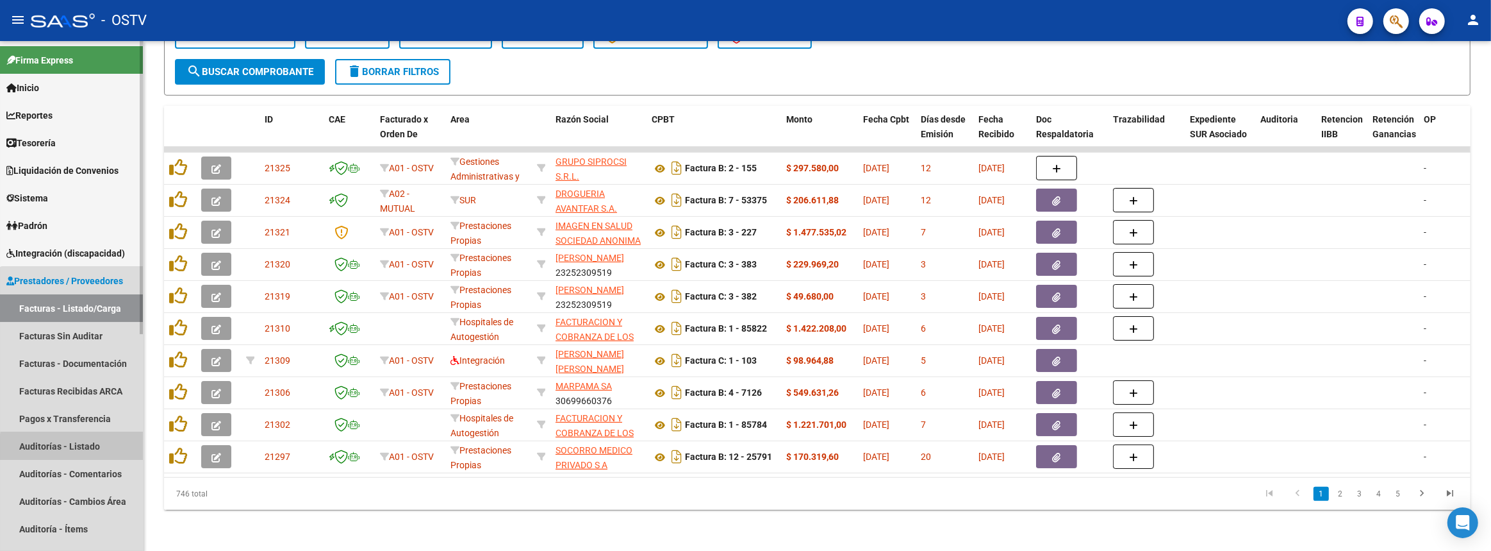
click at [90, 448] on link "Auditorías - Listado" at bounding box center [71, 446] width 143 height 28
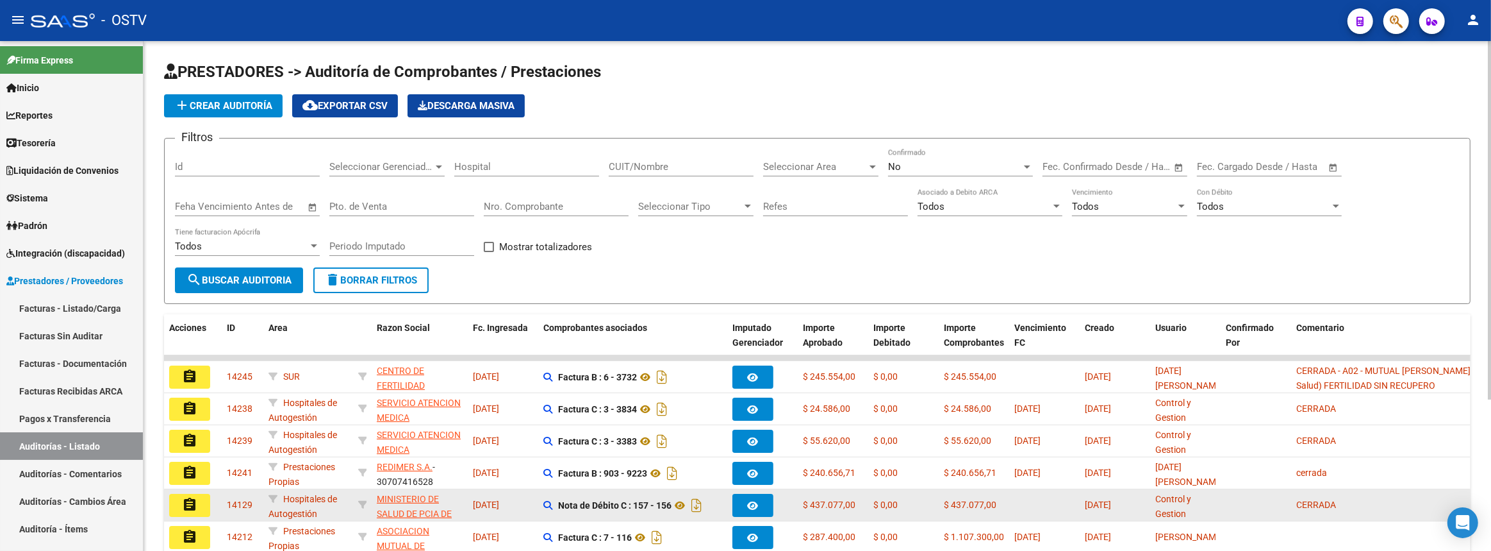
scroll to position [215, 0]
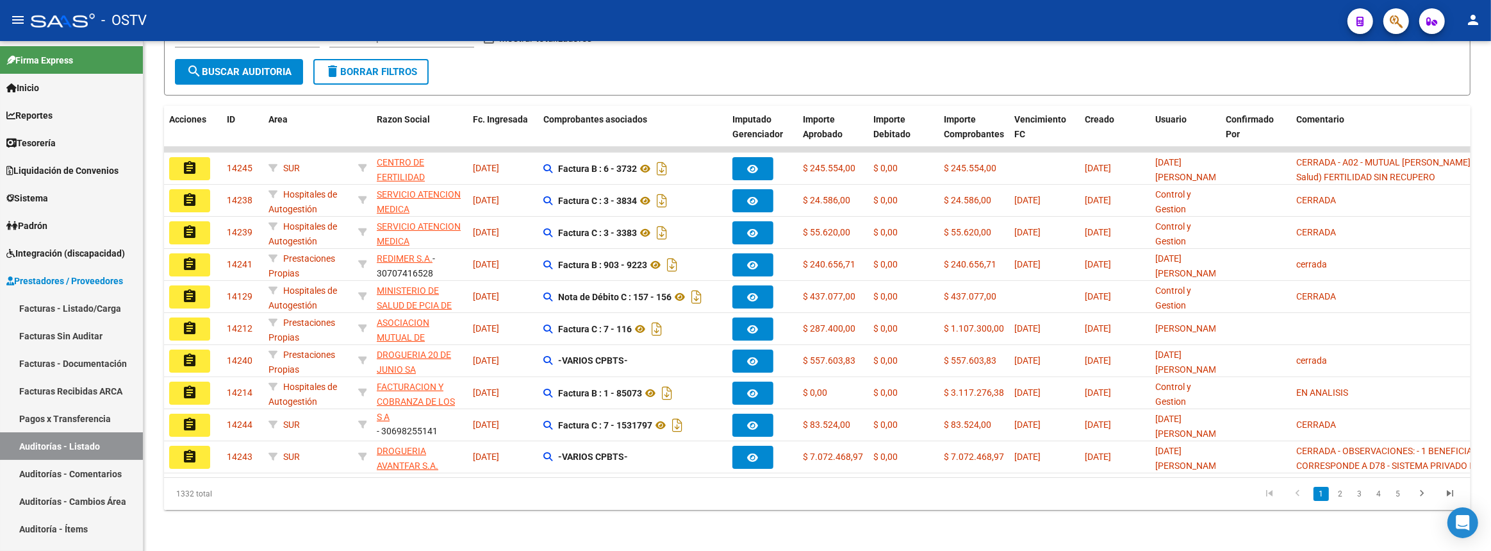
click at [192, 160] on mat-icon "assignment" at bounding box center [189, 167] width 15 height 15
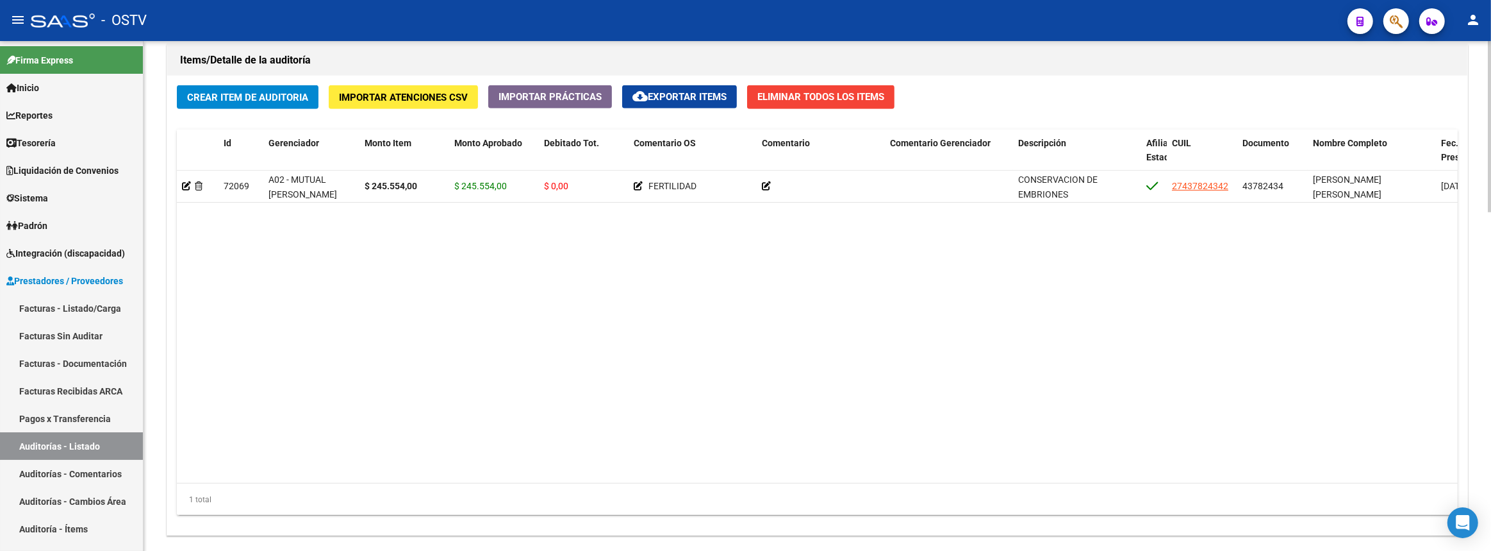
scroll to position [1005, 0]
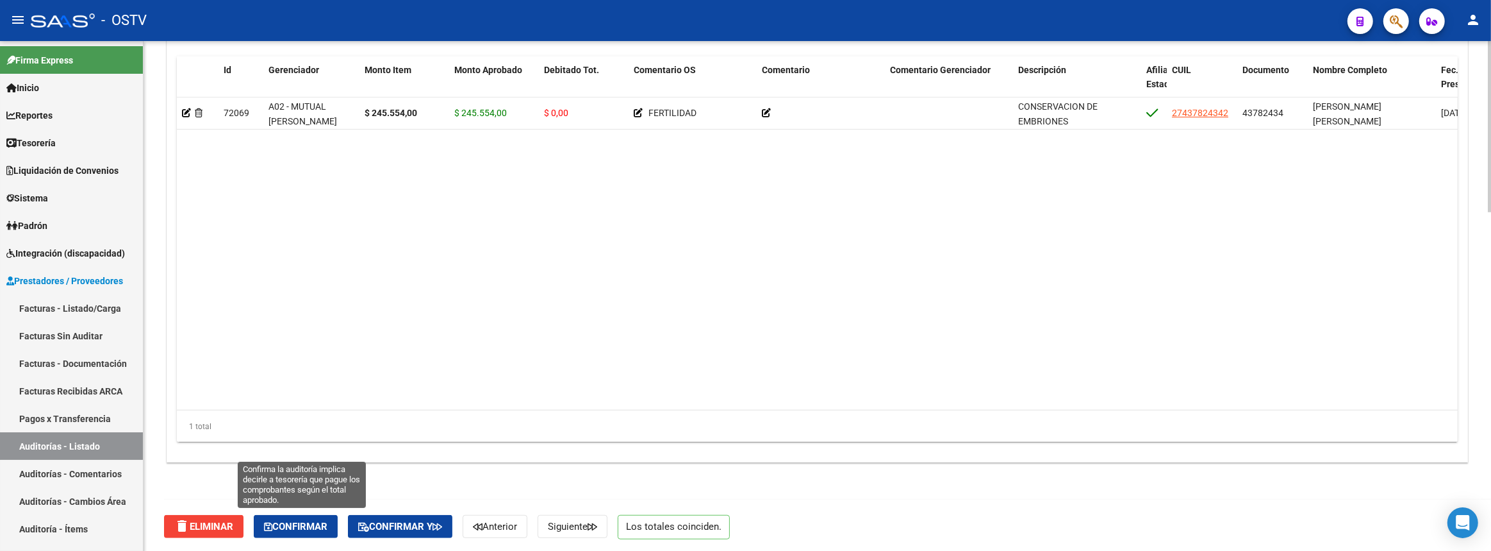
click at [316, 523] on span "Confirmar" at bounding box center [295, 526] width 63 height 12
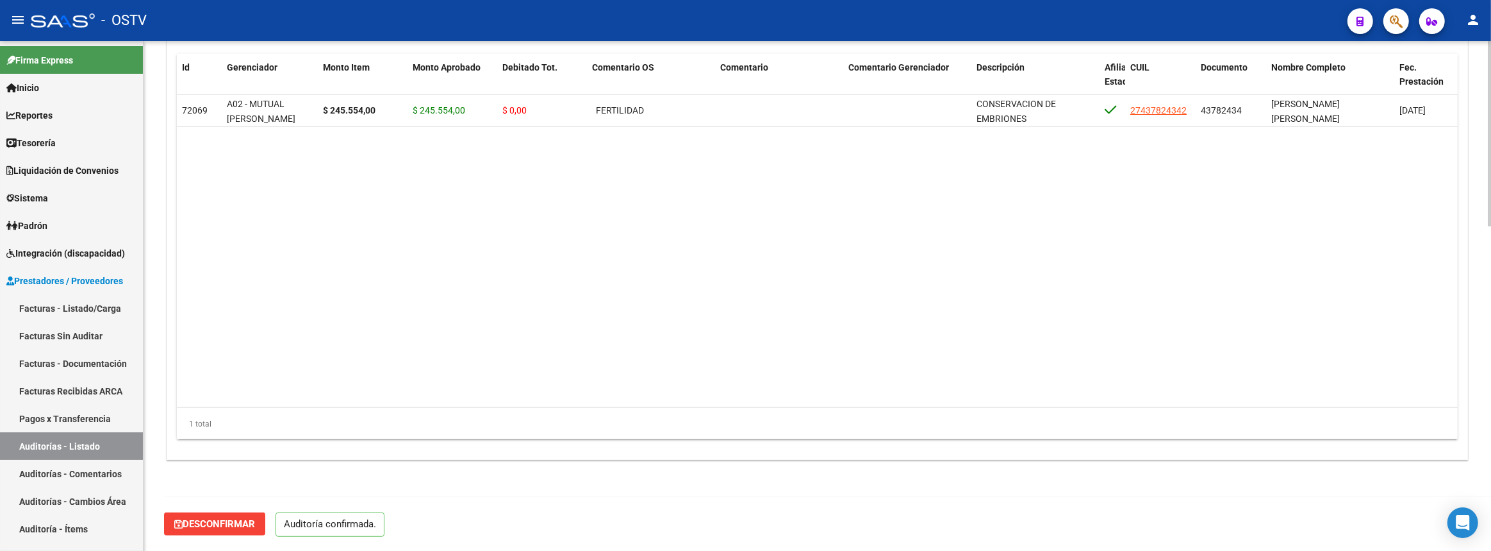
scroll to position [891, 0]
type input "202509"
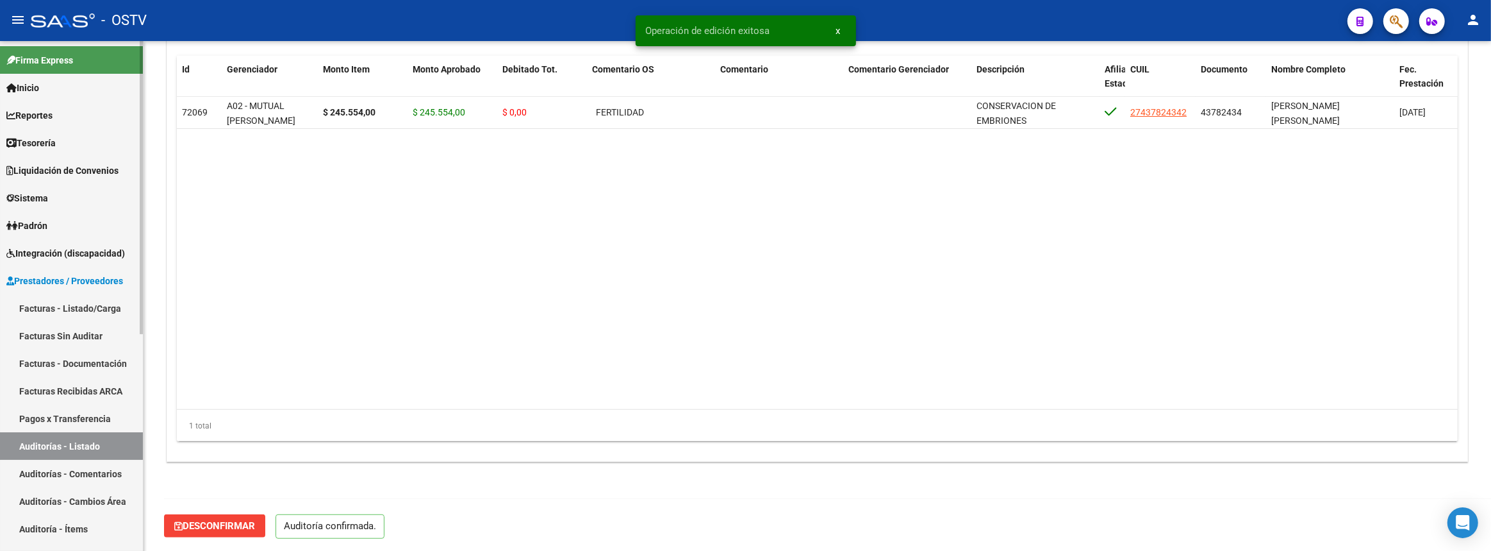
click at [81, 443] on link "Auditorías - Listado" at bounding box center [71, 446] width 143 height 28
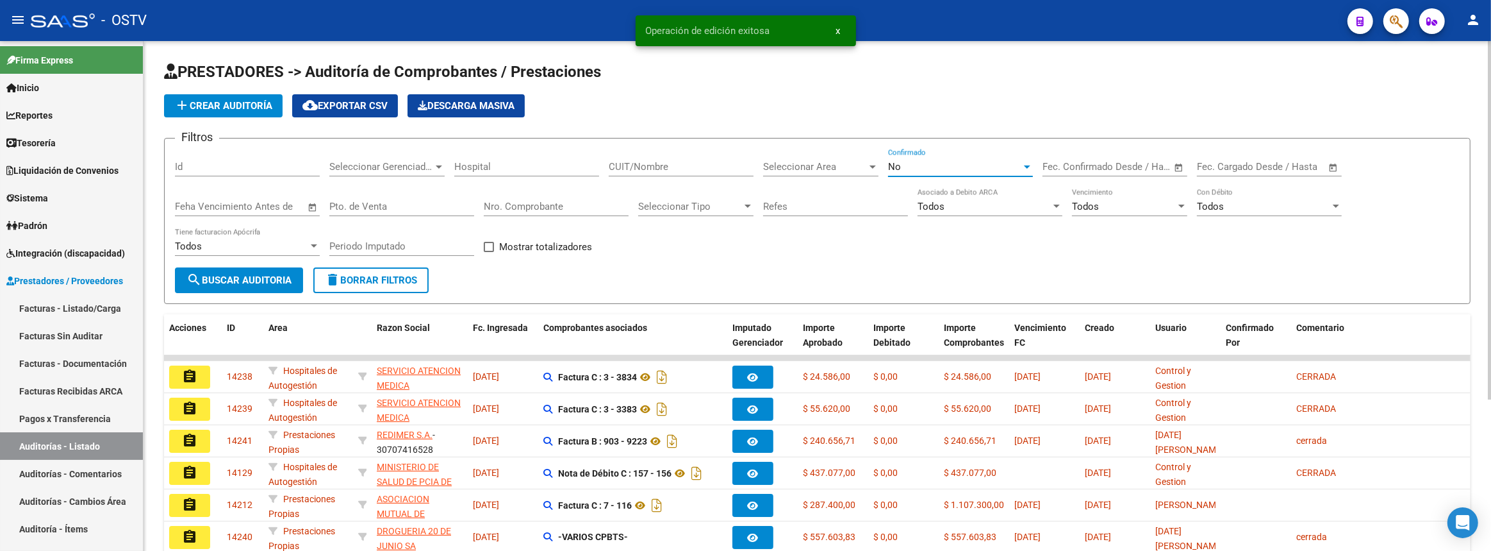
click at [900, 161] on span "No" at bounding box center [894, 167] width 13 height 12
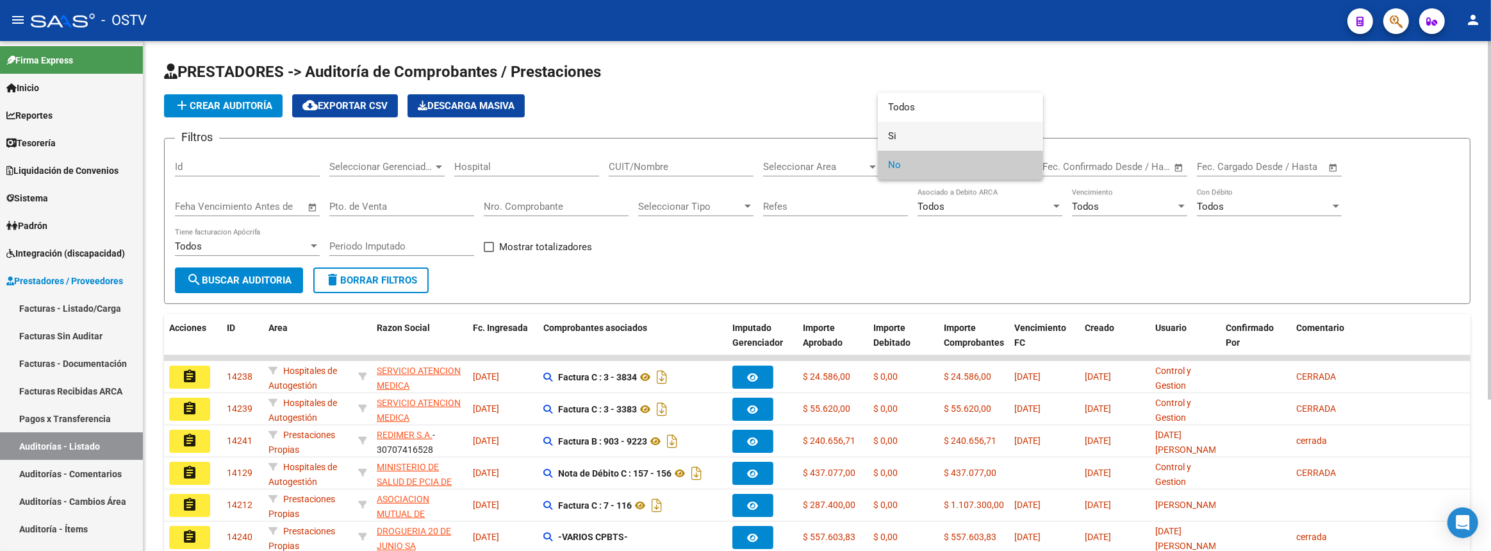
click at [897, 138] on span "Si" at bounding box center [960, 136] width 145 height 29
click at [248, 281] on span "search Buscar Auditoria" at bounding box center [238, 280] width 105 height 12
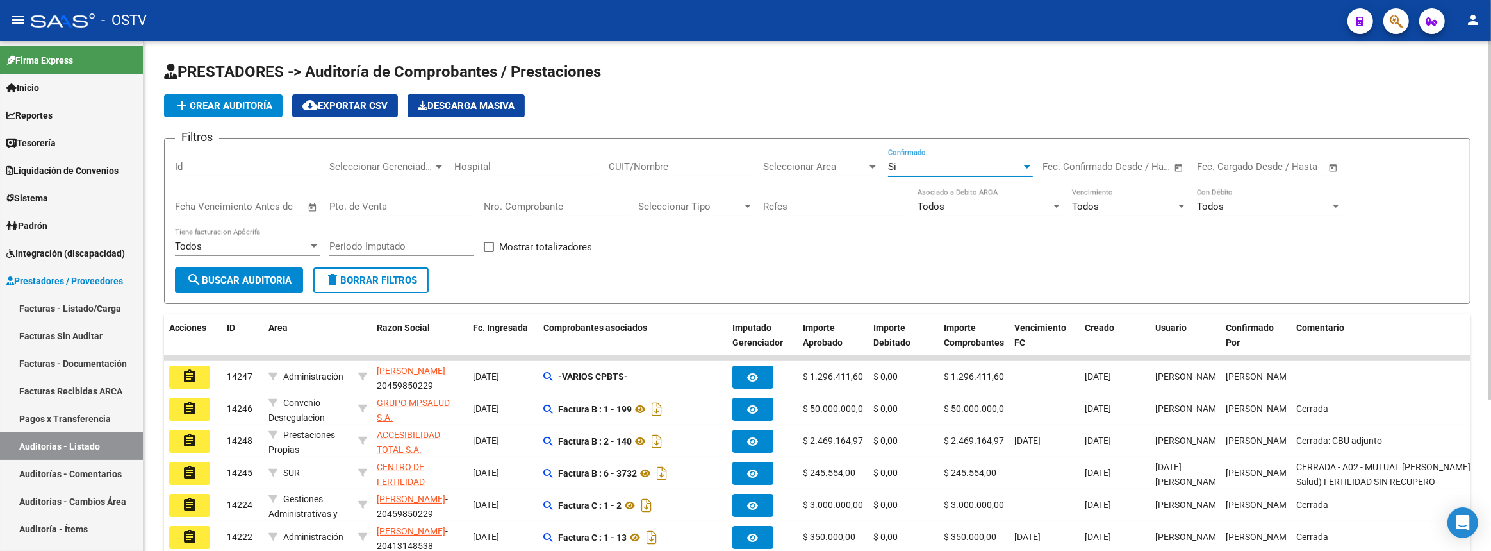
click at [924, 165] on div "Si" at bounding box center [954, 167] width 133 height 12
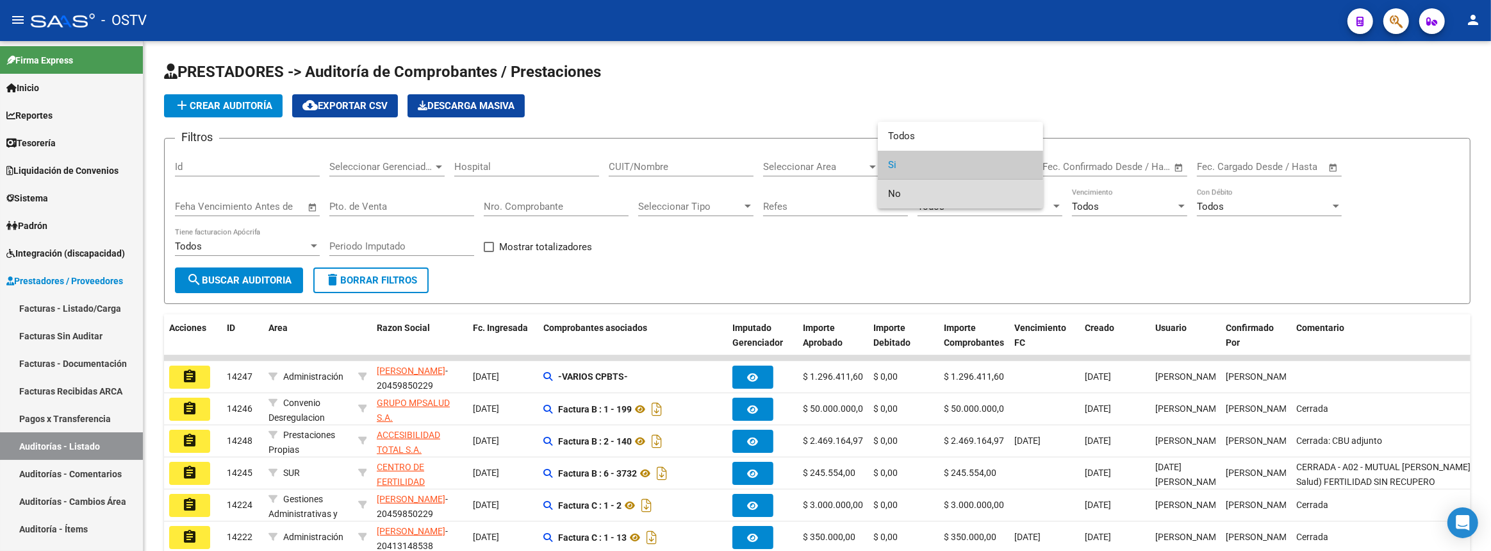
click at [908, 194] on span "No" at bounding box center [960, 193] width 145 height 29
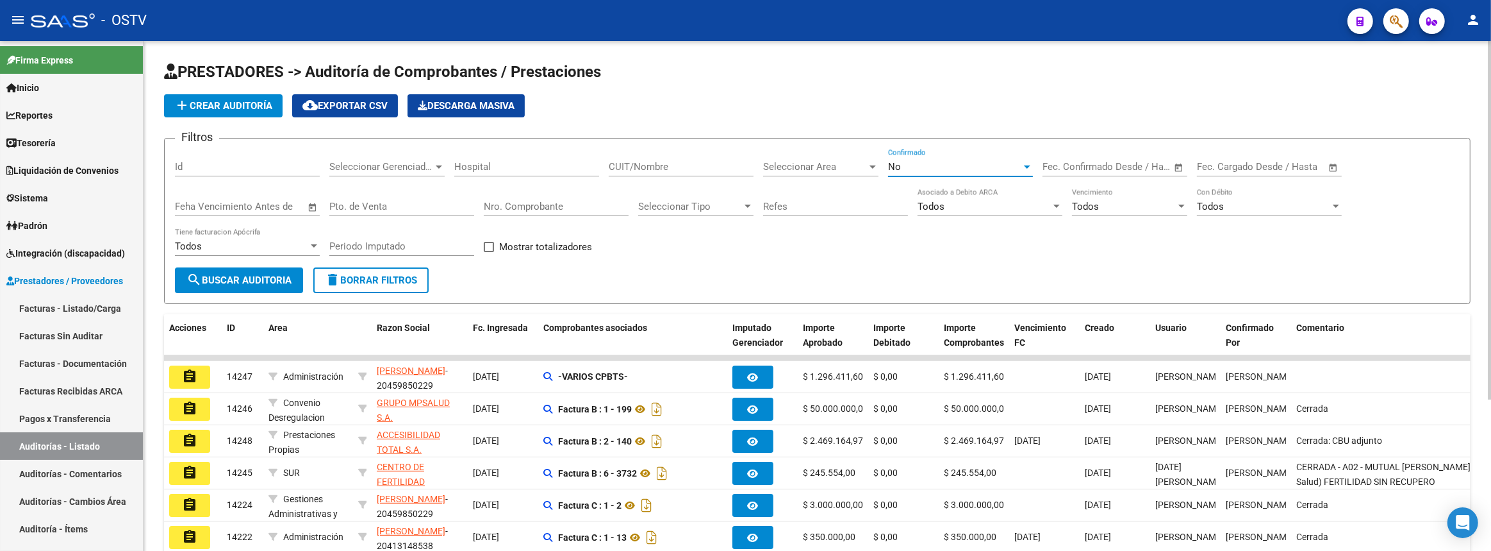
click at [916, 170] on div "No" at bounding box center [954, 167] width 133 height 12
click at [914, 139] on span "Si" at bounding box center [960, 136] width 145 height 29
click at [382, 153] on div "Seleccionar Gerenciador Seleccionar Gerenciador" at bounding box center [386, 163] width 115 height 28
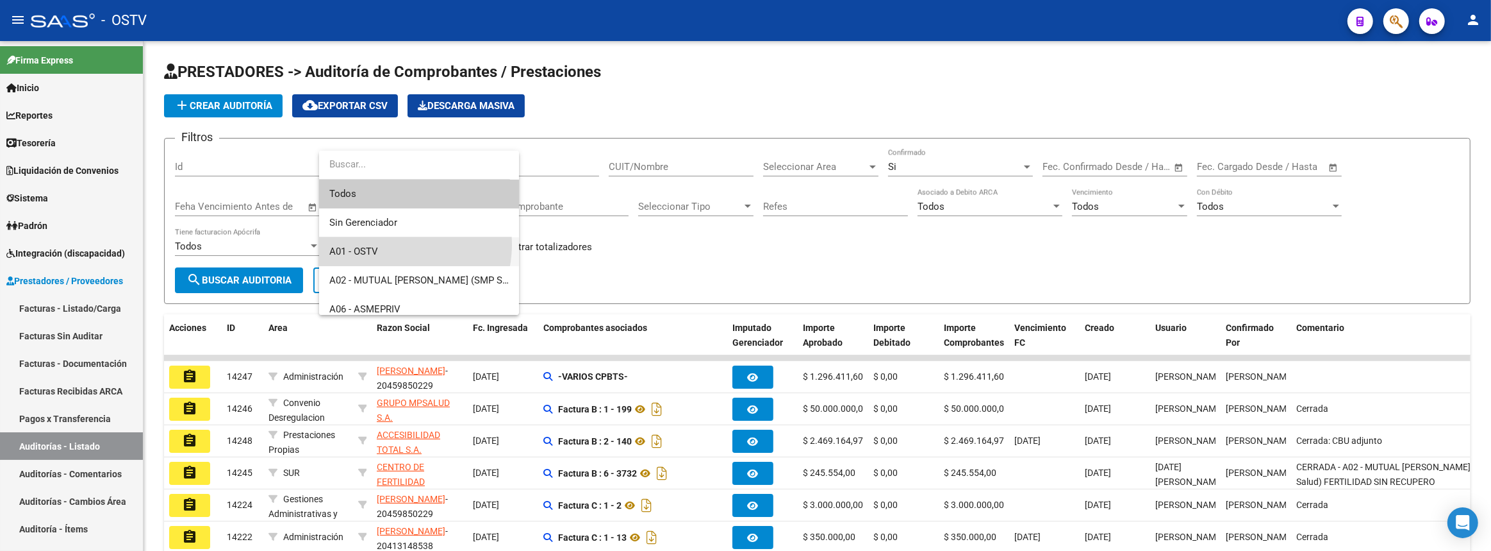
click at [392, 244] on span "A01 - OSTV" at bounding box center [418, 251] width 179 height 29
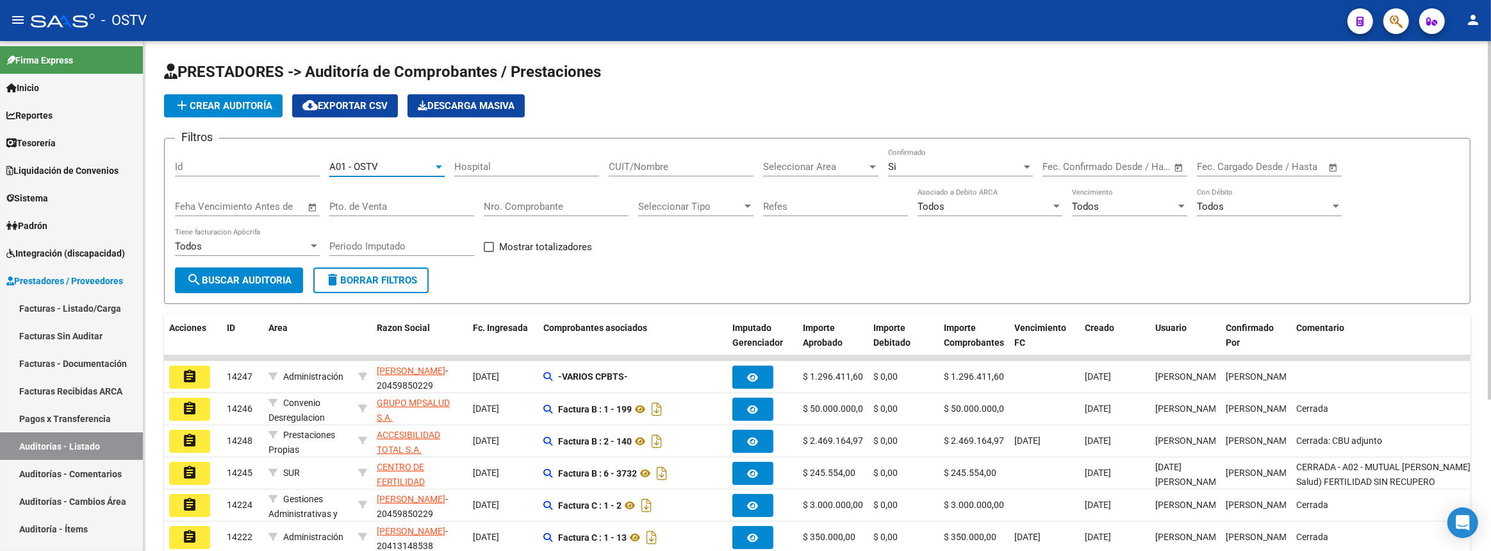
click at [775, 161] on span "Seleccionar Area" at bounding box center [815, 167] width 104 height 12
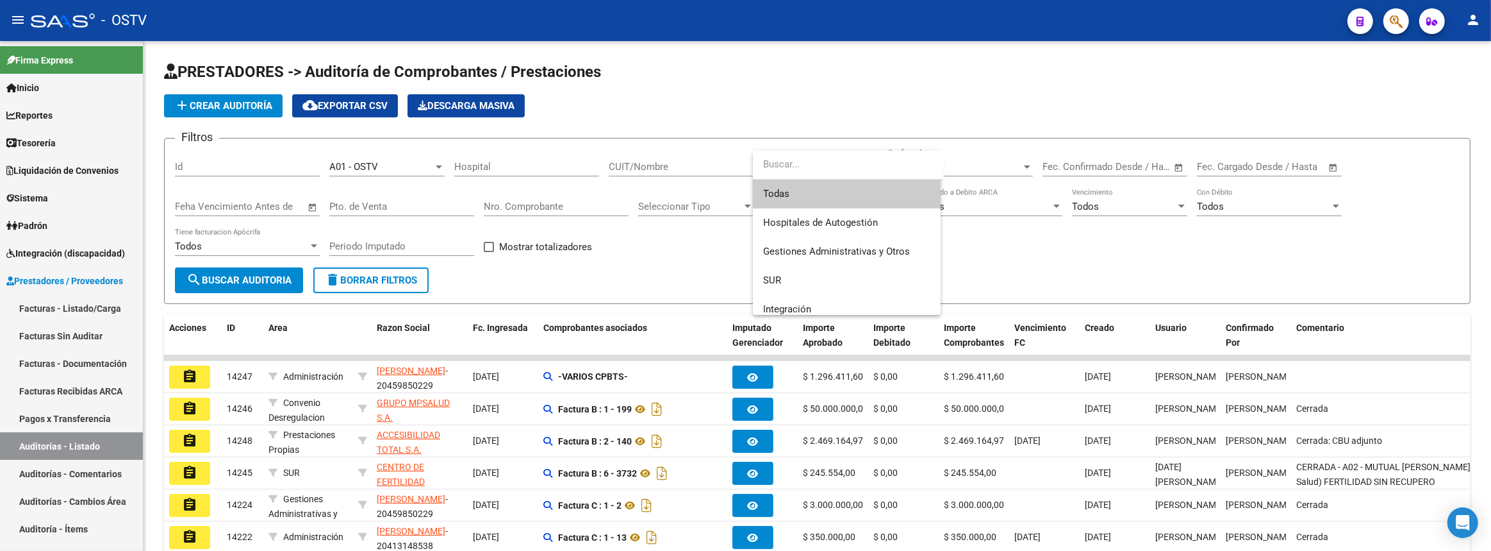
scroll to position [116, 0]
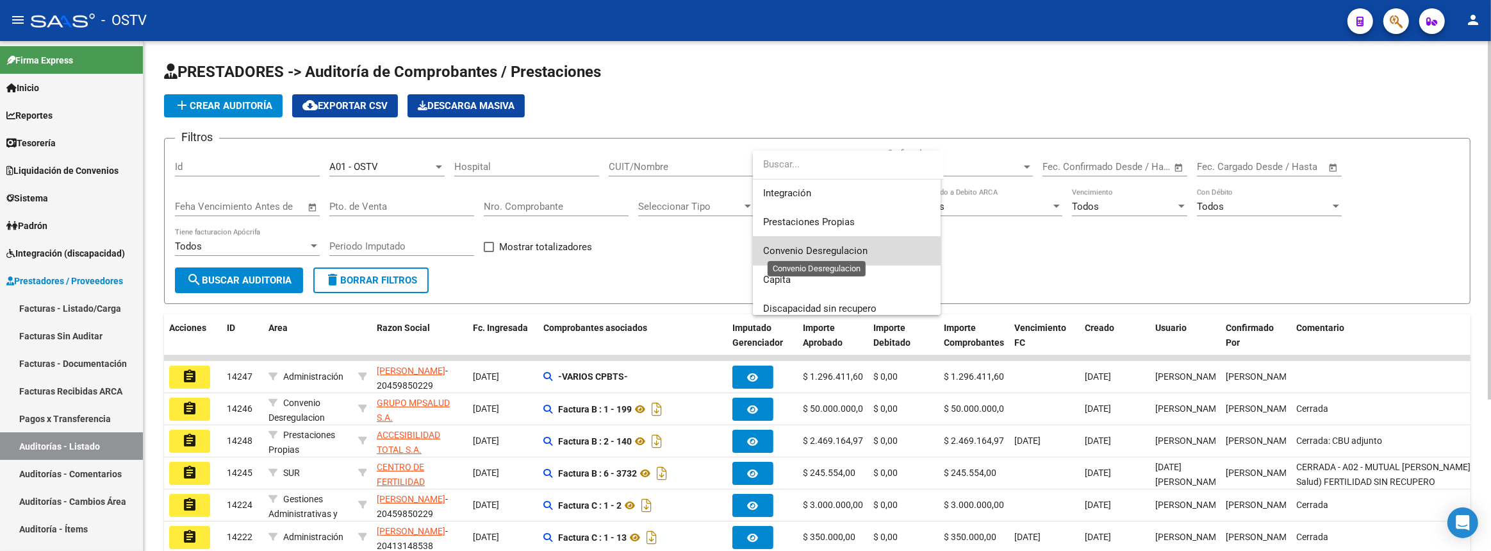
drag, startPoint x: 837, startPoint y: 253, endPoint x: 743, endPoint y: 253, distance: 93.6
click at [836, 253] on span "Convenio Desregulacion" at bounding box center [815, 251] width 104 height 12
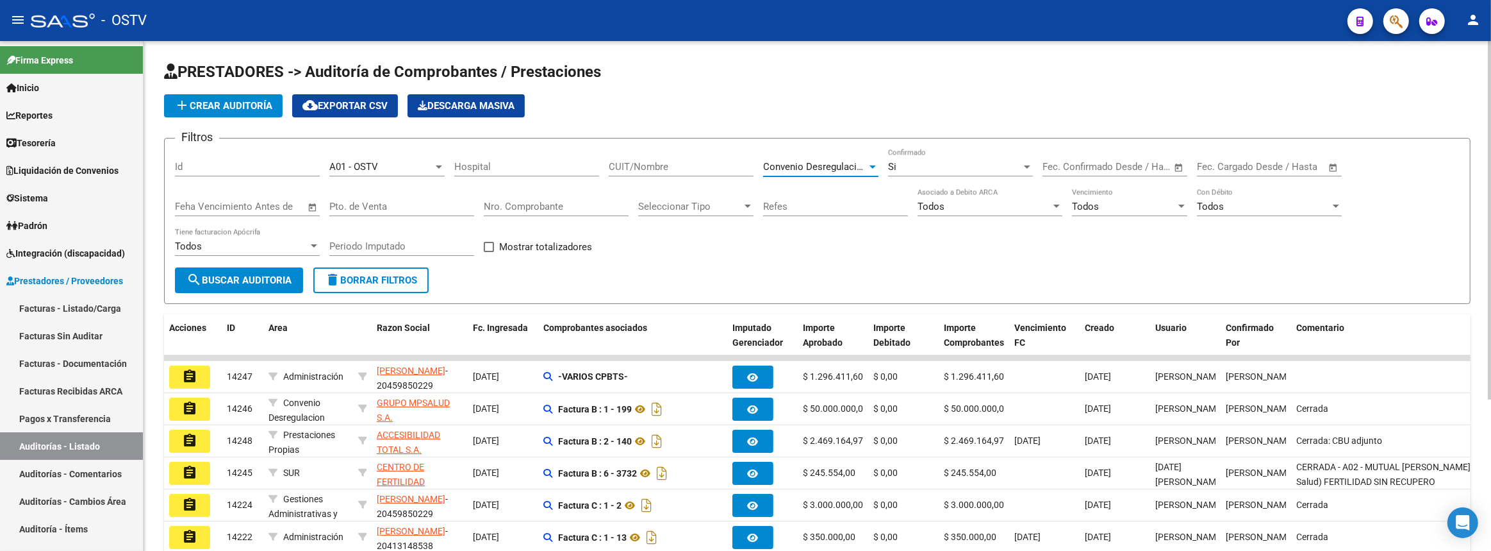
click at [255, 275] on span "search Buscar Auditoria" at bounding box center [238, 280] width 105 height 12
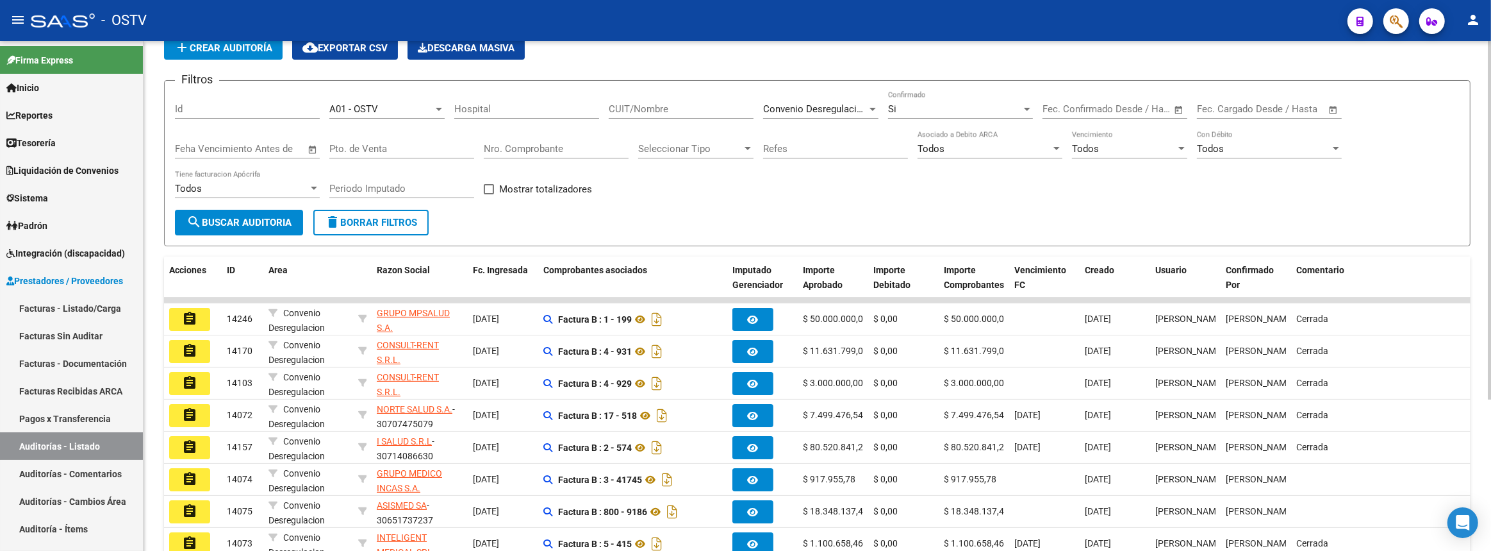
scroll to position [174, 0]
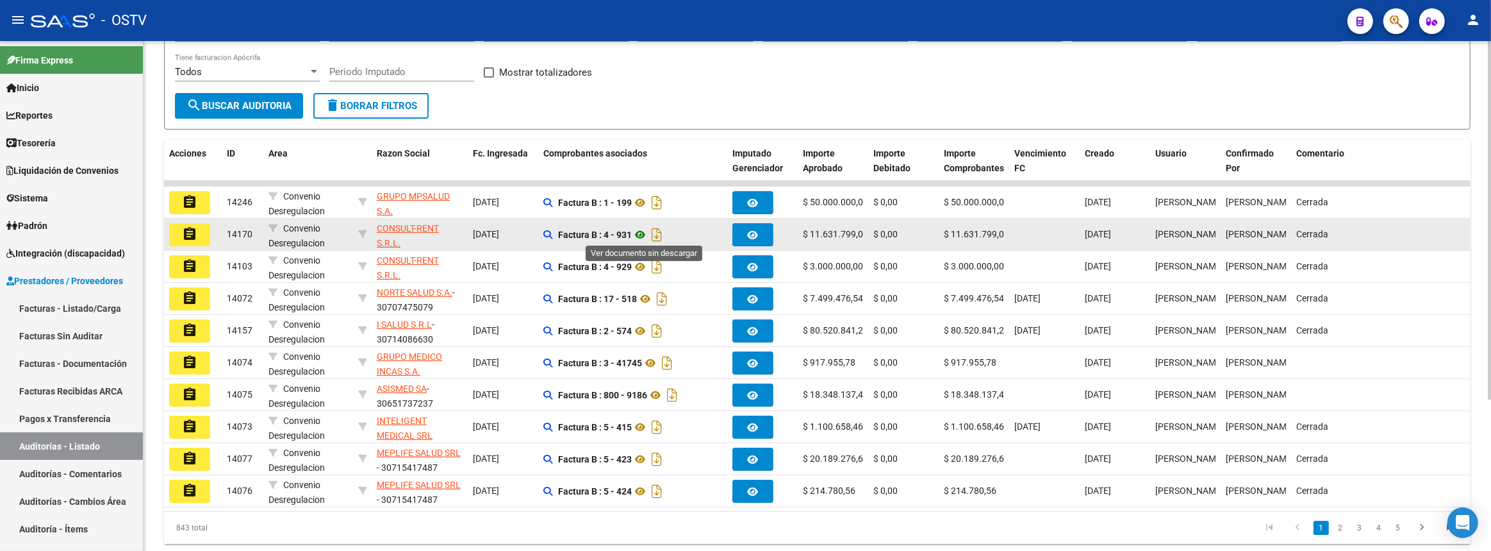
click at [643, 233] on icon at bounding box center [640, 234] width 17 height 15
drag, startPoint x: 825, startPoint y: 233, endPoint x: 864, endPoint y: 233, distance: 38.5
click at [864, 233] on datatable-body-cell "$ 11.631.799,00" at bounding box center [833, 234] width 70 height 31
copy span "11.631.799,00"
drag, startPoint x: 375, startPoint y: 222, endPoint x: 631, endPoint y: 231, distance: 256.5
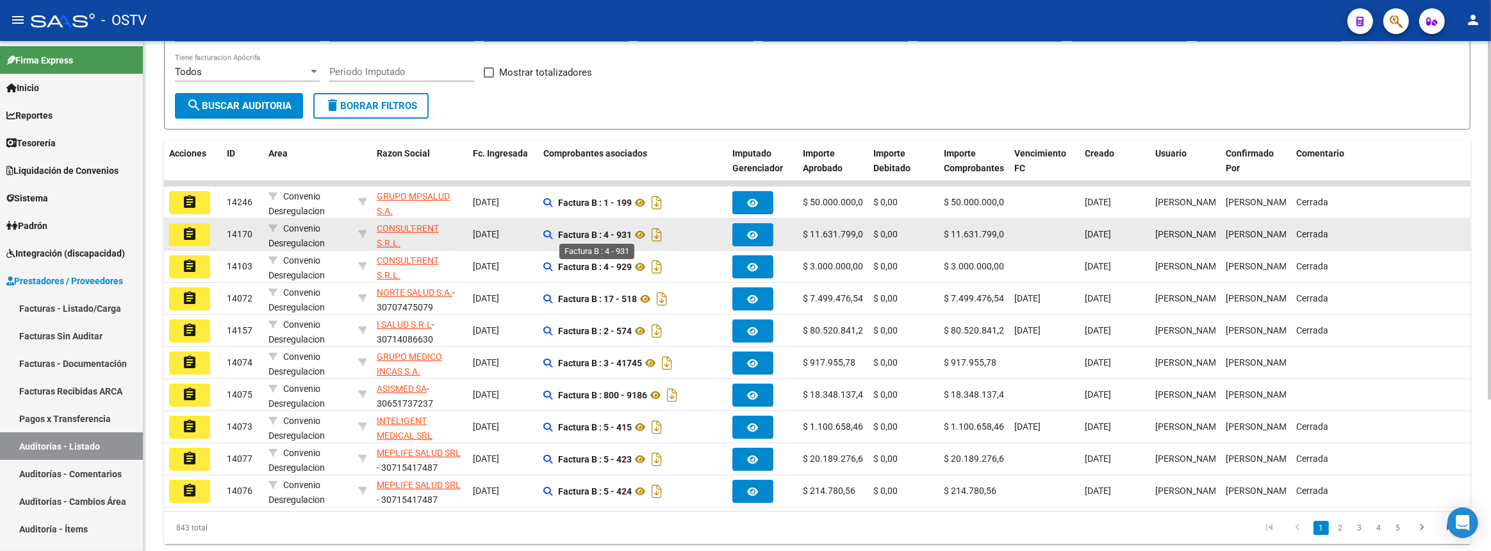
click at [631, 231] on div "assignment 14170 Convenio Desregulacion CONSULT-RENT S.R.L. - 30710542372 [DATE…" at bounding box center [1061, 235] width 1794 height 32
copy div "CONSULT-RENT S.R.L. - 30710542372 [DATE] Factura B : 4 - 931"
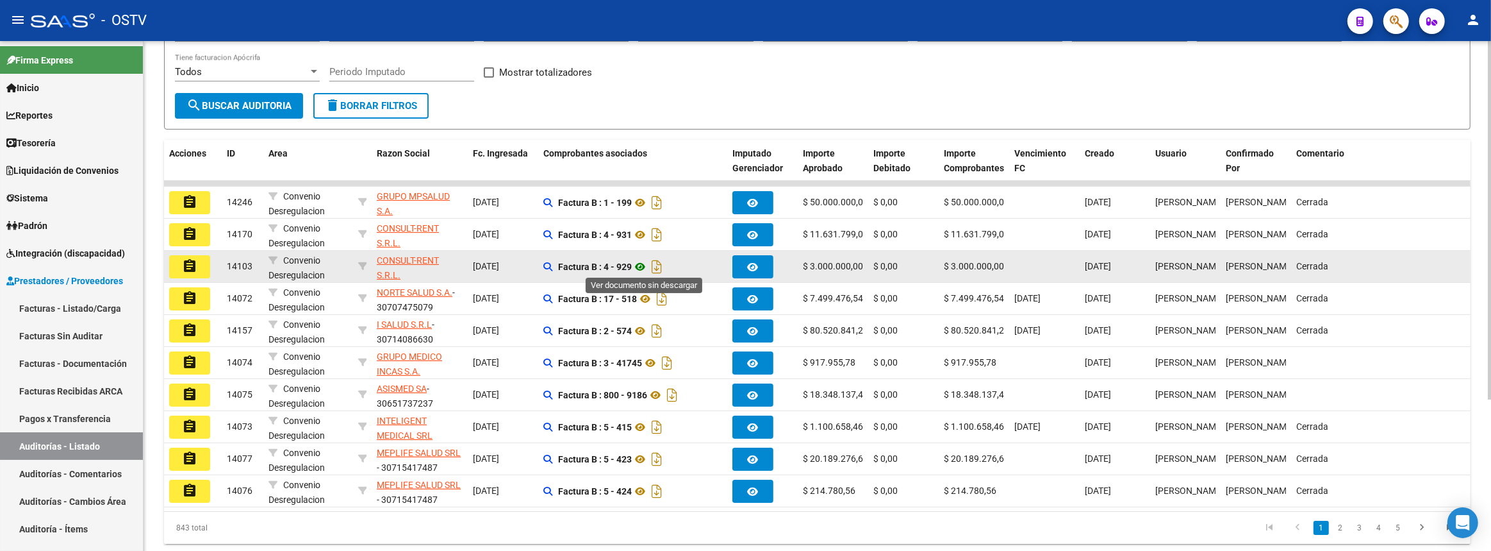
click at [642, 263] on icon at bounding box center [640, 266] width 17 height 15
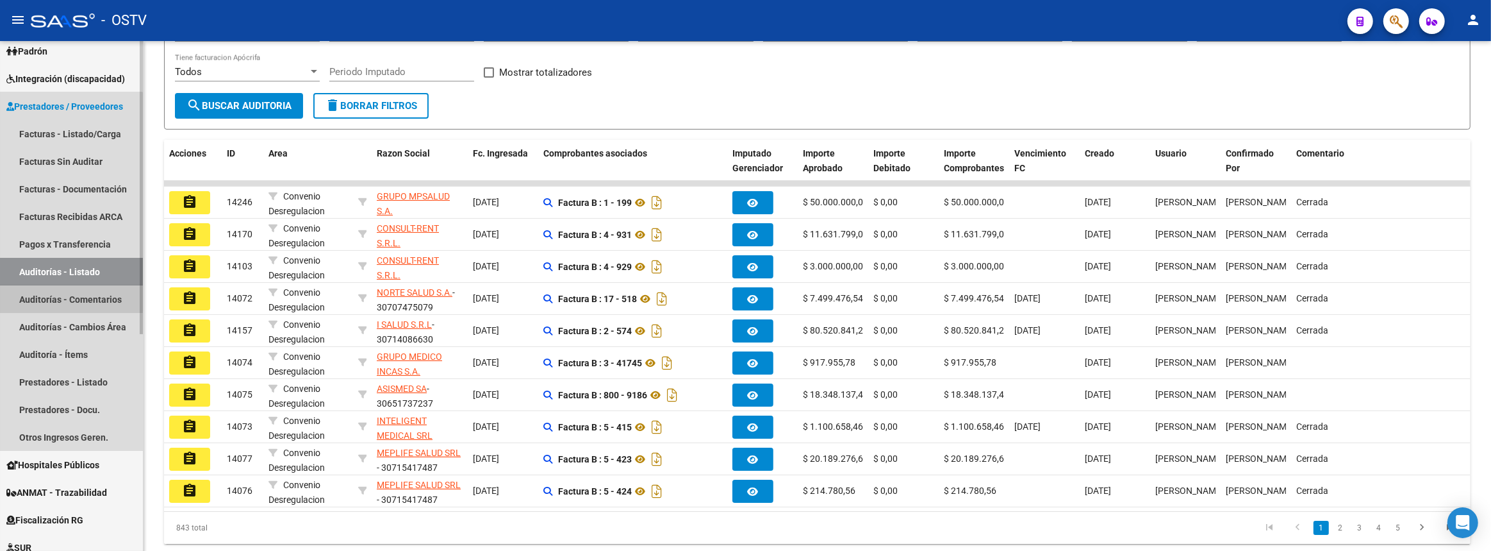
click at [62, 297] on link "Auditorías - Comentarios" at bounding box center [71, 299] width 143 height 28
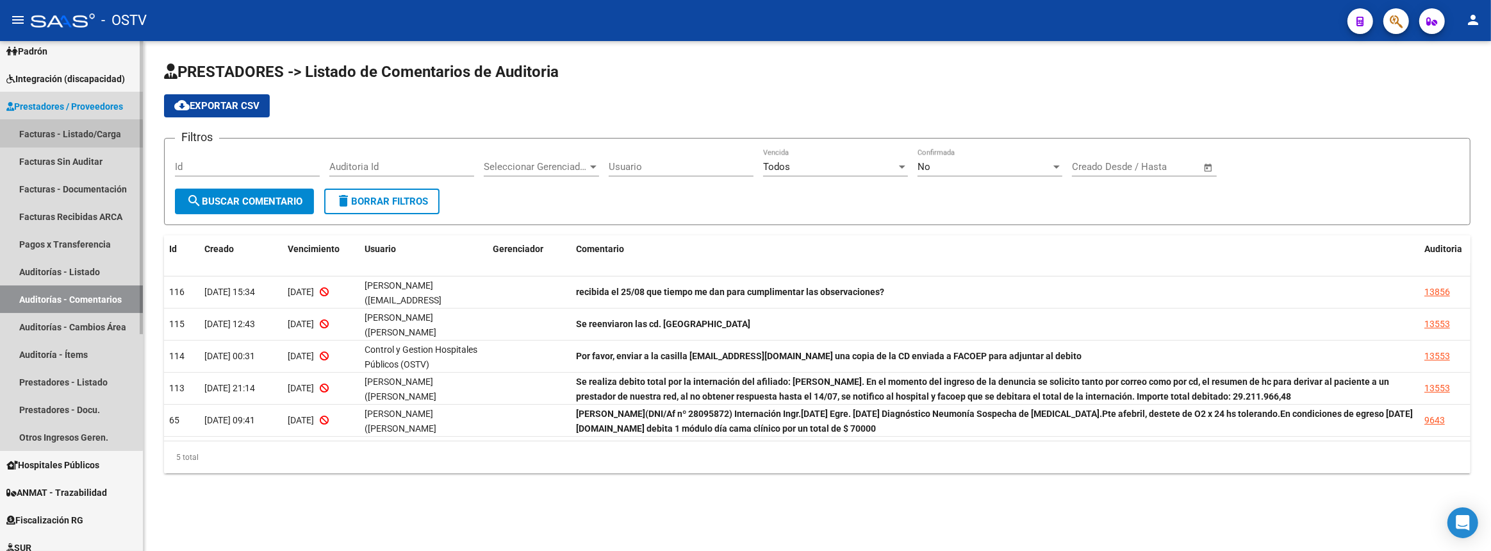
click at [56, 134] on link "Facturas - Listado/Carga" at bounding box center [71, 134] width 143 height 28
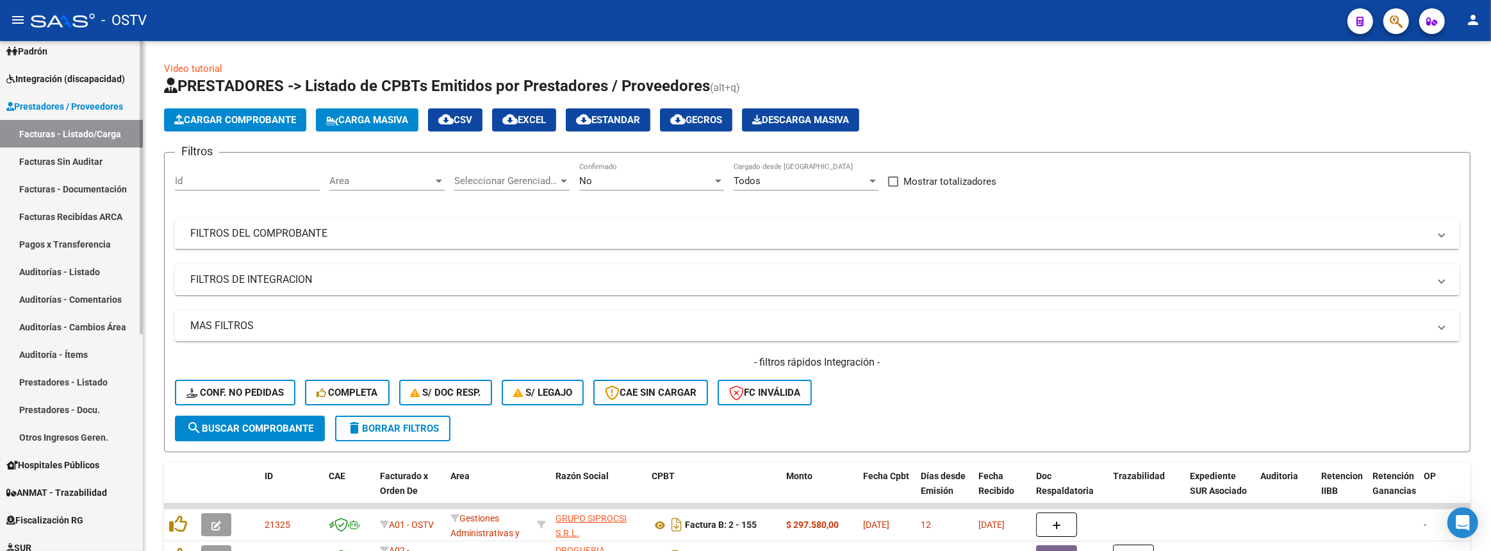
click at [83, 437] on link "Otros Ingresos Geren." at bounding box center [71, 437] width 143 height 28
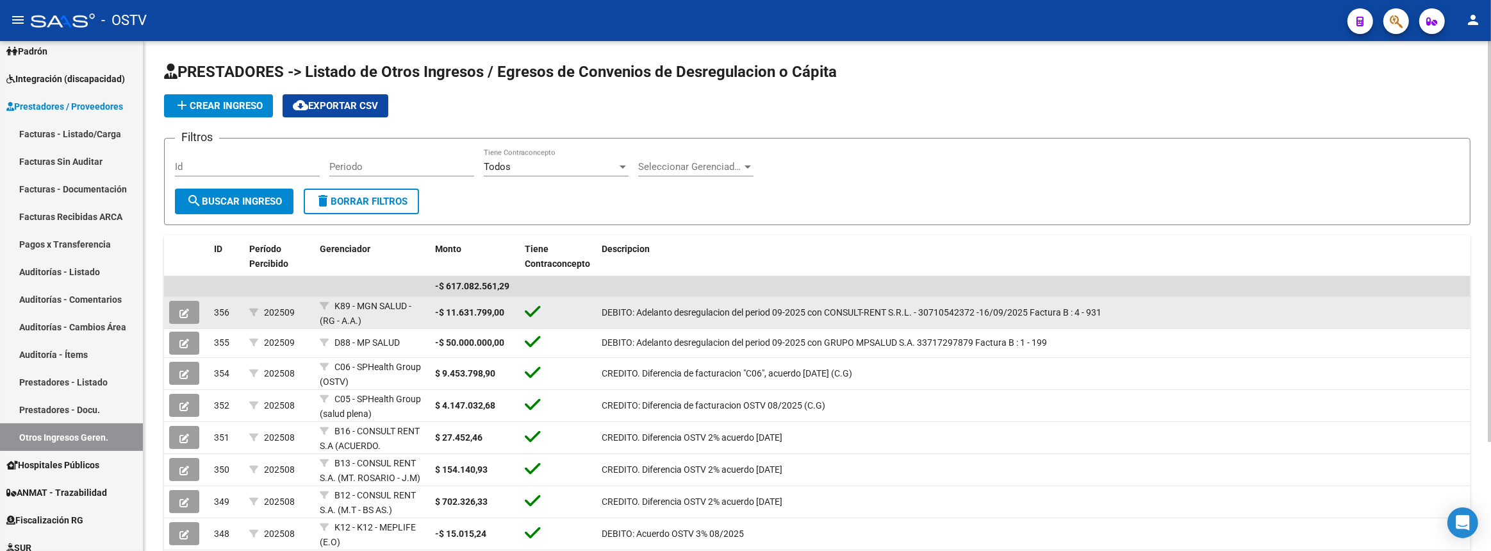
drag, startPoint x: 627, startPoint y: 310, endPoint x: 966, endPoint y: 311, distance: 339.0
click at [966, 311] on datatable-body-cell "DEBITO: Adelanto desregulacion del period 09-2025 con CONSULT-RENT S.R.L. - 307…" at bounding box center [1034, 312] width 874 height 31
copy span "DEBITO: Adelanto desregulacion del period 09-2025 con CONSULT-RENT S.R.L. - 307…"
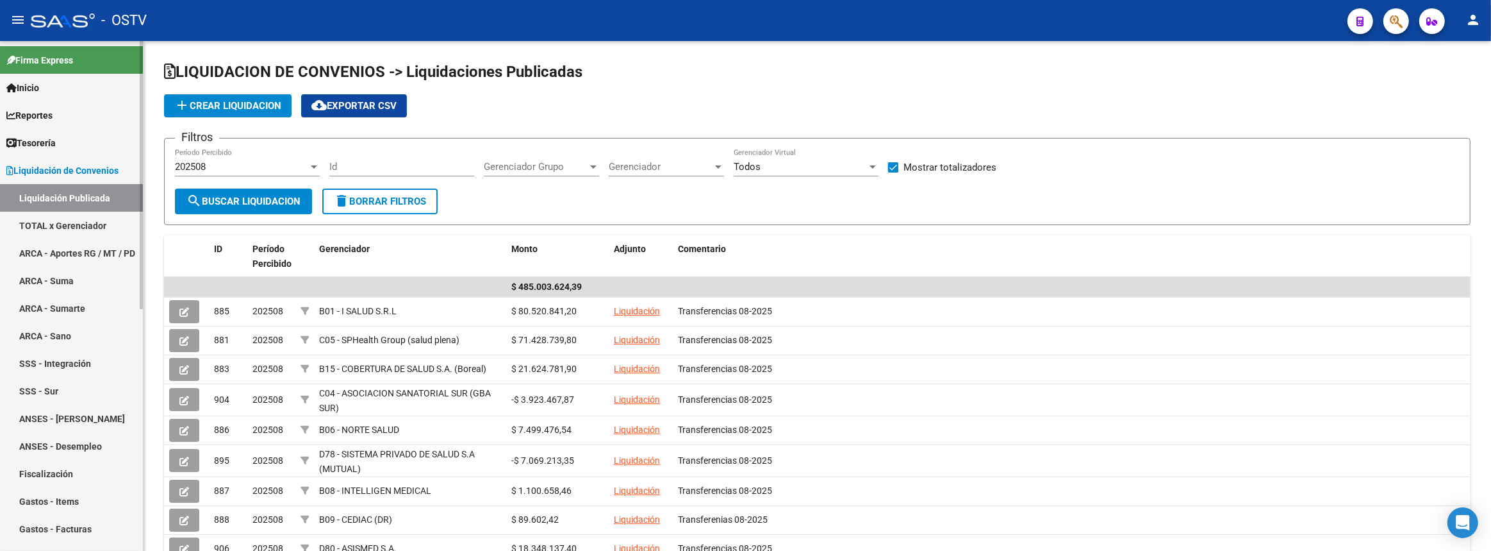
scroll to position [291, 0]
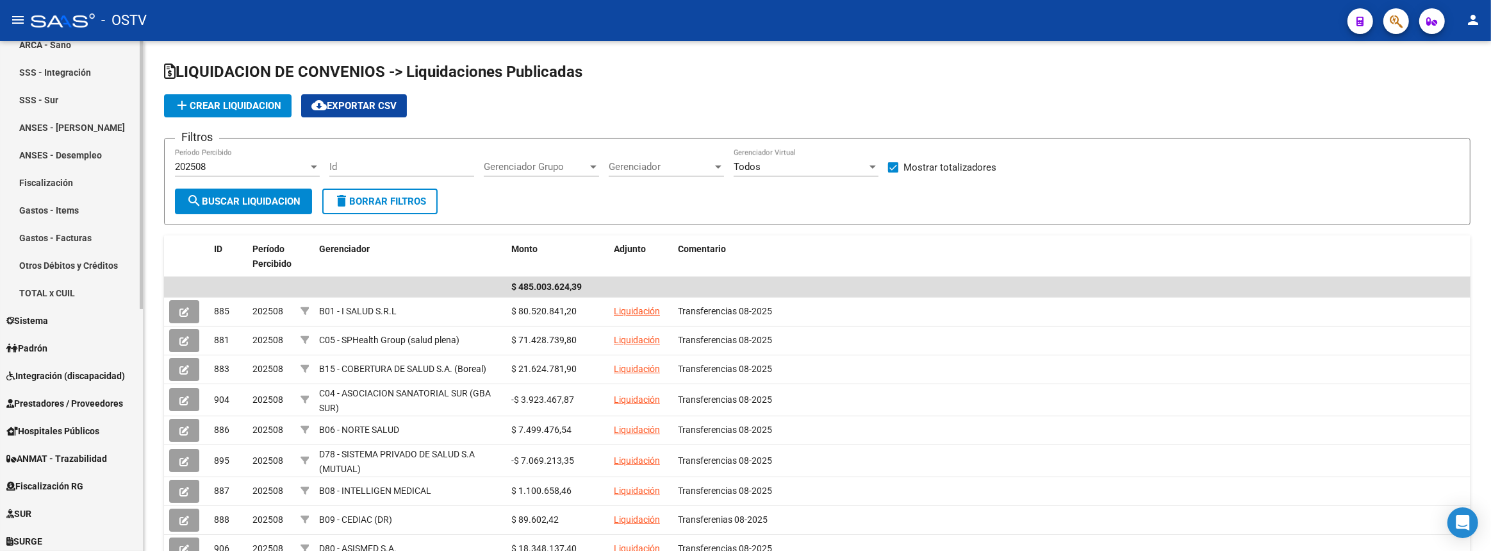
click at [26, 408] on span "Prestadores / Proveedores" at bounding box center [64, 403] width 117 height 14
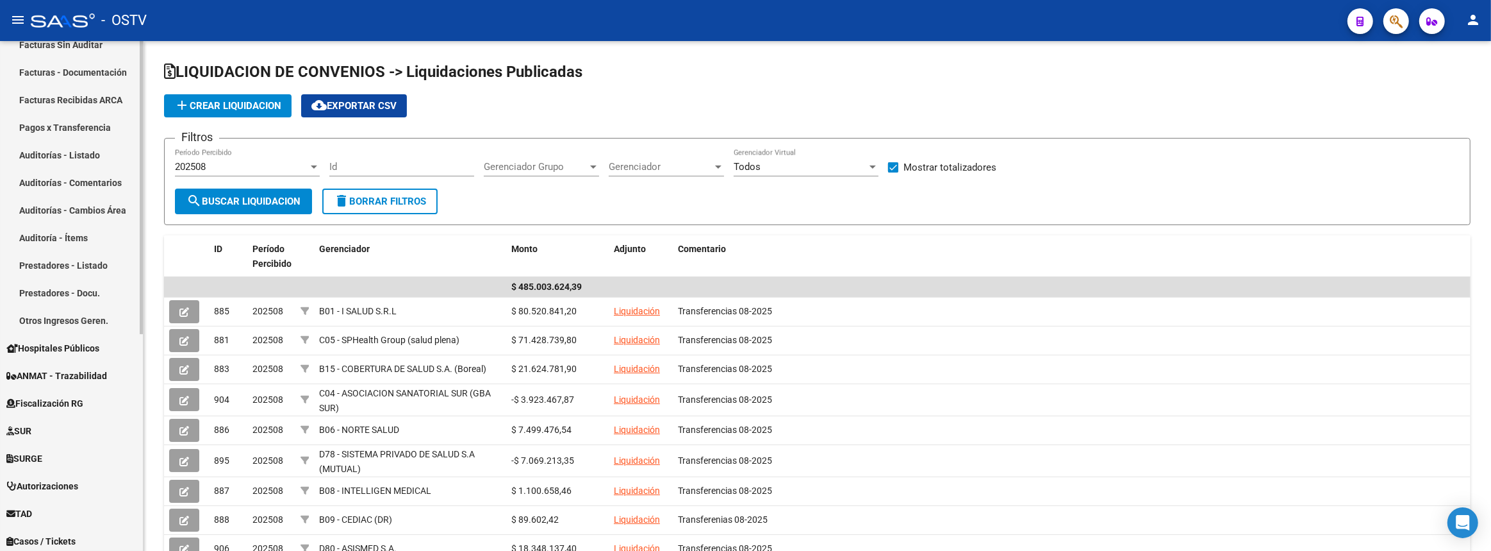
scroll to position [58, 0]
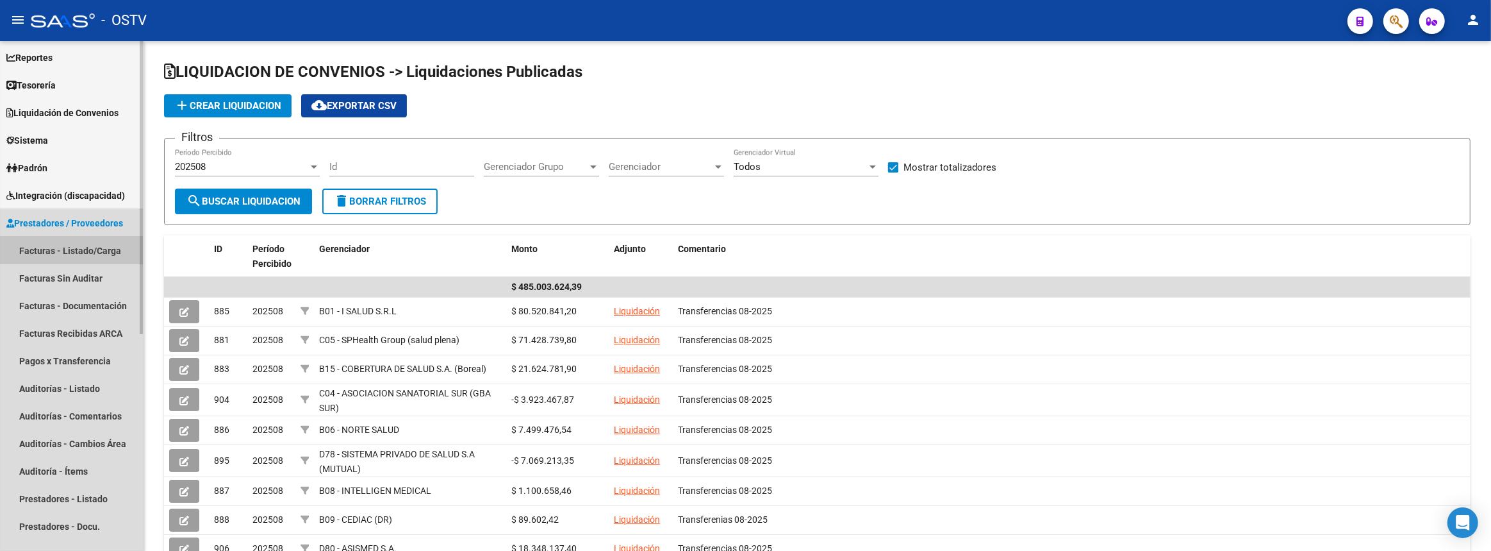
click at [47, 245] on link "Facturas - Listado/Carga" at bounding box center [71, 250] width 143 height 28
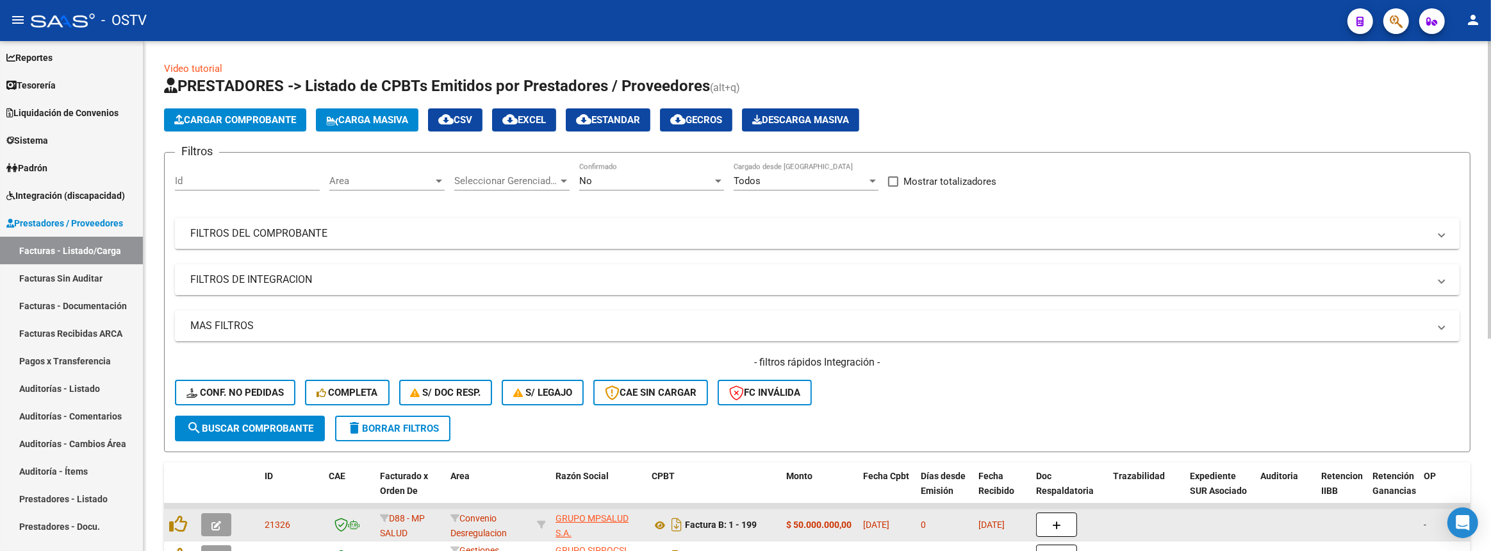
scroll to position [116, 0]
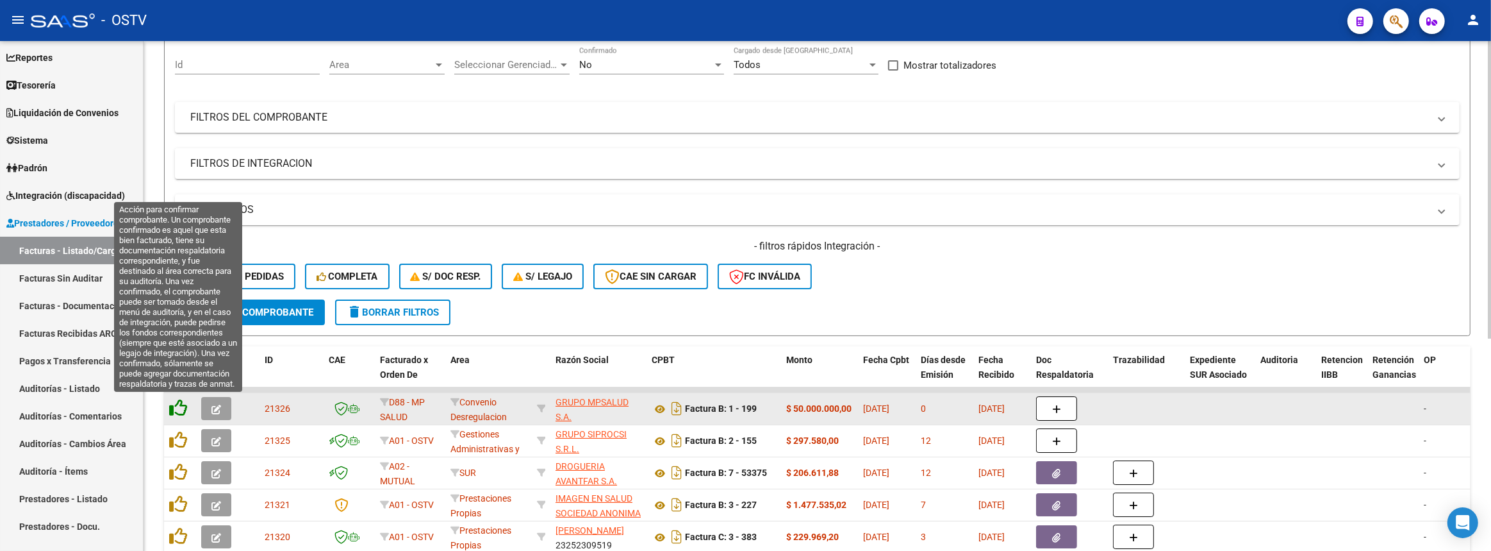
click at [178, 405] on icon at bounding box center [178, 408] width 18 height 18
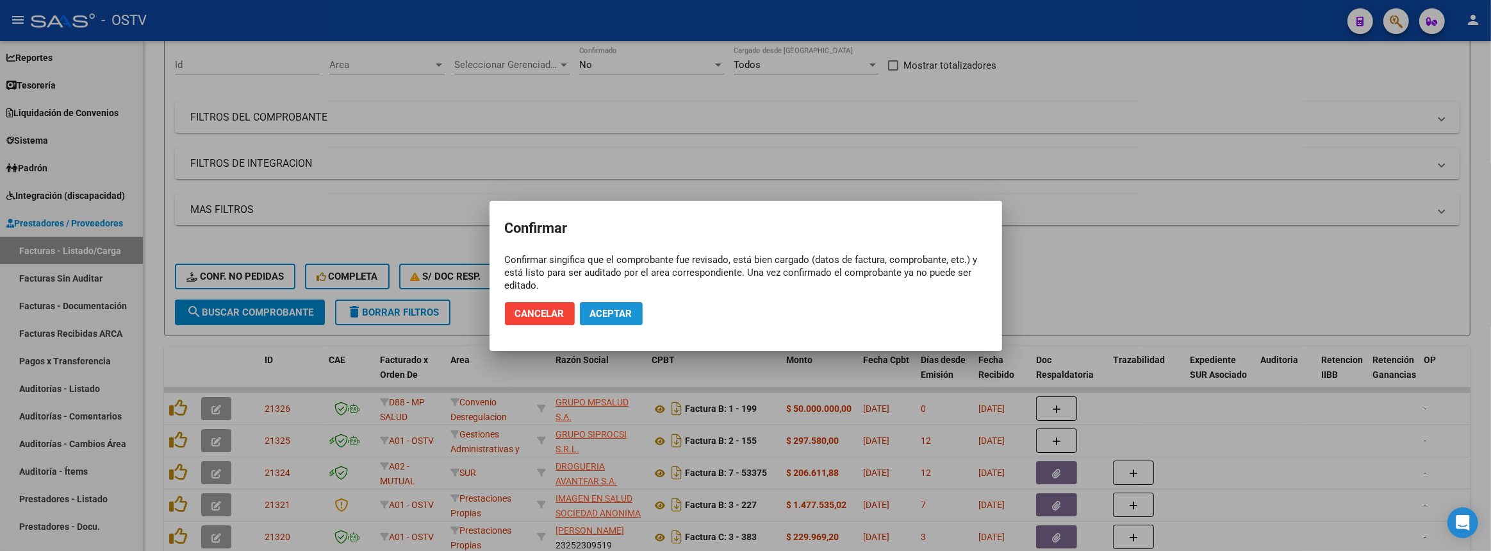
click at [624, 308] on span "Aceptar" at bounding box center [611, 314] width 42 height 12
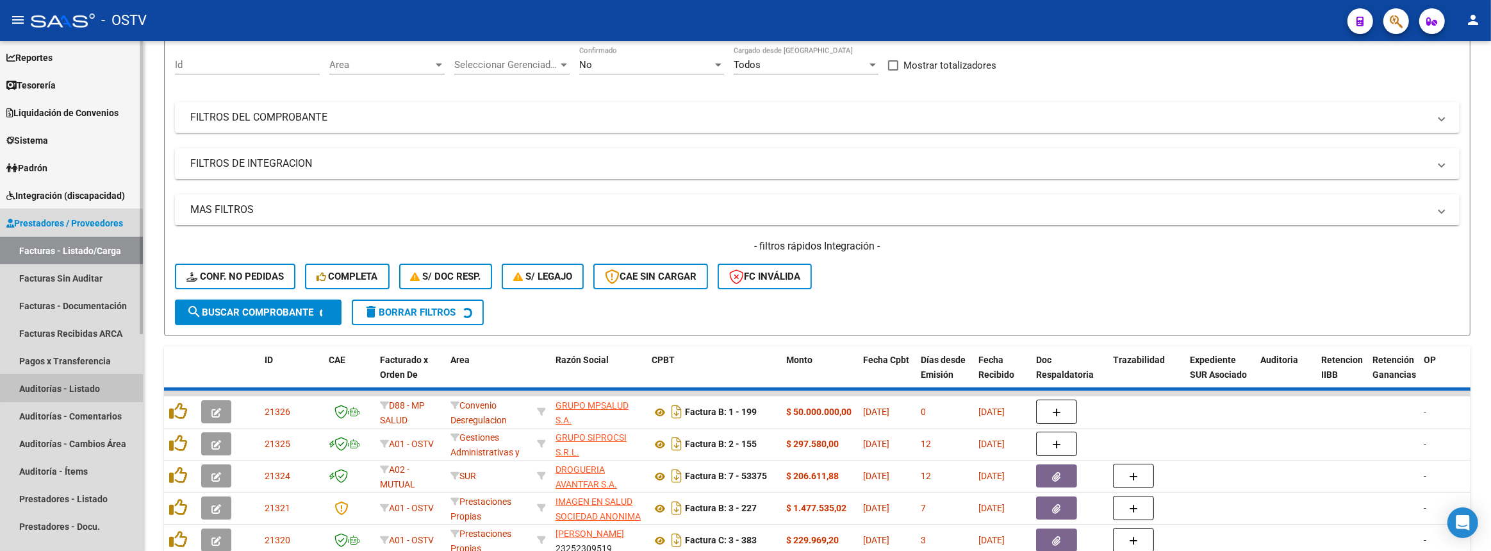
click at [56, 394] on link "Auditorías - Listado" at bounding box center [71, 388] width 143 height 28
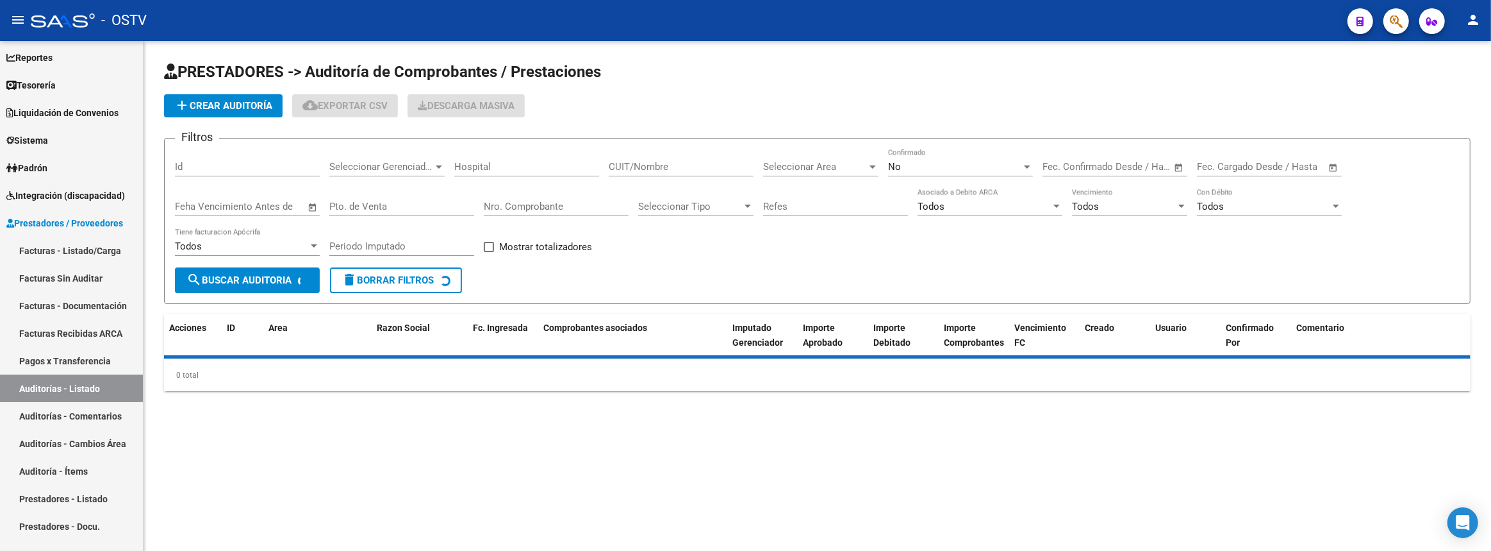
click at [228, 104] on span "add Crear Auditoría" at bounding box center [223, 106] width 98 height 12
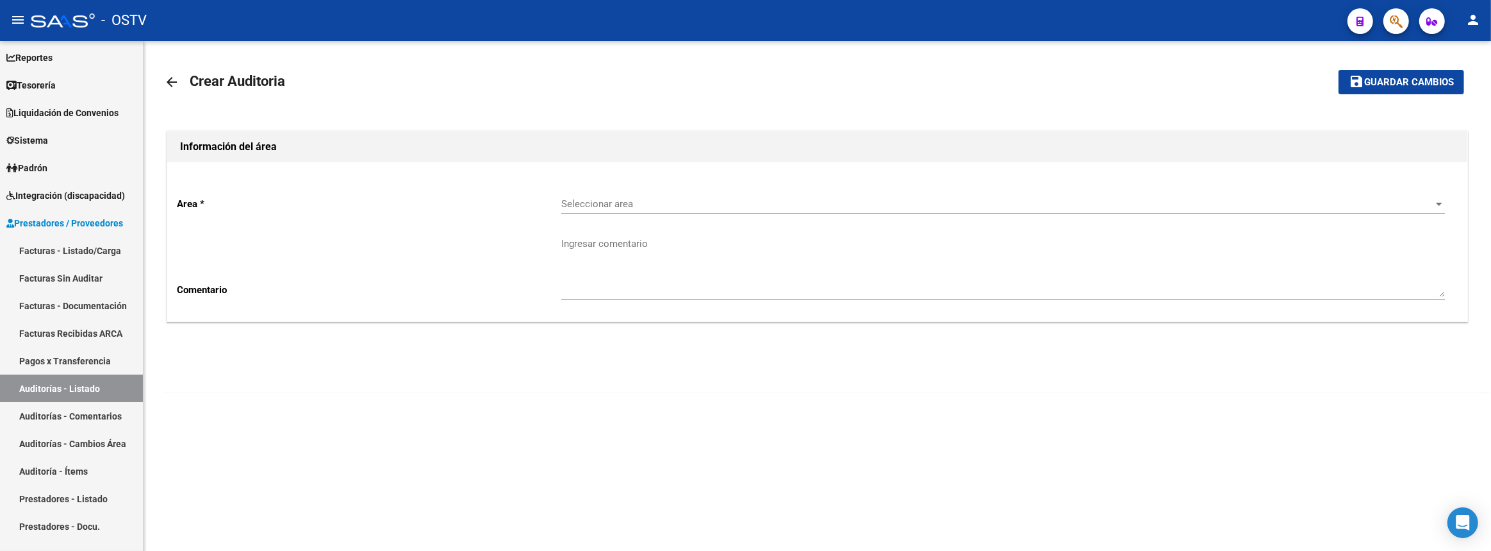
click at [595, 194] on div "Seleccionar area Seleccionar area" at bounding box center [1003, 200] width 884 height 28
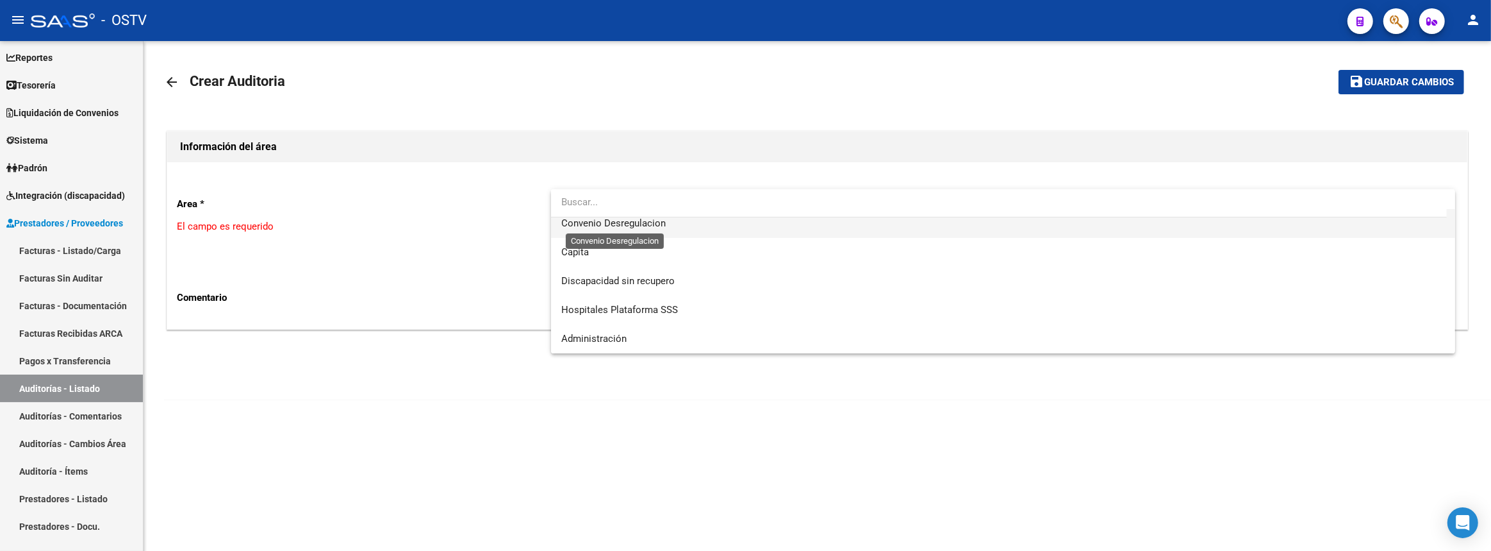
click at [613, 224] on span "Convenio Desregulacion" at bounding box center [613, 223] width 104 height 12
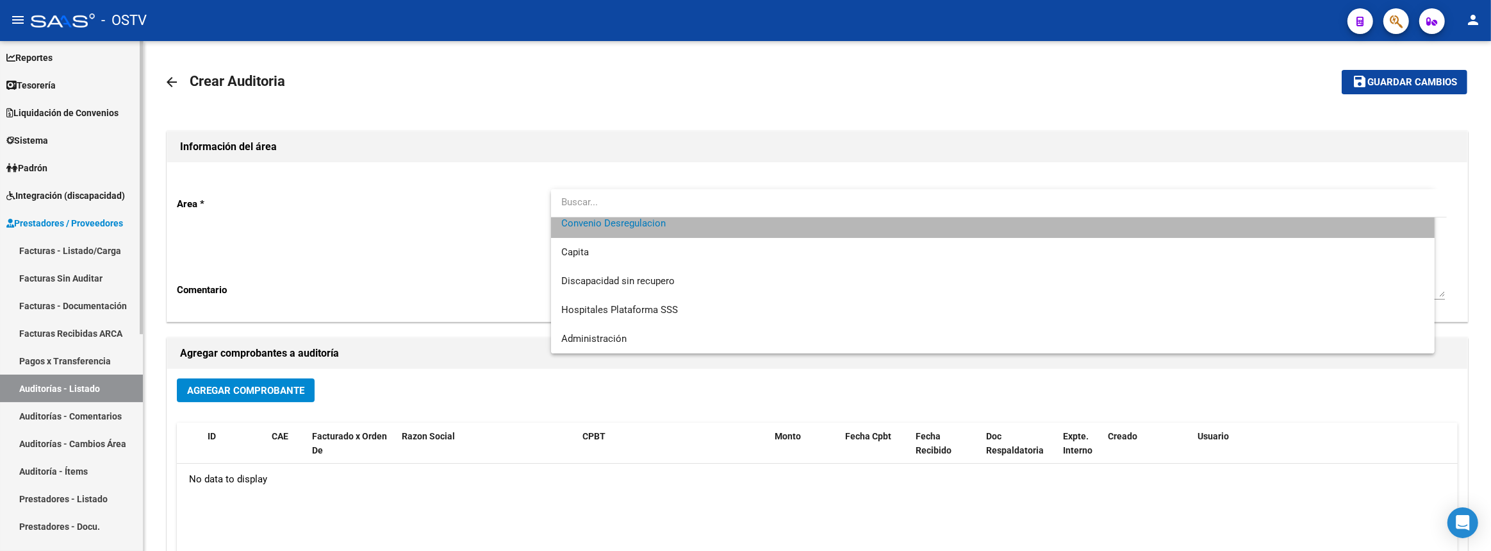
scroll to position [144, 0]
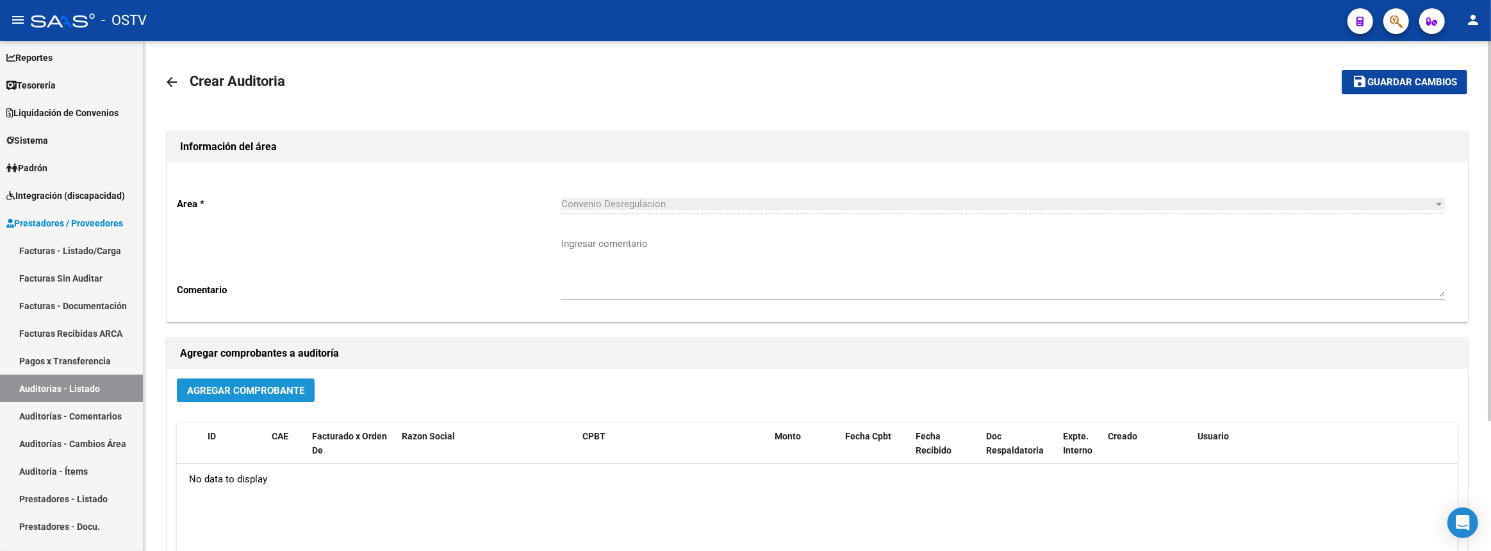
click at [270, 390] on span "Agregar Comprobante" at bounding box center [245, 391] width 117 height 12
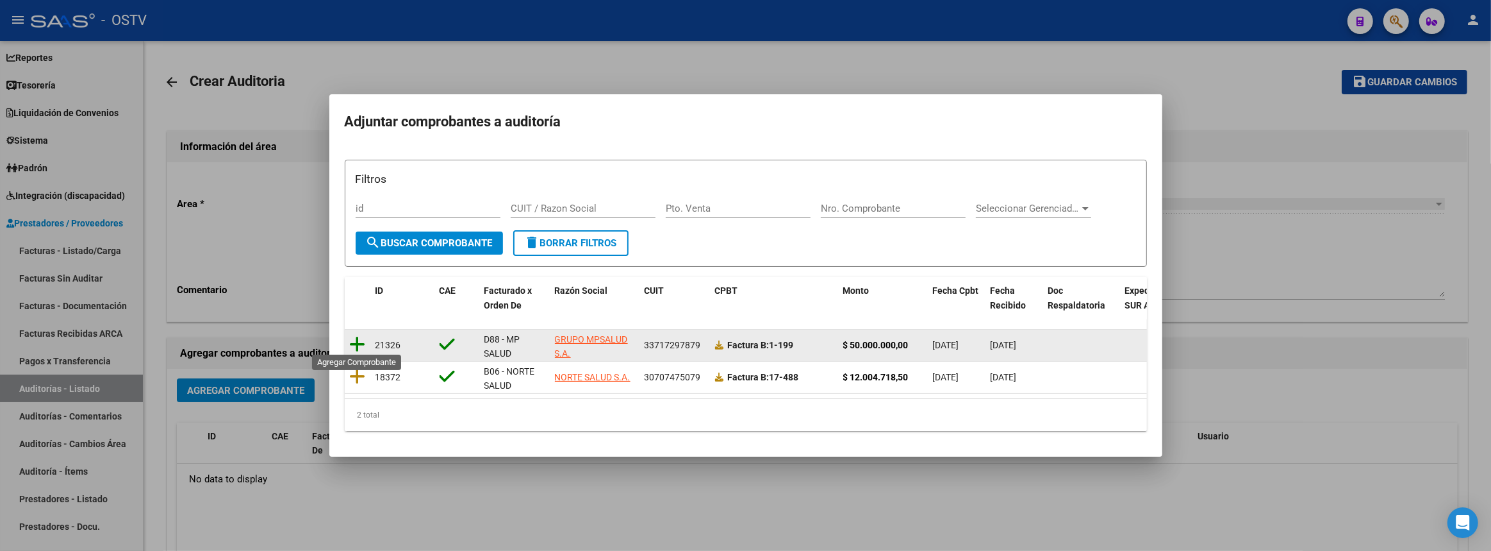
click at [360, 337] on icon at bounding box center [358, 344] width 16 height 18
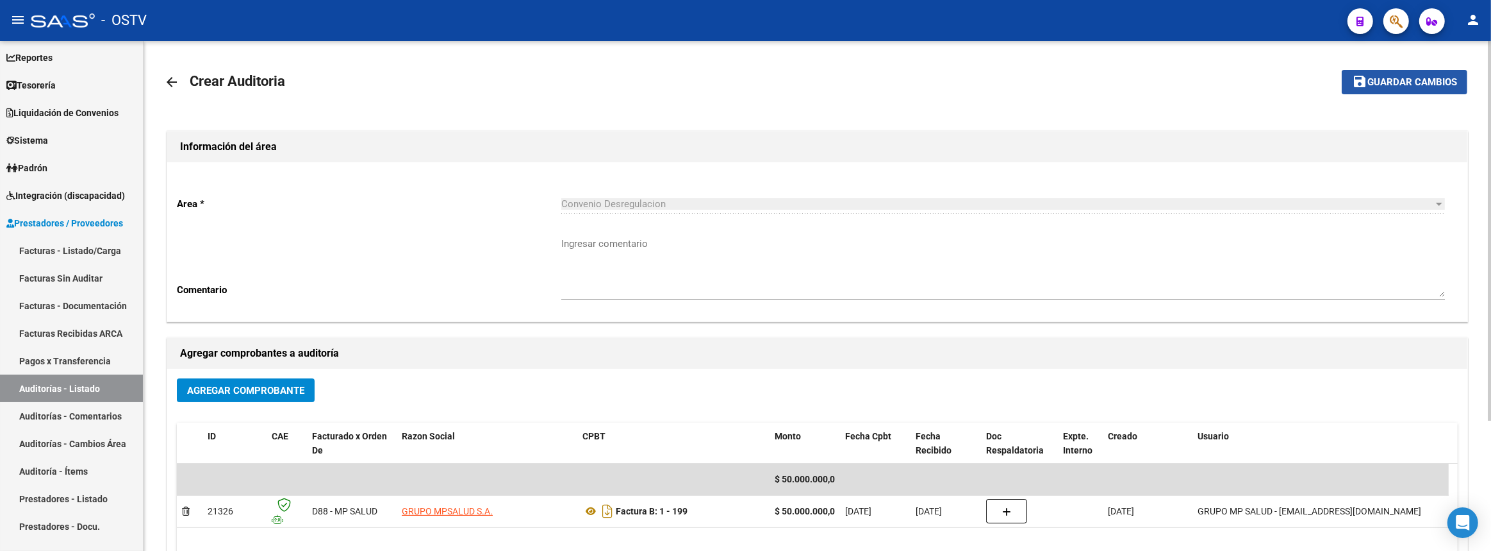
click at [1359, 85] on mat-icon "save" at bounding box center [1359, 81] width 15 height 15
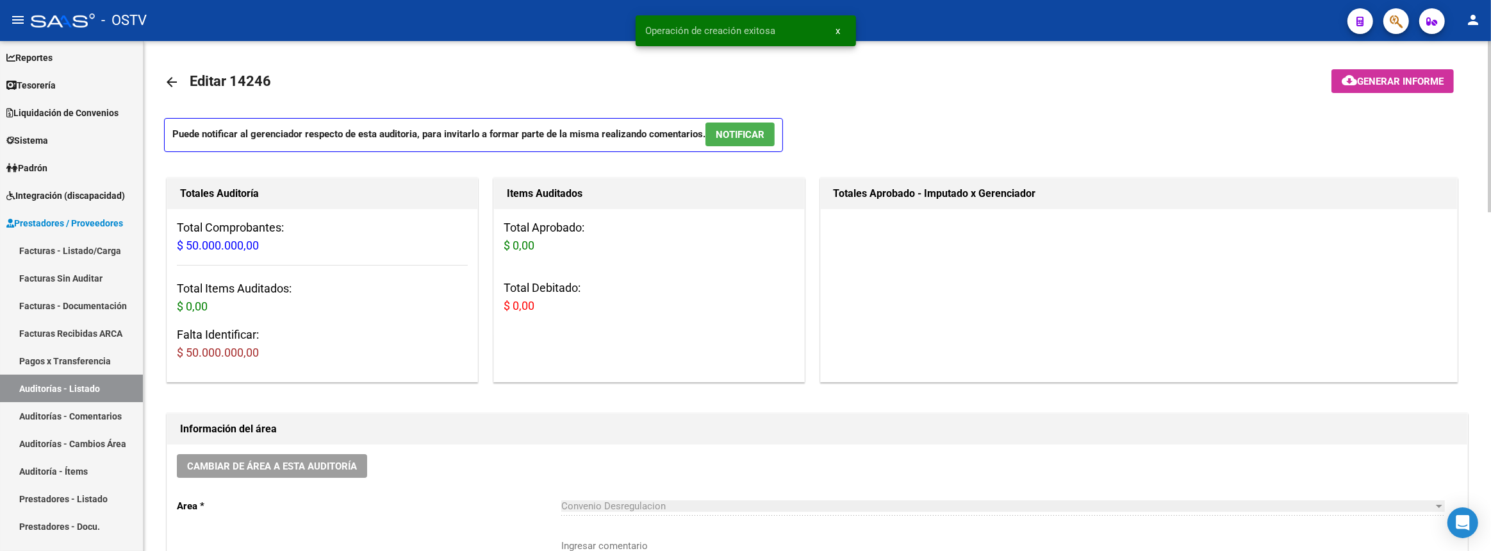
scroll to position [116, 0]
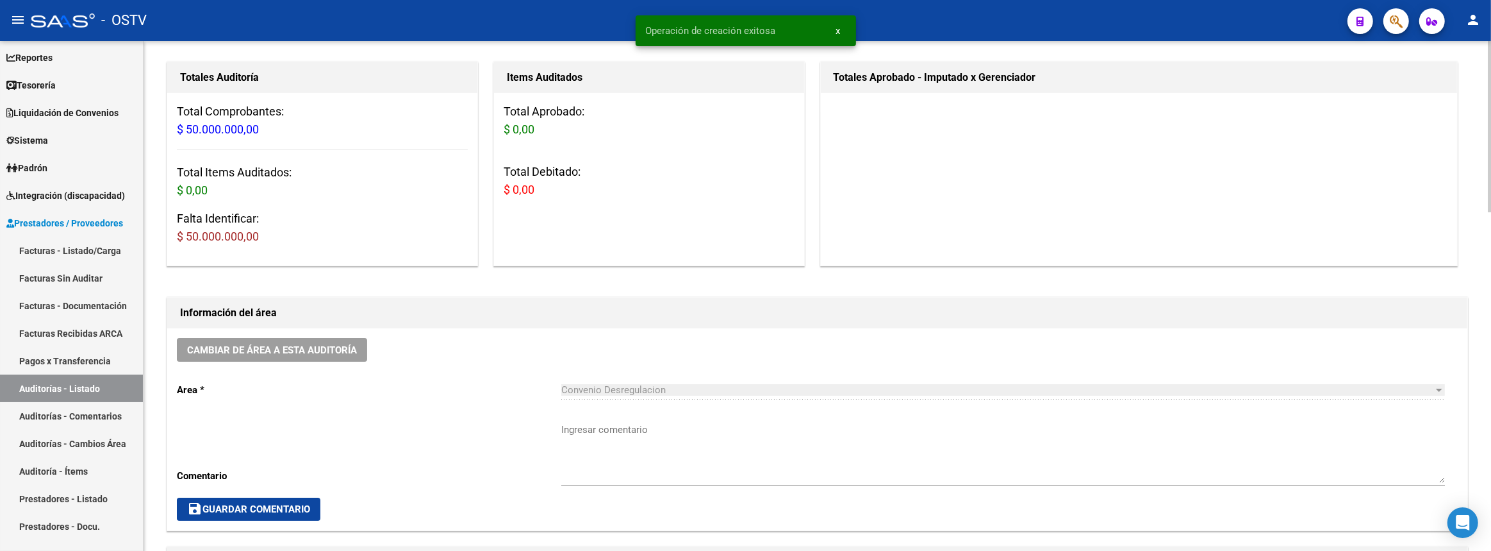
click at [711, 454] on textarea "Ingresar comentario" at bounding box center [1003, 452] width 884 height 60
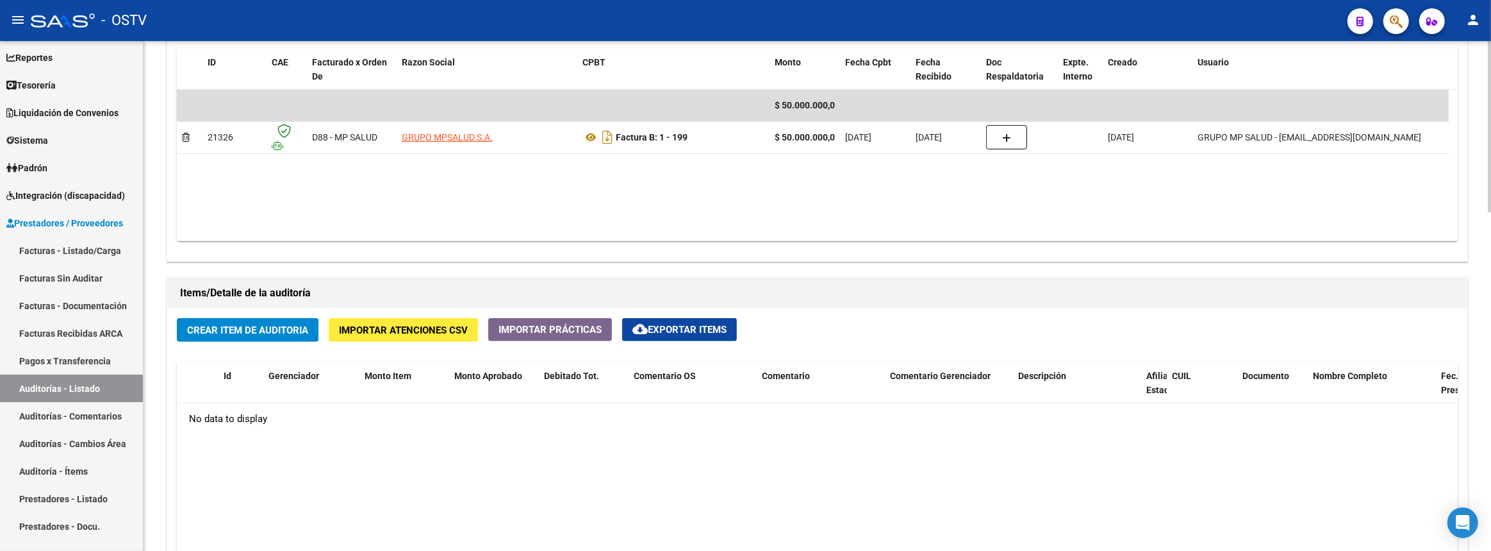
scroll to position [757, 0]
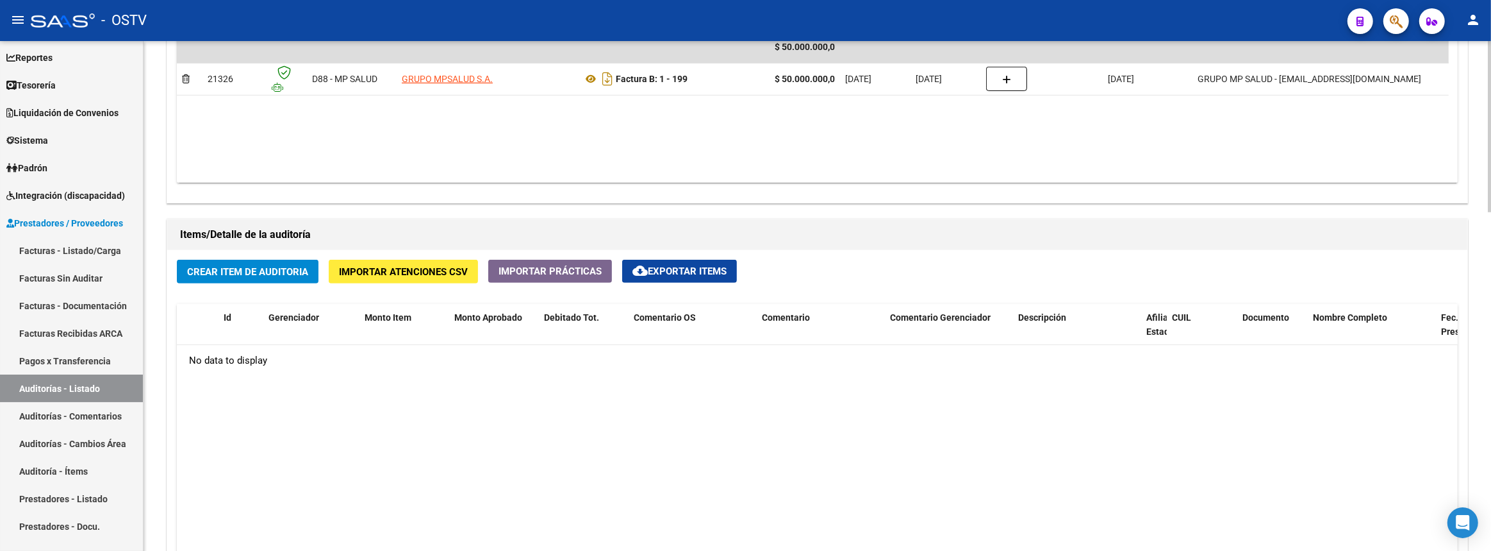
type textarea "Cerrada"
click at [277, 266] on span "Crear Item de Auditoria" at bounding box center [247, 272] width 121 height 12
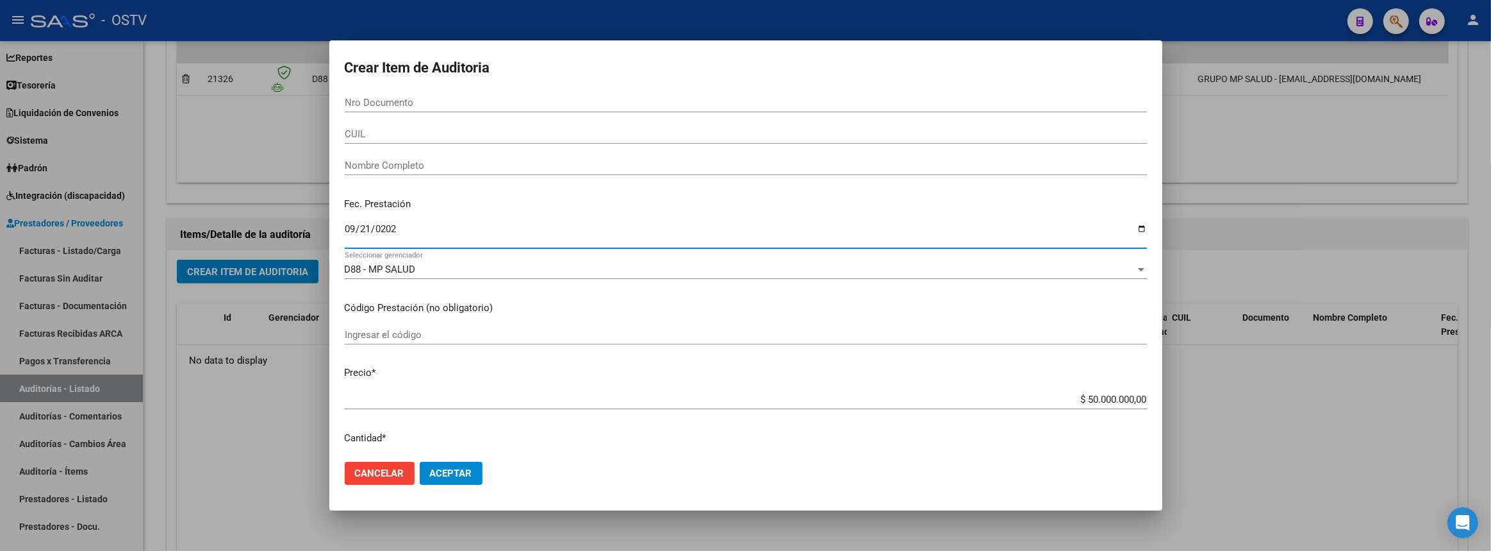
type input "[DATE]"
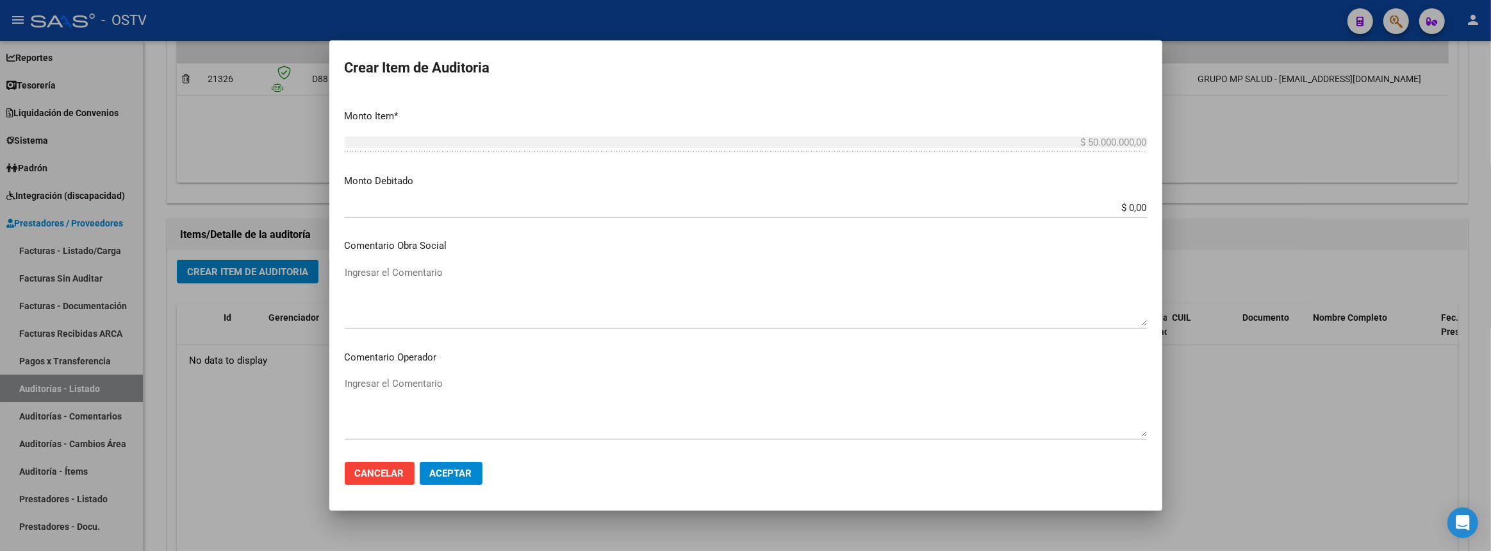
scroll to position [720, 0]
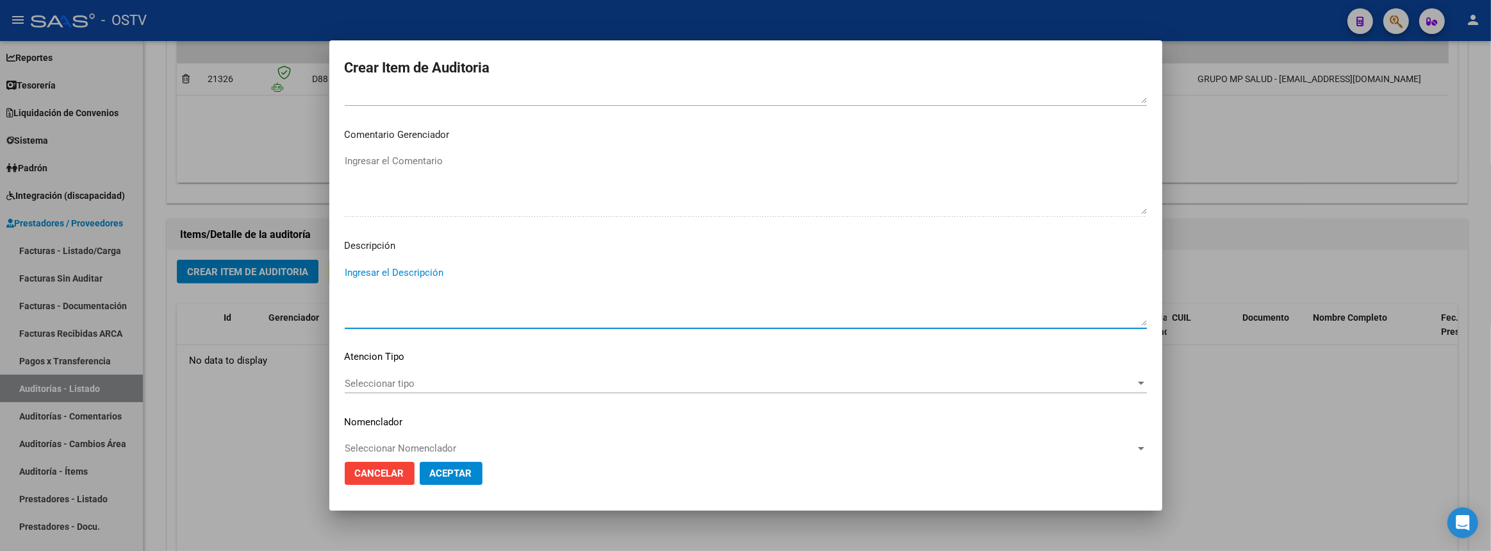
paste textarea "Transferencias 08-2025, según contrato de prestaciones (95-05)"
type textarea "ADELANTO: Transferencias 09-2025, según contrato de prestaciones (95-05)"
click at [475, 474] on button "Aceptar" at bounding box center [451, 472] width 63 height 23
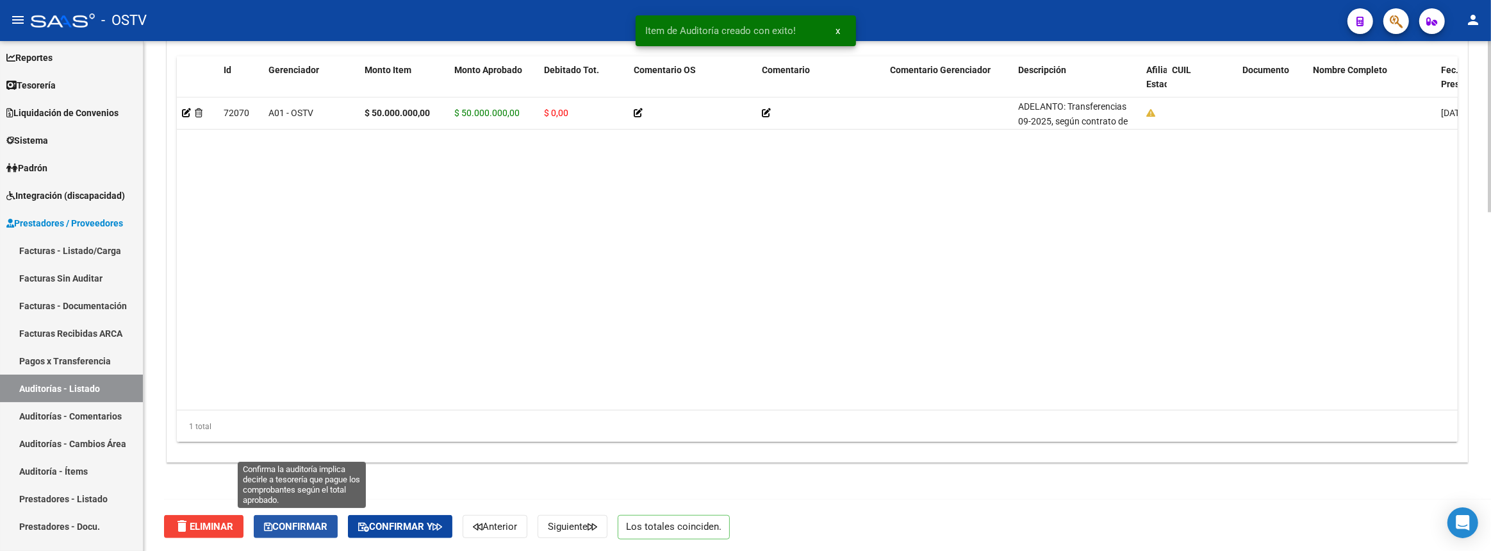
click at [310, 522] on span "Confirmar" at bounding box center [295, 526] width 63 height 12
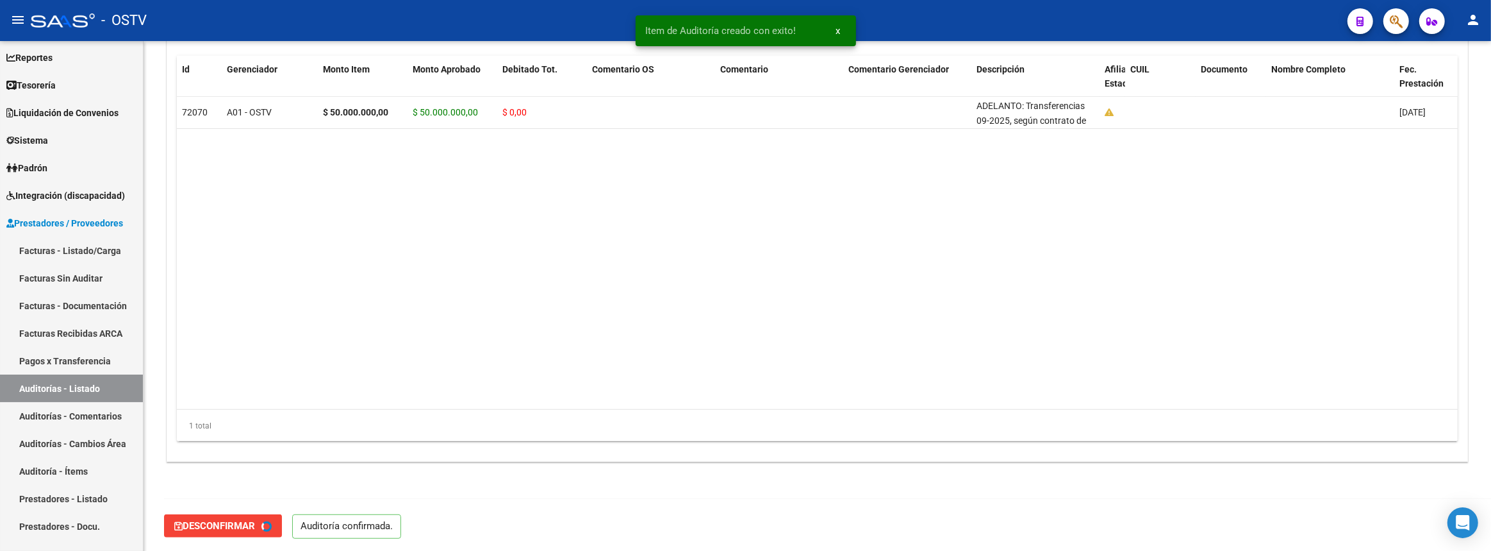
type input "202509"
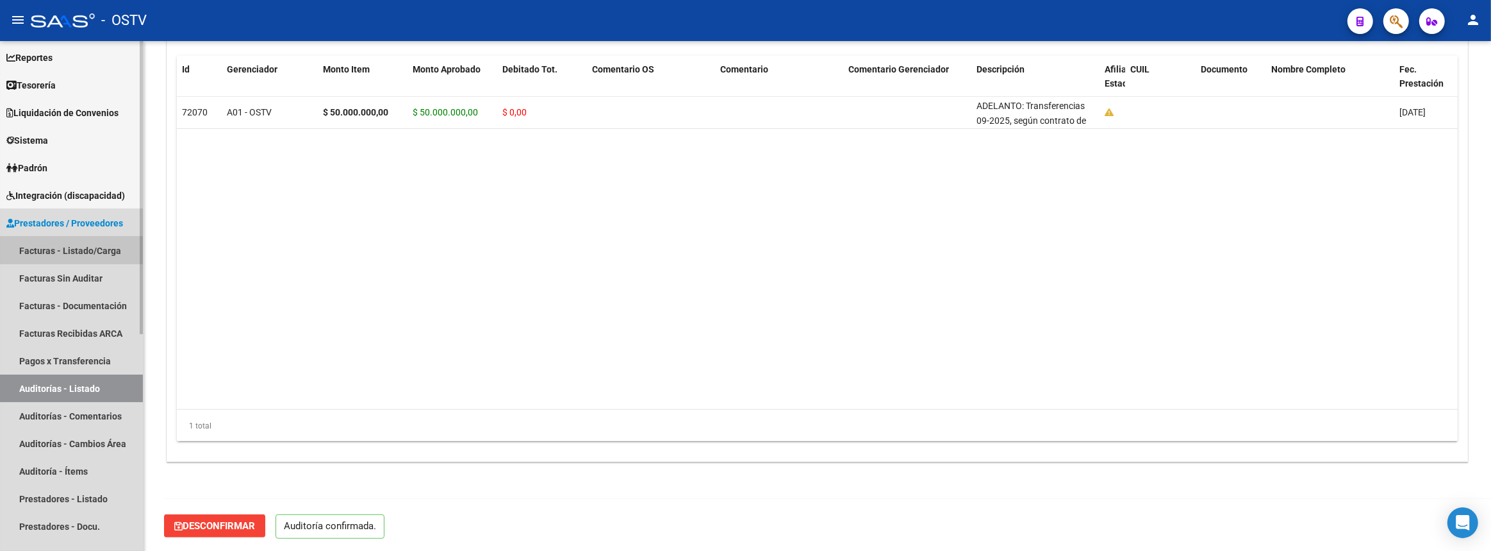
click at [64, 245] on link "Facturas - Listado/Carga" at bounding box center [71, 250] width 143 height 28
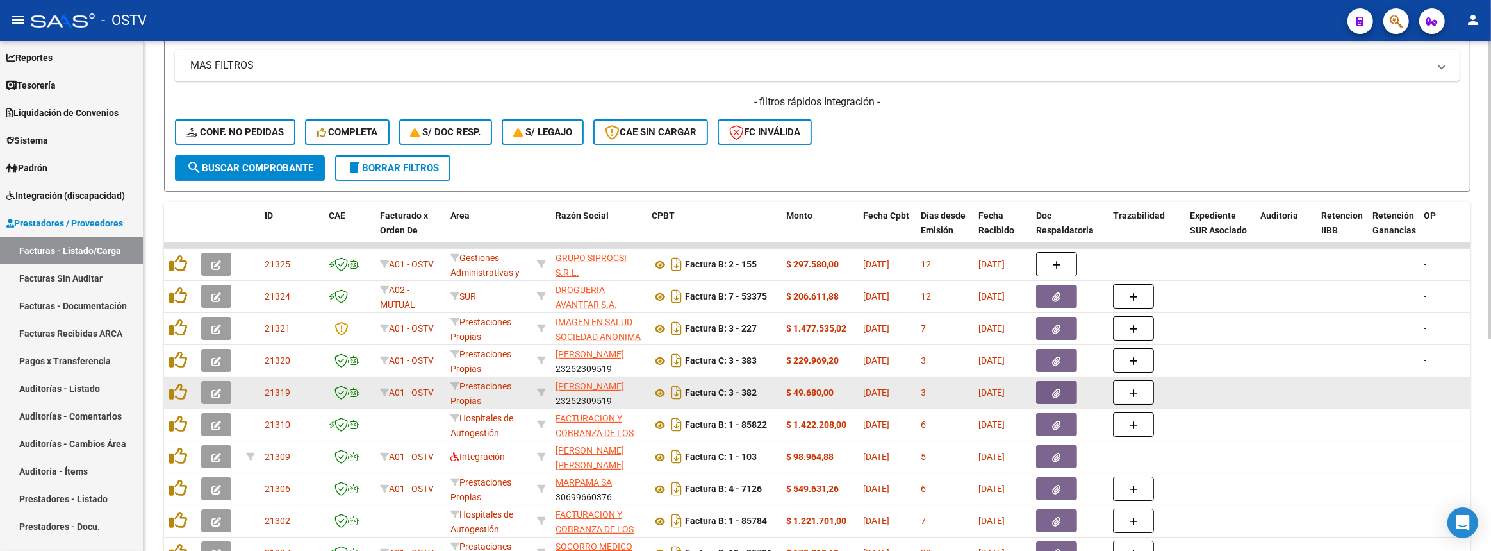
scroll to position [362, 0]
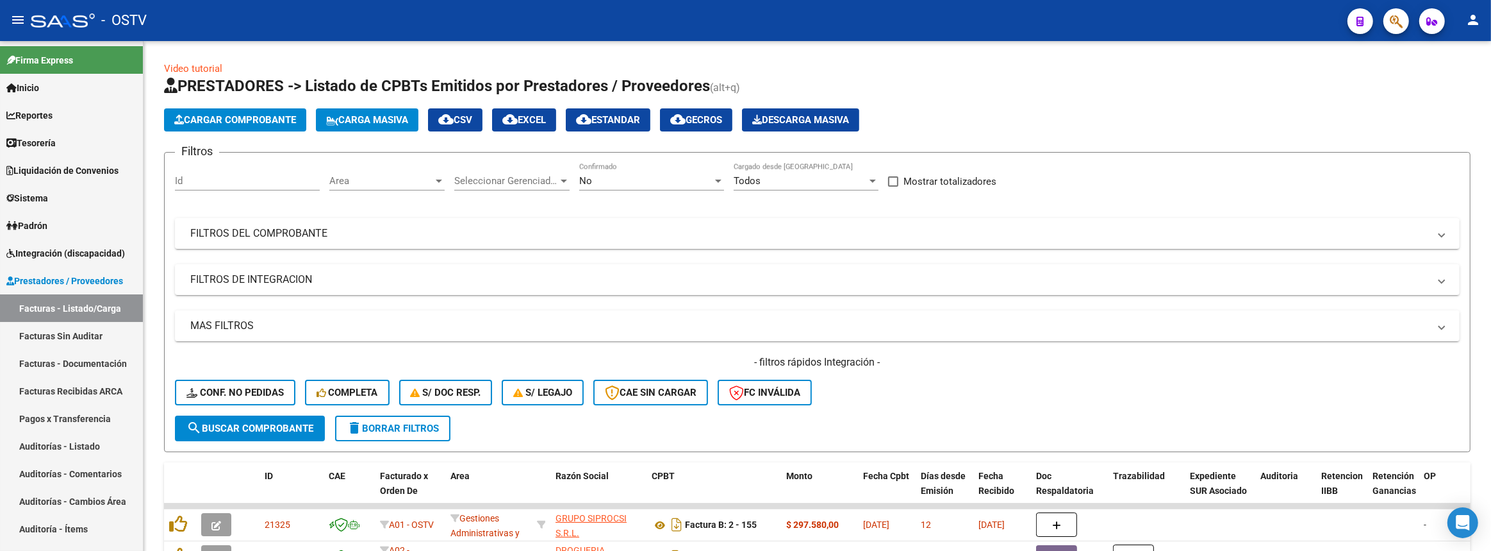
scroll to position [362, 0]
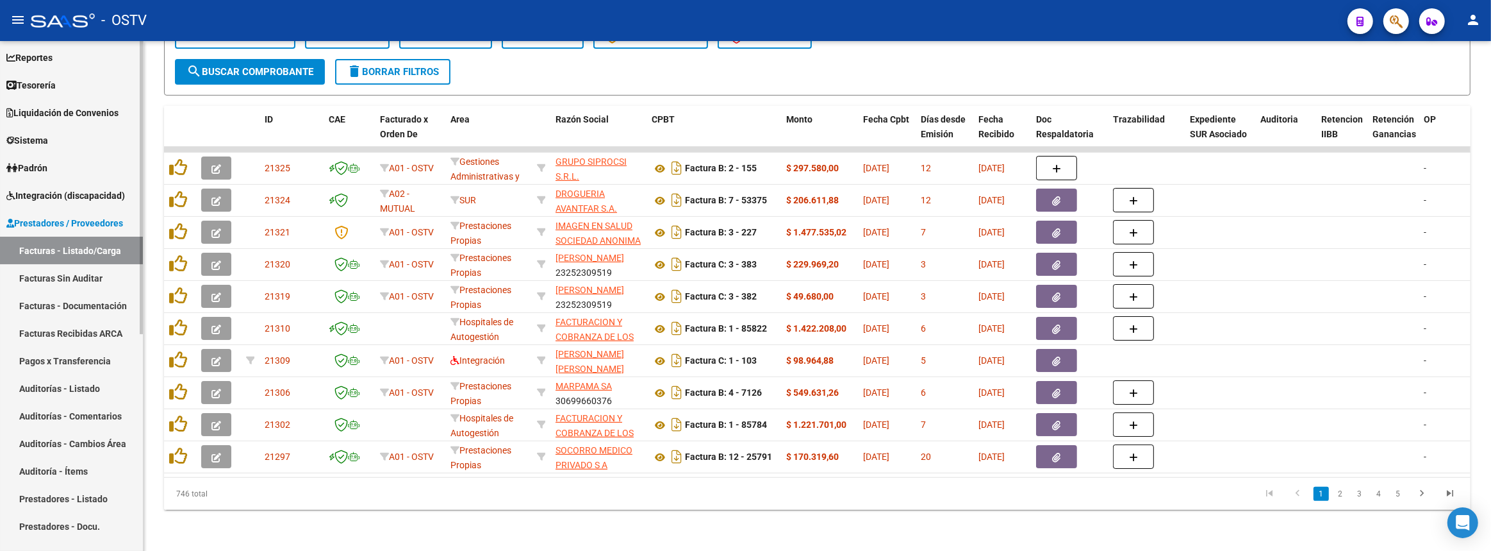
click at [91, 388] on link "Auditorías - Listado" at bounding box center [71, 388] width 143 height 28
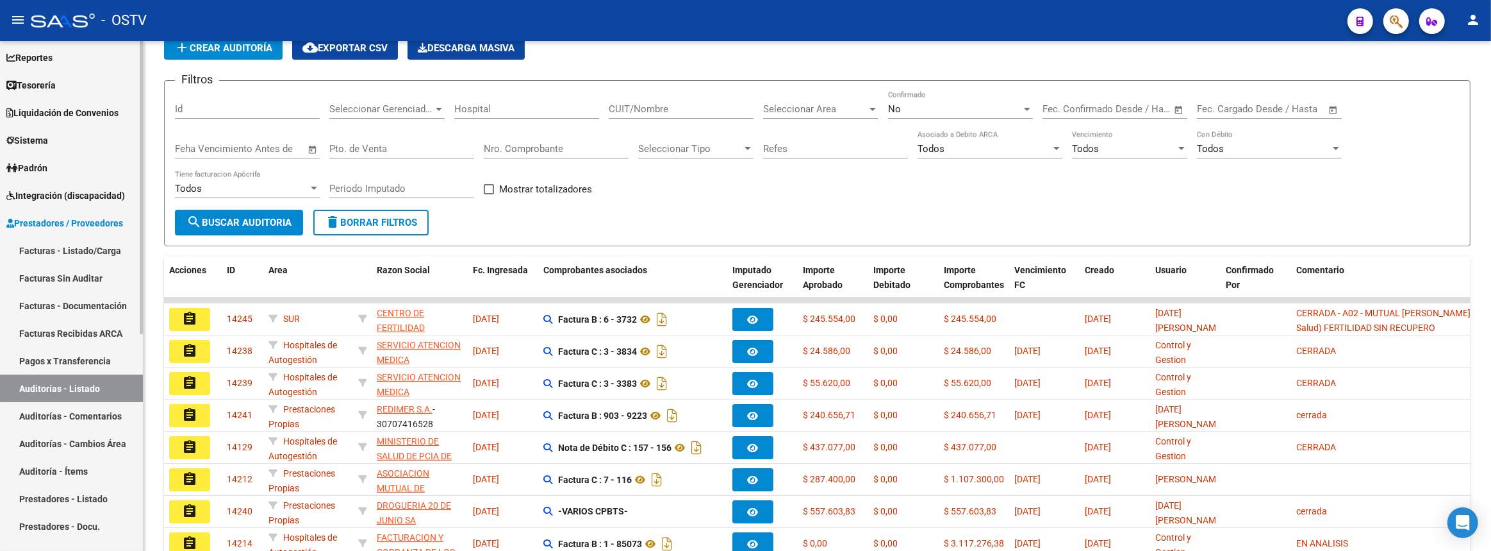
scroll to position [377, 0]
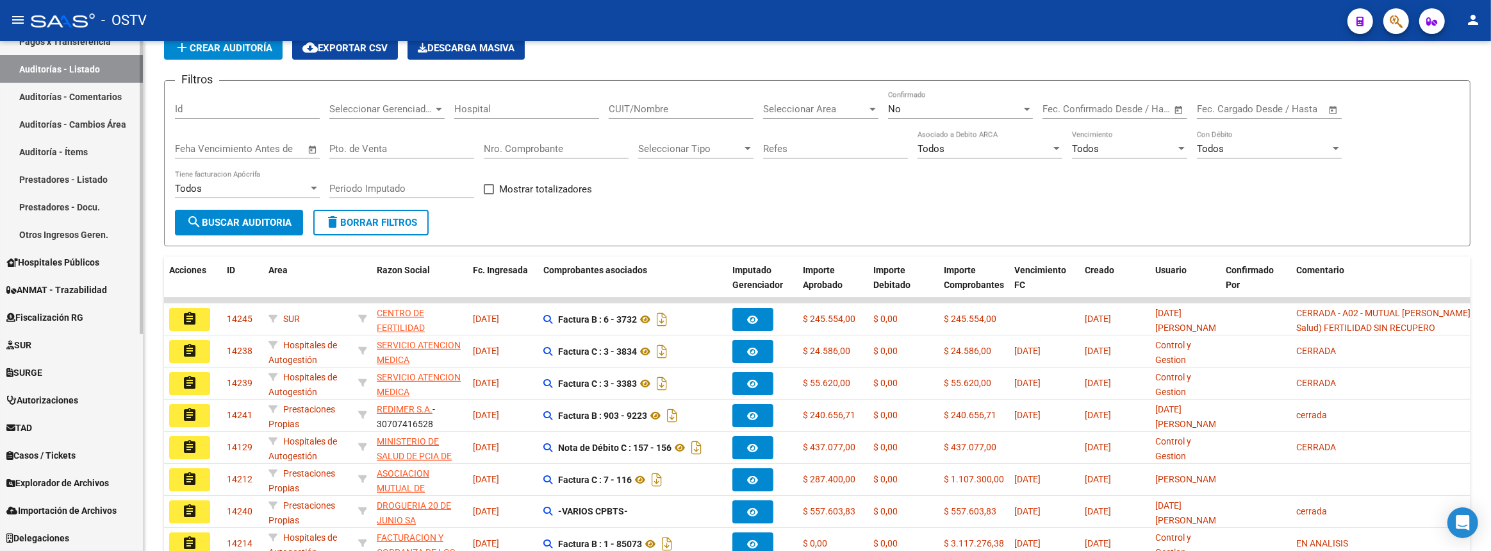
click at [62, 238] on link "Otros Ingresos Geren." at bounding box center [71, 234] width 143 height 28
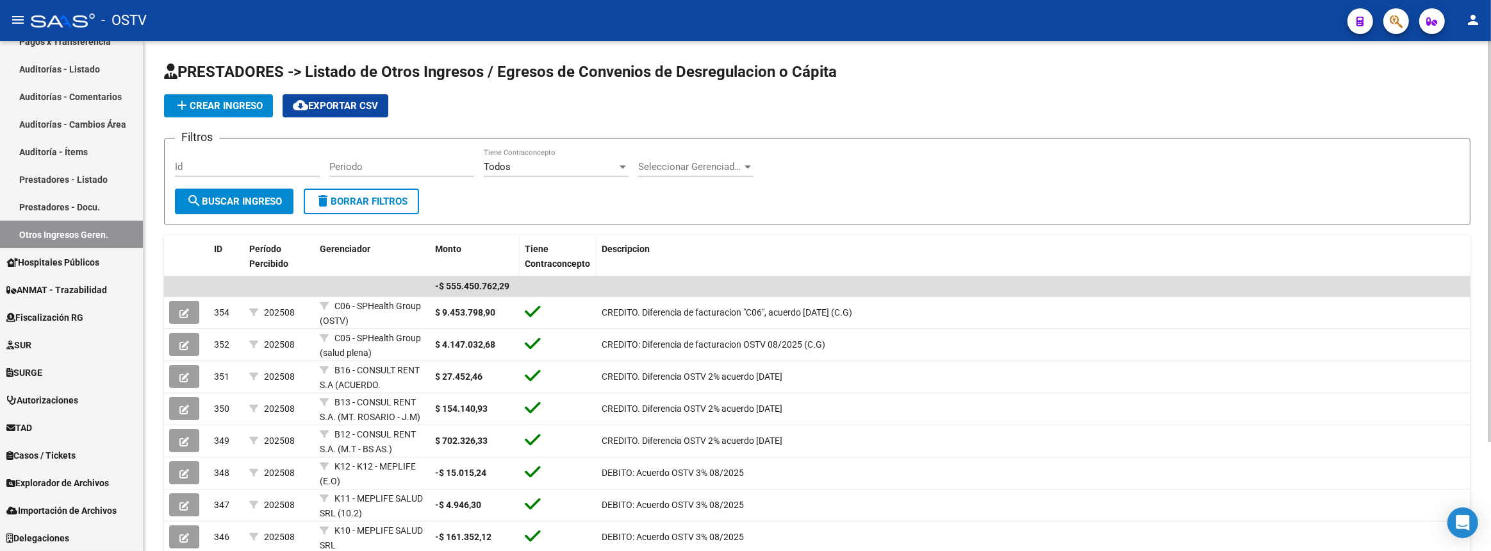
click at [392, 161] on input "Periodo" at bounding box center [401, 167] width 145 height 12
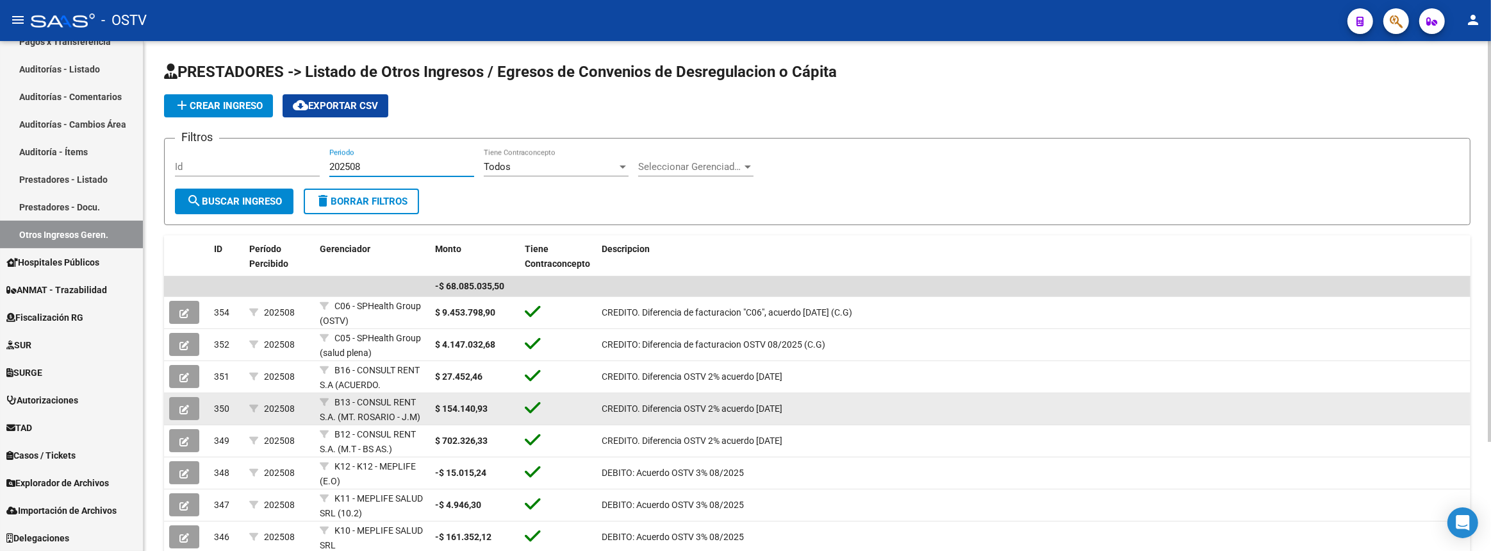
scroll to position [116, 0]
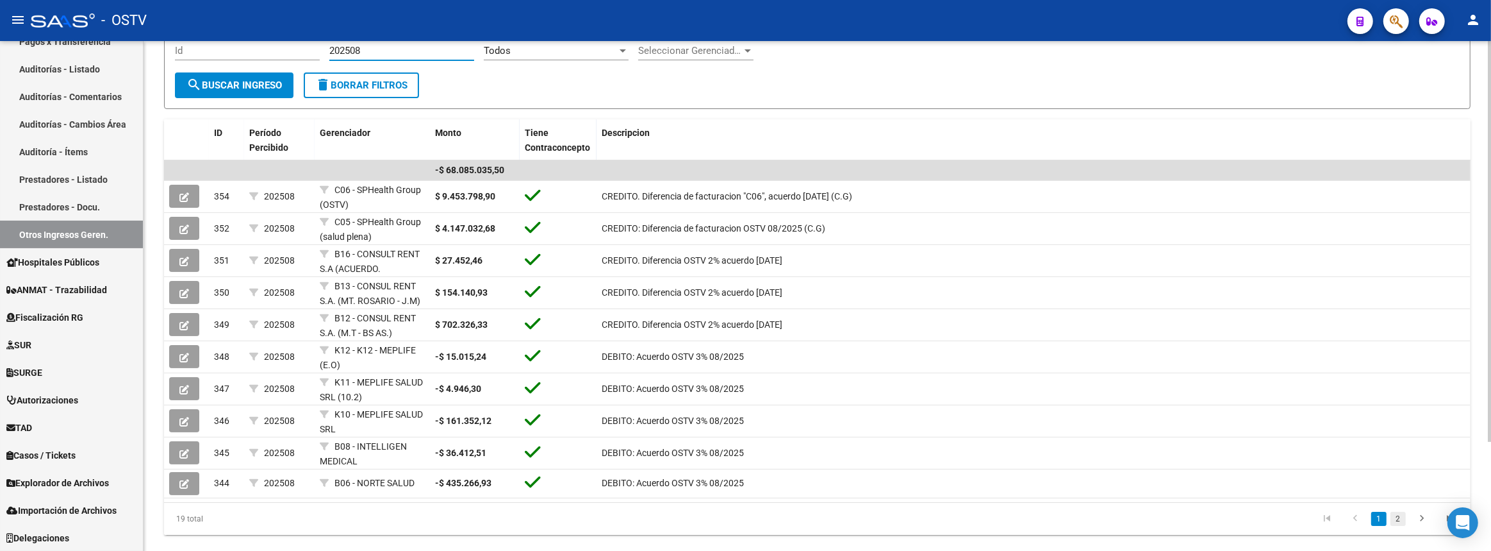
type input "202508"
click at [1402, 514] on link "2" at bounding box center [1398, 518] width 15 height 14
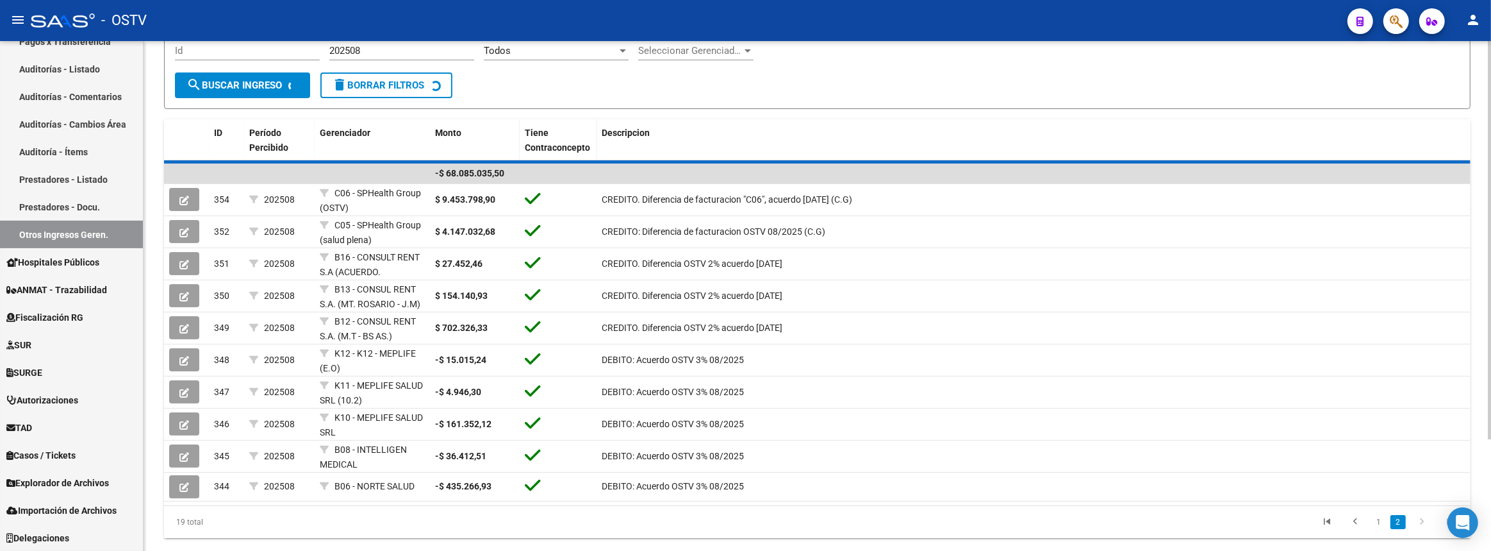
scroll to position [100, 0]
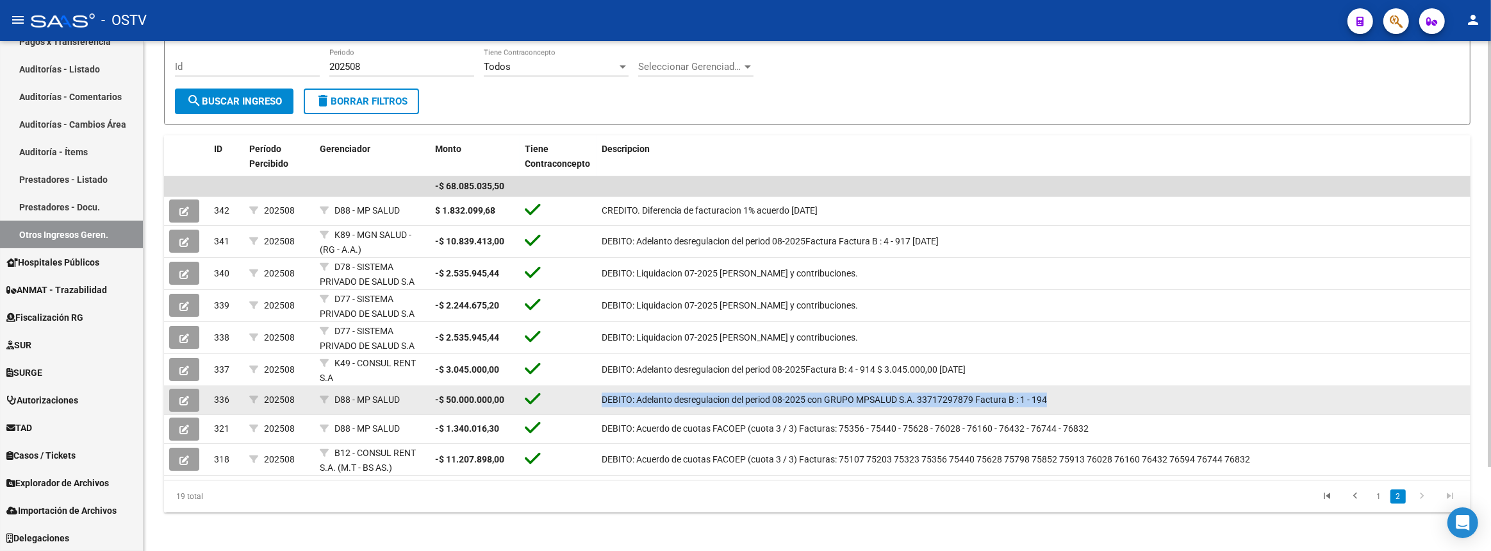
drag, startPoint x: 601, startPoint y: 397, endPoint x: 1059, endPoint y: 386, distance: 458.4
click at [1059, 386] on datatable-body-cell "DEBITO: Adelanto desregulacion del period 08-2025 con GRUPO MPSALUD S.A. 337172…" at bounding box center [1034, 400] width 874 height 28
copy span "DEBITO: Adelanto desregulacion del period 08-2025 con GRUPO MPSALUD S.A. 337172…"
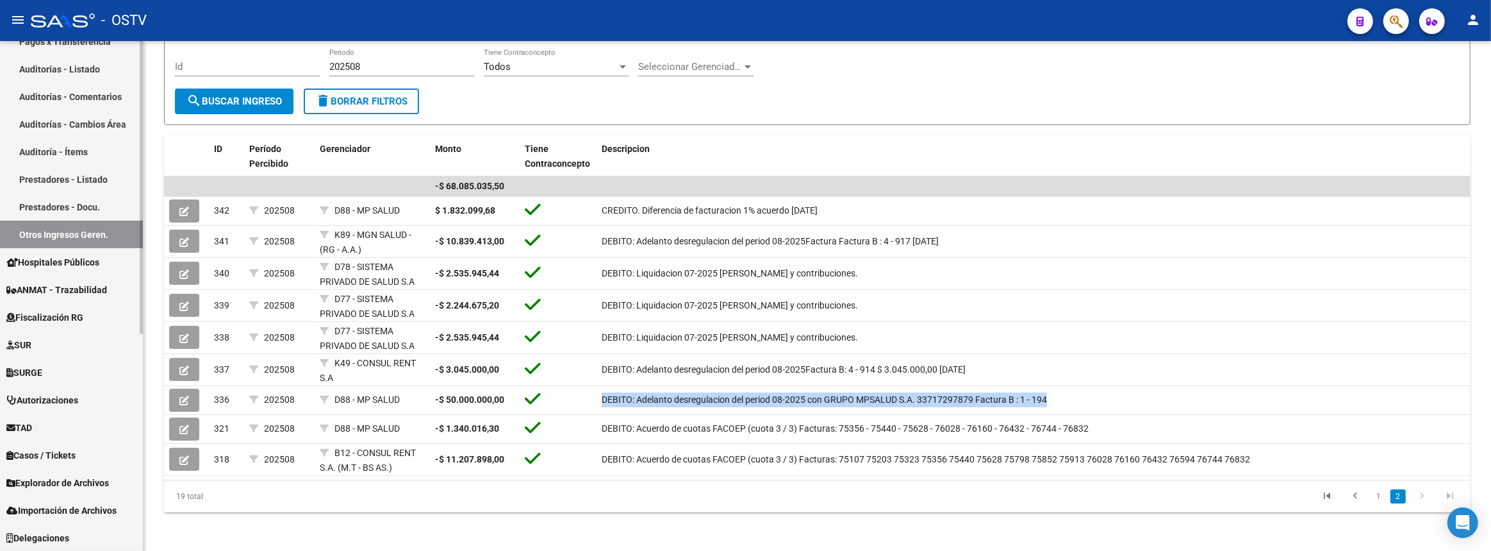
scroll to position [144, 0]
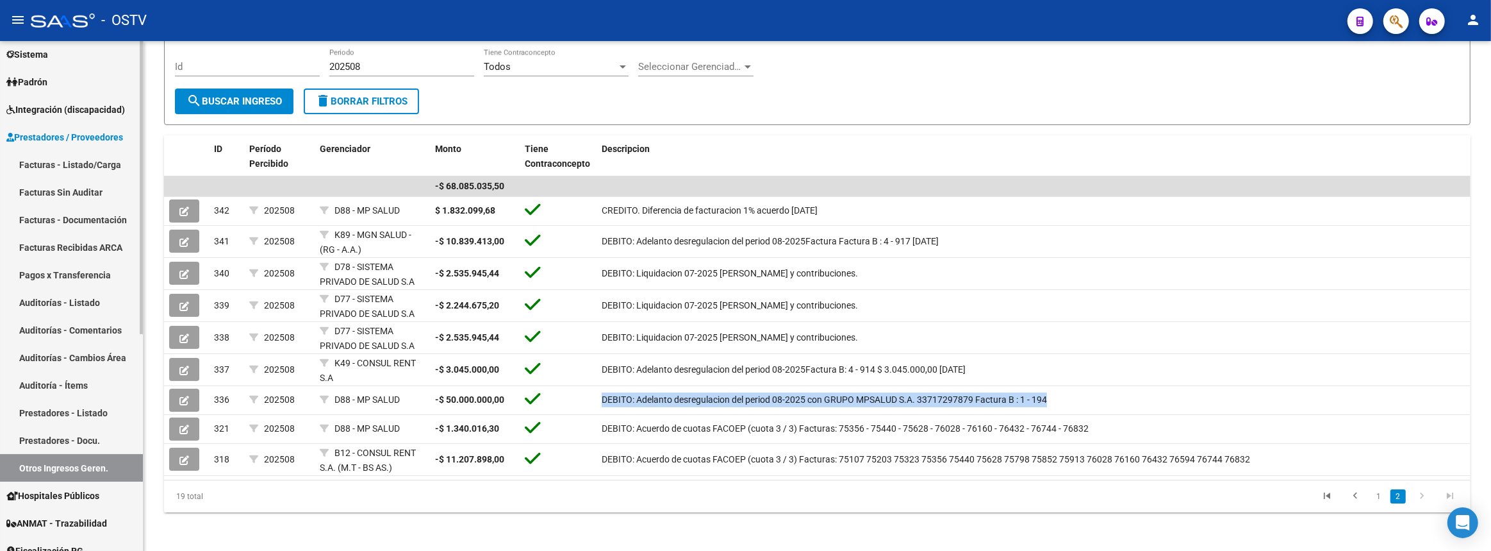
click at [58, 306] on link "Auditorías - Listado" at bounding box center [71, 302] width 143 height 28
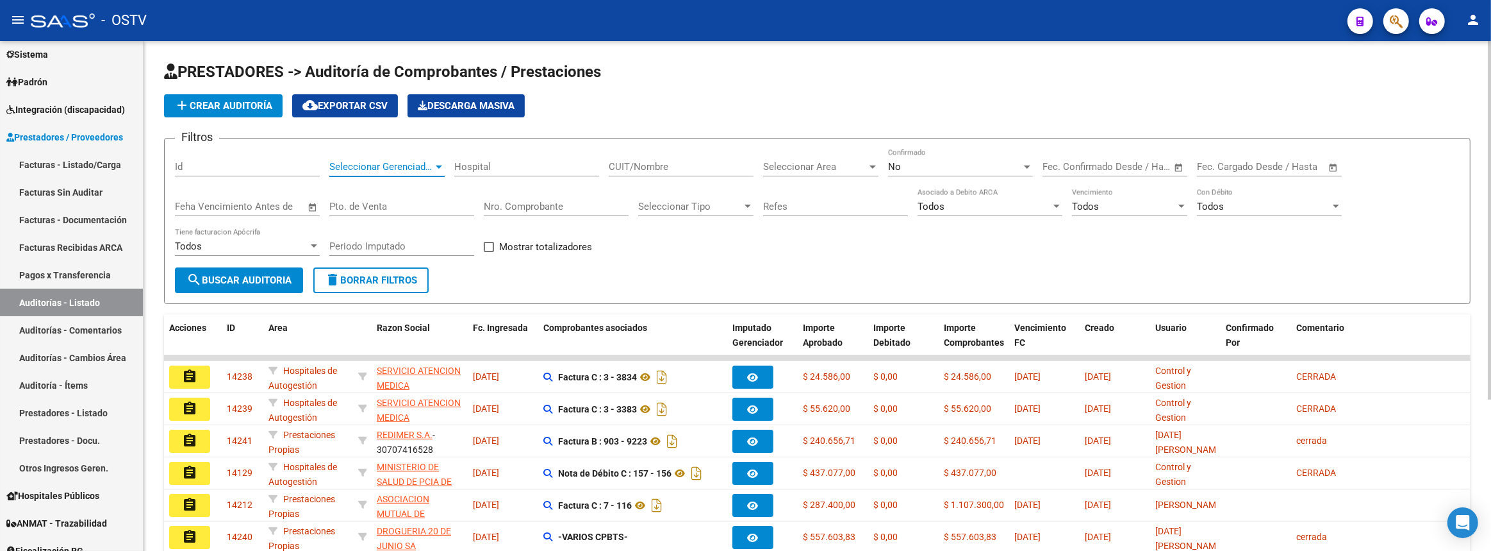
click at [388, 165] on span "Seleccionar Gerenciador" at bounding box center [381, 167] width 104 height 12
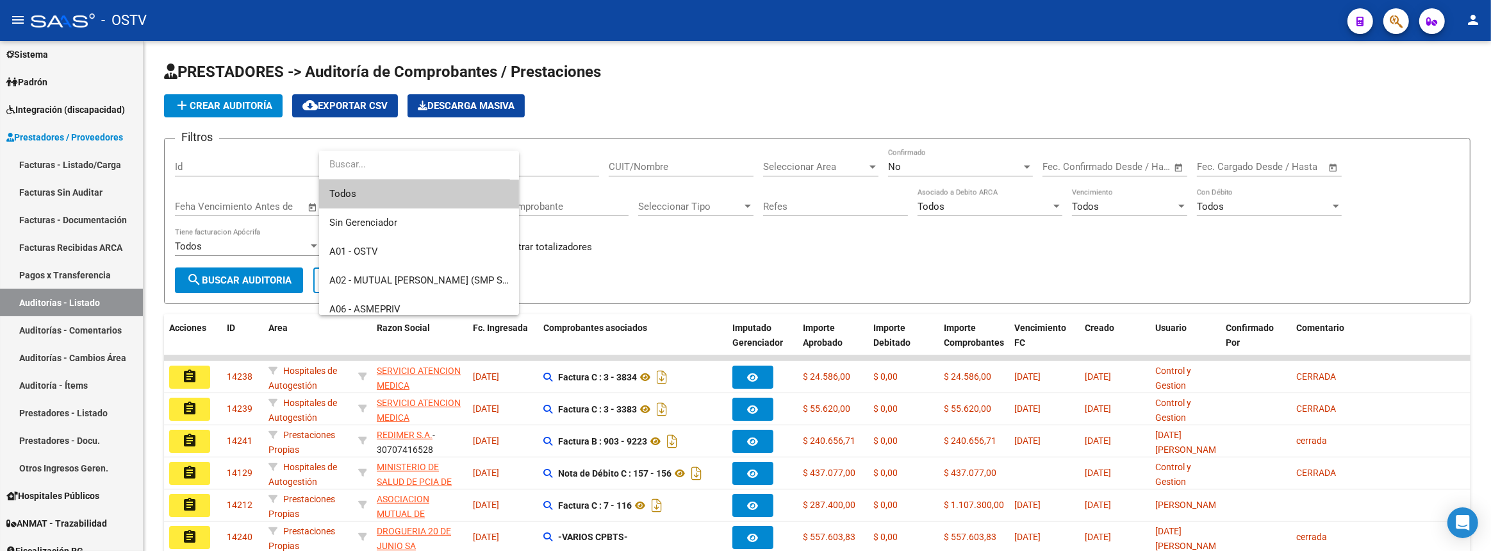
click at [782, 216] on div at bounding box center [745, 275] width 1491 height 551
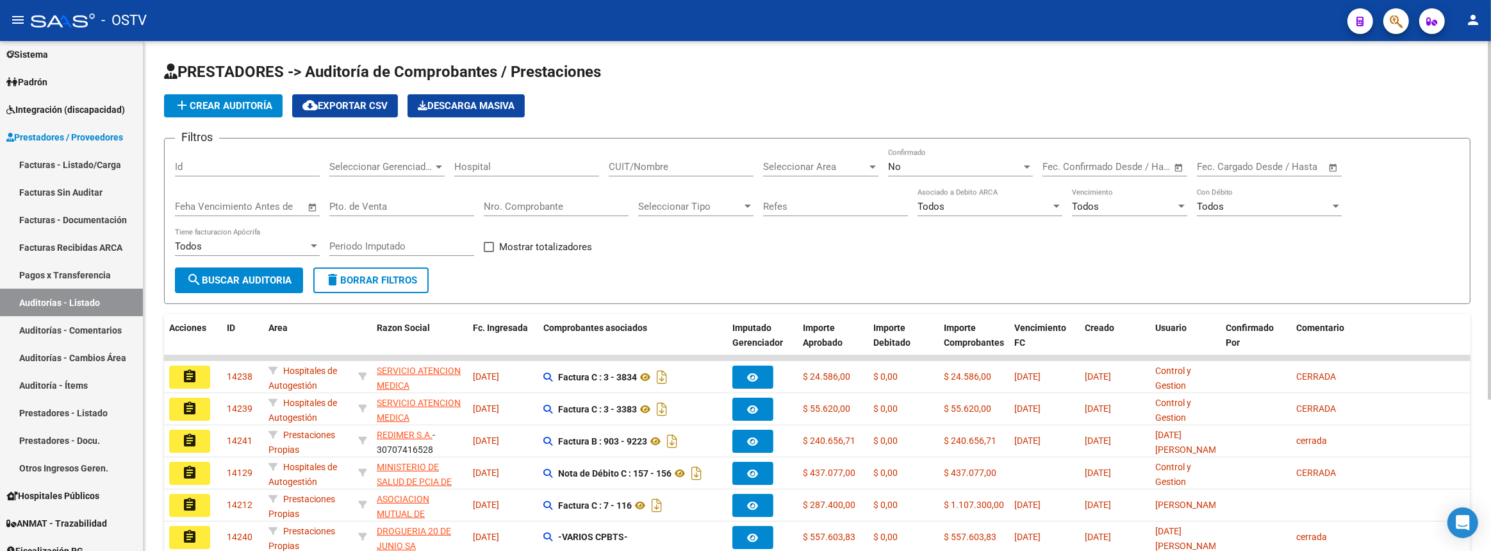
click at [790, 169] on span "Seleccionar Area" at bounding box center [815, 167] width 104 height 12
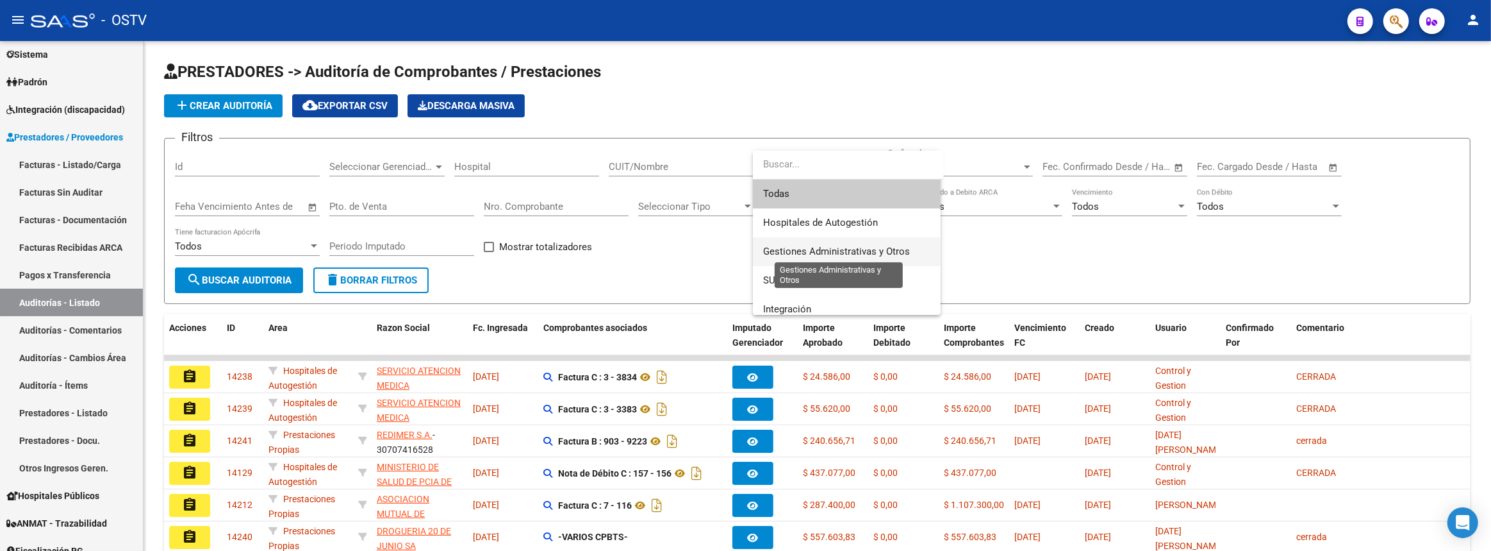
scroll to position [174, 0]
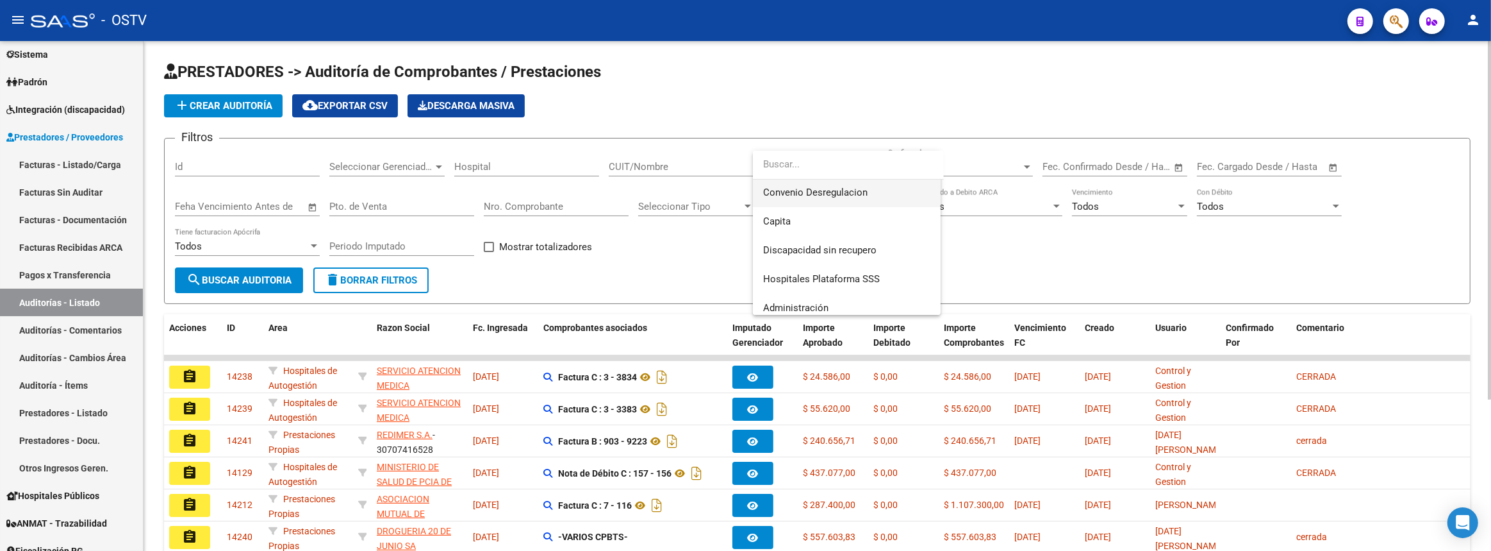
drag, startPoint x: 807, startPoint y: 194, endPoint x: 795, endPoint y: 192, distance: 12.2
click at [807, 192] on span "Convenio Desregulacion" at bounding box center [815, 192] width 104 height 12
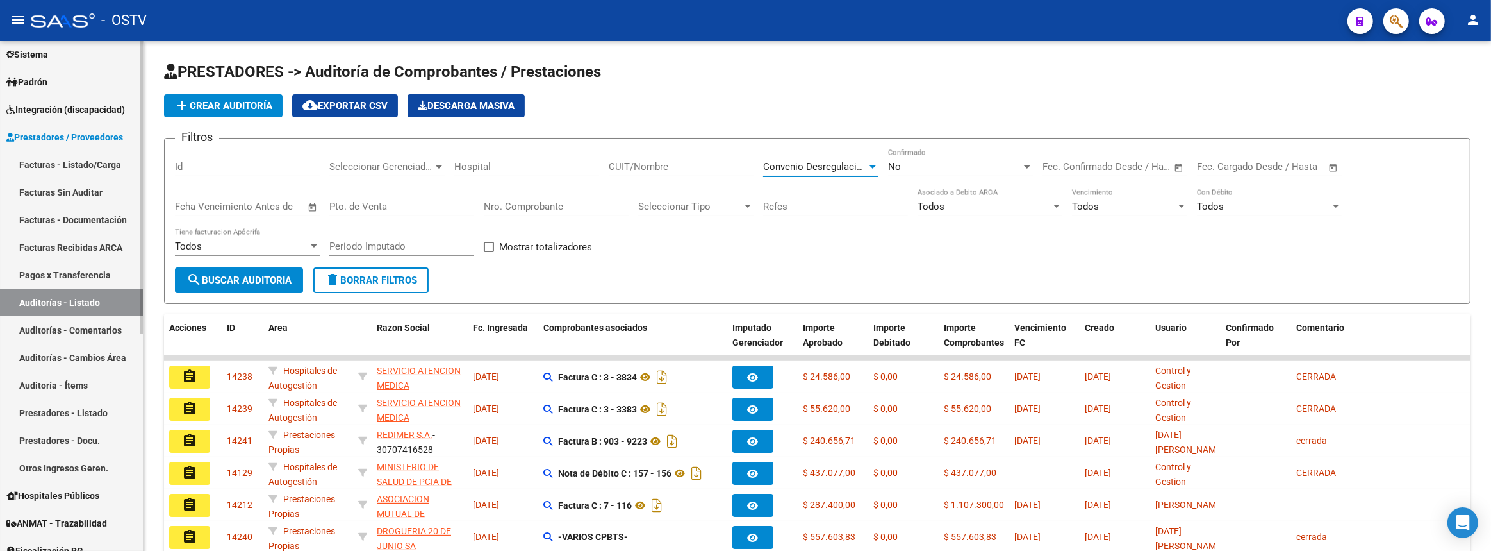
scroll to position [173, 0]
click at [195, 280] on mat-icon "search" at bounding box center [193, 279] width 15 height 15
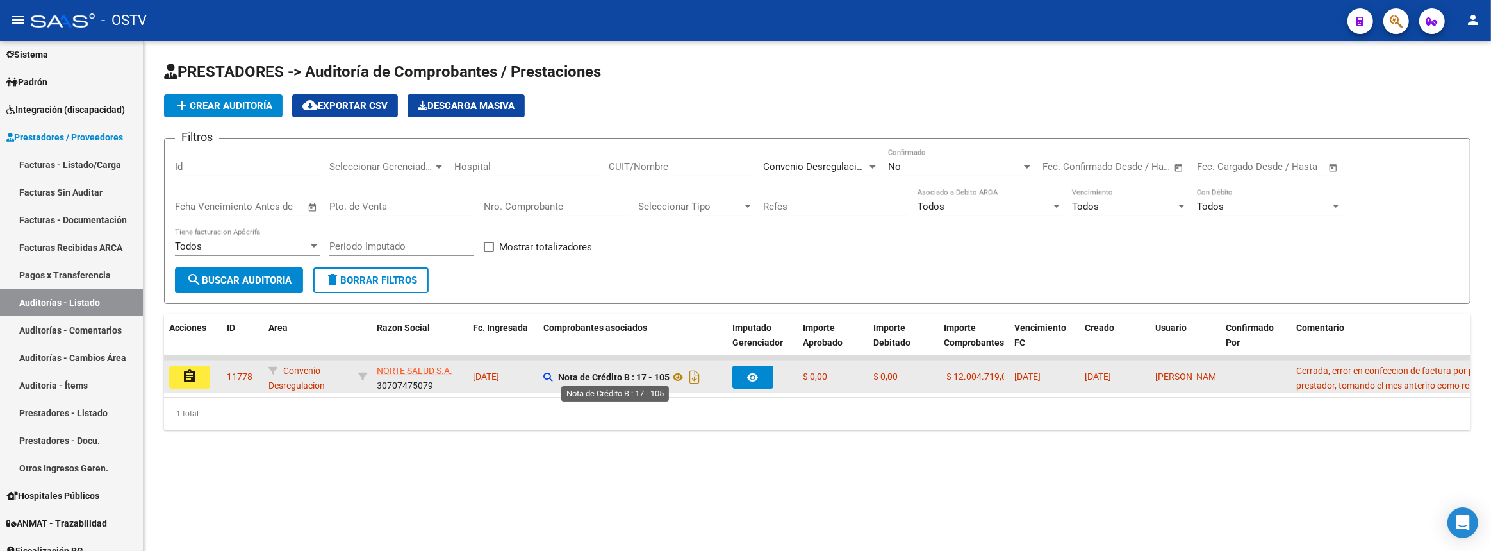
drag, startPoint x: 470, startPoint y: 372, endPoint x: 667, endPoint y: 379, distance: 196.9
click at [667, 379] on div "assignment 11778 Convenio Desregulacion NORTE SALUD S.A. - 30707475079 07/03/20…" at bounding box center [1061, 377] width 1794 height 32
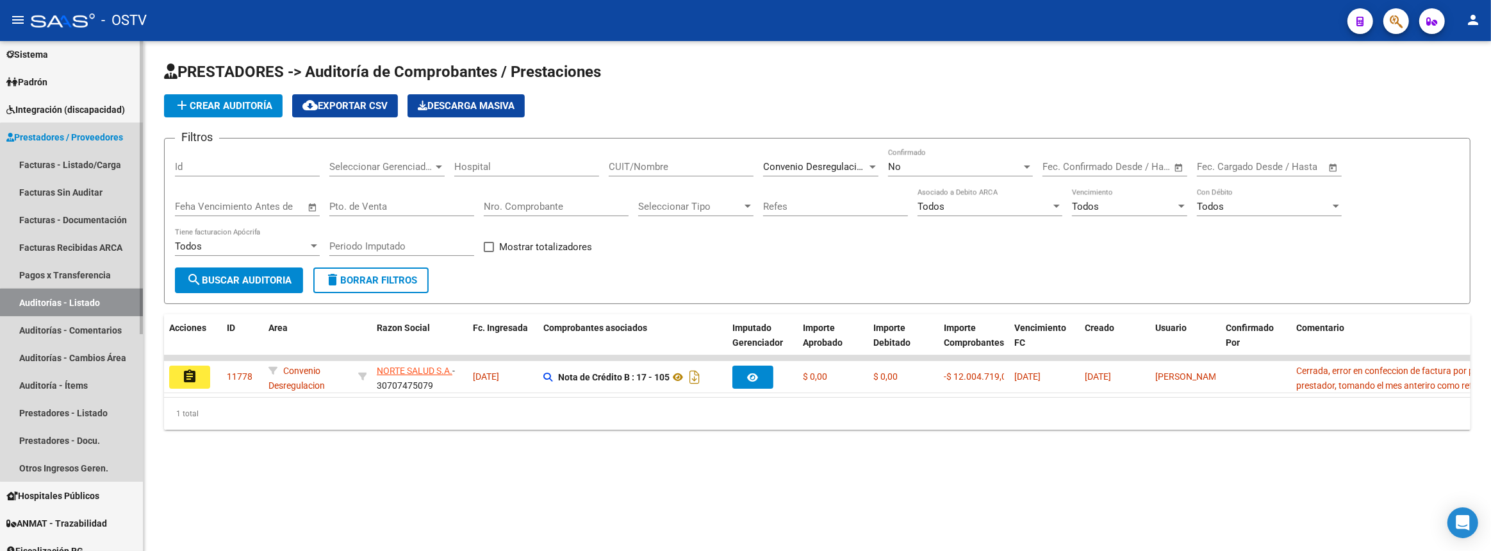
click at [117, 302] on link "Auditorías - Listado" at bounding box center [71, 302] width 143 height 28
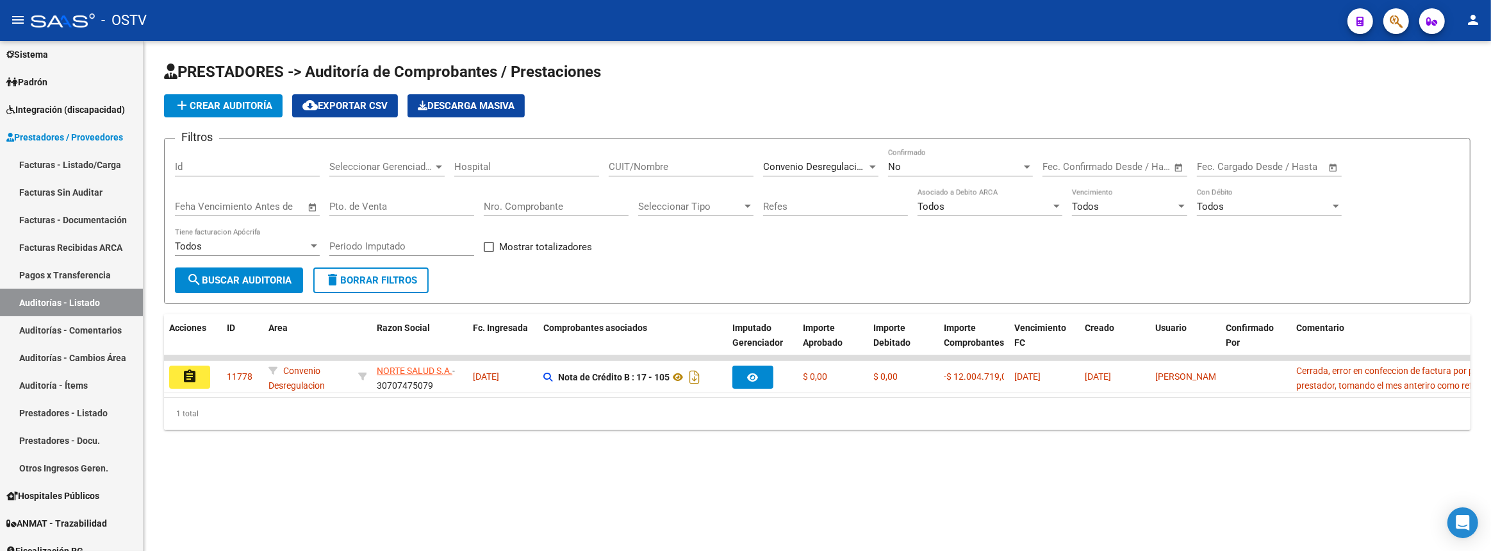
click at [941, 162] on div "No" at bounding box center [954, 167] width 133 height 12
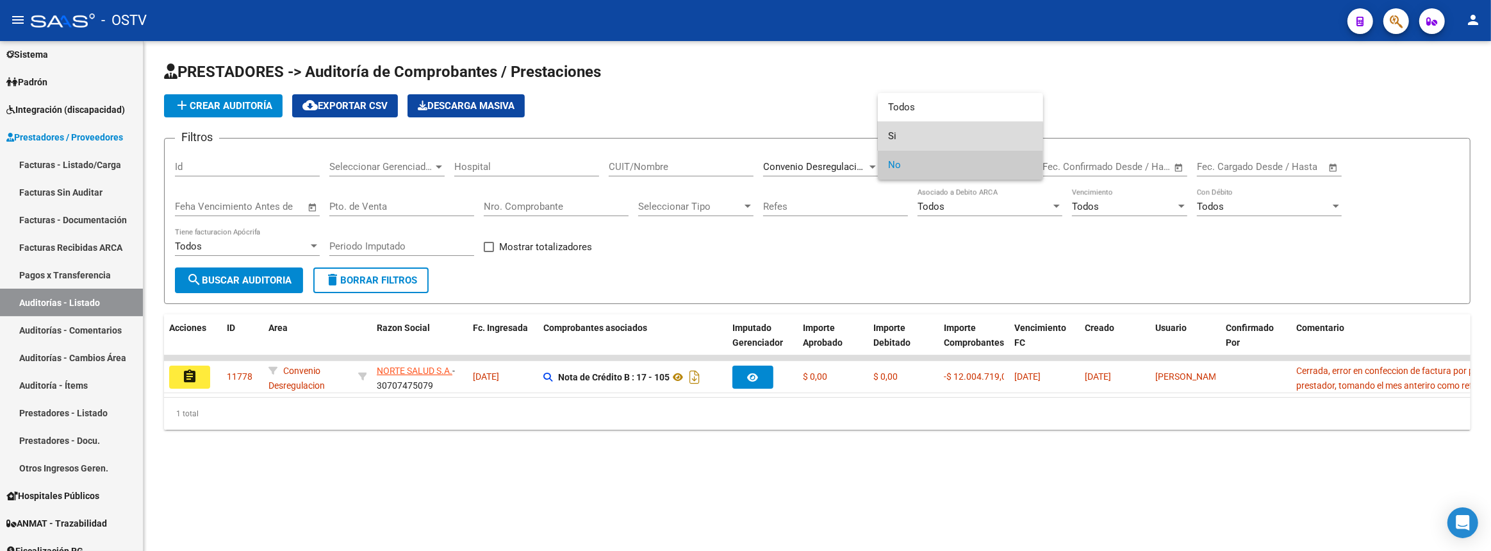
click at [934, 143] on span "Si" at bounding box center [960, 136] width 145 height 29
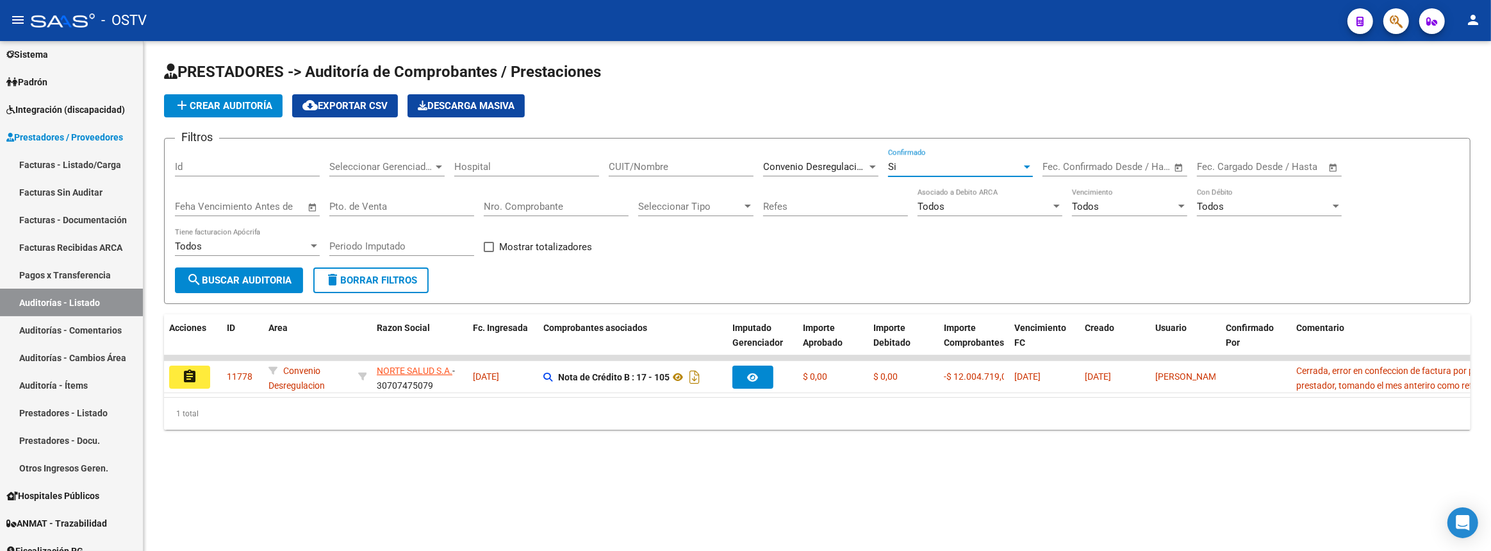
click at [263, 275] on span "search Buscar Auditoria" at bounding box center [238, 280] width 105 height 12
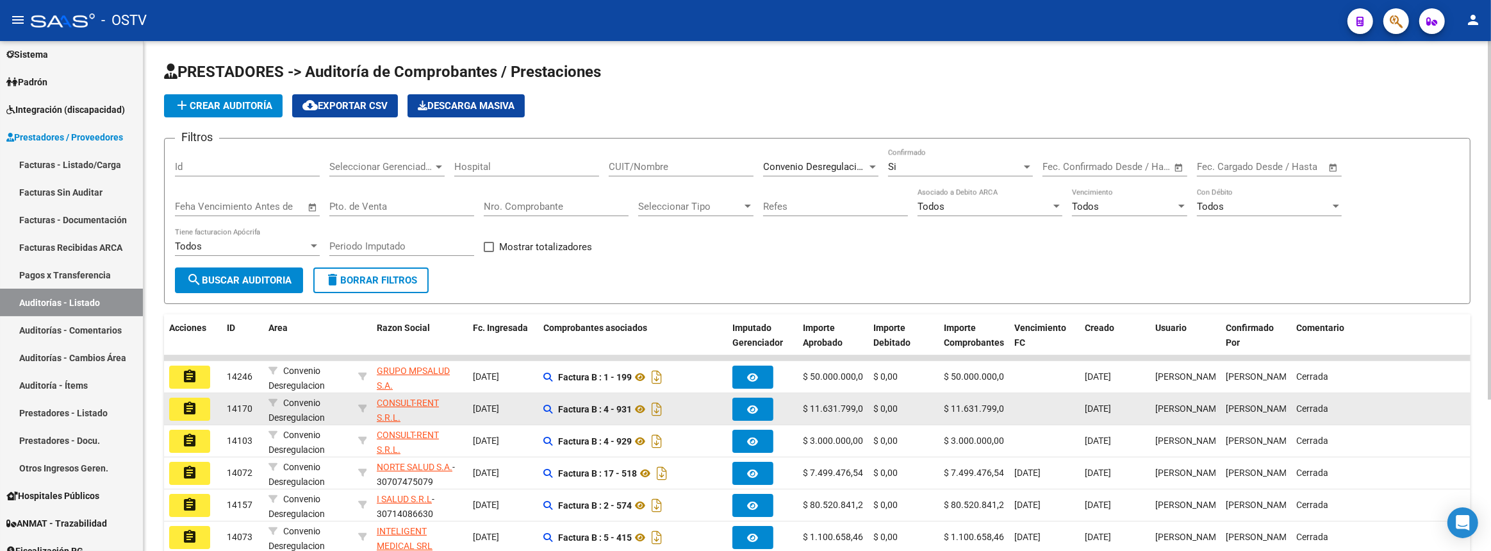
scroll to position [116, 0]
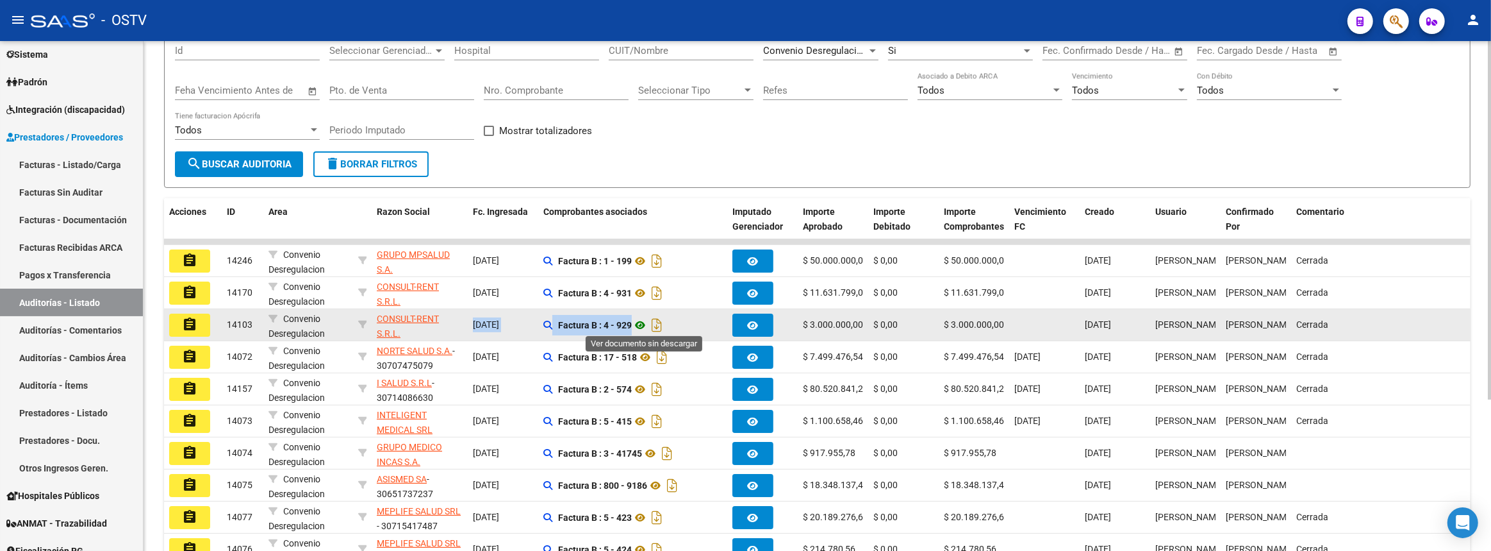
drag, startPoint x: 475, startPoint y: 320, endPoint x: 634, endPoint y: 330, distance: 159.9
click at [634, 330] on div "assignment 14103 Convenio Desregulacion CONSULT-RENT S.R.L. - 30710542372 10/09…" at bounding box center [1061, 325] width 1794 height 32
copy div "10/09/2025 Factura B : 4 - 929"
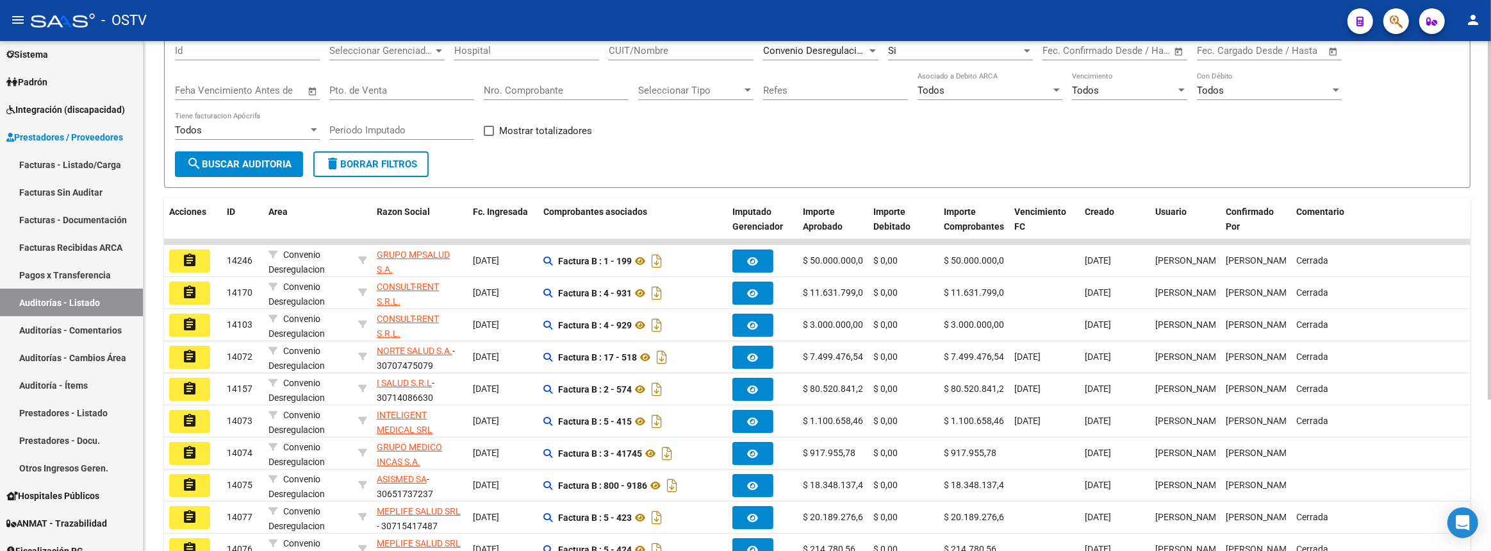
drag, startPoint x: 373, startPoint y: 540, endPoint x: 863, endPoint y: 154, distance: 623.5
click at [863, 154] on form "Filtros Id Seleccionar Gerenciador Seleccionar Gerenciador Hospital CUIT/Nombre…" at bounding box center [817, 105] width 1307 height 166
